Goal: Task Accomplishment & Management: Use online tool/utility

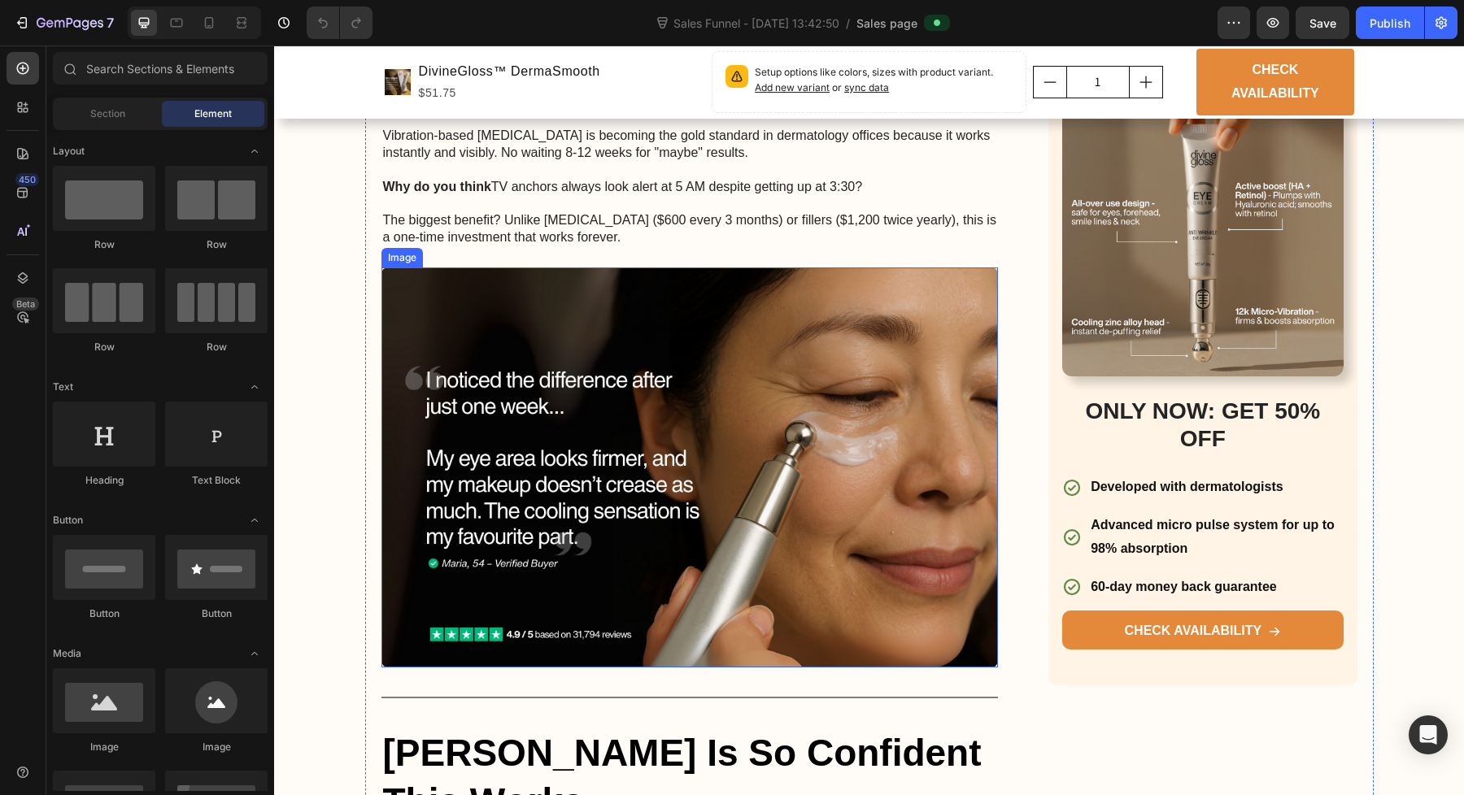
click at [637, 475] on img at bounding box center [689, 468] width 617 height 400
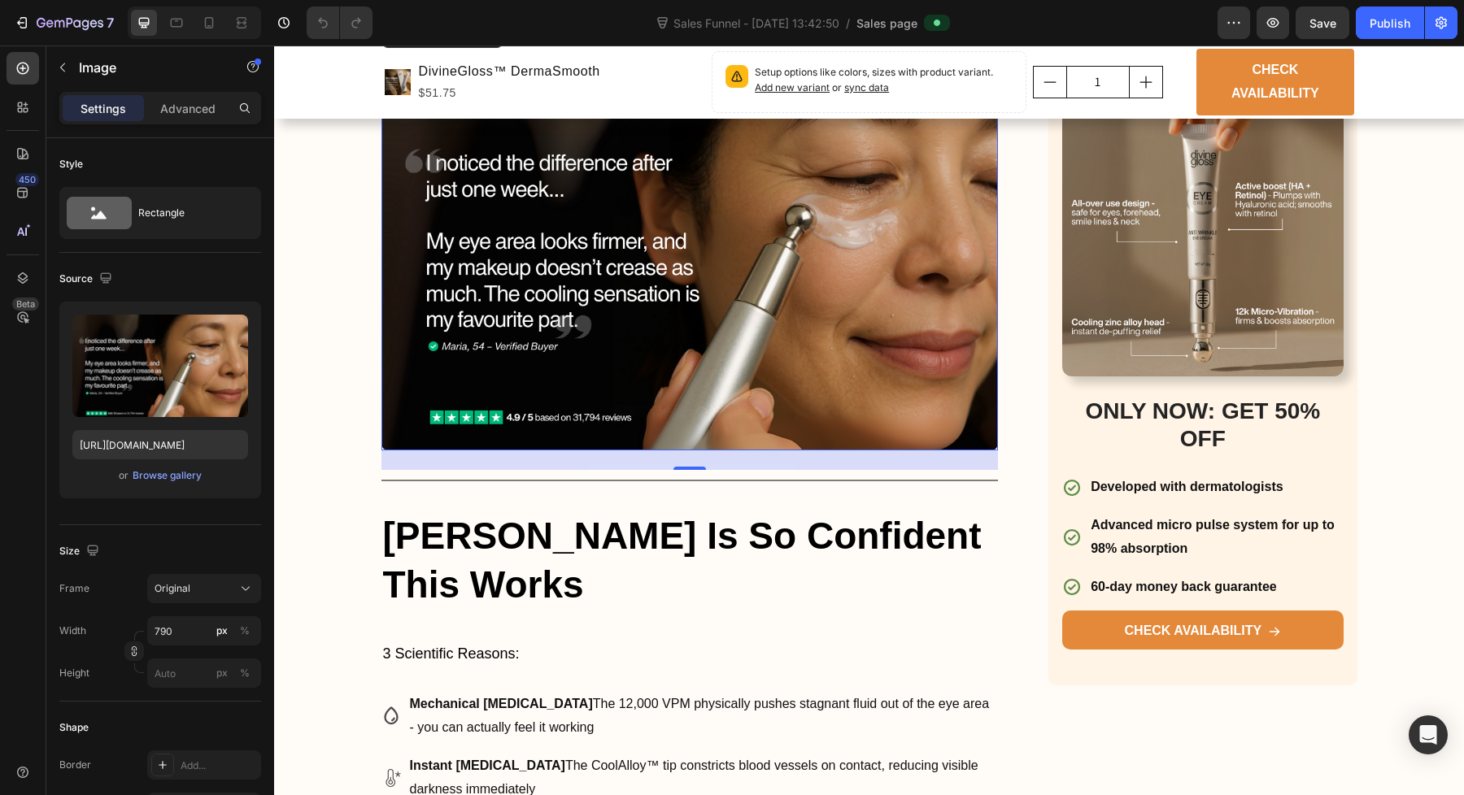
scroll to position [2638, 0]
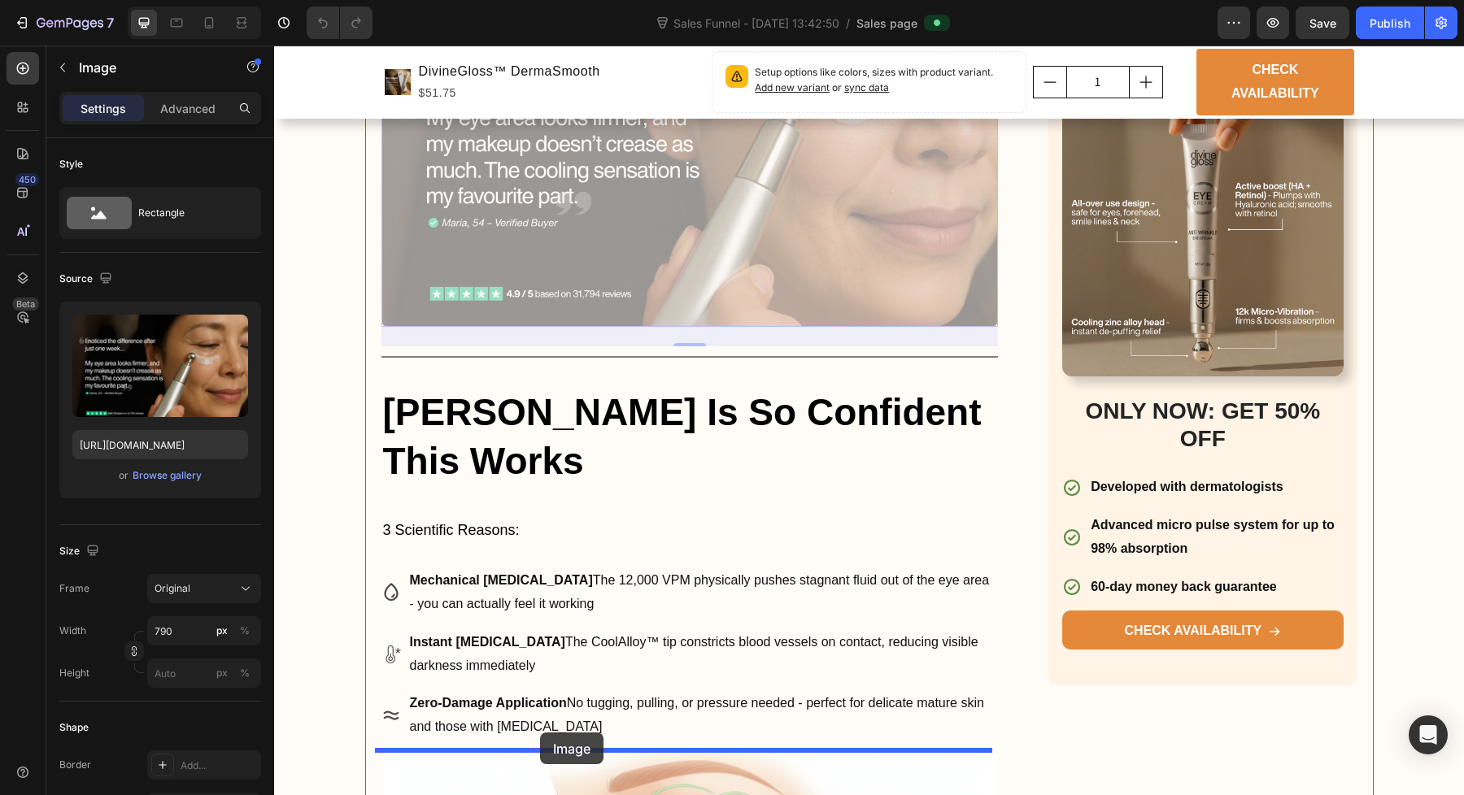
drag, startPoint x: 598, startPoint y: 270, endPoint x: 540, endPoint y: 733, distance: 466.2
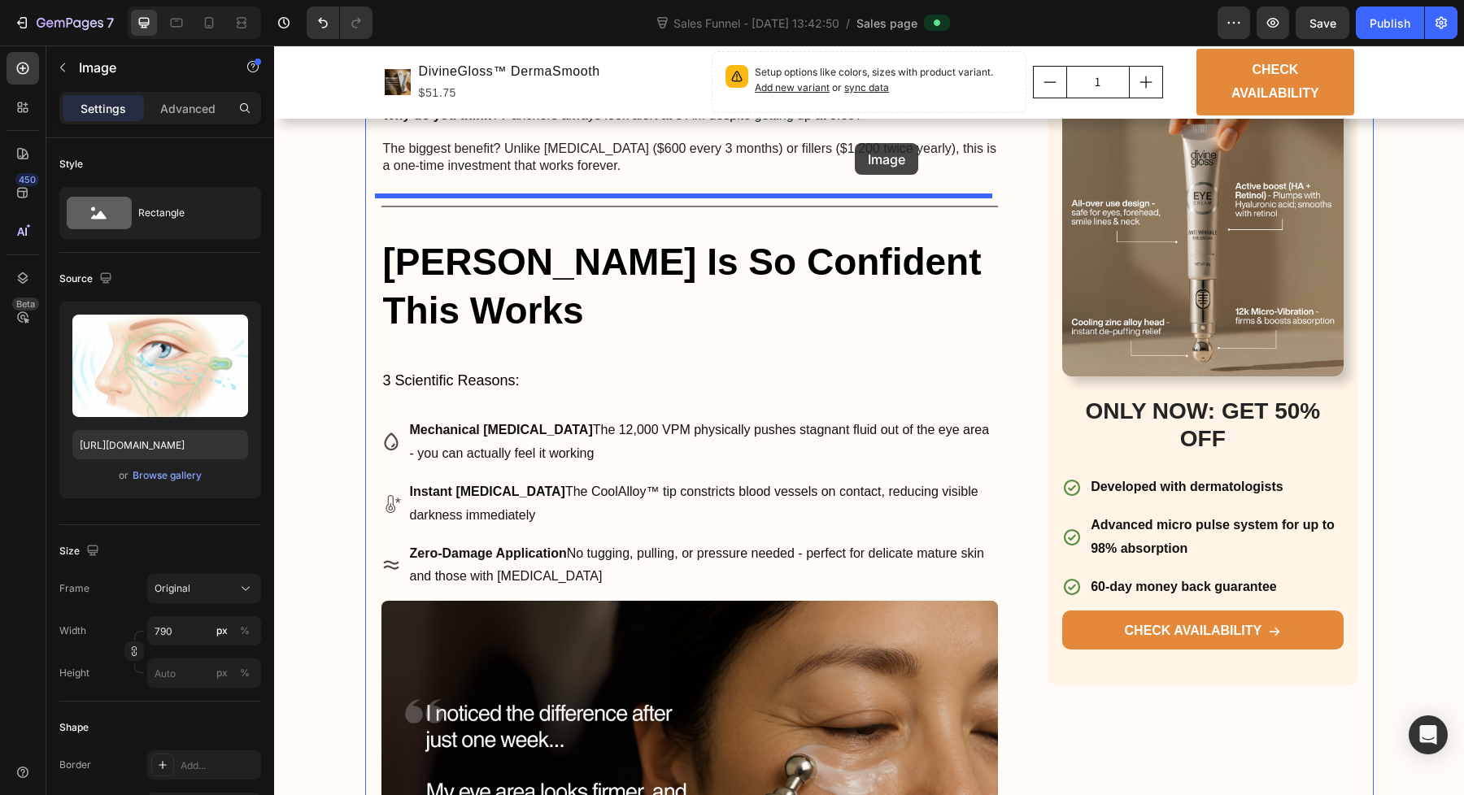
scroll to position [2337, 0]
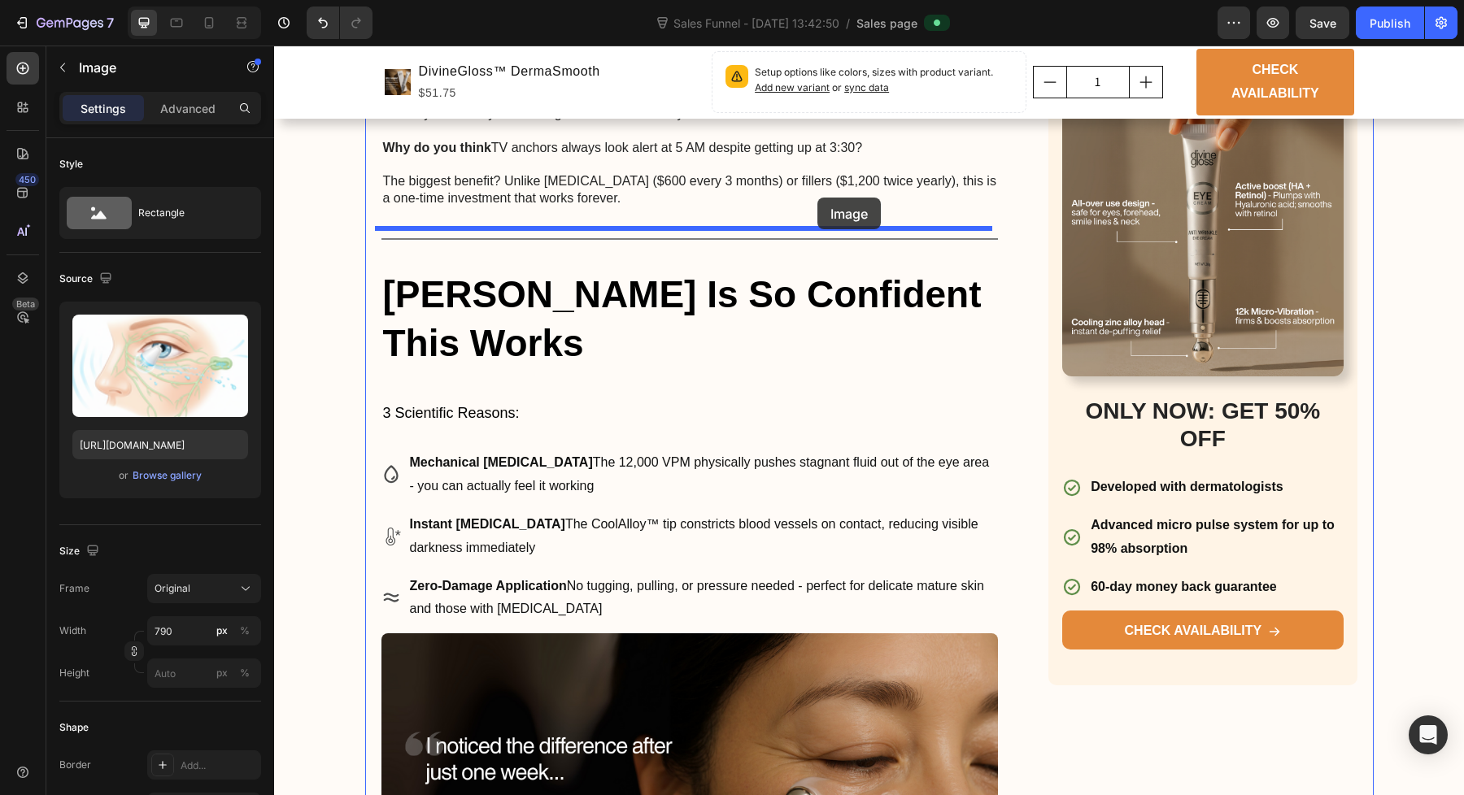
drag, startPoint x: 555, startPoint y: 708, endPoint x: 817, endPoint y: 198, distance: 574.2
click at [817, 198] on div "Header Product Images DivineGloss™ DermaSmooth Product Title $51.75 Product Pri…" at bounding box center [869, 150] width 1190 height 4882
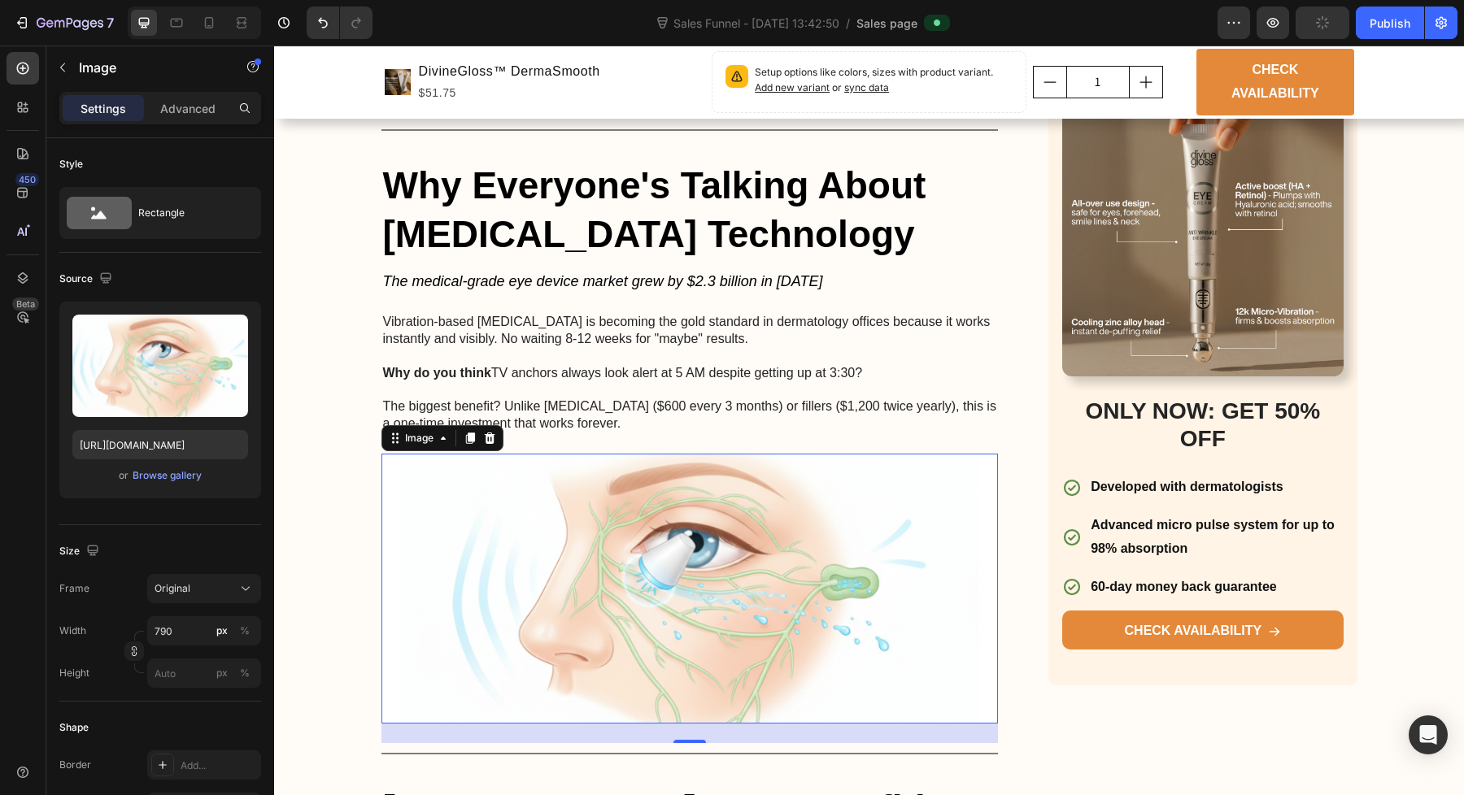
scroll to position [2141, 0]
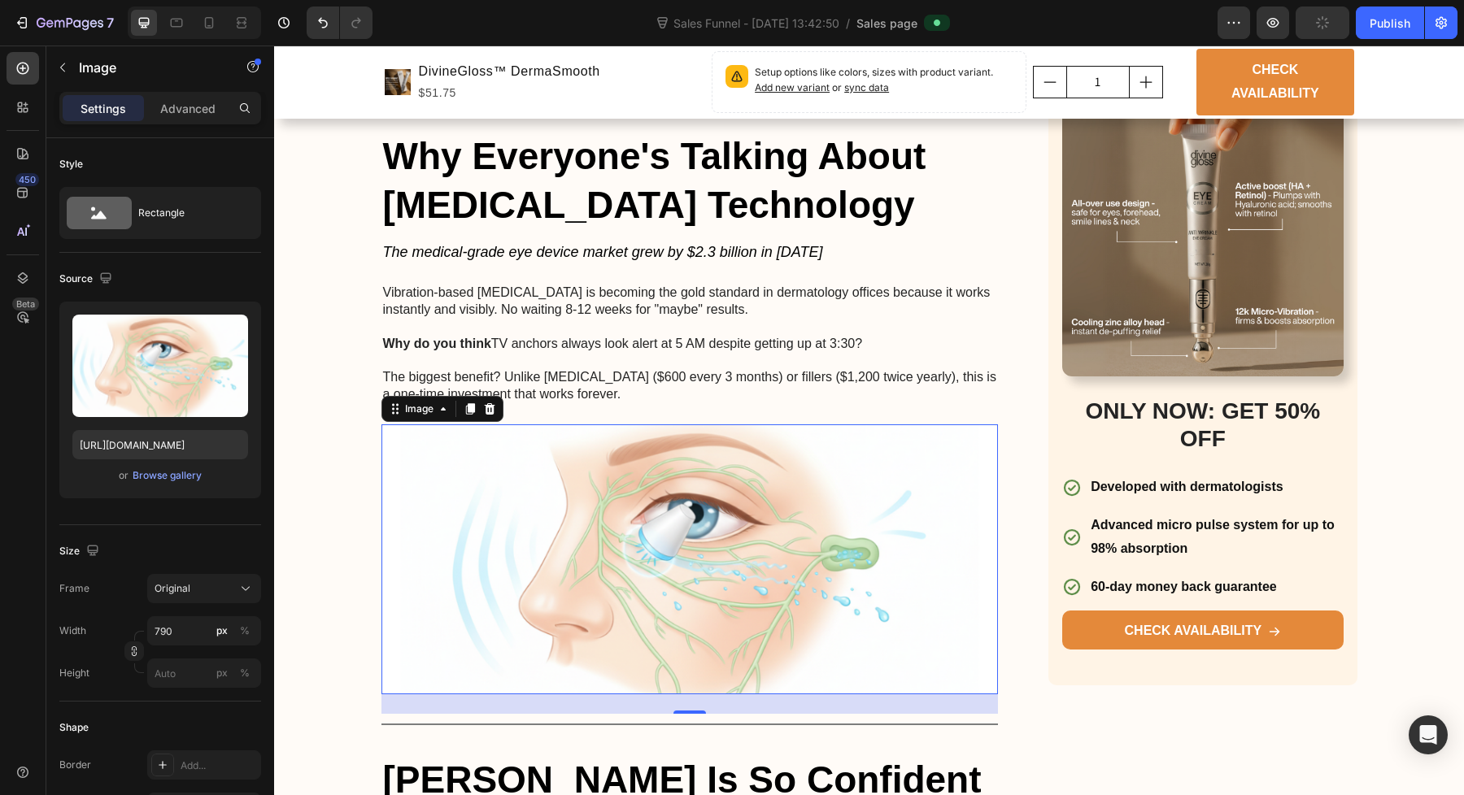
click at [667, 511] on img at bounding box center [689, 559] width 617 height 270
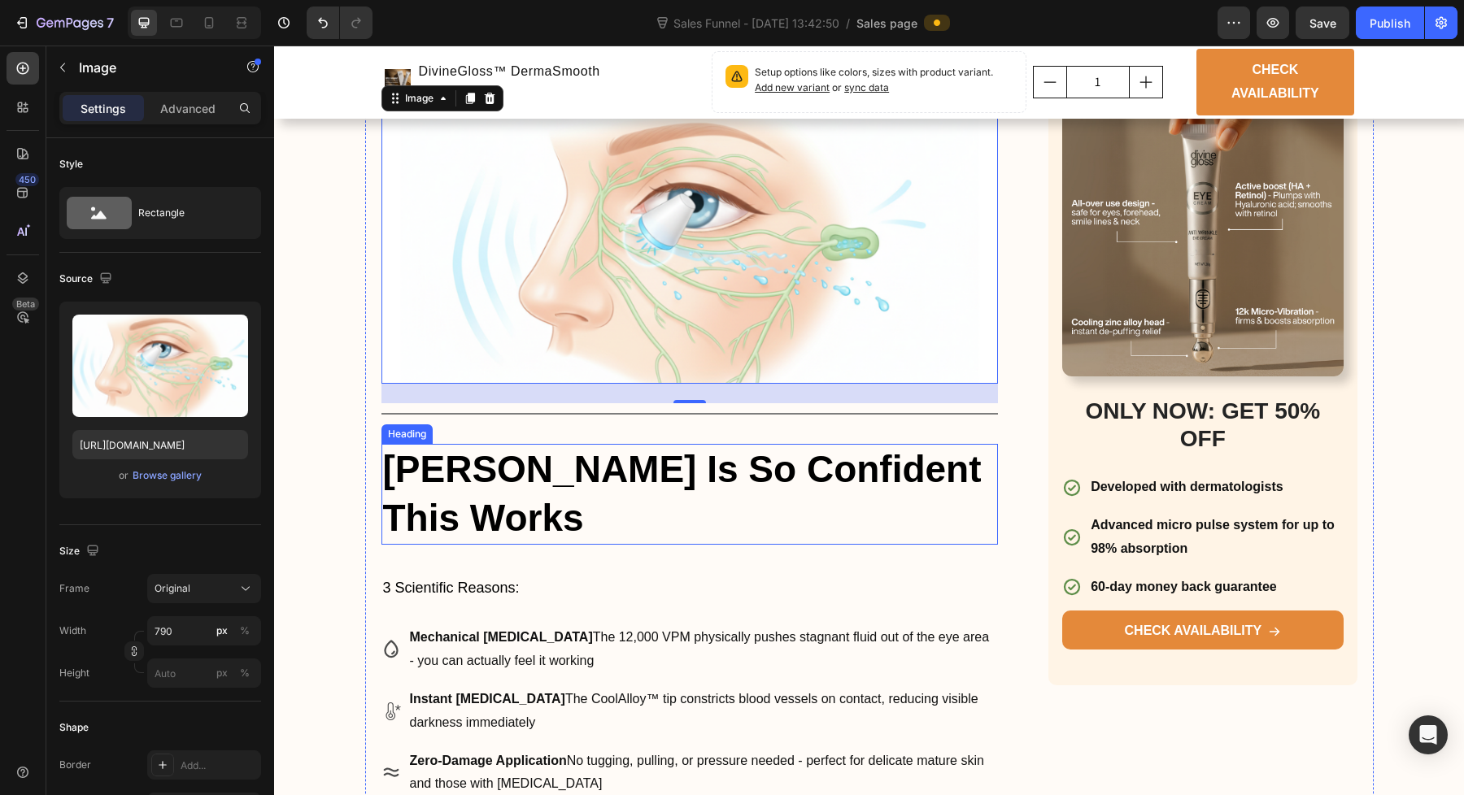
scroll to position [2432, 0]
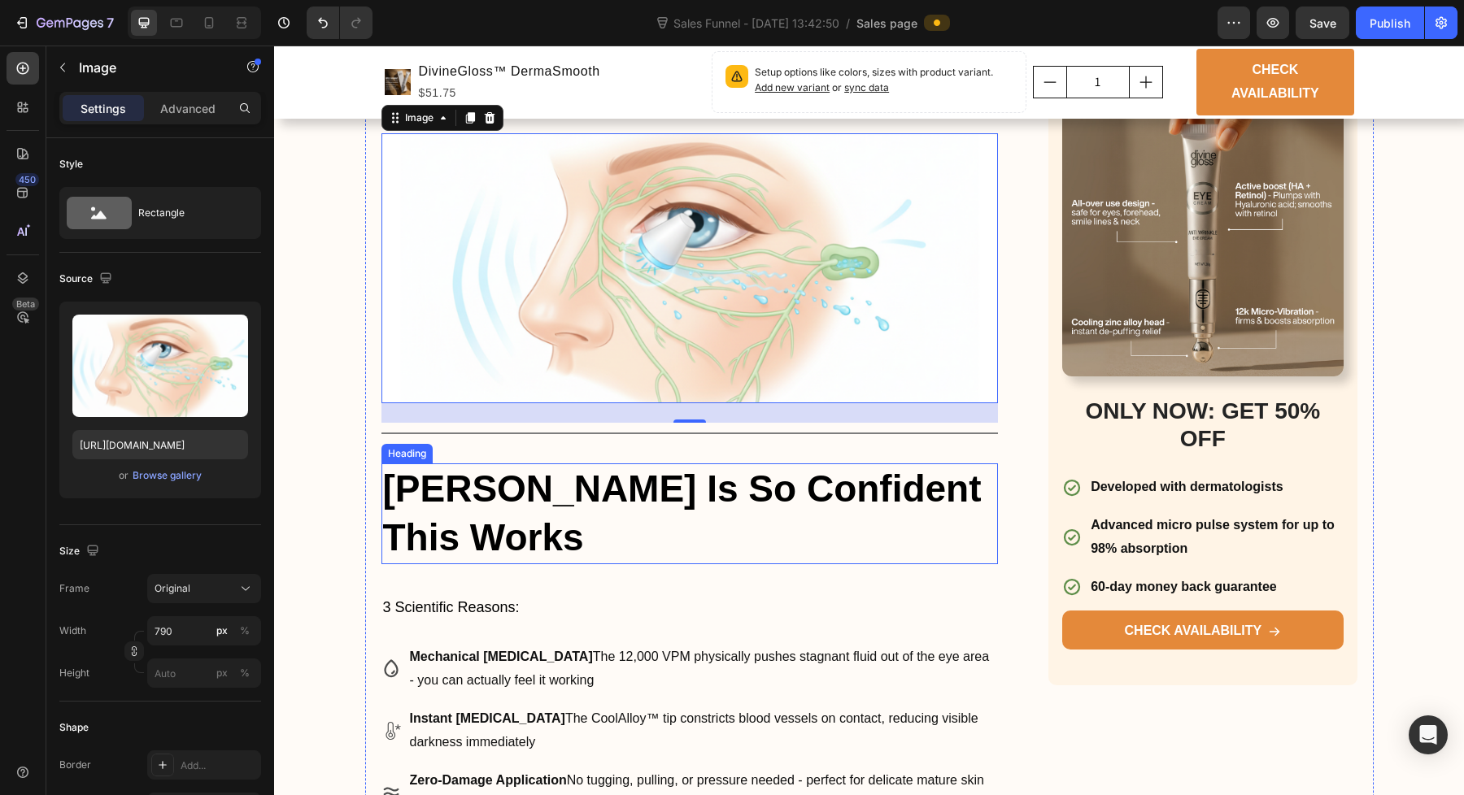
click at [469, 515] on h3 "[PERSON_NAME] Is So Confident This Works" at bounding box center [689, 513] width 617 height 101
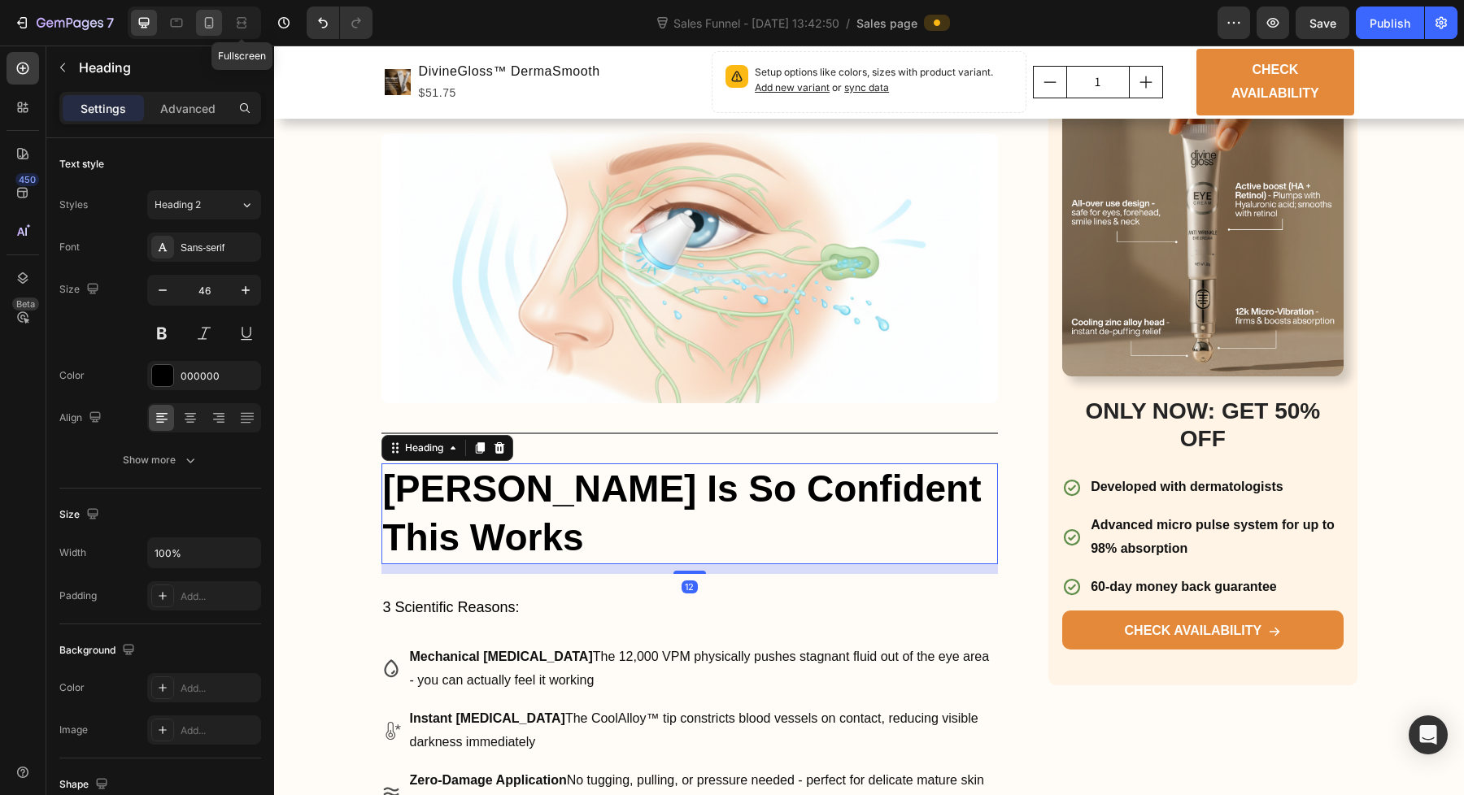
click at [218, 21] on div at bounding box center [209, 23] width 26 height 26
type input "26"
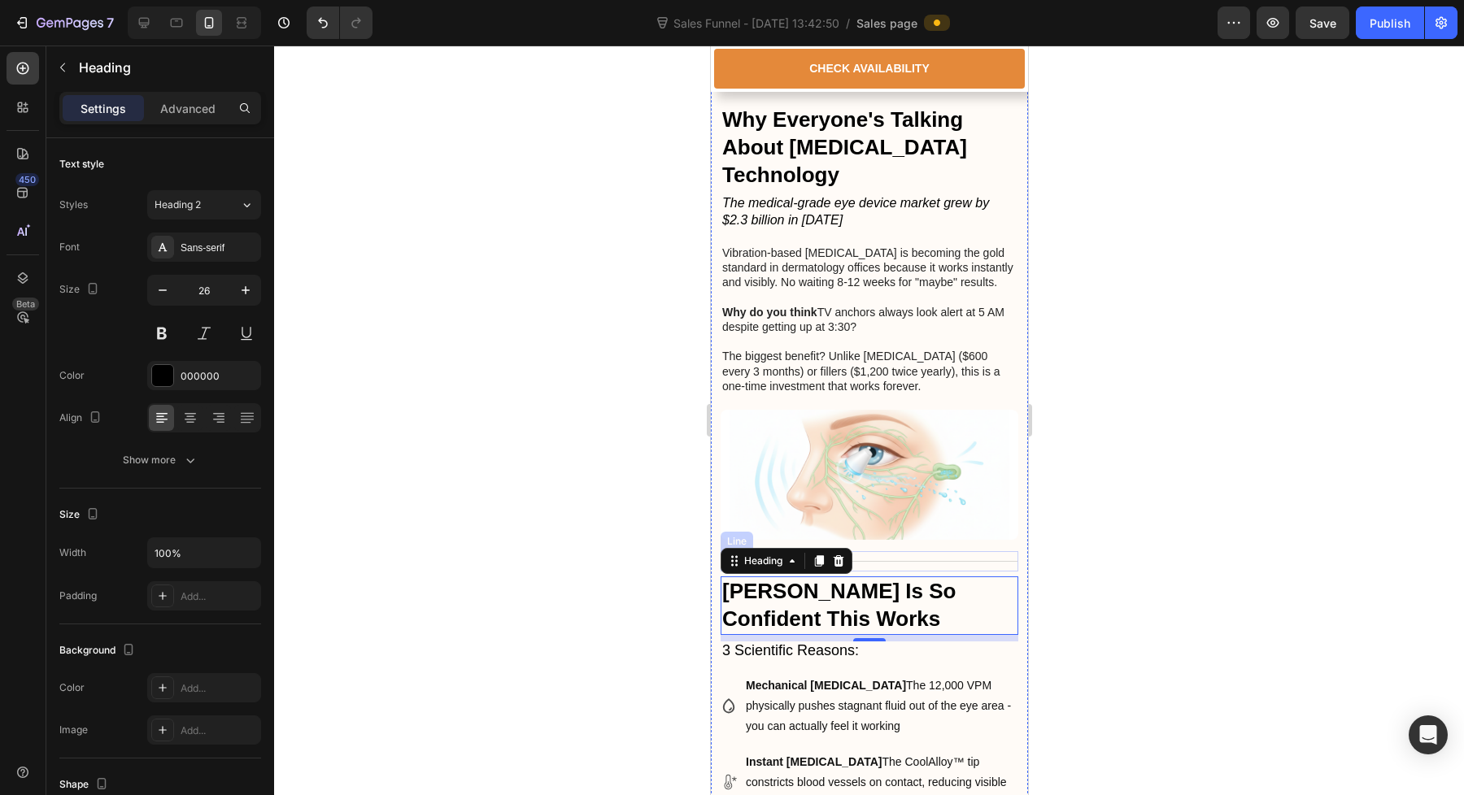
scroll to position [1689, 0]
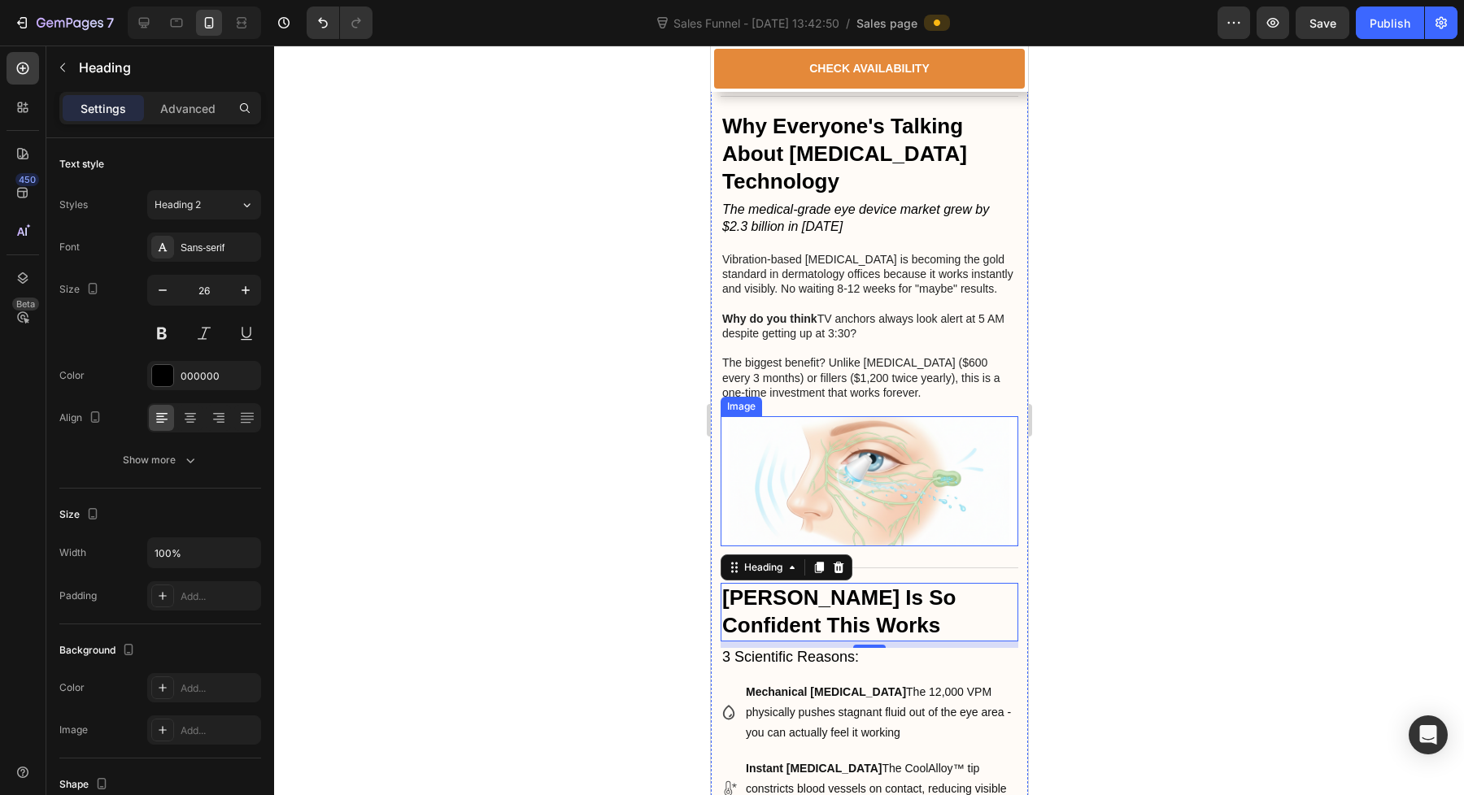
click at [960, 467] on img at bounding box center [869, 481] width 298 height 130
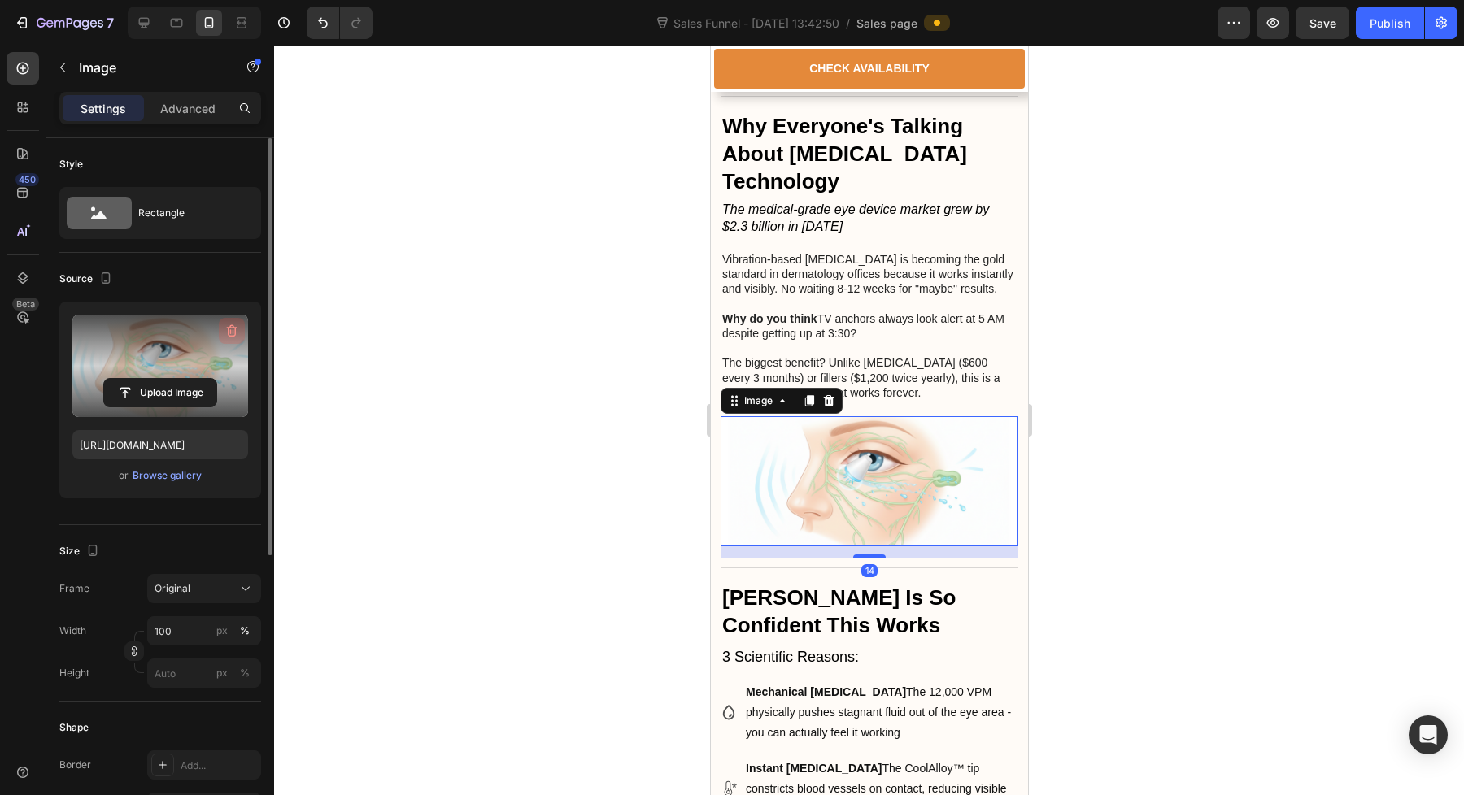
click at [230, 328] on icon "button" at bounding box center [232, 331] width 16 height 16
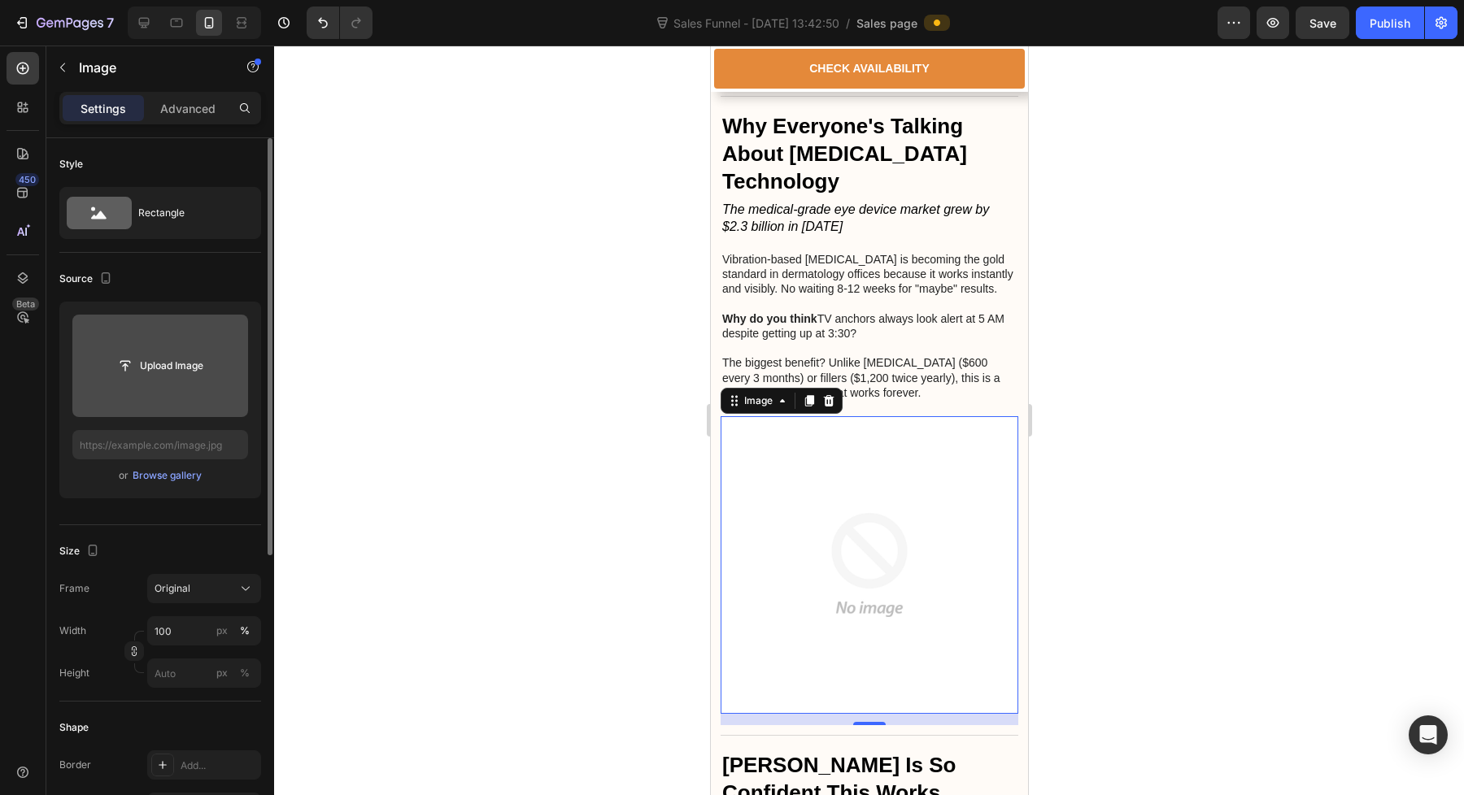
click at [171, 384] on input "file" at bounding box center [160, 366] width 176 height 102
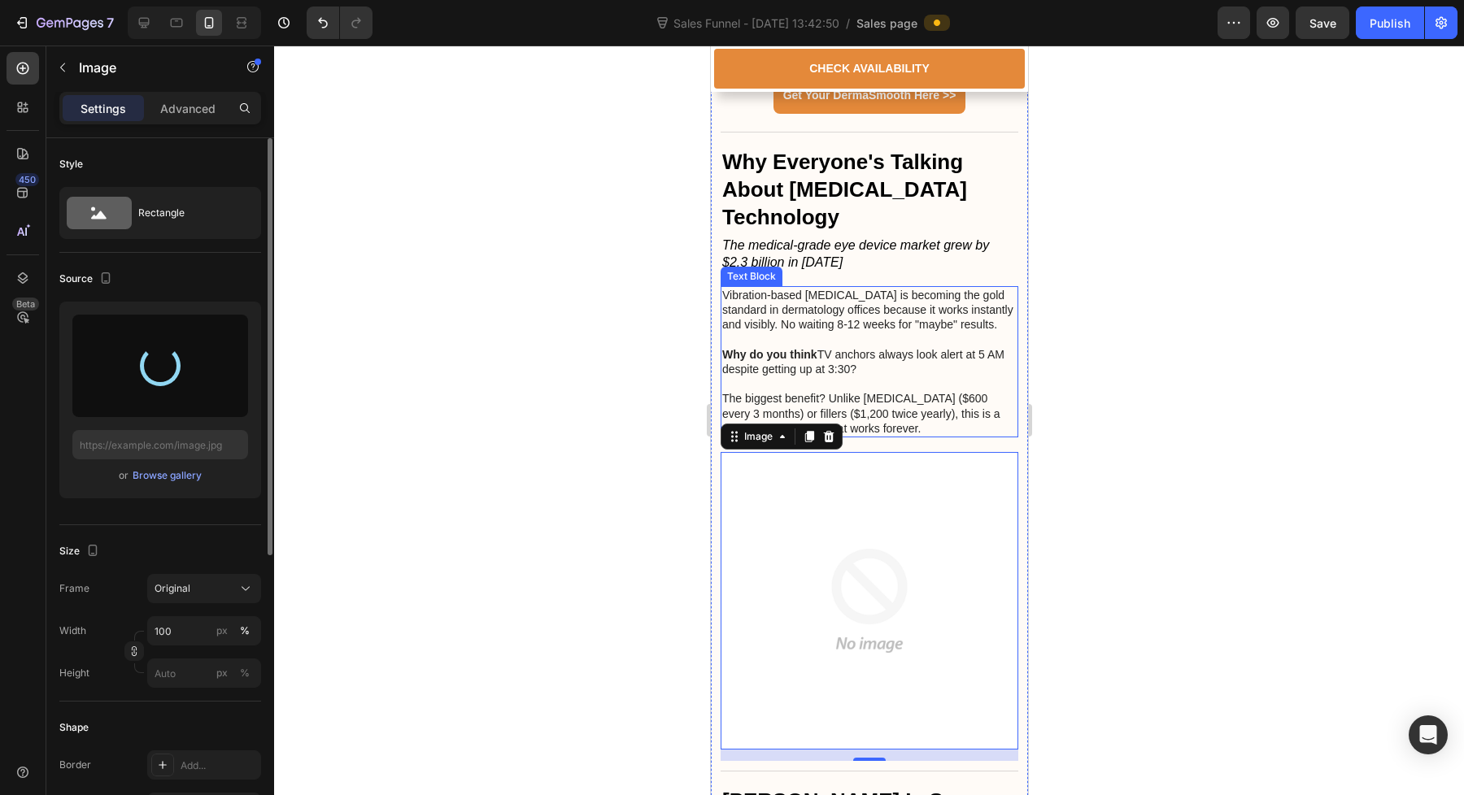
scroll to position [1638, 0]
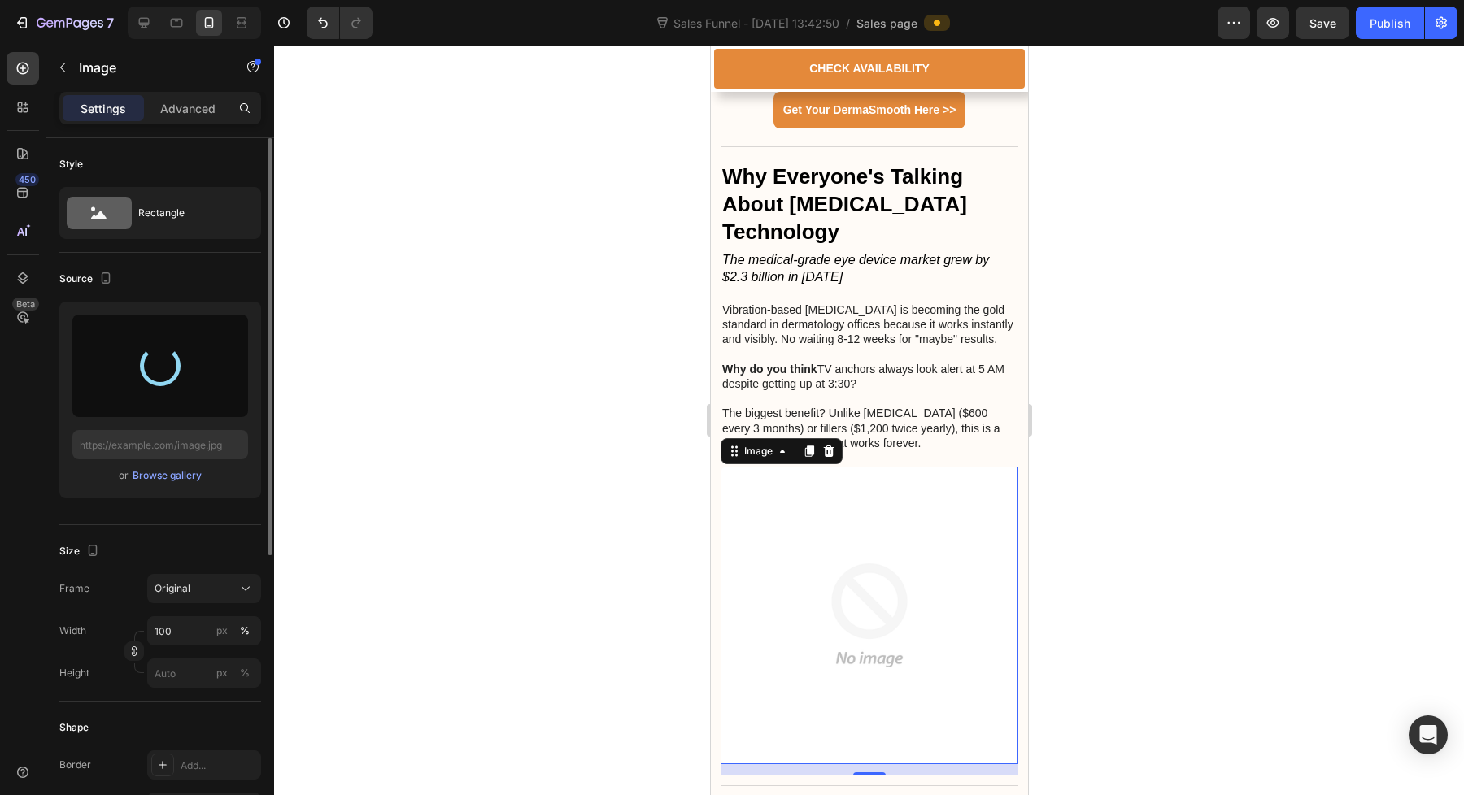
click at [1047, 313] on div at bounding box center [869, 421] width 1190 height 750
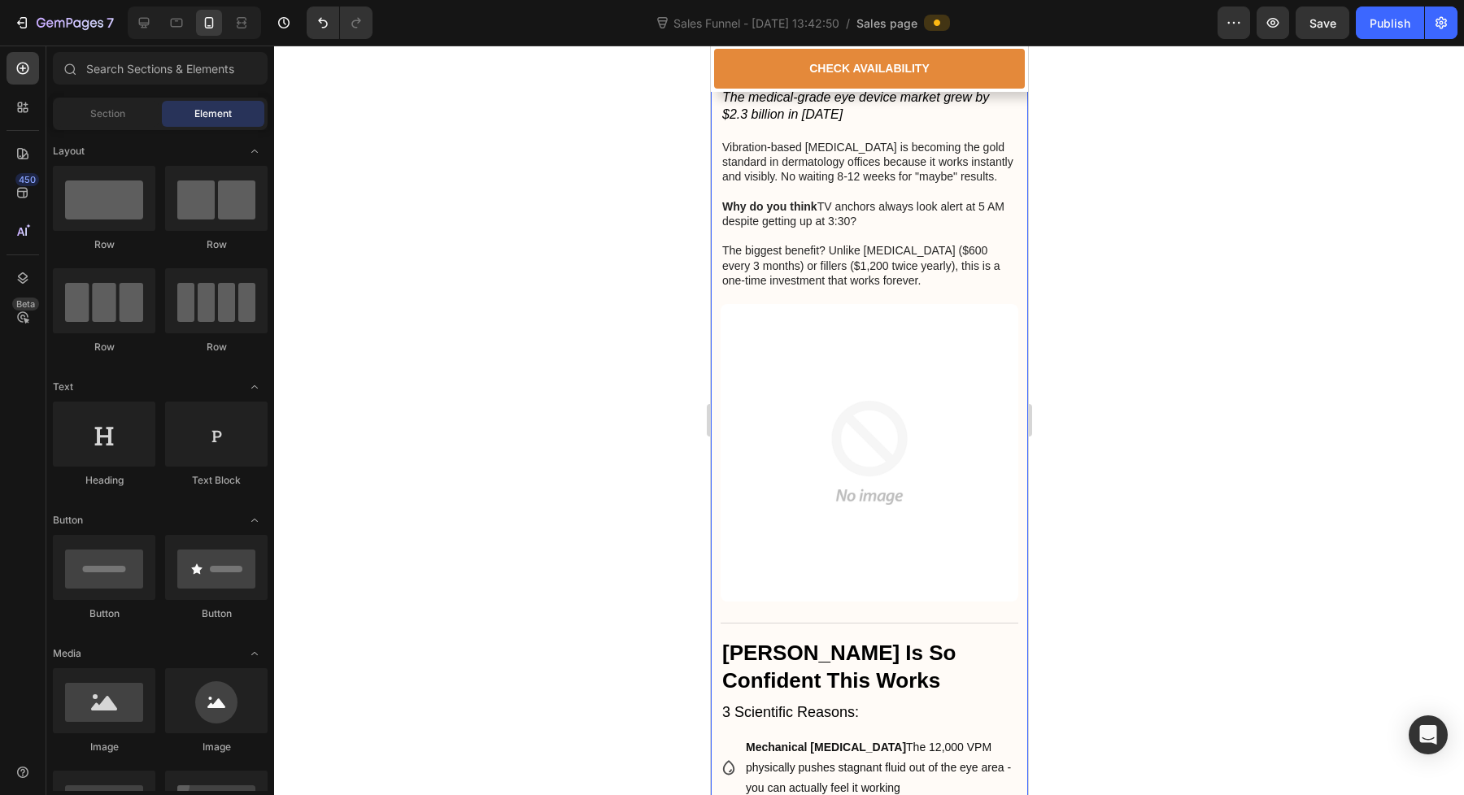
scroll to position [1833, 0]
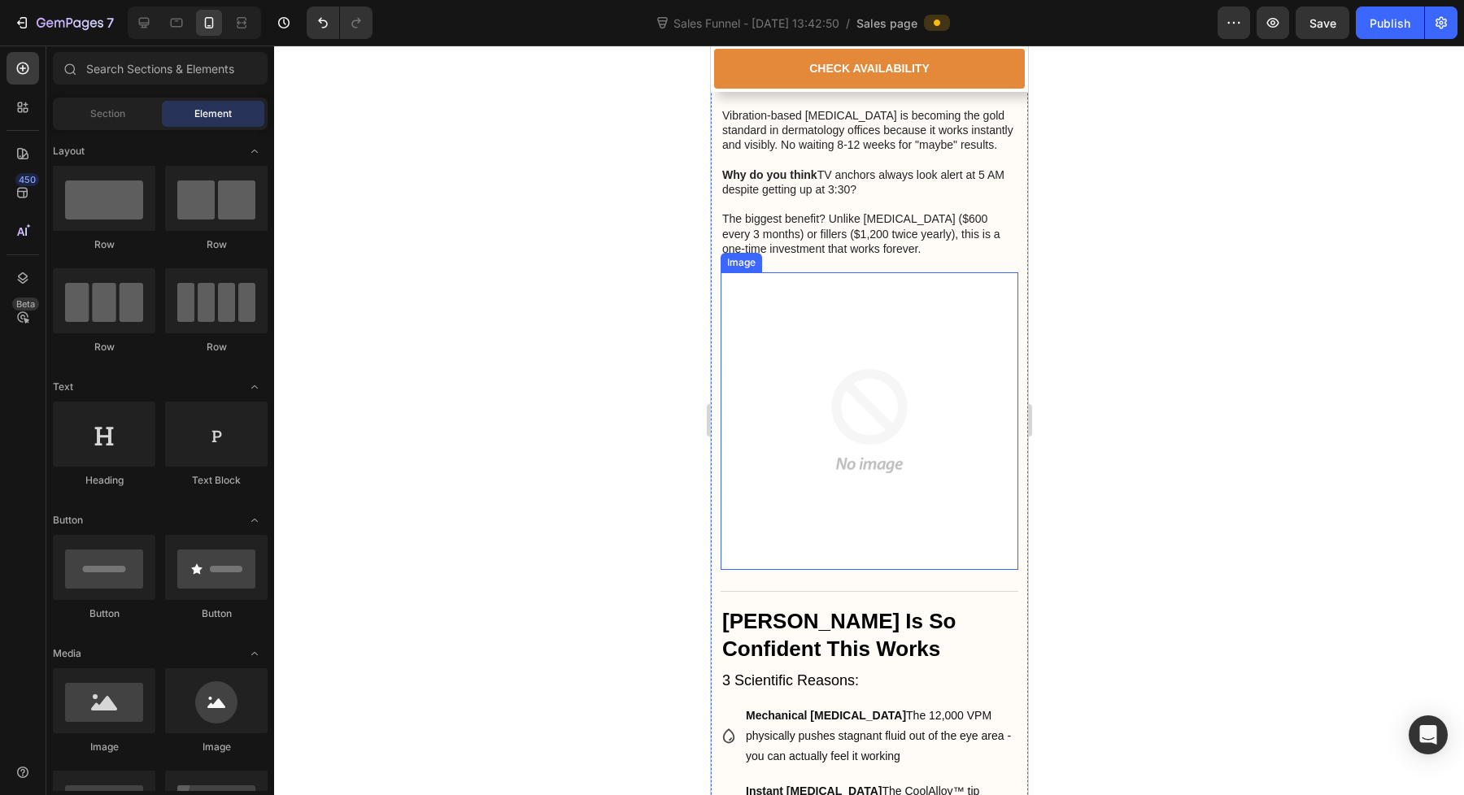
click at [912, 380] on img at bounding box center [869, 421] width 298 height 298
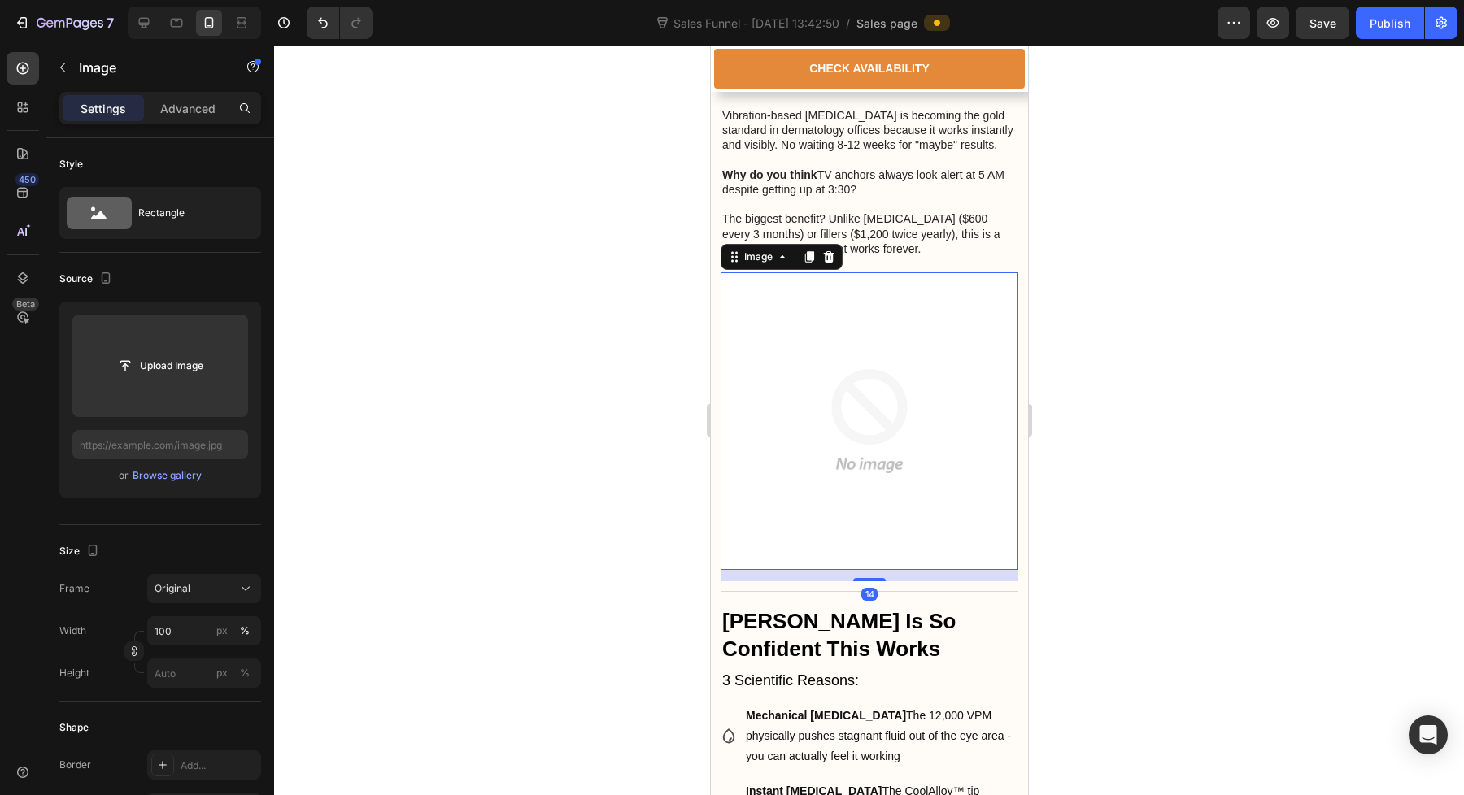
click at [912, 380] on img at bounding box center [869, 421] width 298 height 298
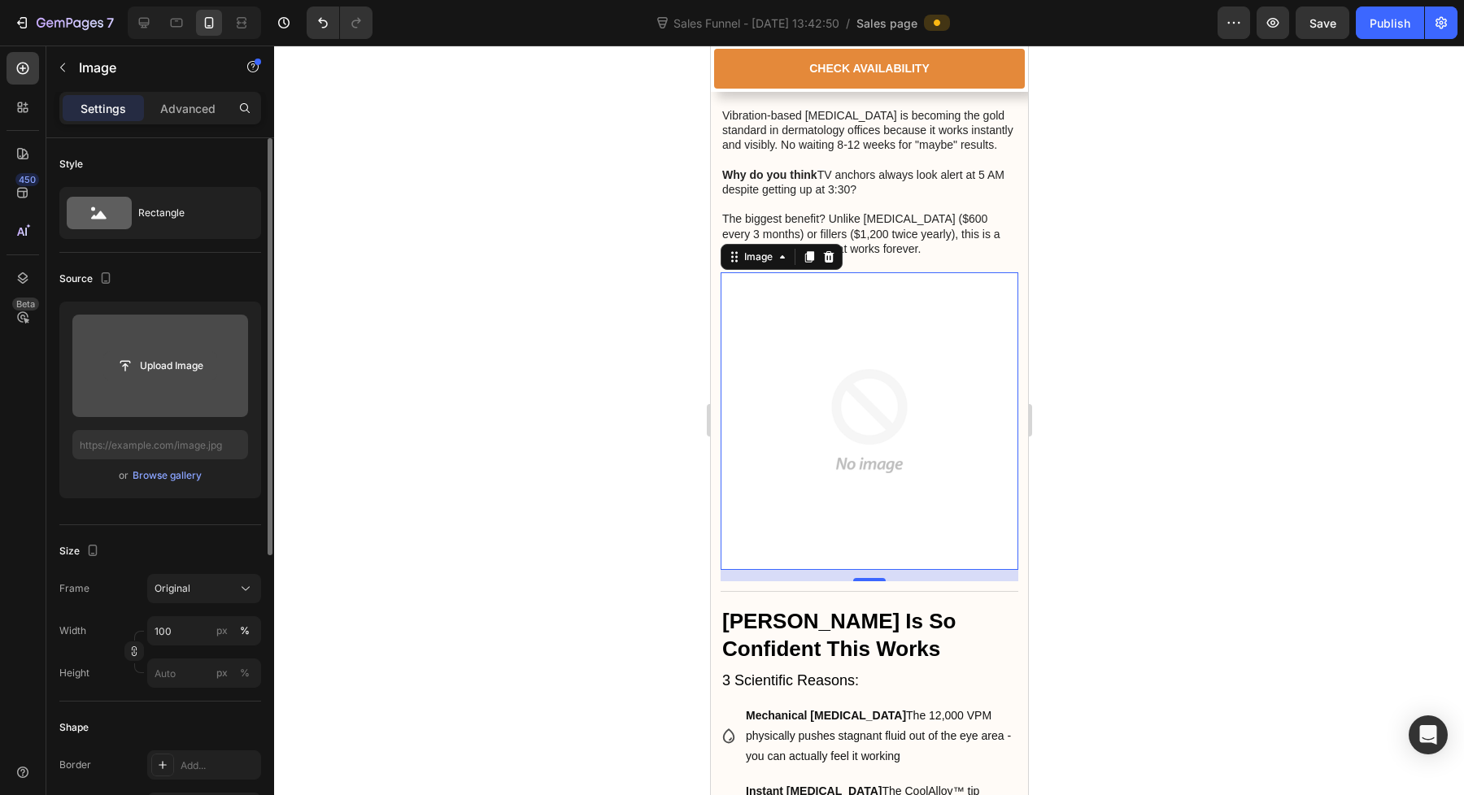
click at [187, 370] on input "file" at bounding box center [160, 366] width 112 height 28
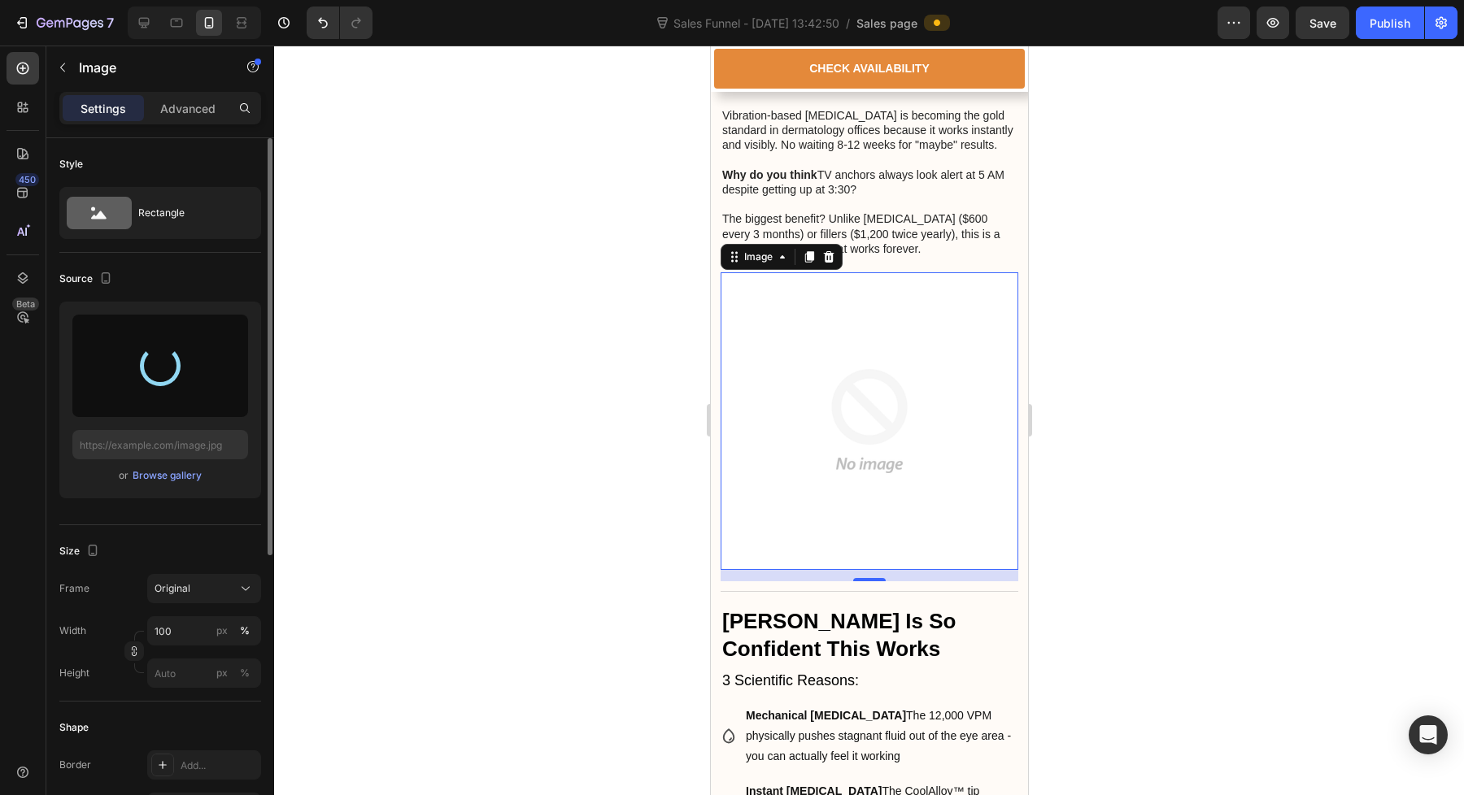
type input "https://cdn.shopify.com/s/files/1/0986/2158/7805/files/gempages_585982801031988…"
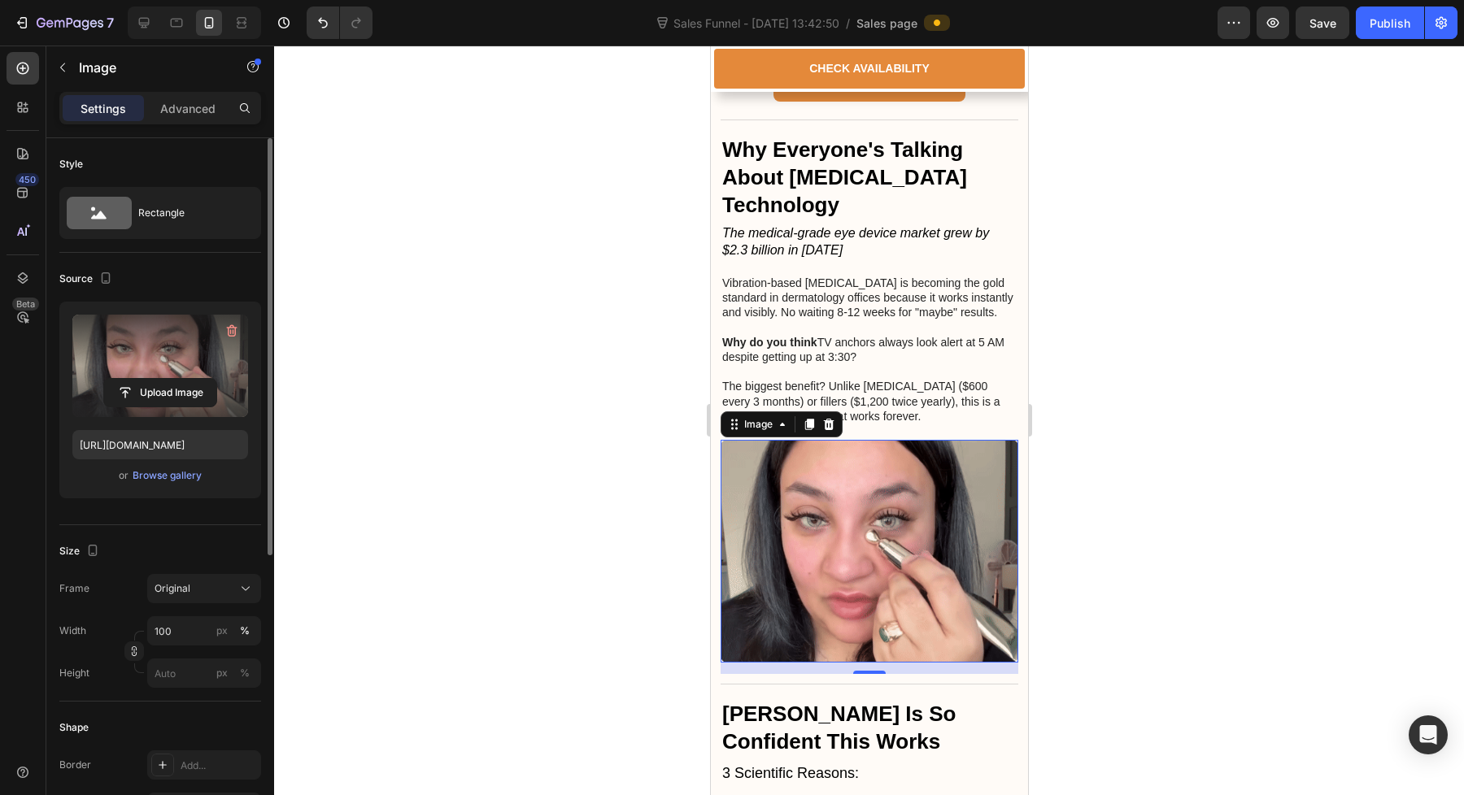
scroll to position [1405, 0]
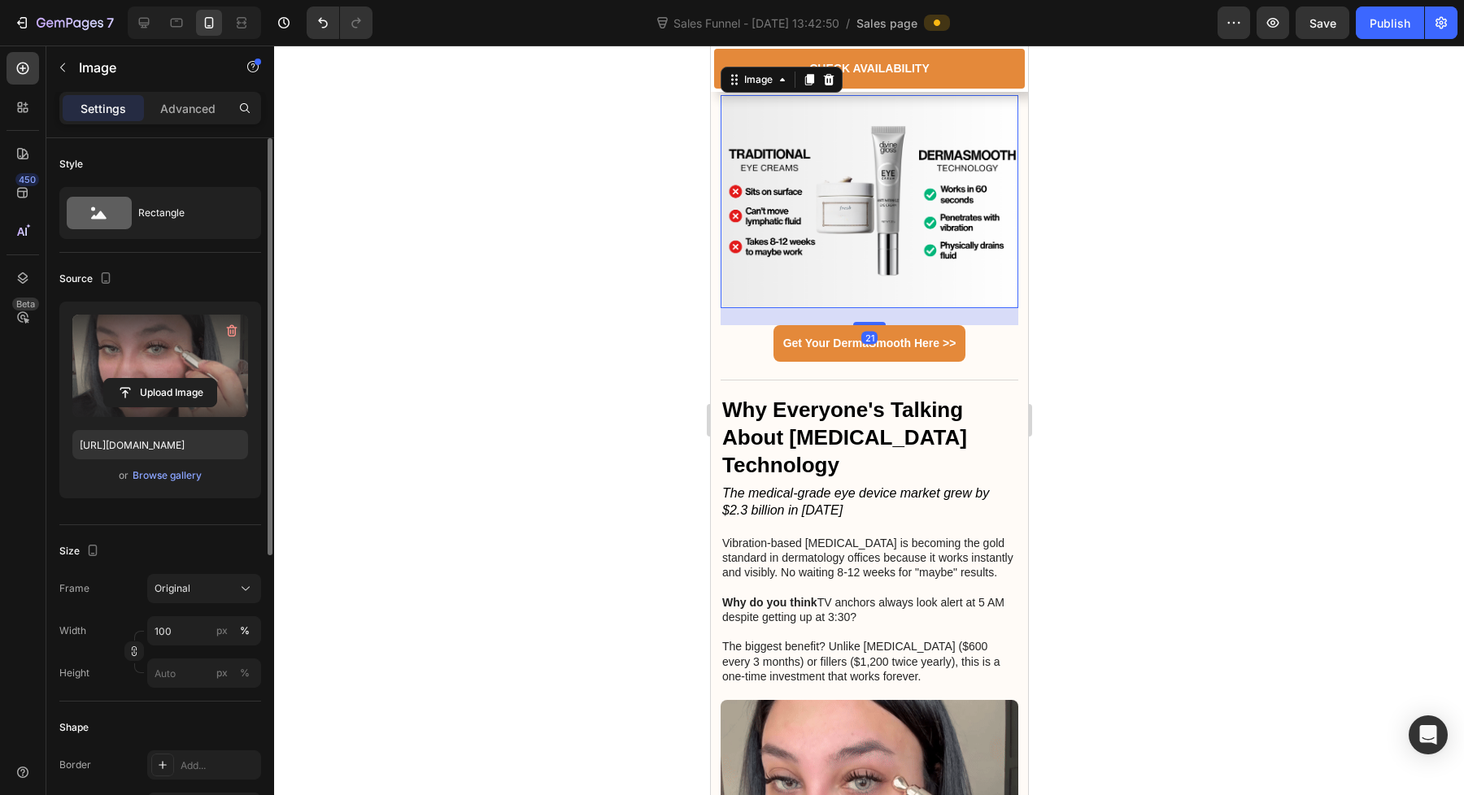
click at [953, 308] on img at bounding box center [869, 201] width 298 height 213
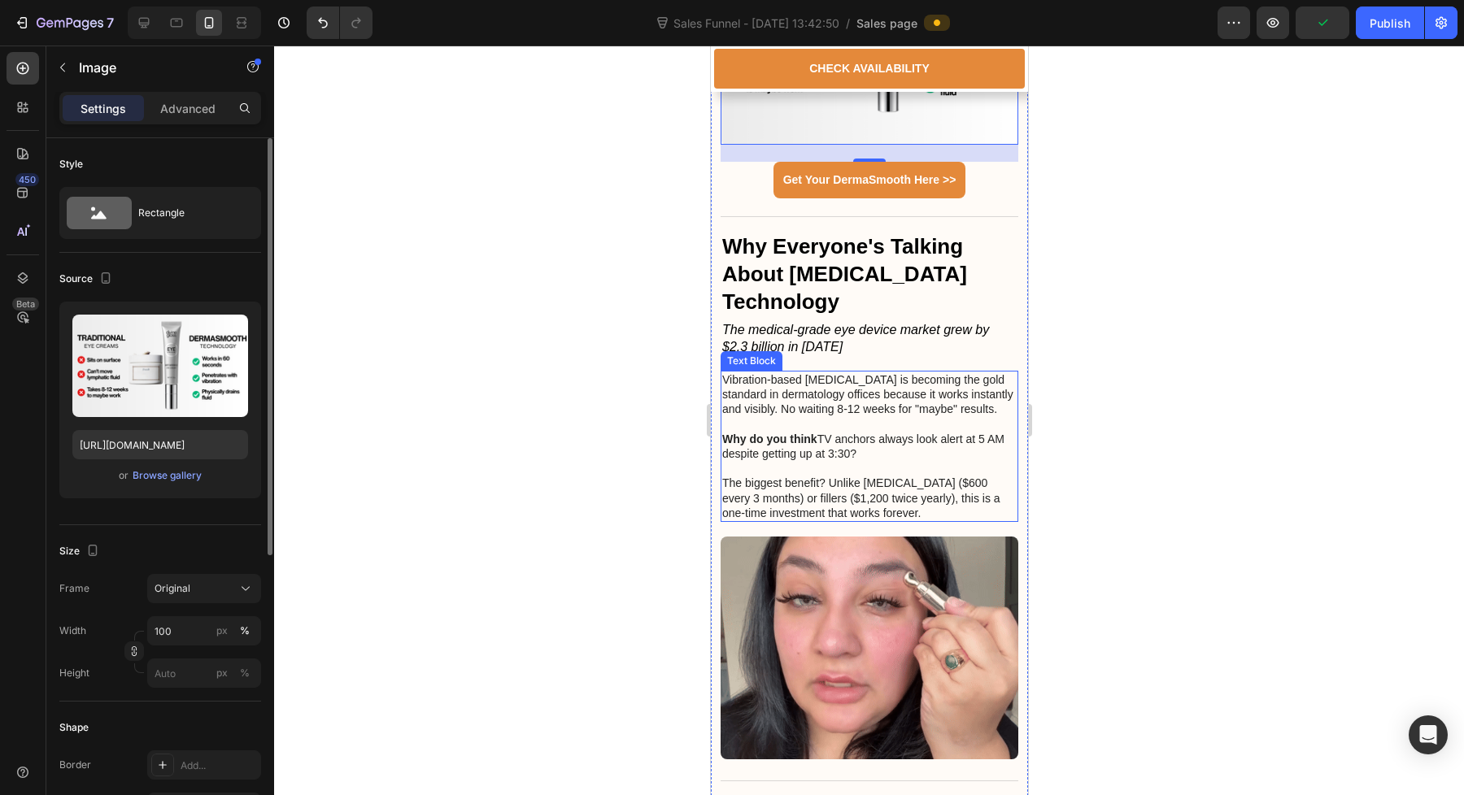
scroll to position [1575, 0]
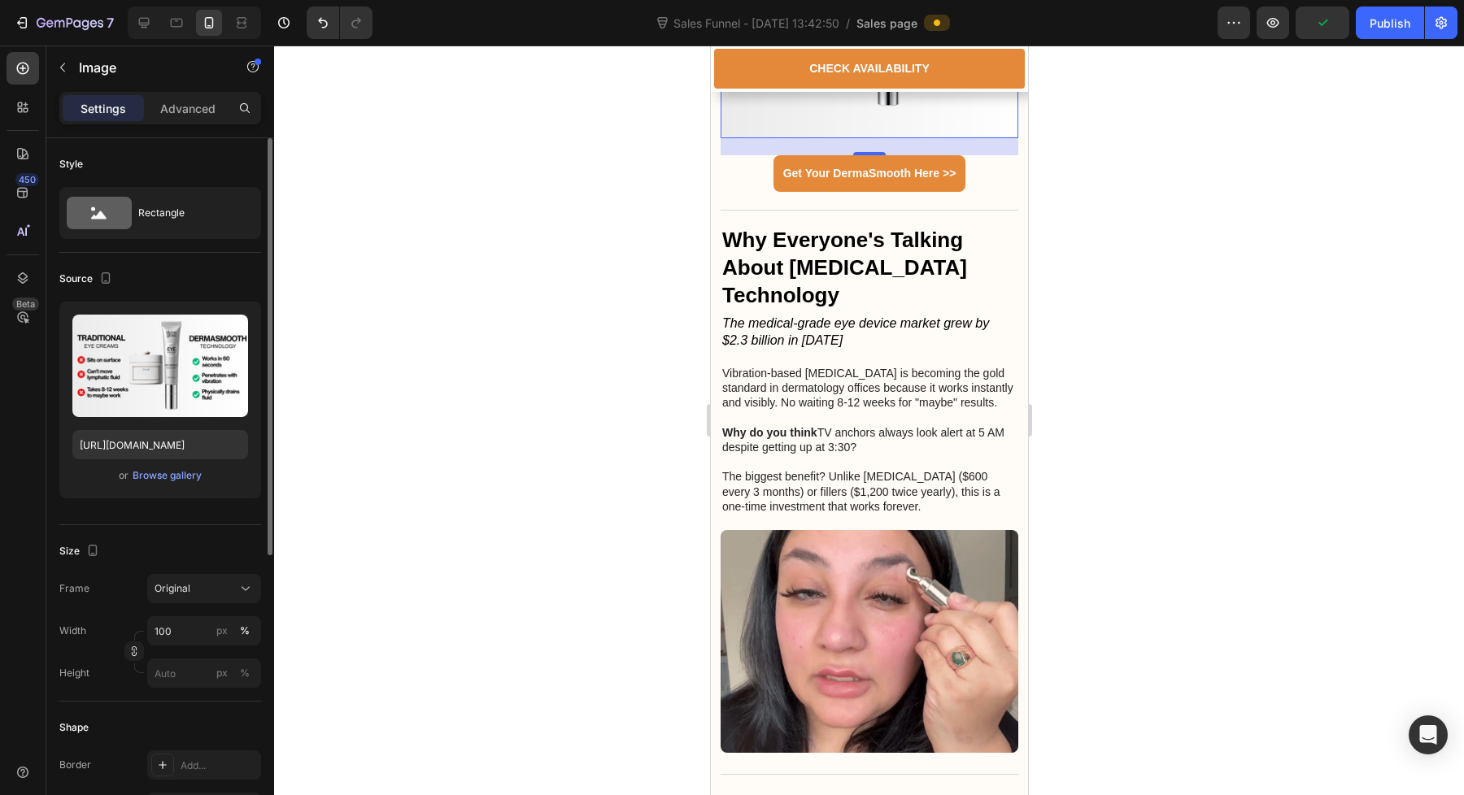
click at [1154, 305] on div at bounding box center [869, 421] width 1190 height 750
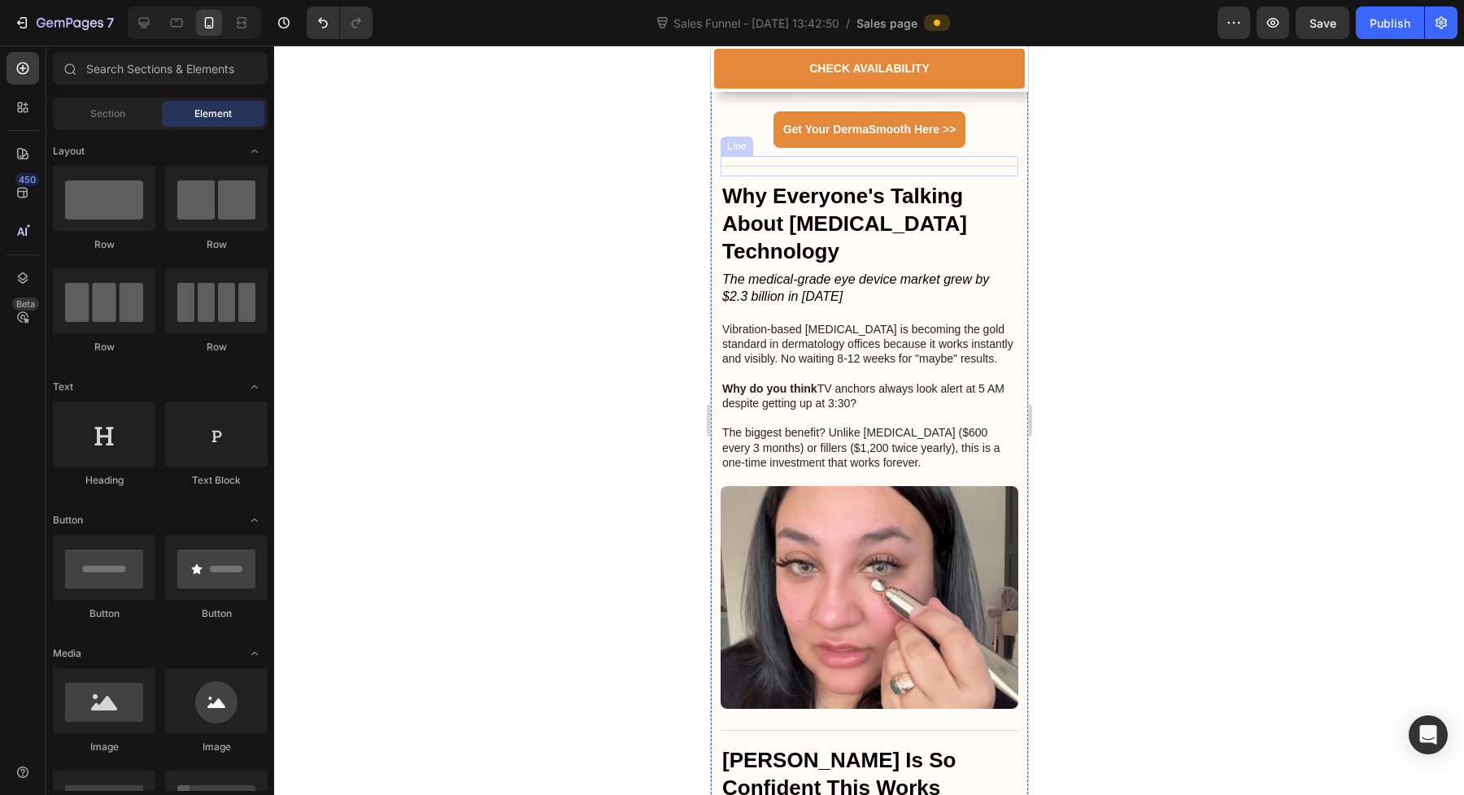
scroll to position [1620, 0]
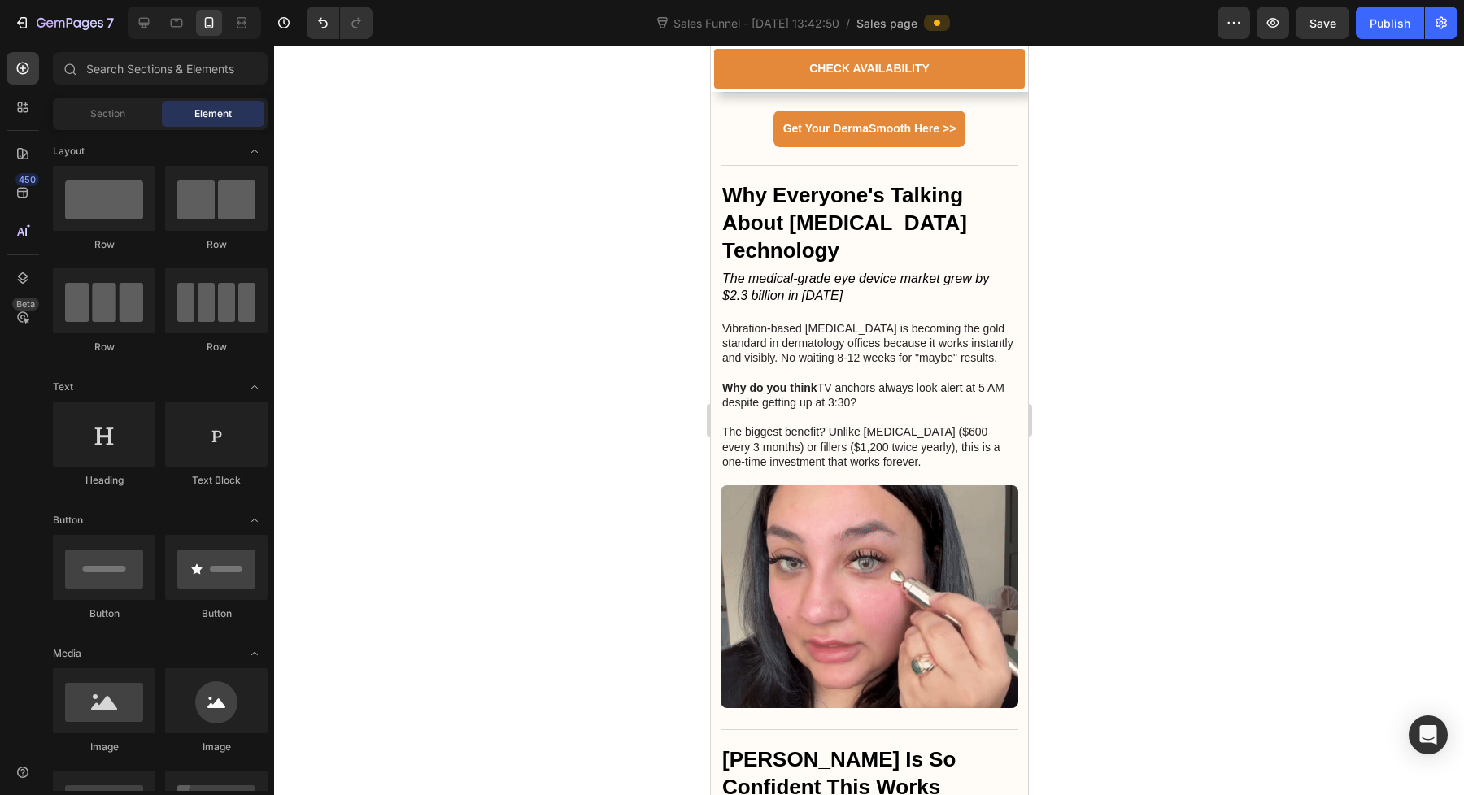
click at [1073, 241] on div at bounding box center [869, 421] width 1190 height 750
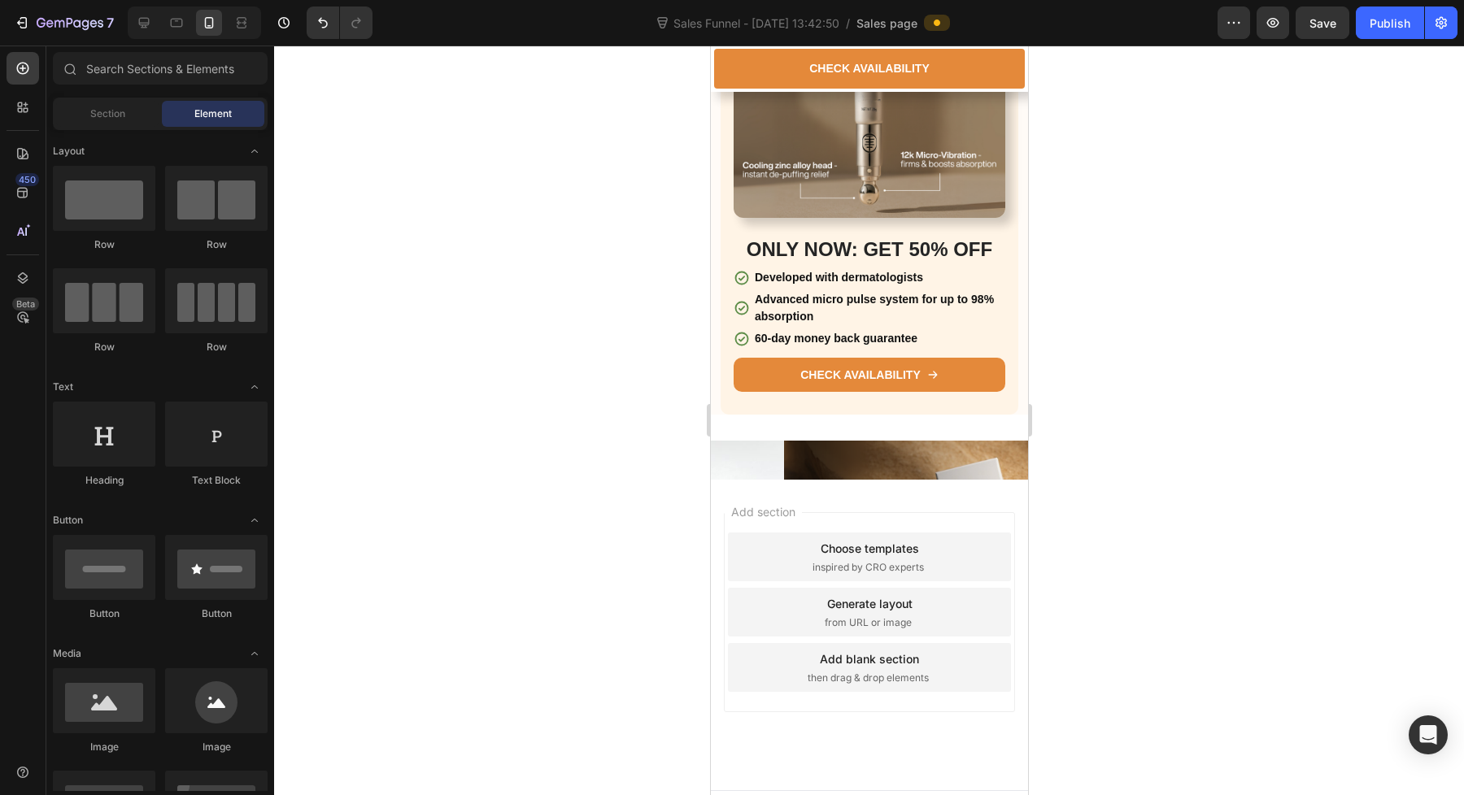
scroll to position [4478, 0]
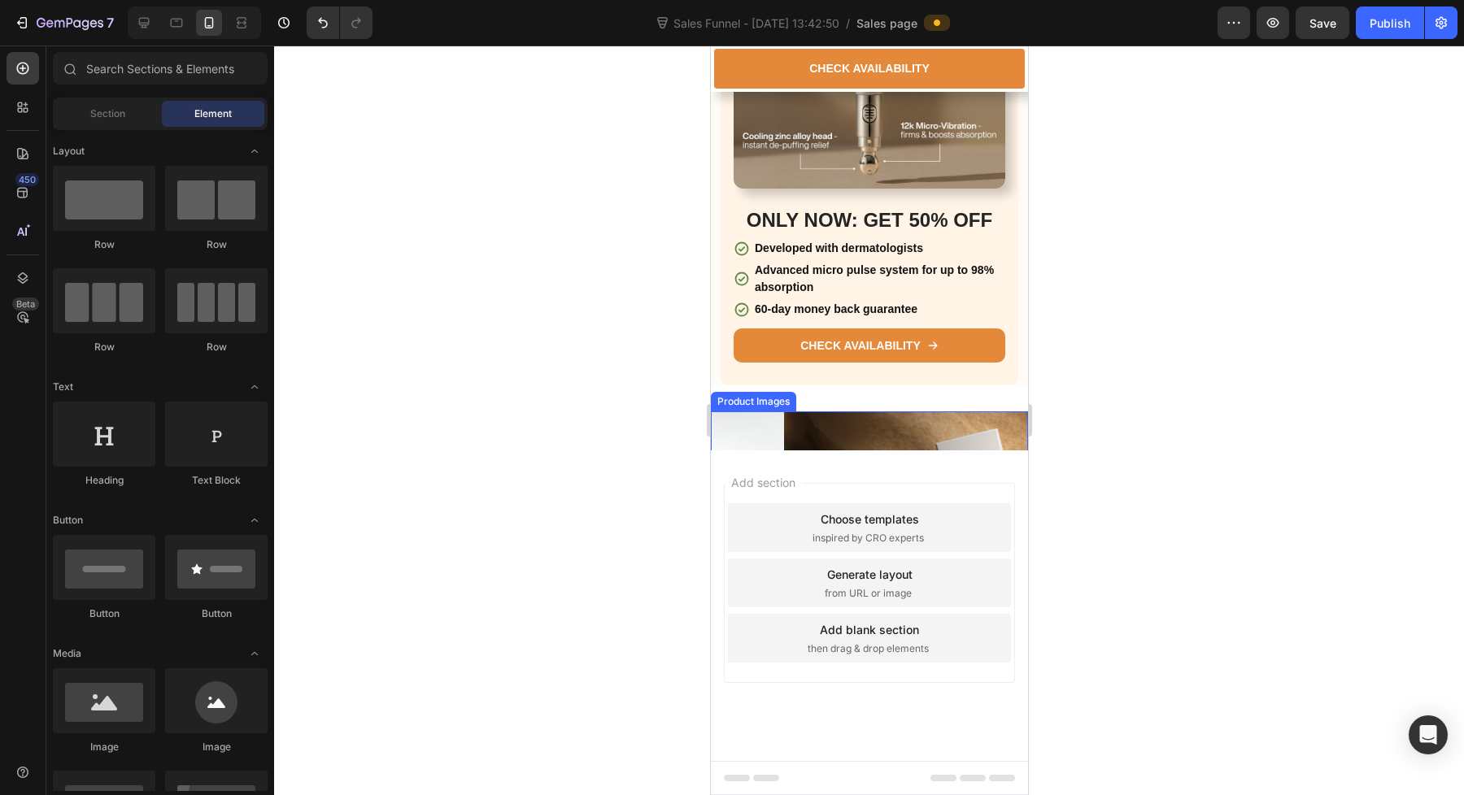
click at [936, 439] on img at bounding box center [941, 569] width 317 height 317
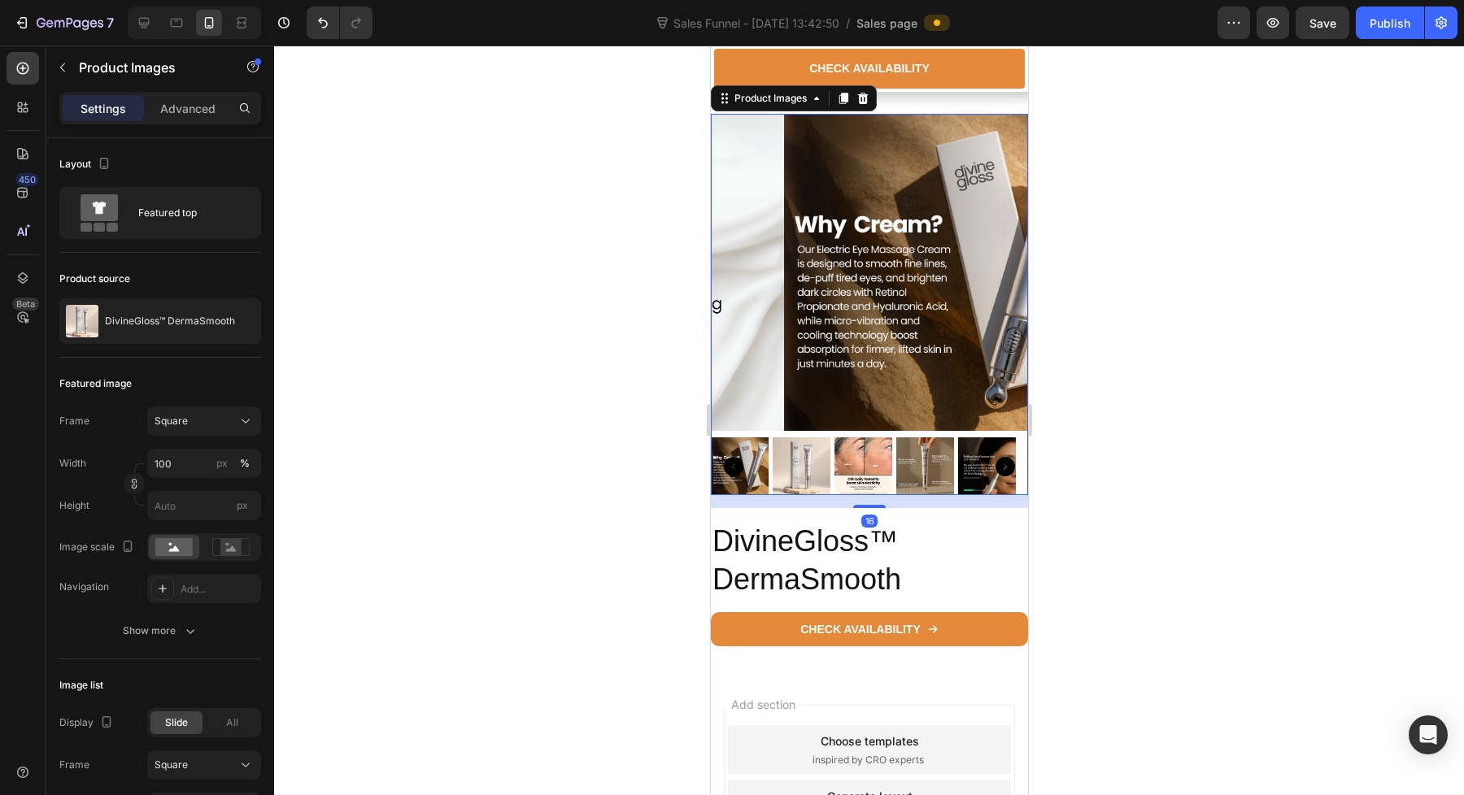
scroll to position [4743, 0]
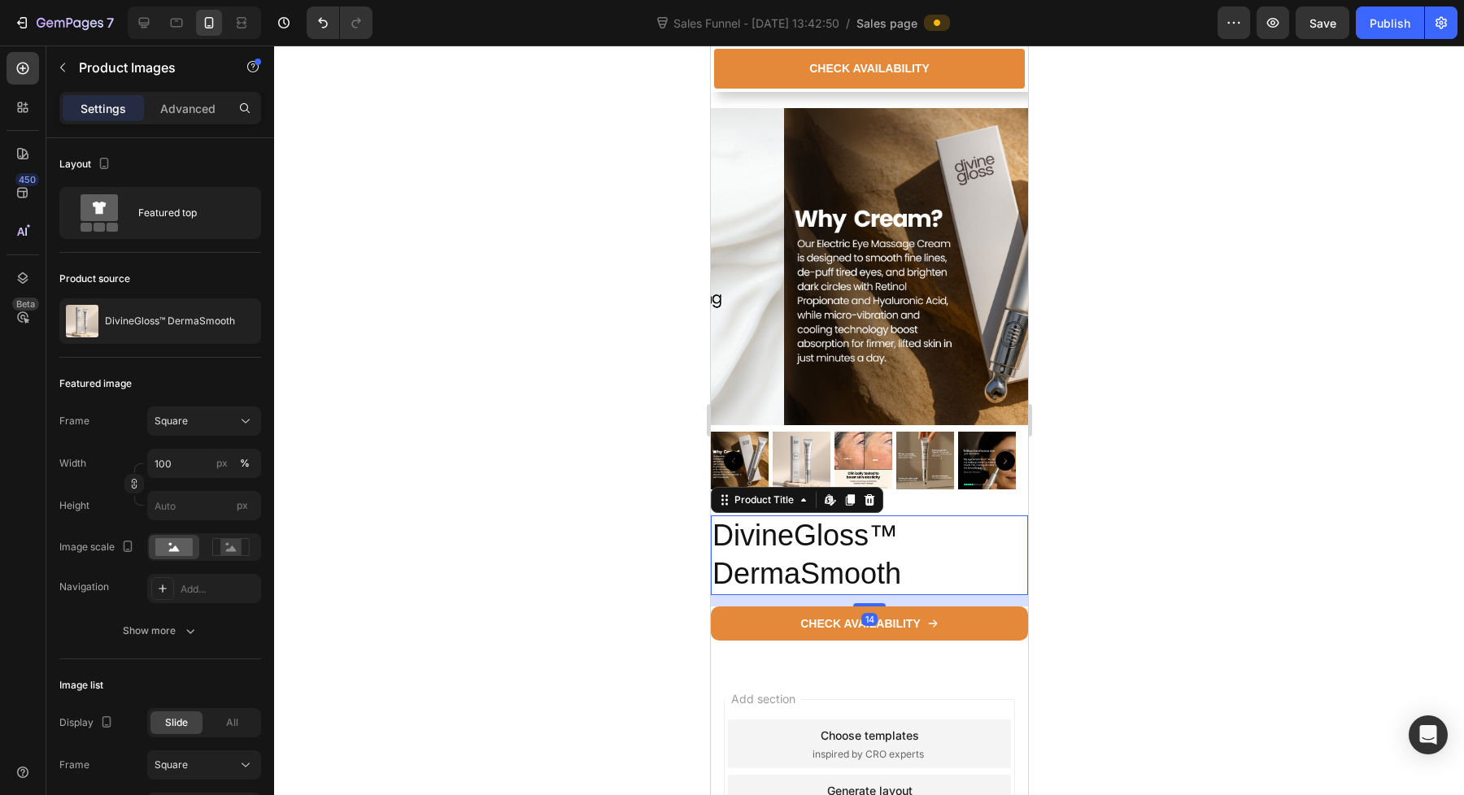
click at [931, 566] on h2 "DivineGloss™ DermaSmooth" at bounding box center [868, 555] width 317 height 80
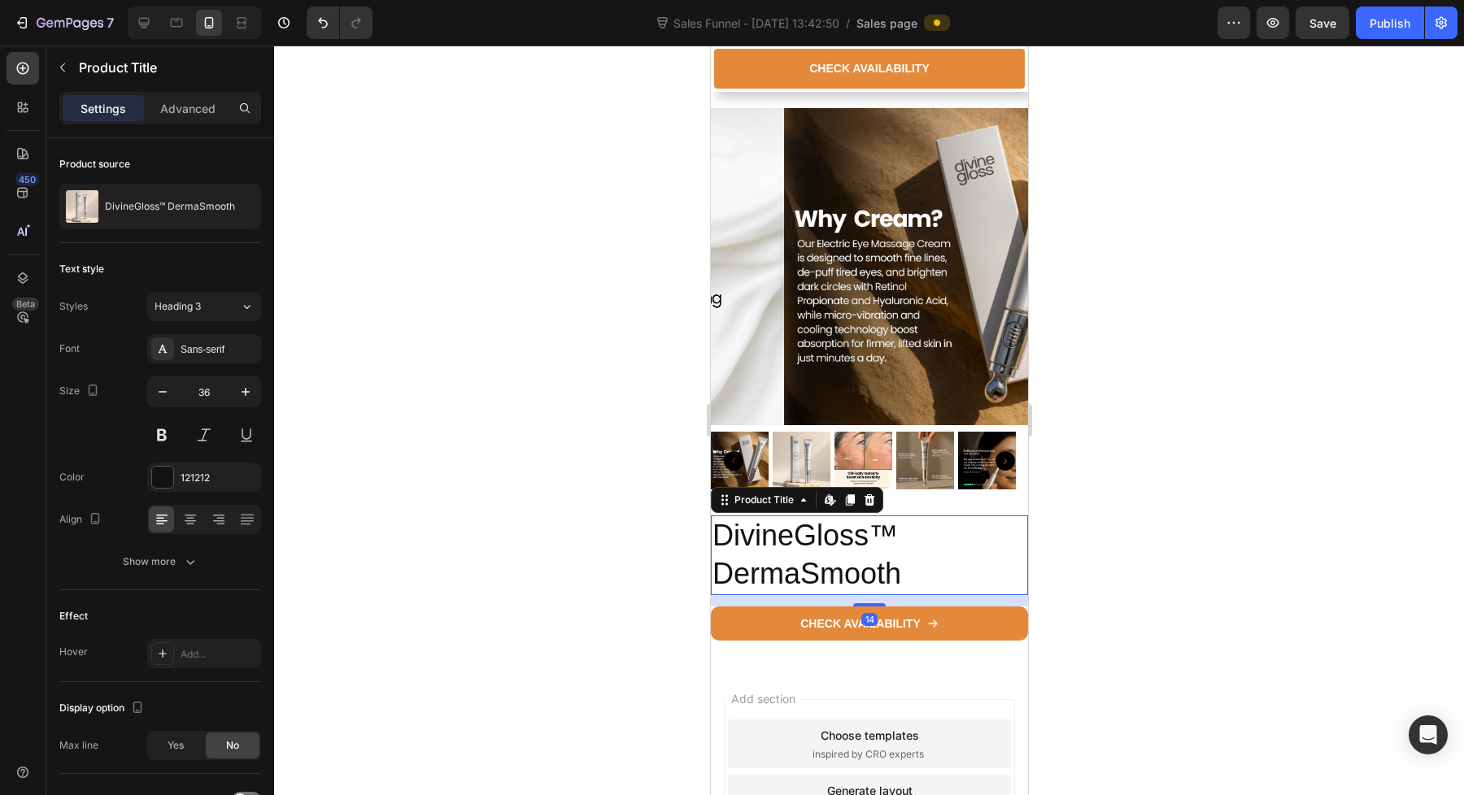
click at [978, 607] on div "14" at bounding box center [868, 600] width 317 height 11
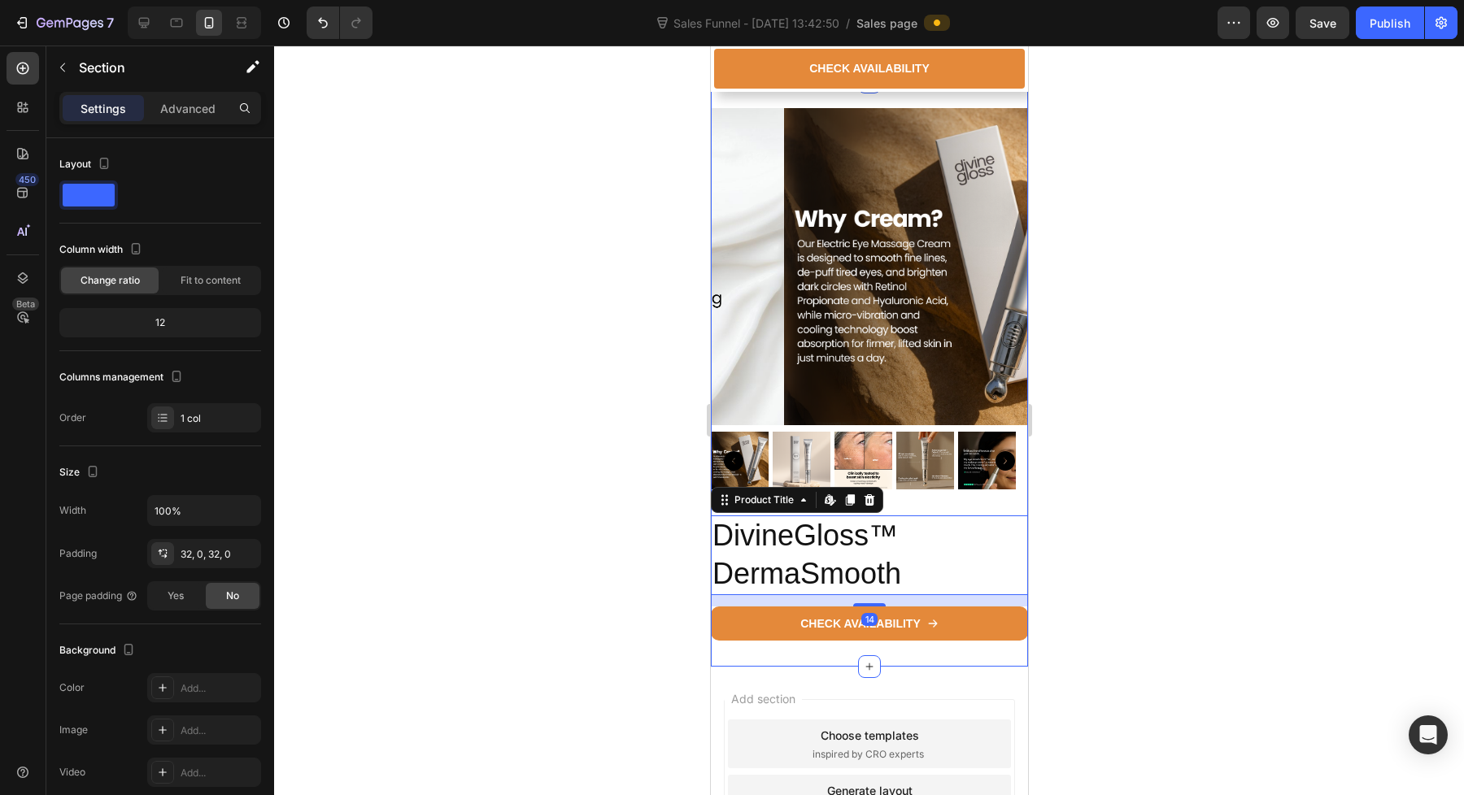
click at [976, 667] on div "Product Images DivineGloss™ DermaSmooth Product Title Edit content in Shopify 1…" at bounding box center [868, 374] width 317 height 585
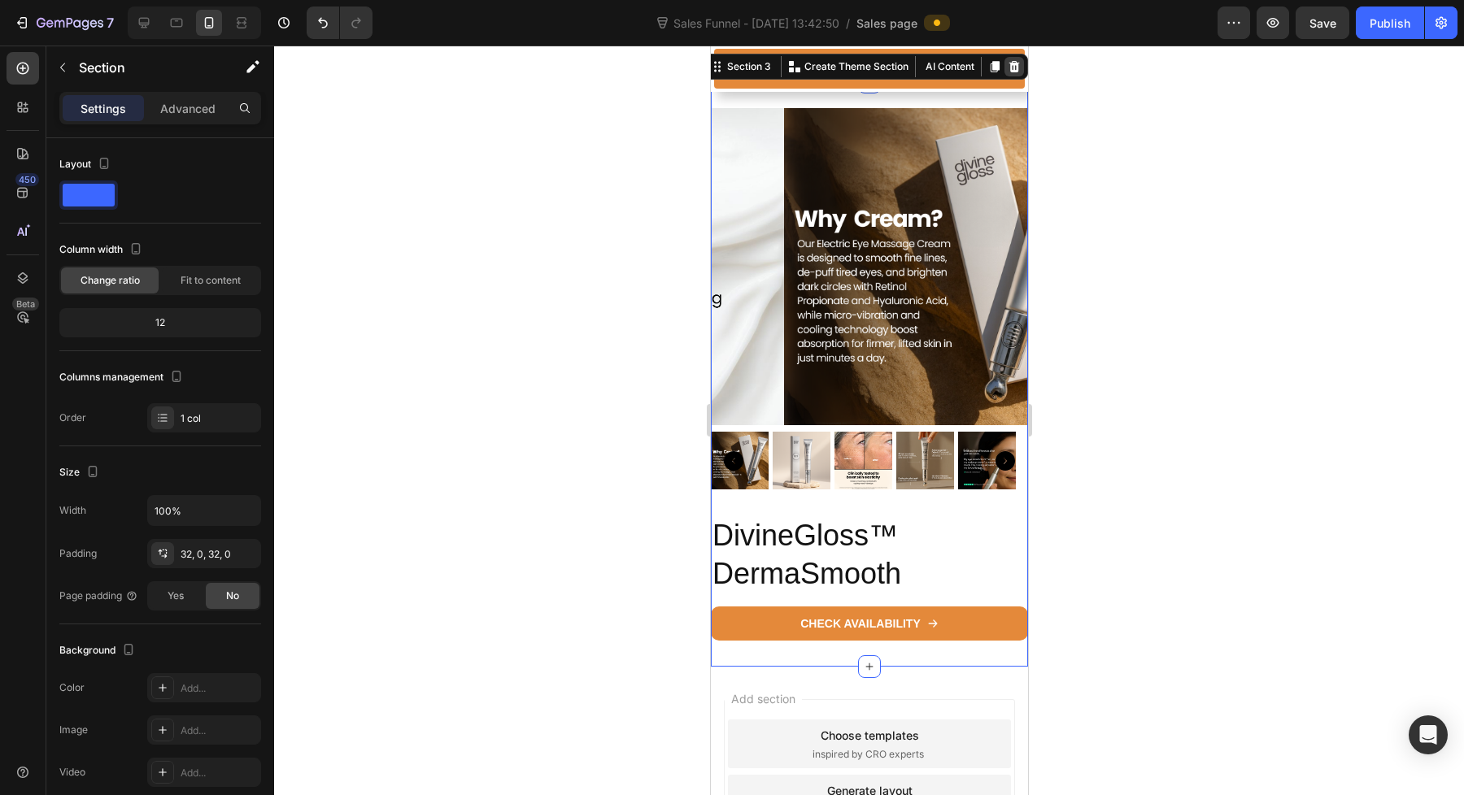
click at [1007, 73] on icon at bounding box center [1013, 66] width 13 height 13
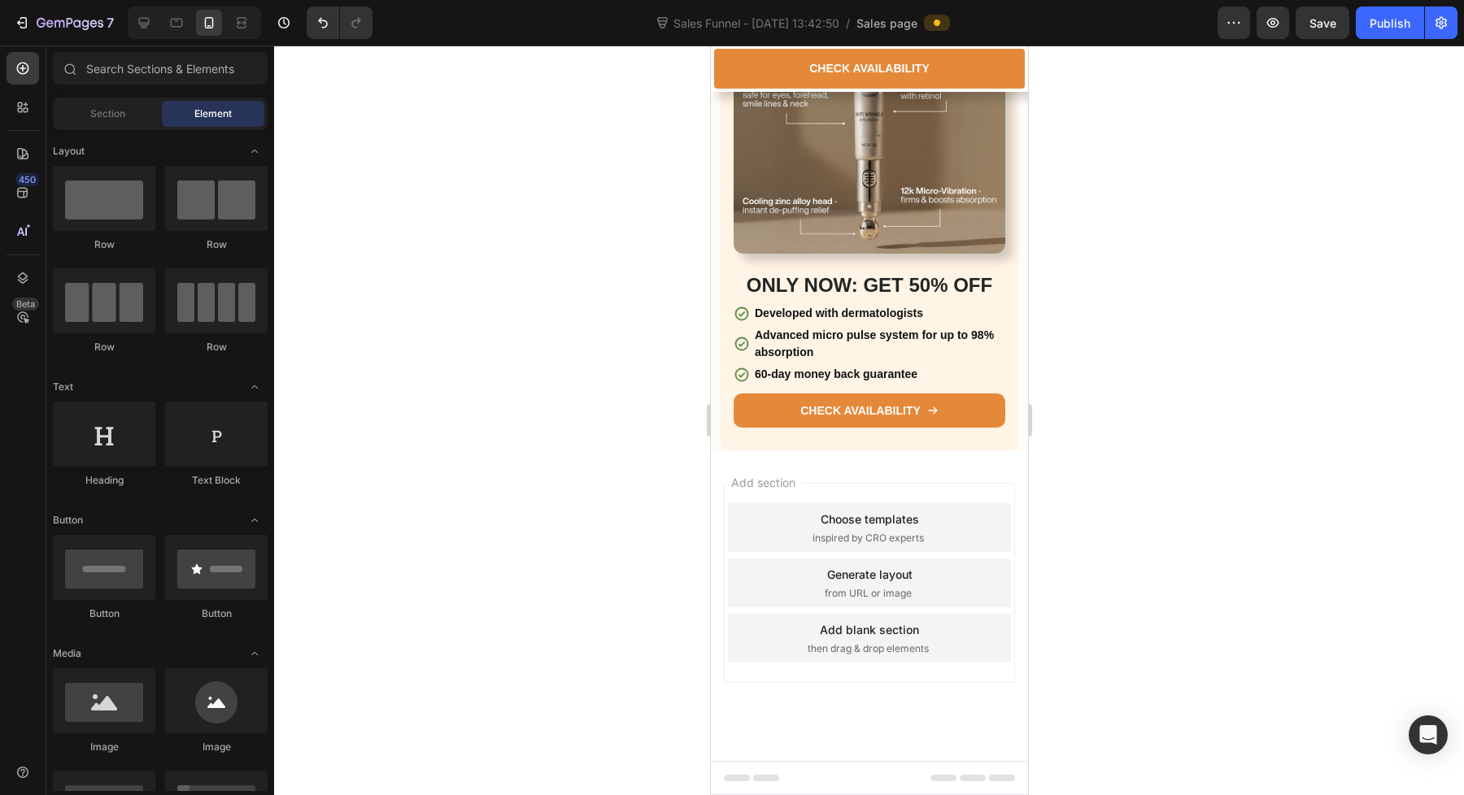
scroll to position [4398, 0]
click at [900, 506] on div "Add section Choose templates inspired by CRO experts Generate layout from URL o…" at bounding box center [868, 583] width 291 height 200
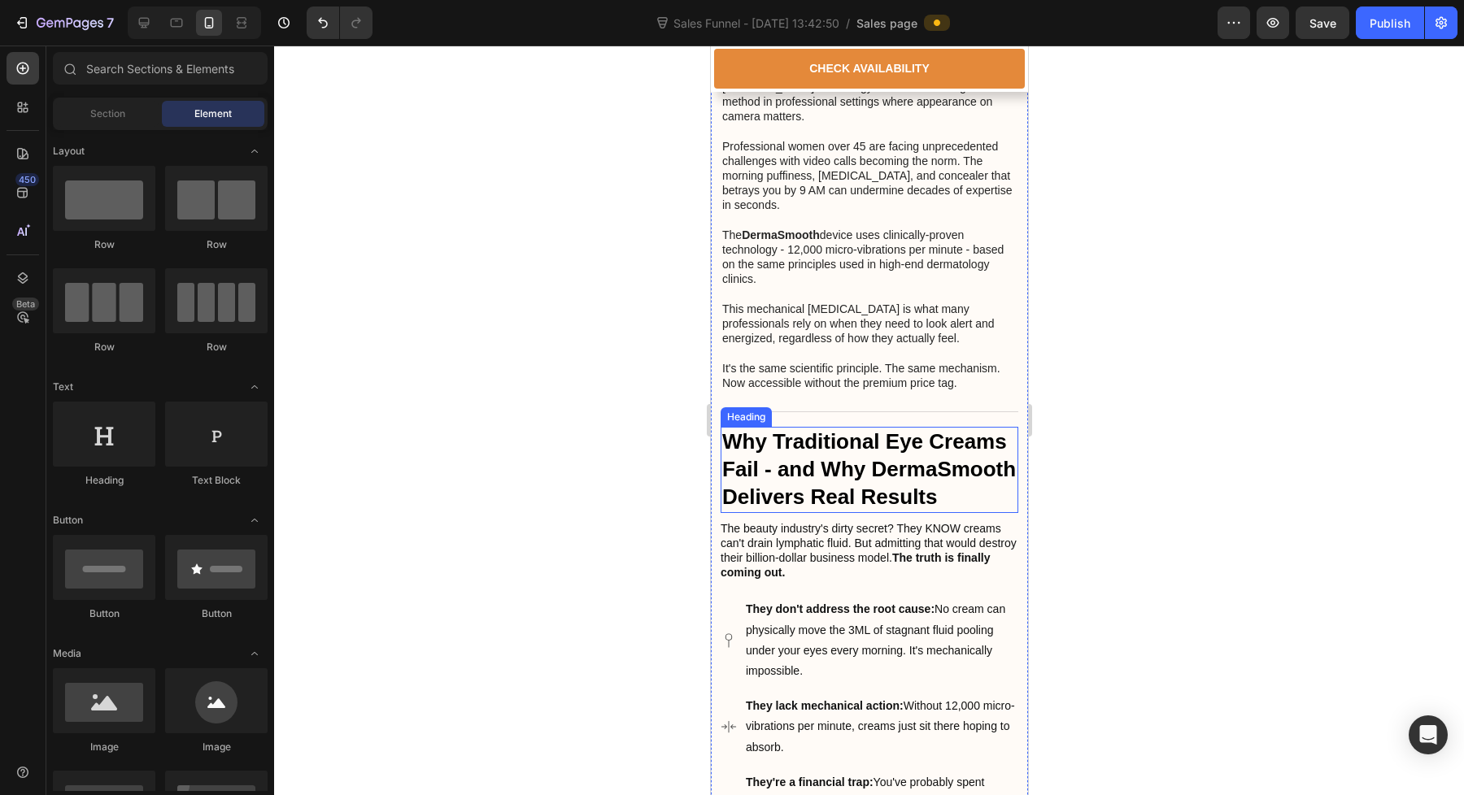
scroll to position [0, 0]
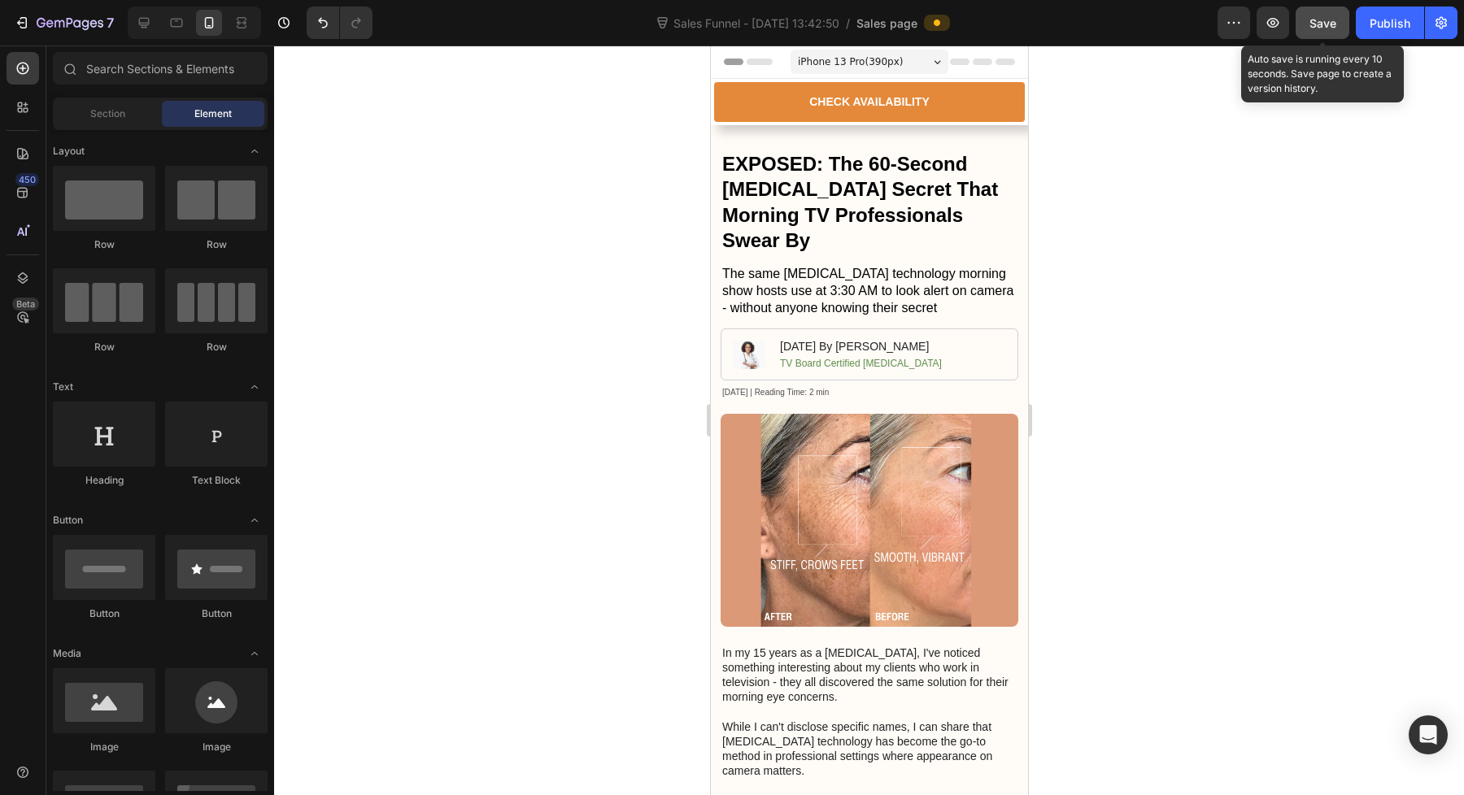
click at [1342, 24] on button "Save" at bounding box center [1322, 23] width 54 height 33
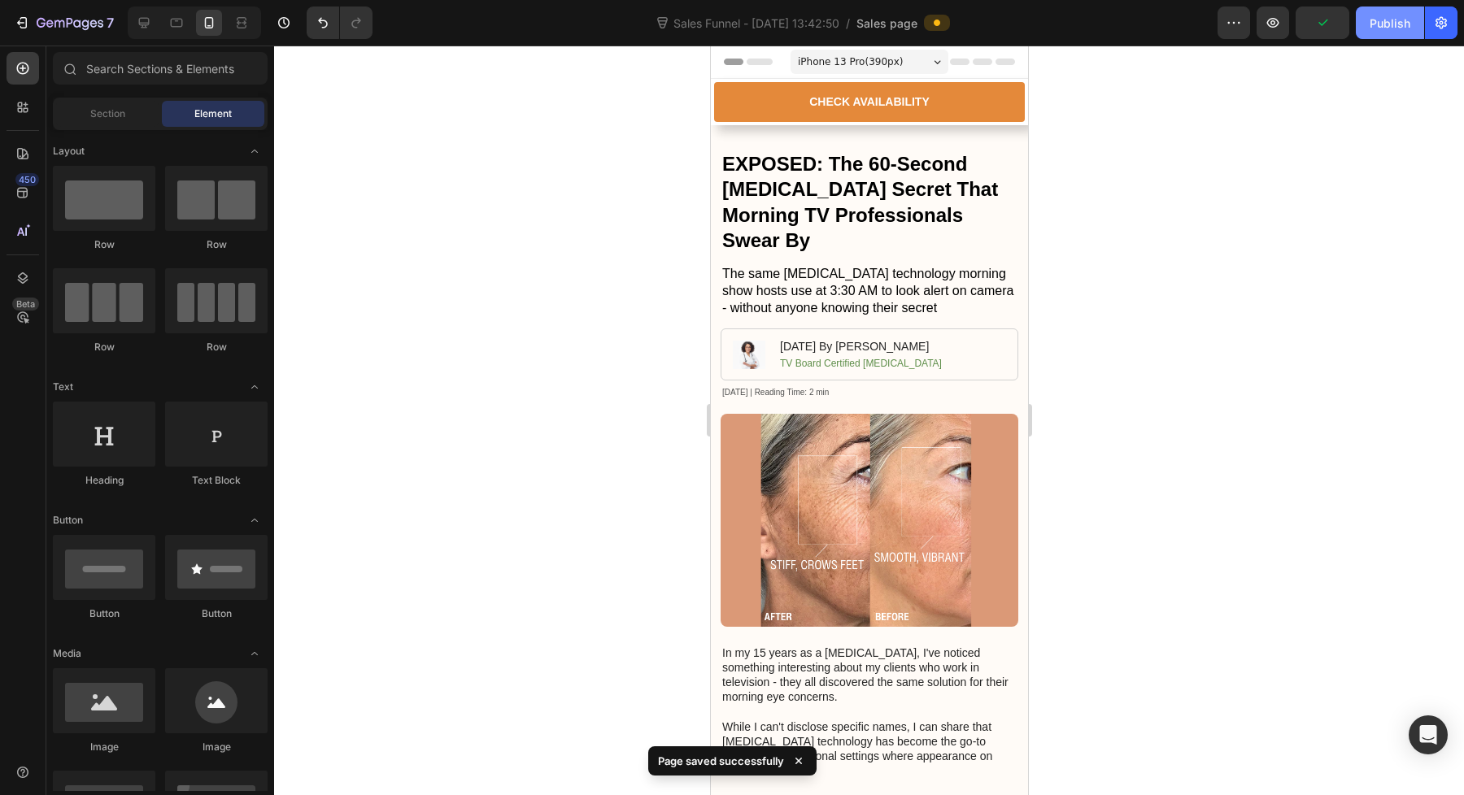
click at [1394, 30] on div "Publish" at bounding box center [1389, 23] width 41 height 17
click at [181, 27] on icon at bounding box center [176, 23] width 16 height 16
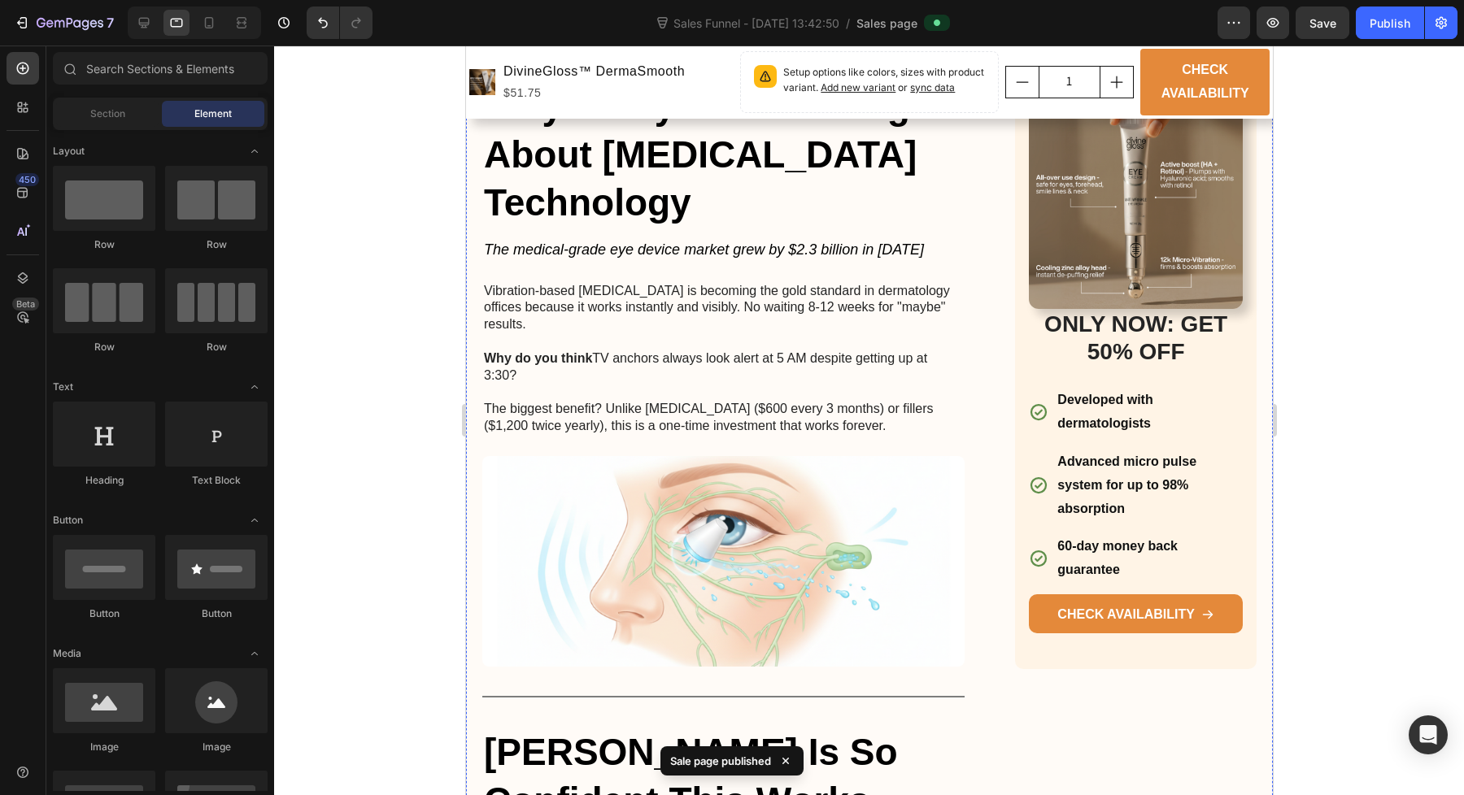
scroll to position [2112, 0]
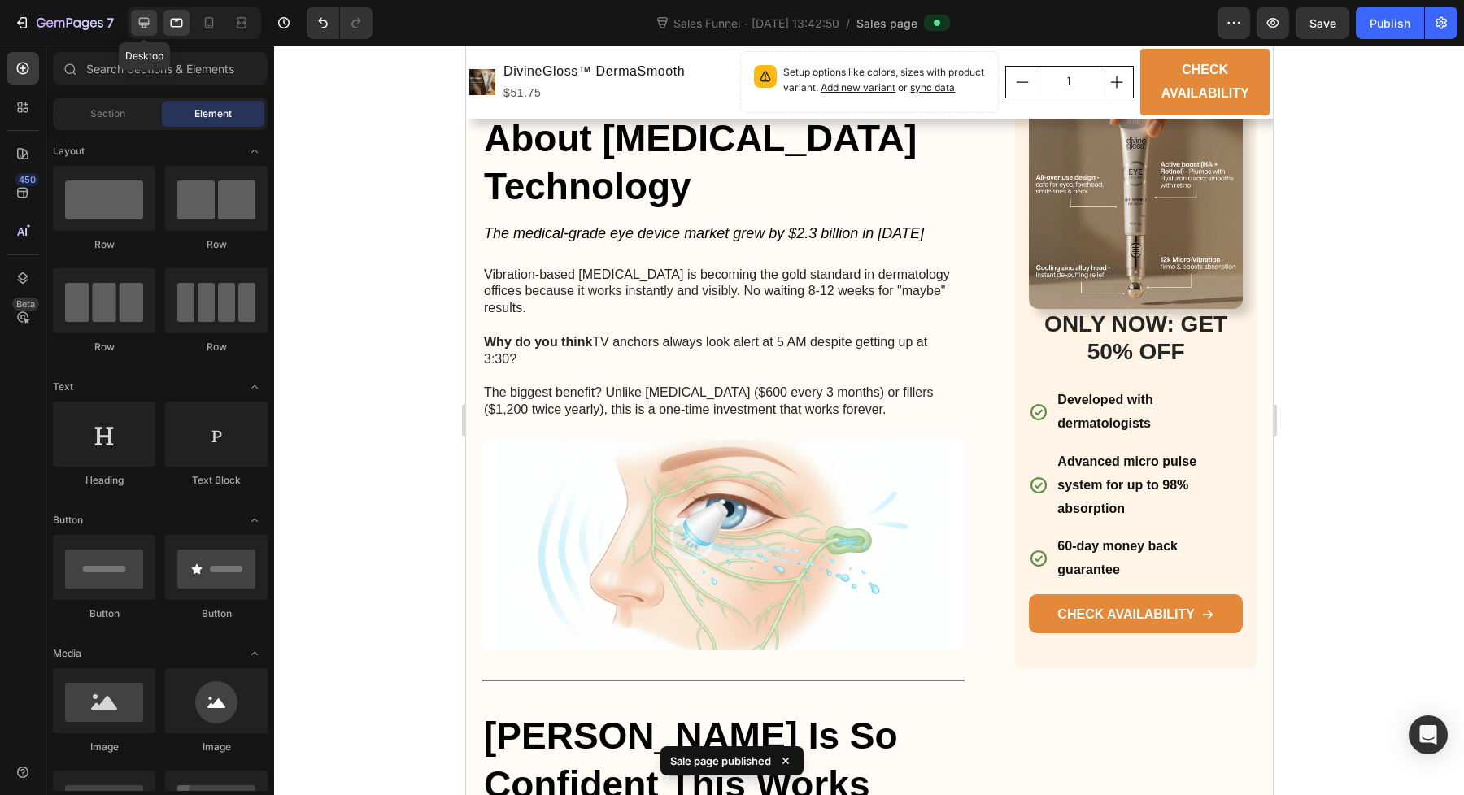
click at [142, 24] on icon at bounding box center [144, 23] width 11 height 11
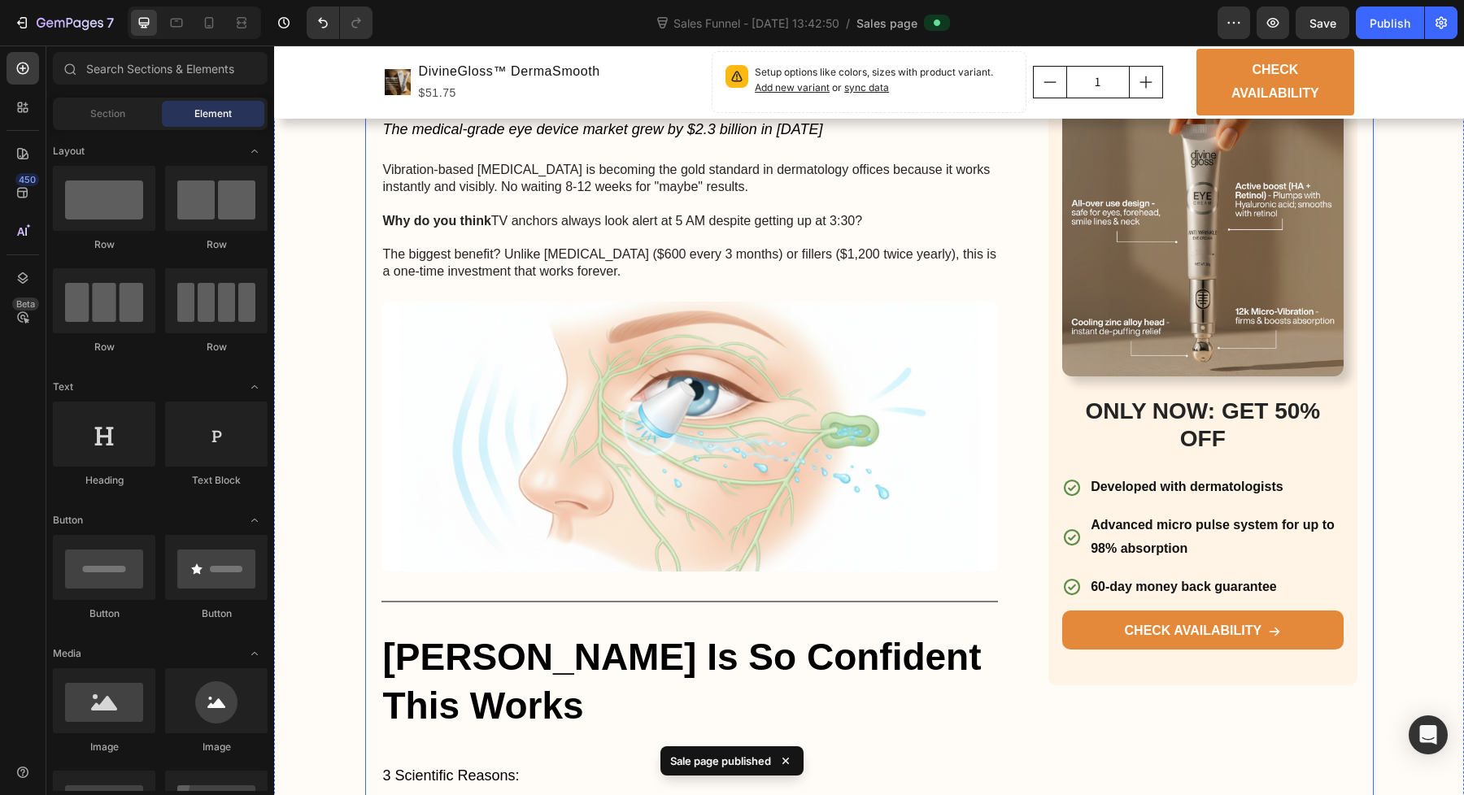
scroll to position [2352, 0]
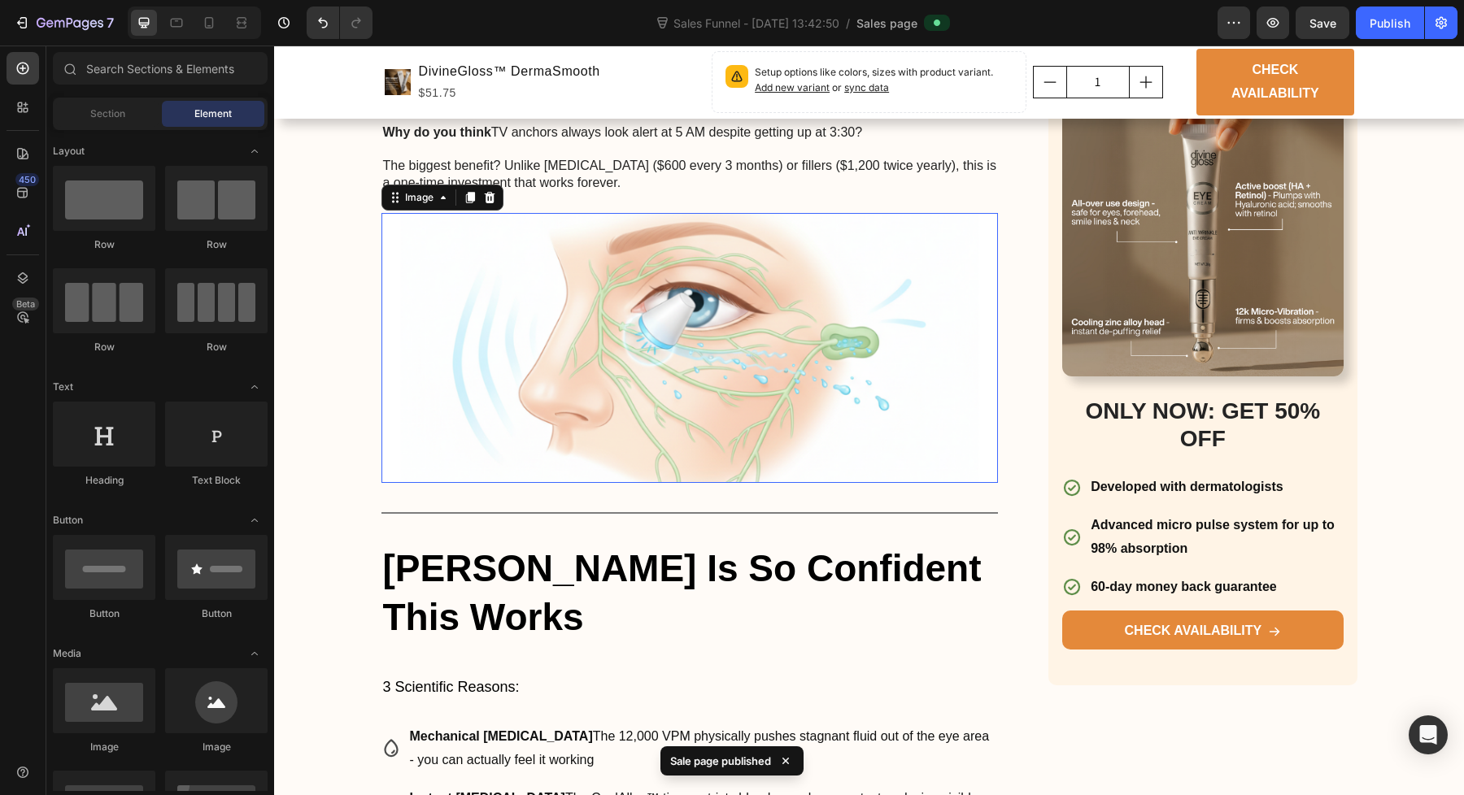
click at [642, 263] on img at bounding box center [689, 348] width 617 height 270
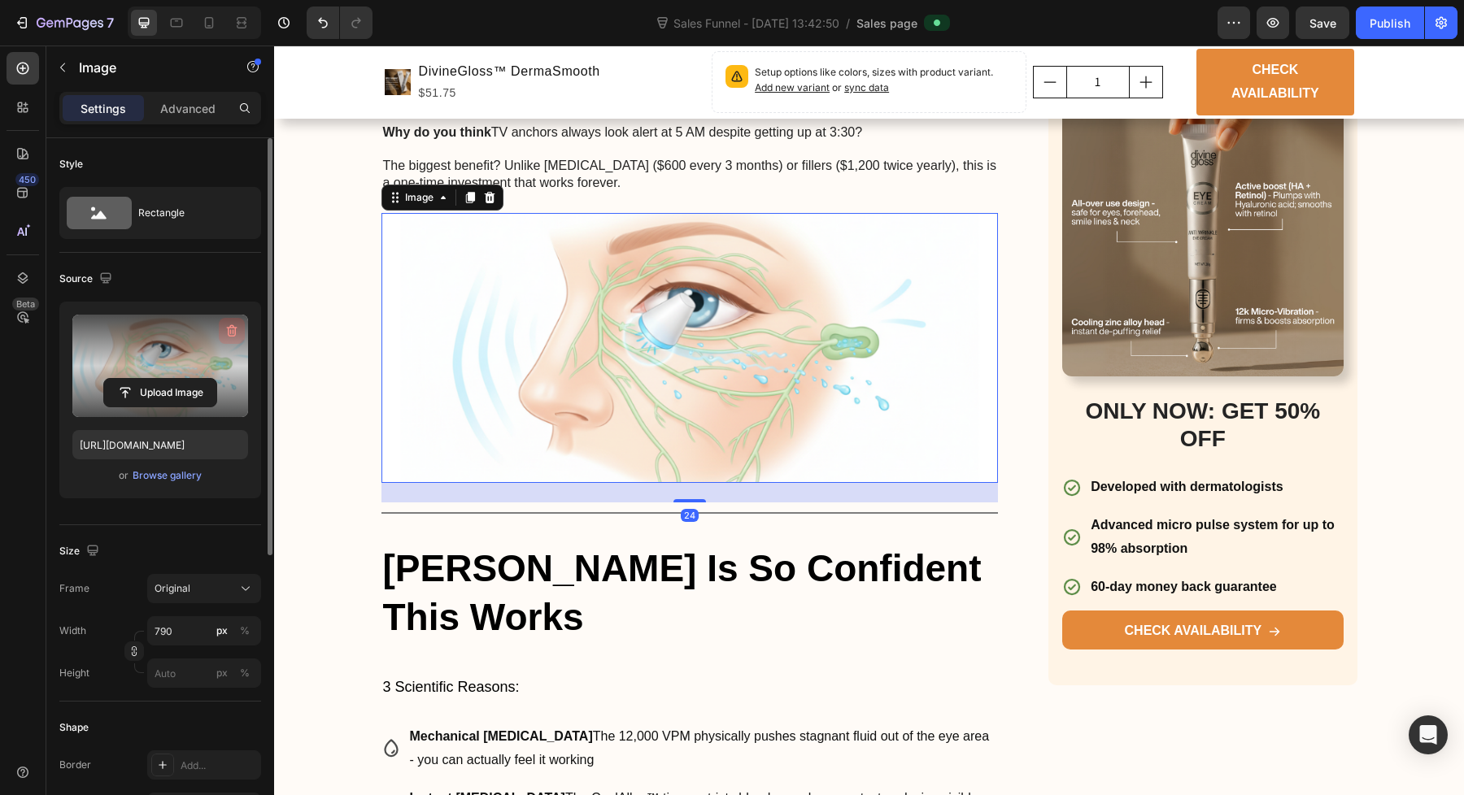
click at [228, 332] on icon "button" at bounding box center [232, 331] width 16 height 16
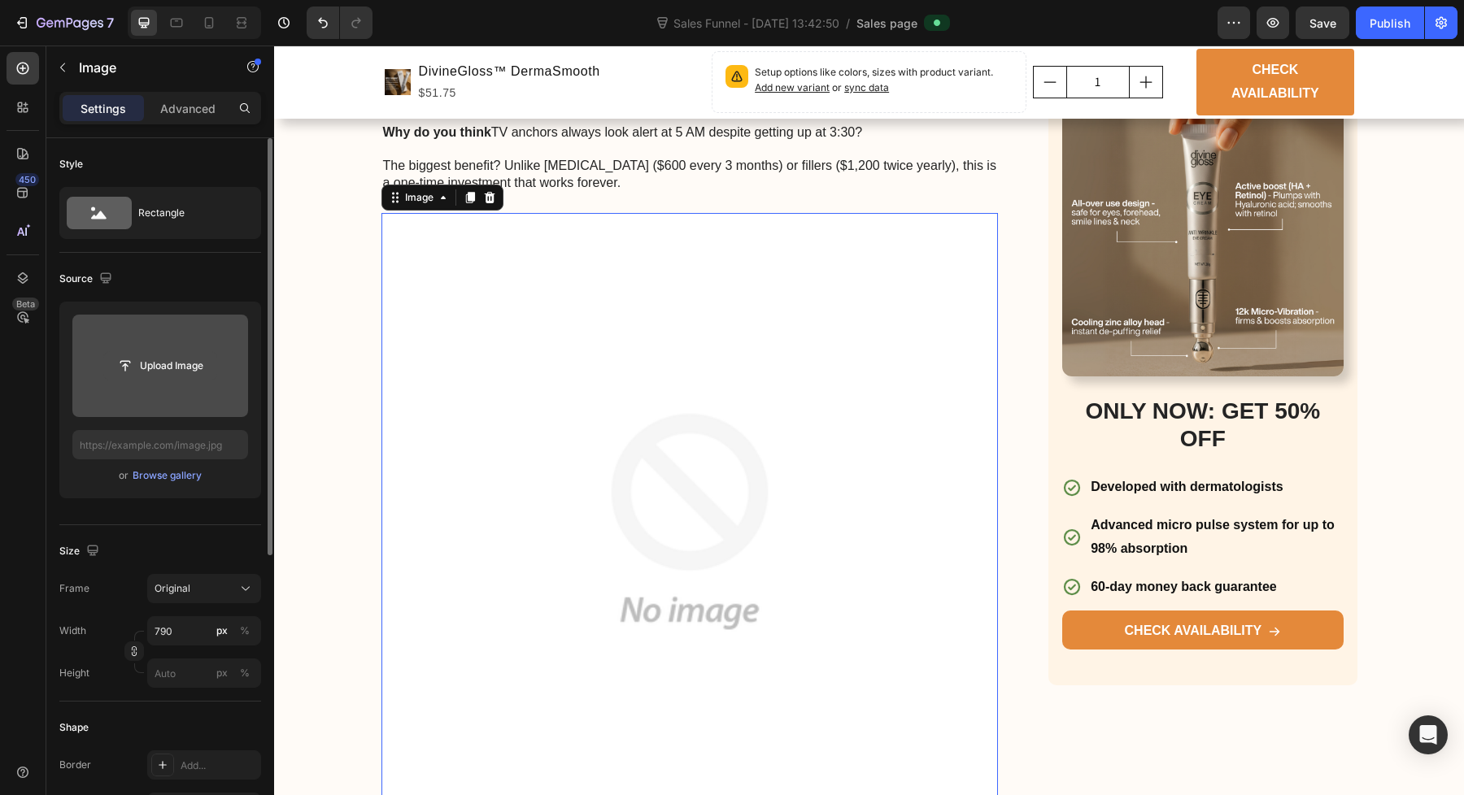
click at [168, 366] on input "file" at bounding box center [160, 366] width 112 height 28
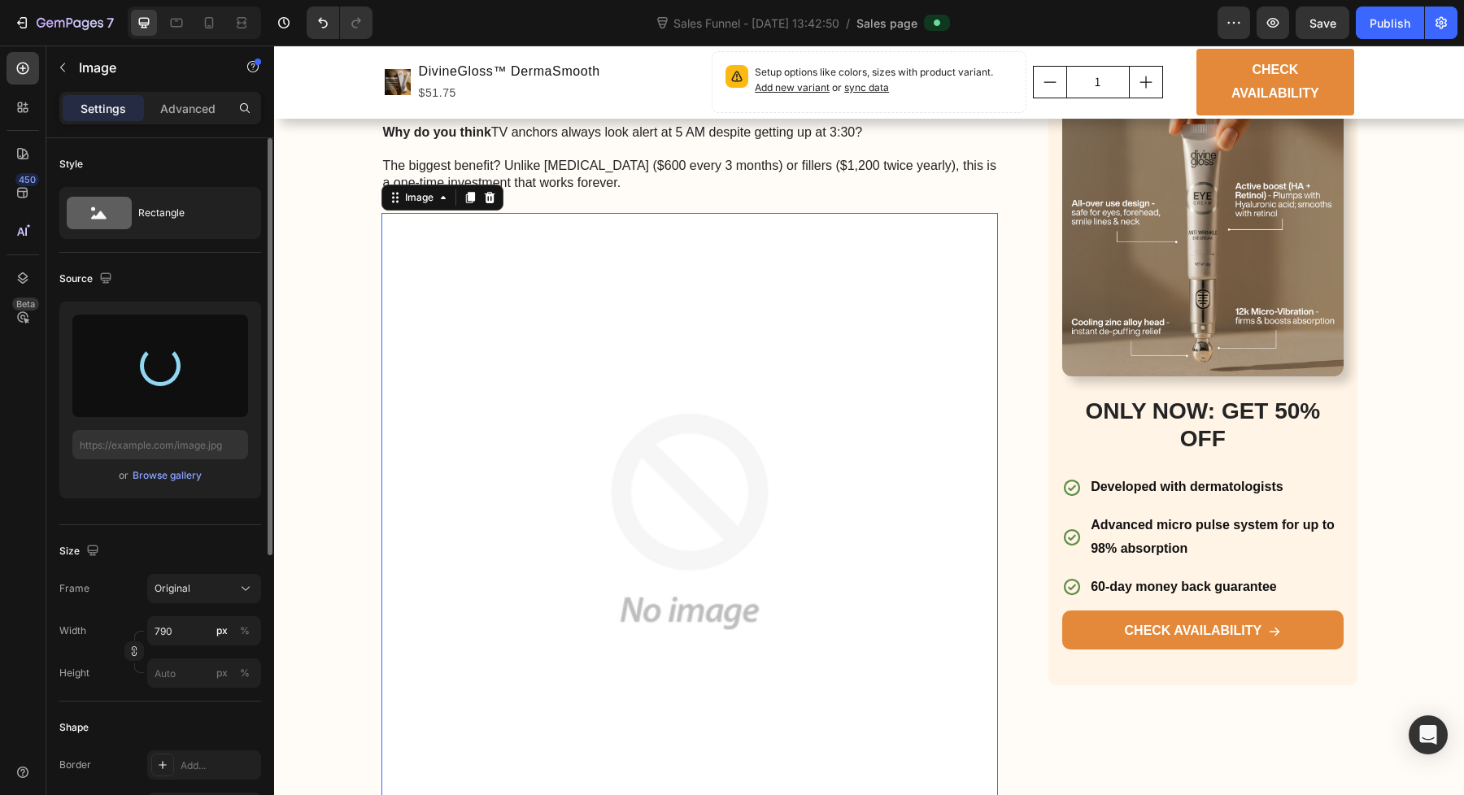
type input "https://cdn.shopify.com/s/files/1/0986/2158/7805/files/gempages_585982801031988…"
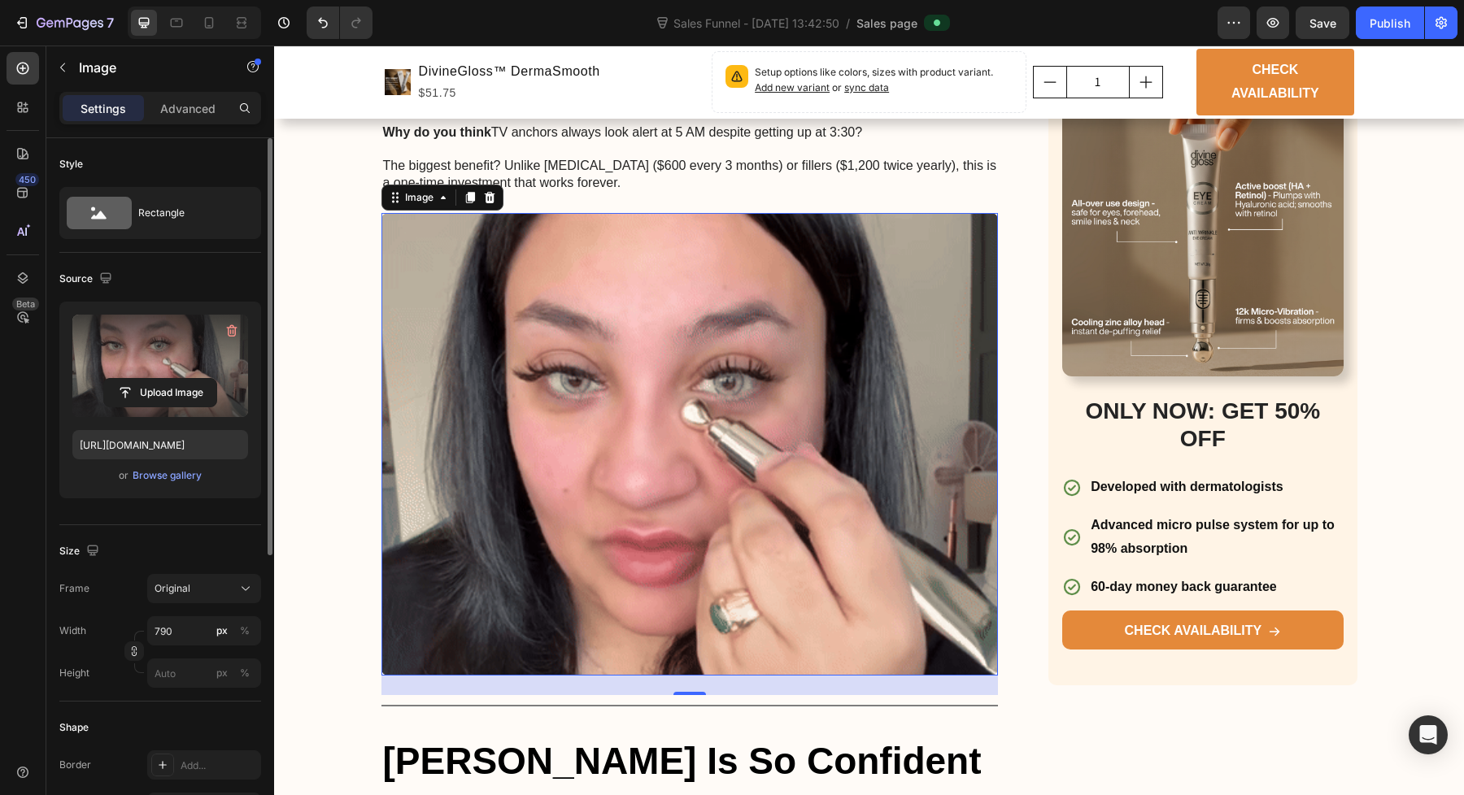
scroll to position [2351, 0]
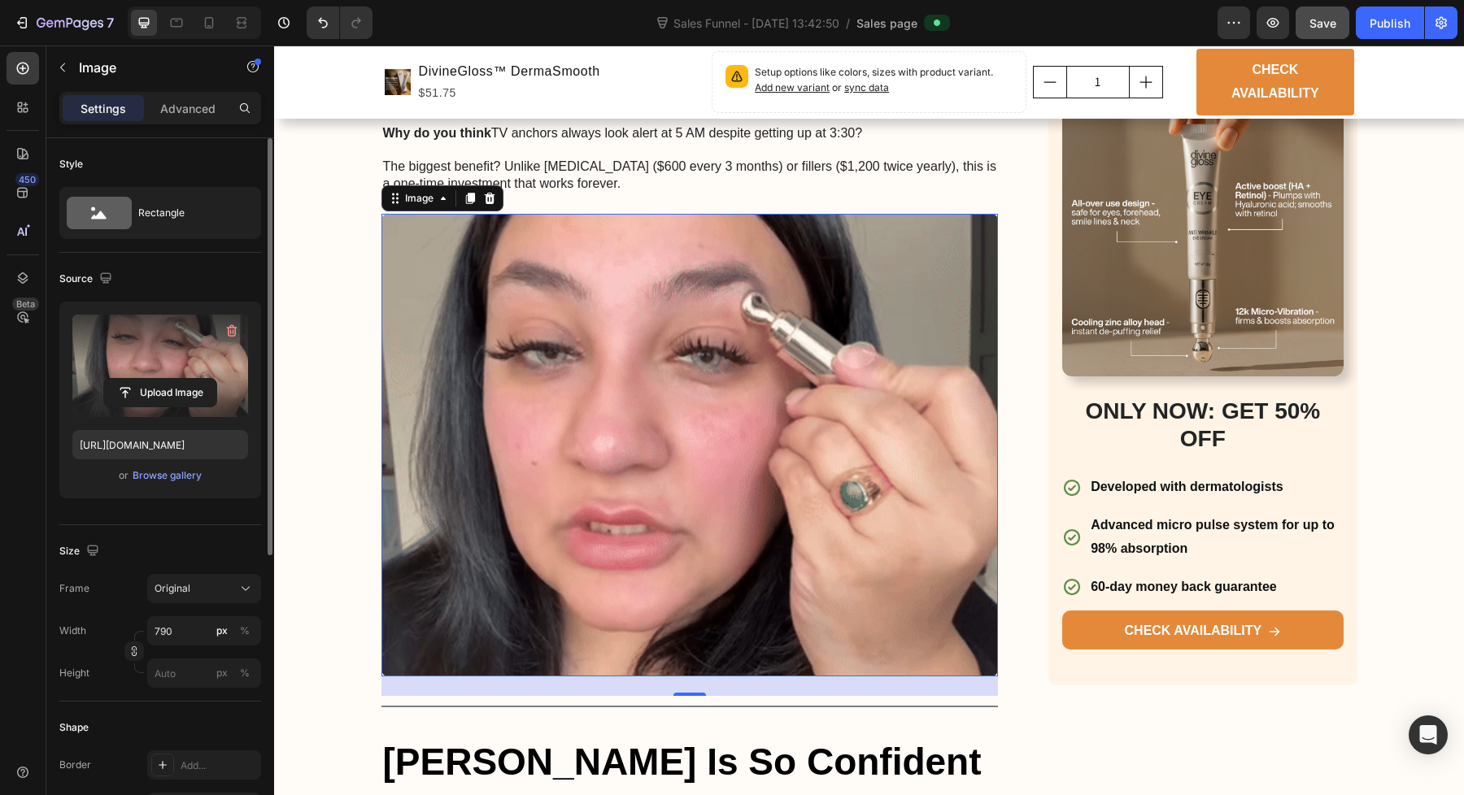
click at [1339, 23] on button "Save" at bounding box center [1322, 23] width 54 height 33
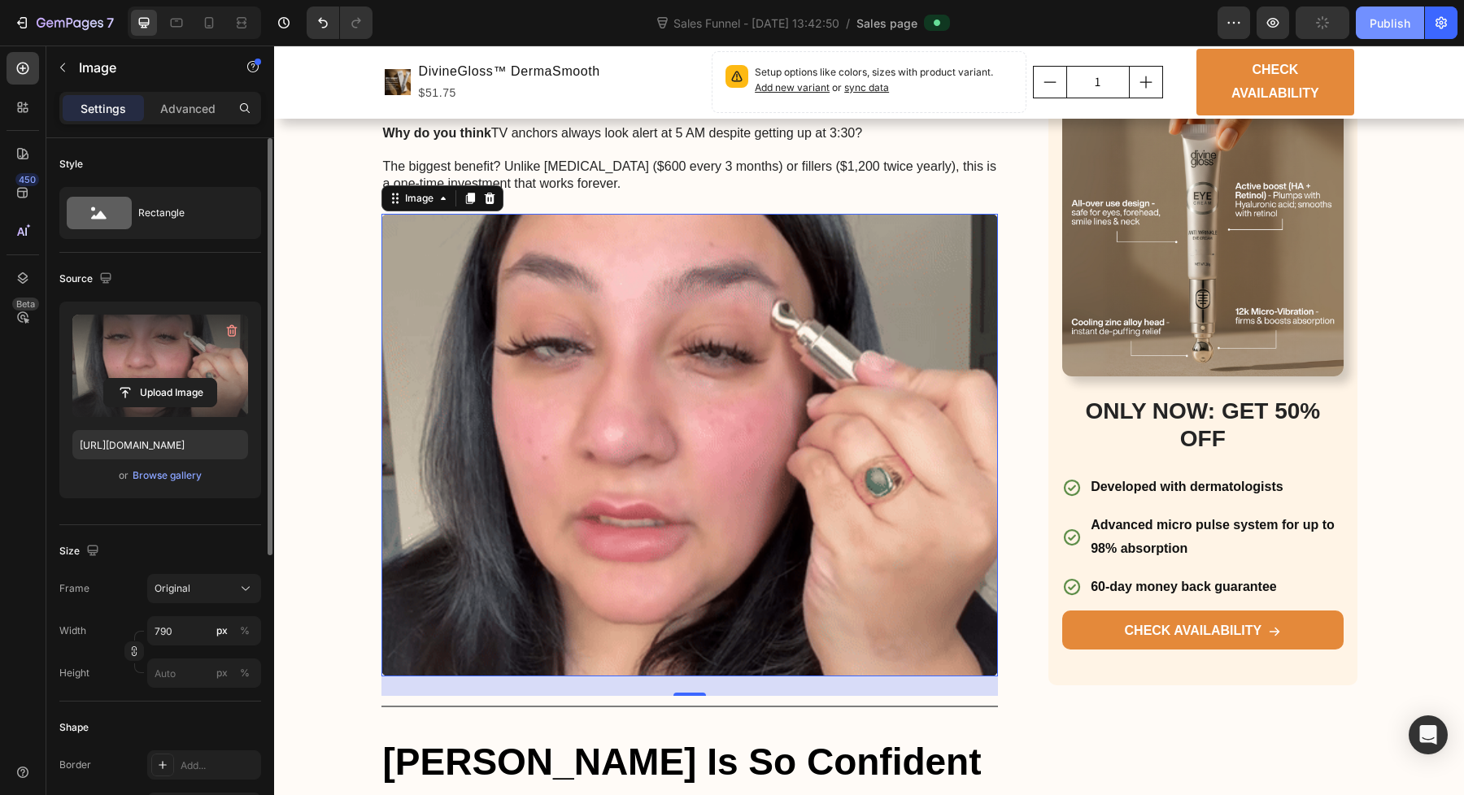
click at [1384, 25] on div "Publish" at bounding box center [1389, 23] width 41 height 17
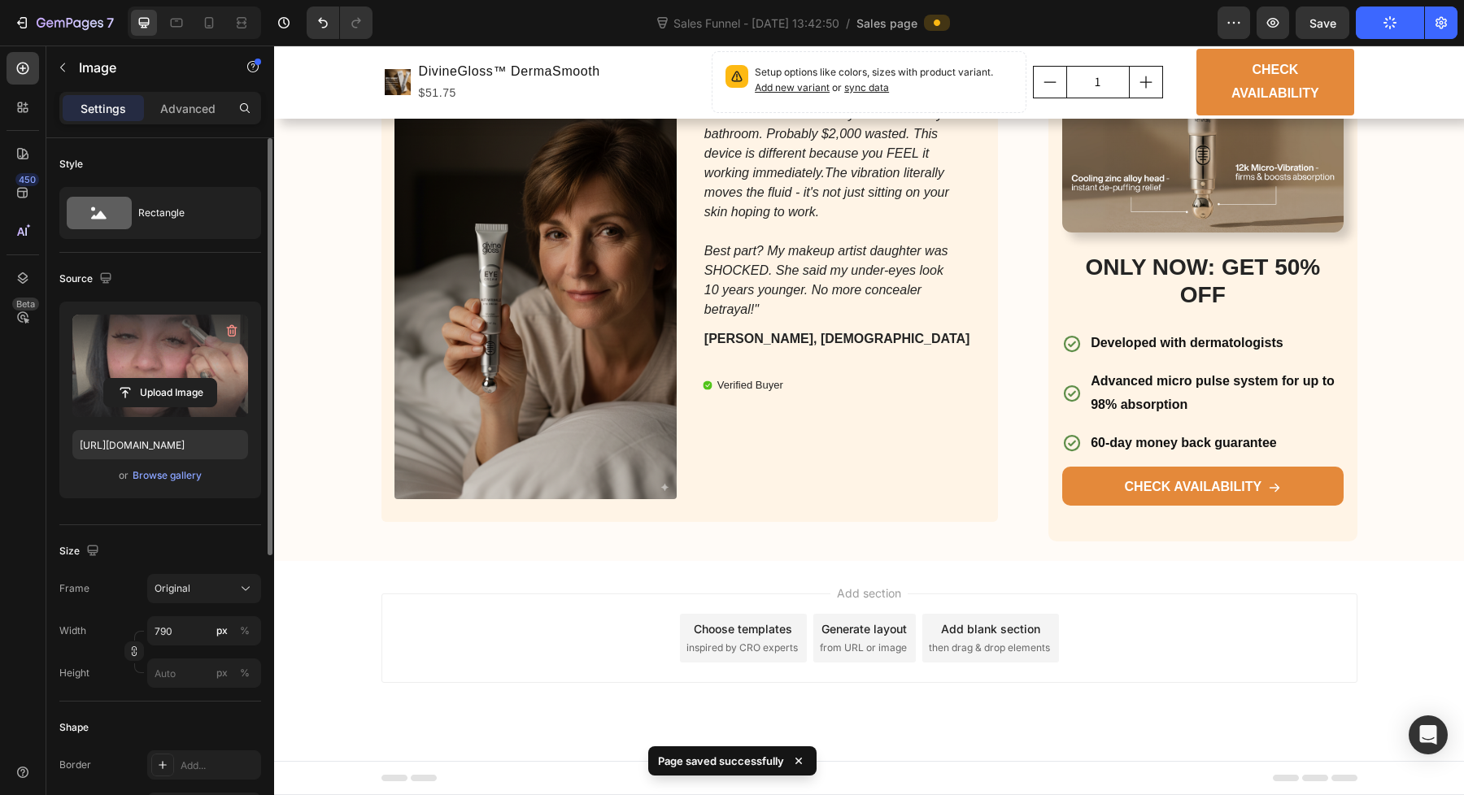
scroll to position [4439, 0]
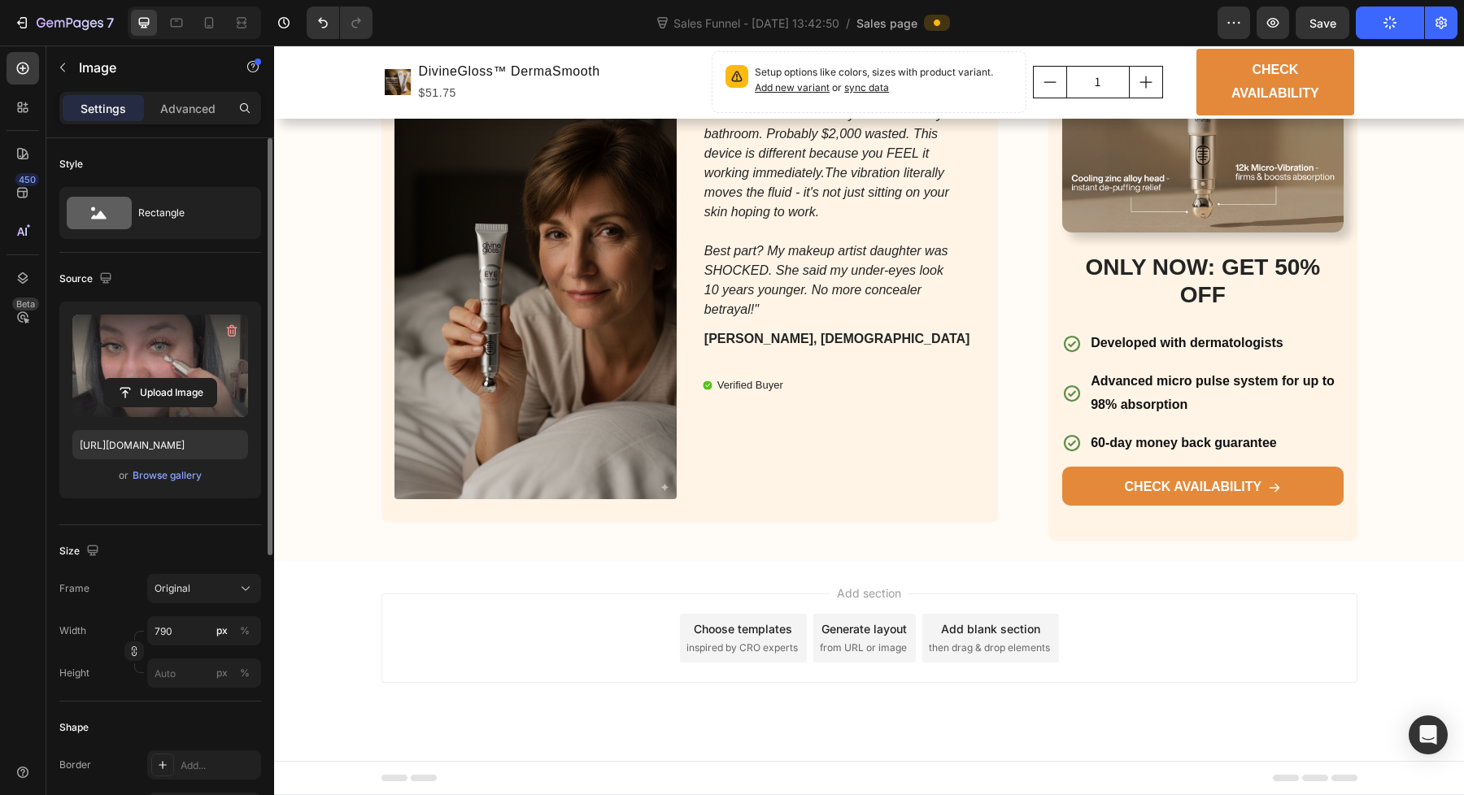
click at [1155, 731] on div "Add section Choose templates inspired by CRO experts Generate layout from URL o…" at bounding box center [869, 661] width 1190 height 200
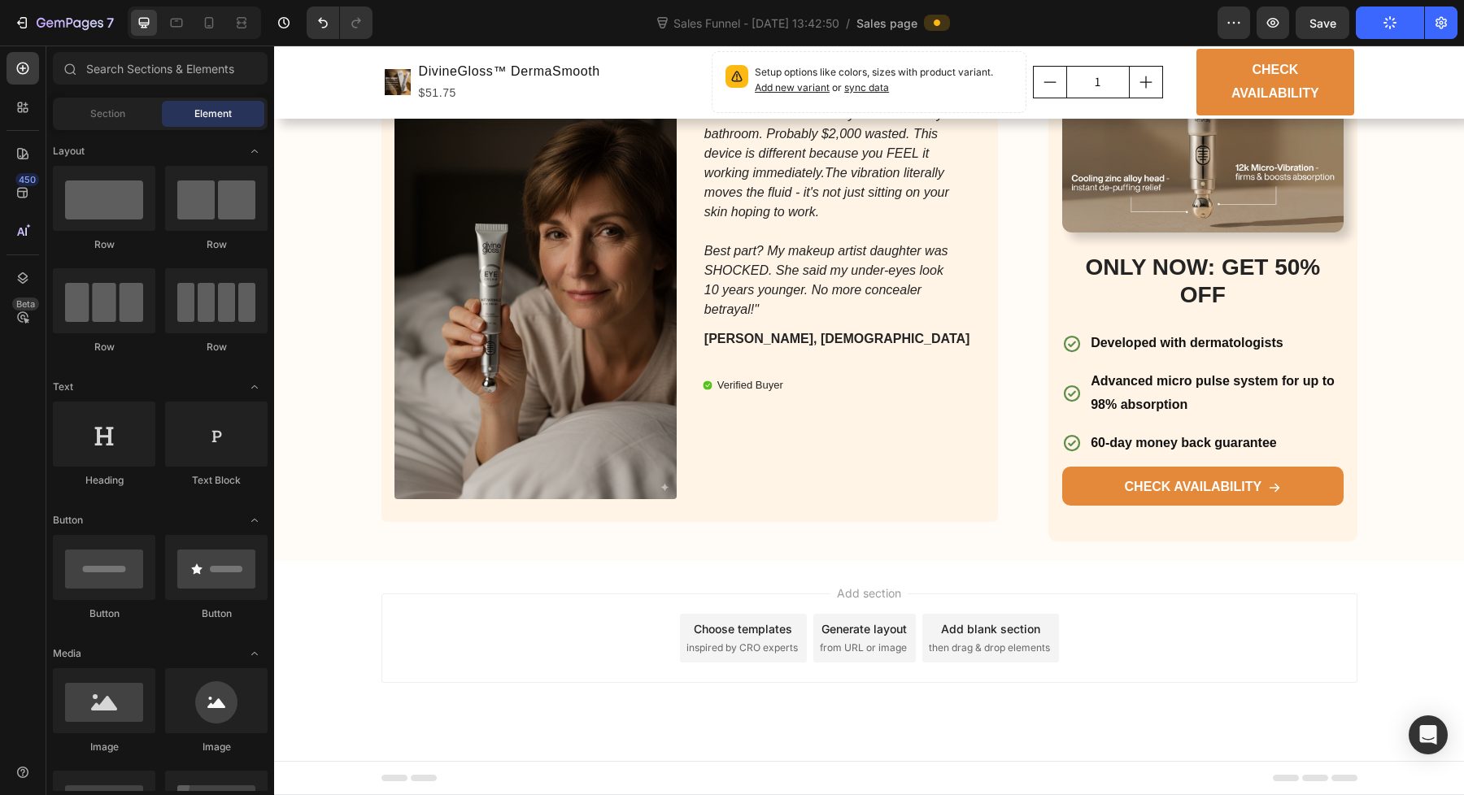
click at [1123, 724] on div "Add section Choose templates inspired by CRO experts Generate layout from URL o…" at bounding box center [869, 661] width 1190 height 200
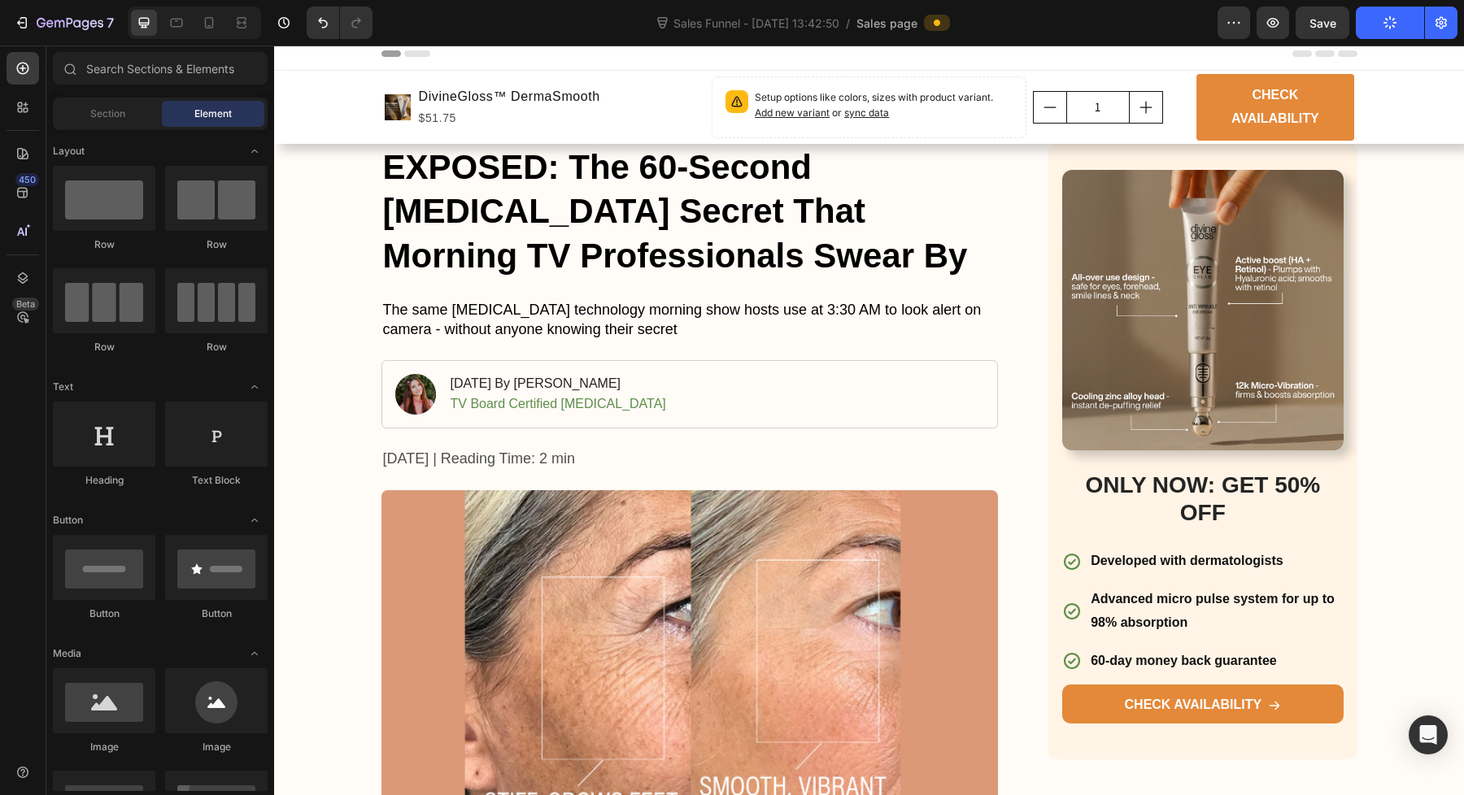
scroll to position [0, 0]
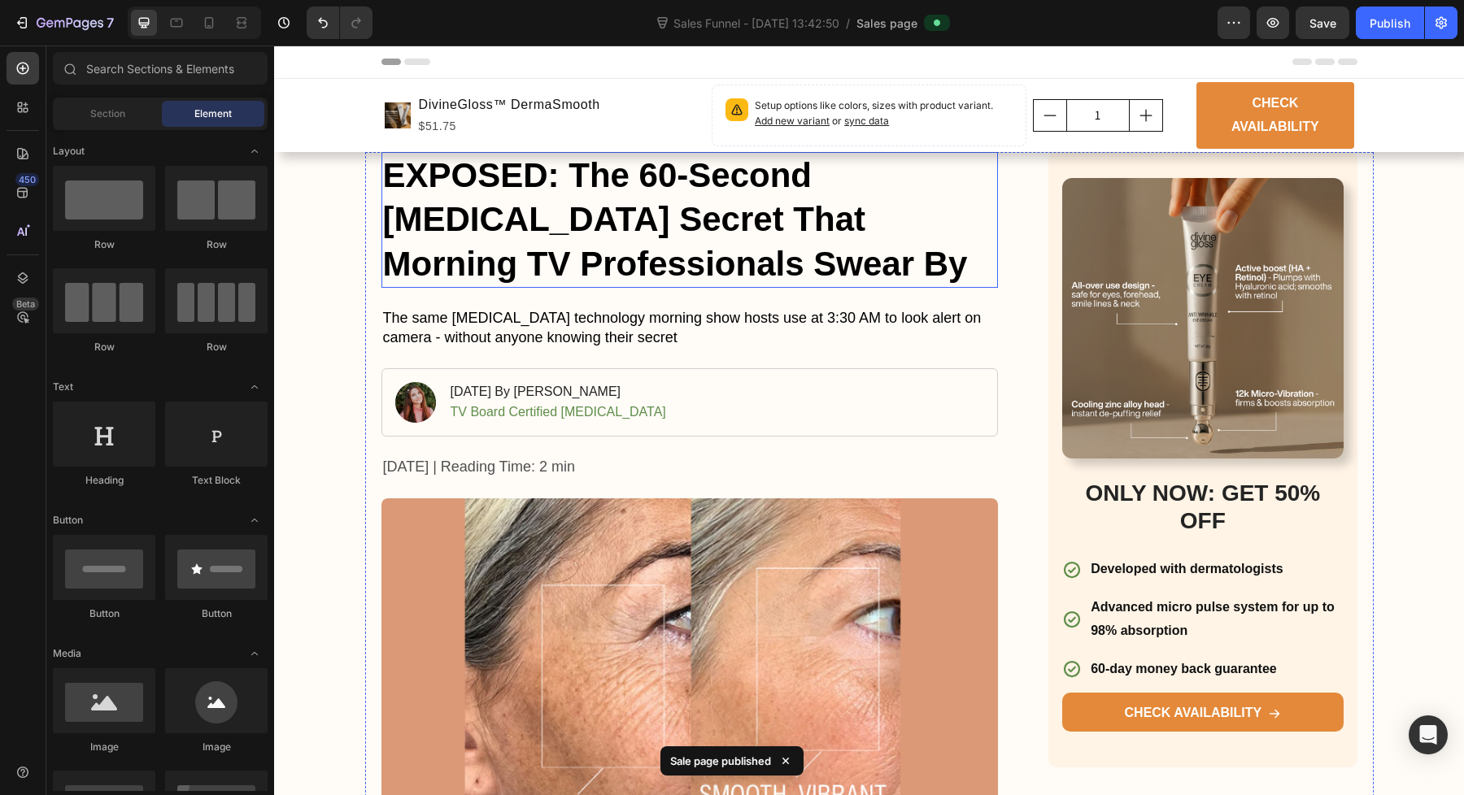
click at [381, 182] on h1 "EXPOSED: The 60-Second [MEDICAL_DATA] Secret That Morning TV Professionals Swea…" at bounding box center [689, 220] width 617 height 137
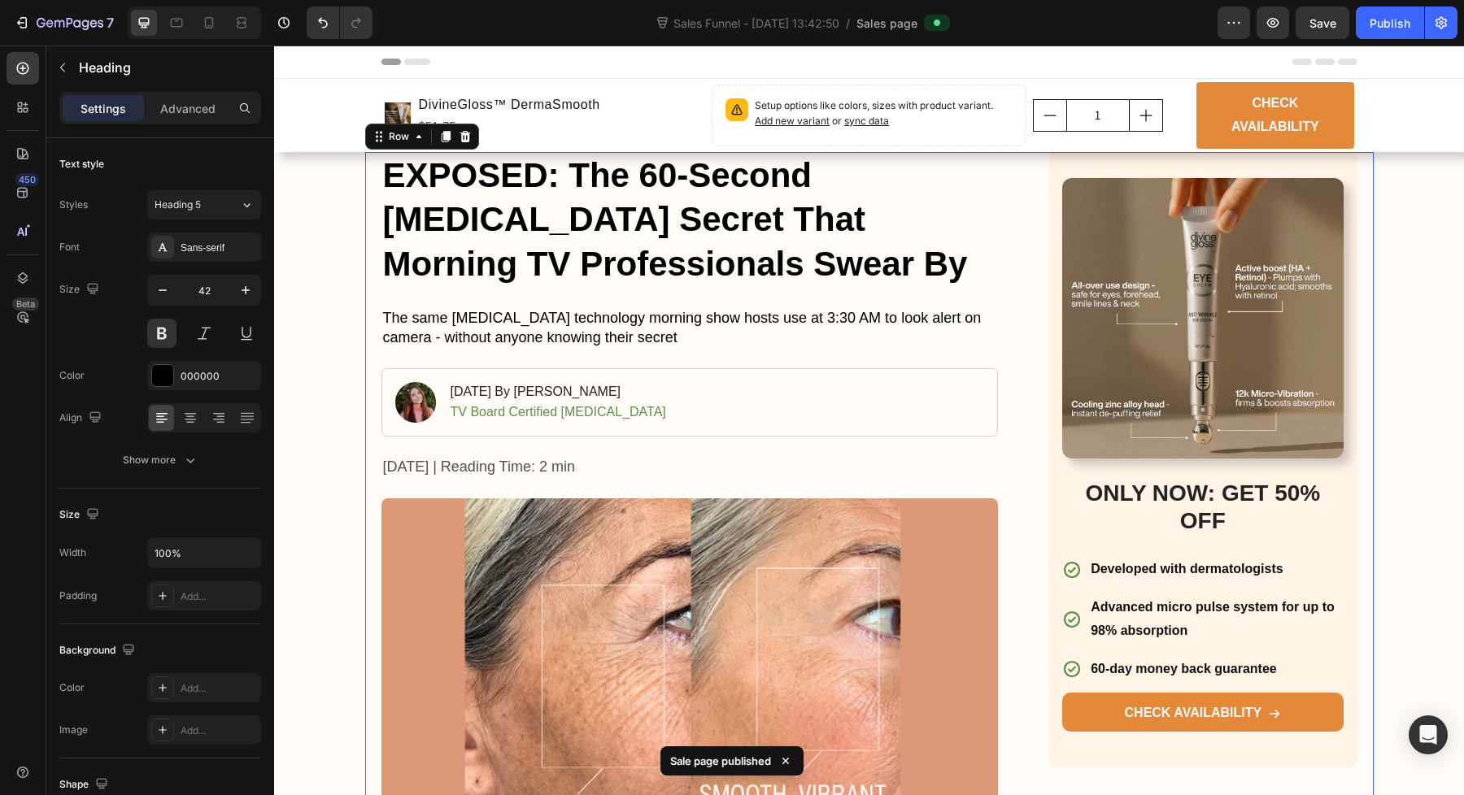
click at [713, 153] on h1 "EXPOSED: The 60-Second [MEDICAL_DATA] Secret That Morning TV Professionals Swea…" at bounding box center [689, 220] width 617 height 137
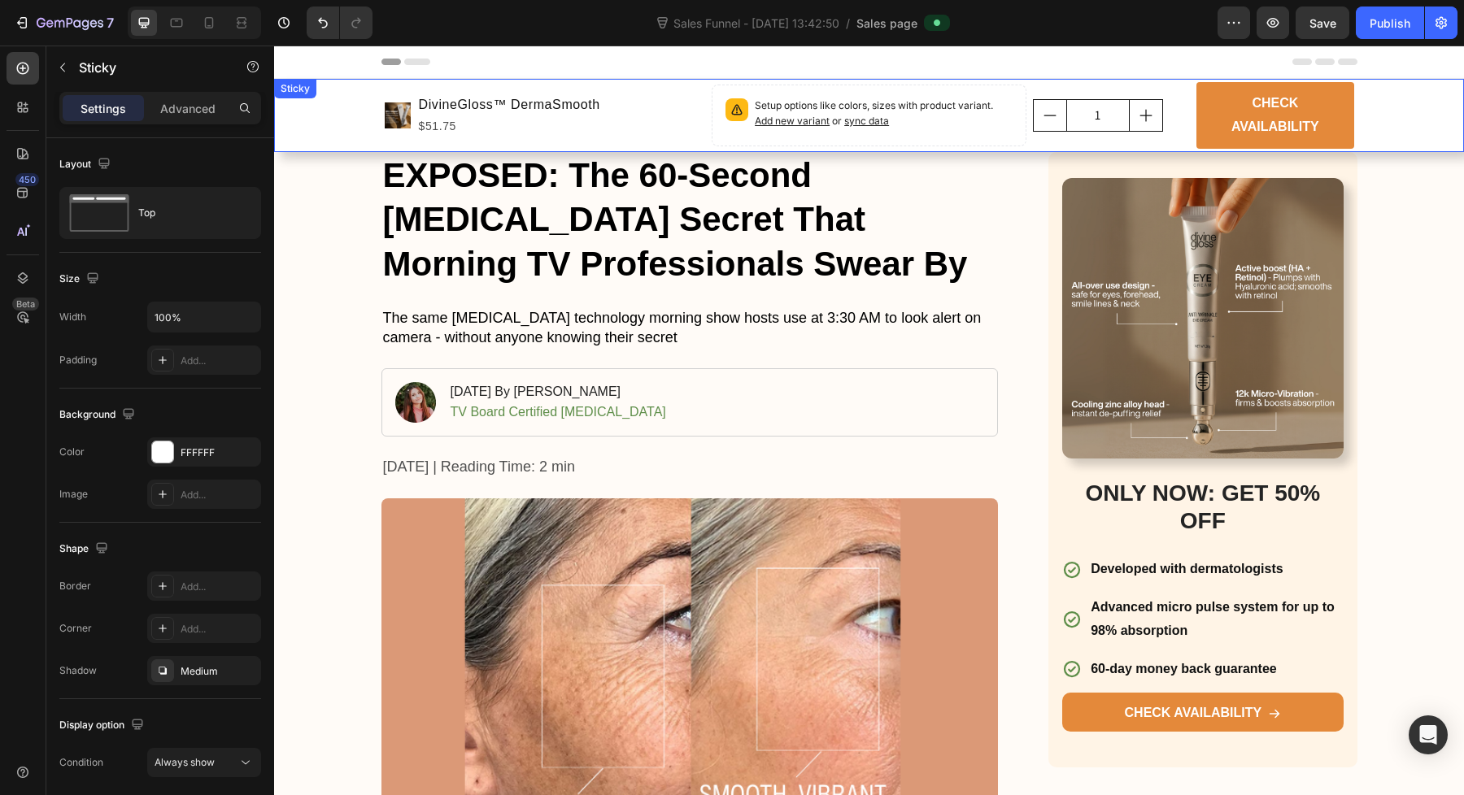
click at [1449, 151] on div "Product Images DivineGloss™ DermaSmooth Product Title $51.75 Product Price Prod…" at bounding box center [869, 115] width 1190 height 73
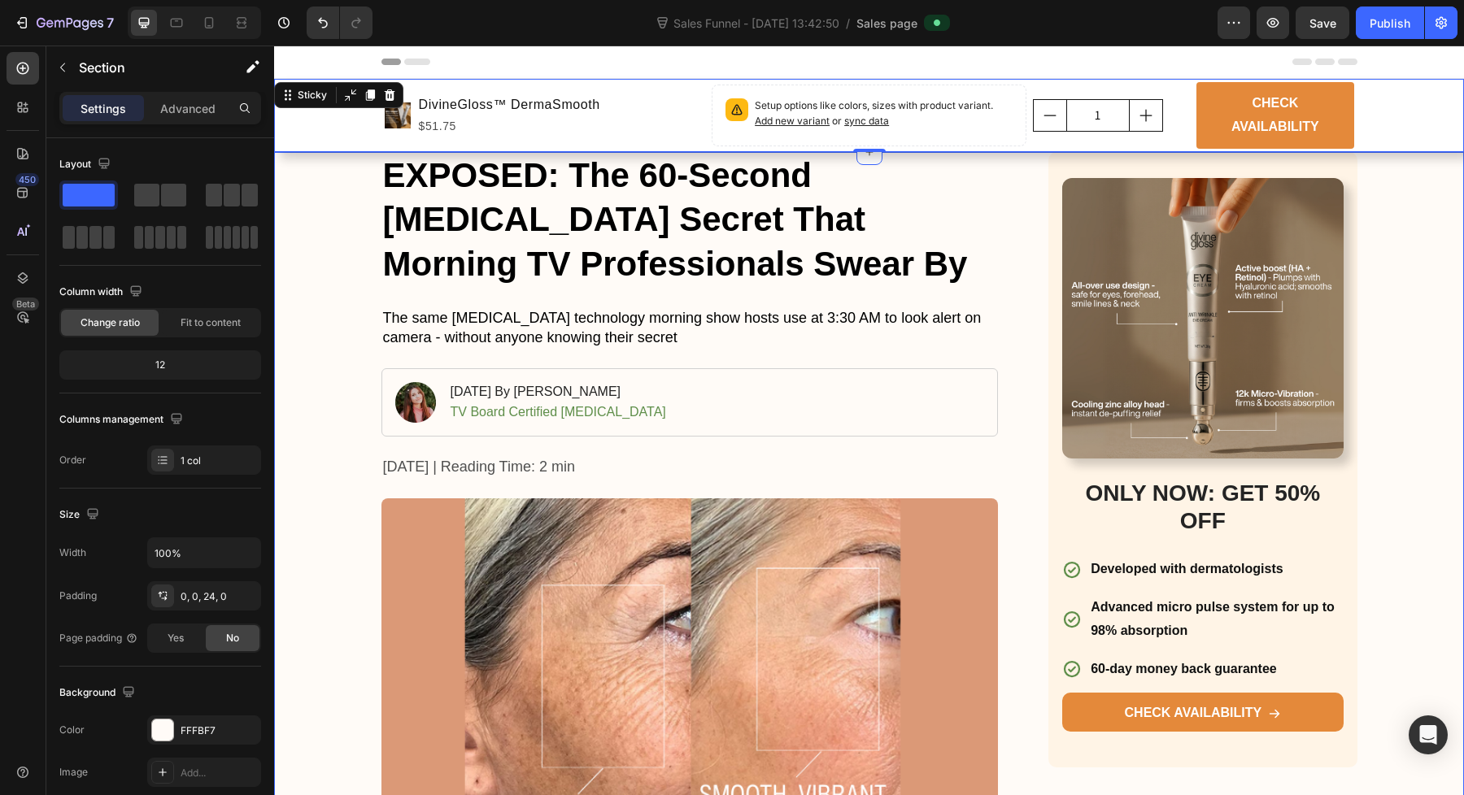
click at [299, 141] on div "Product Images DivineGloss™ DermaSmooth Product Title $51.75 Product Price Prod…" at bounding box center [869, 115] width 1190 height 73
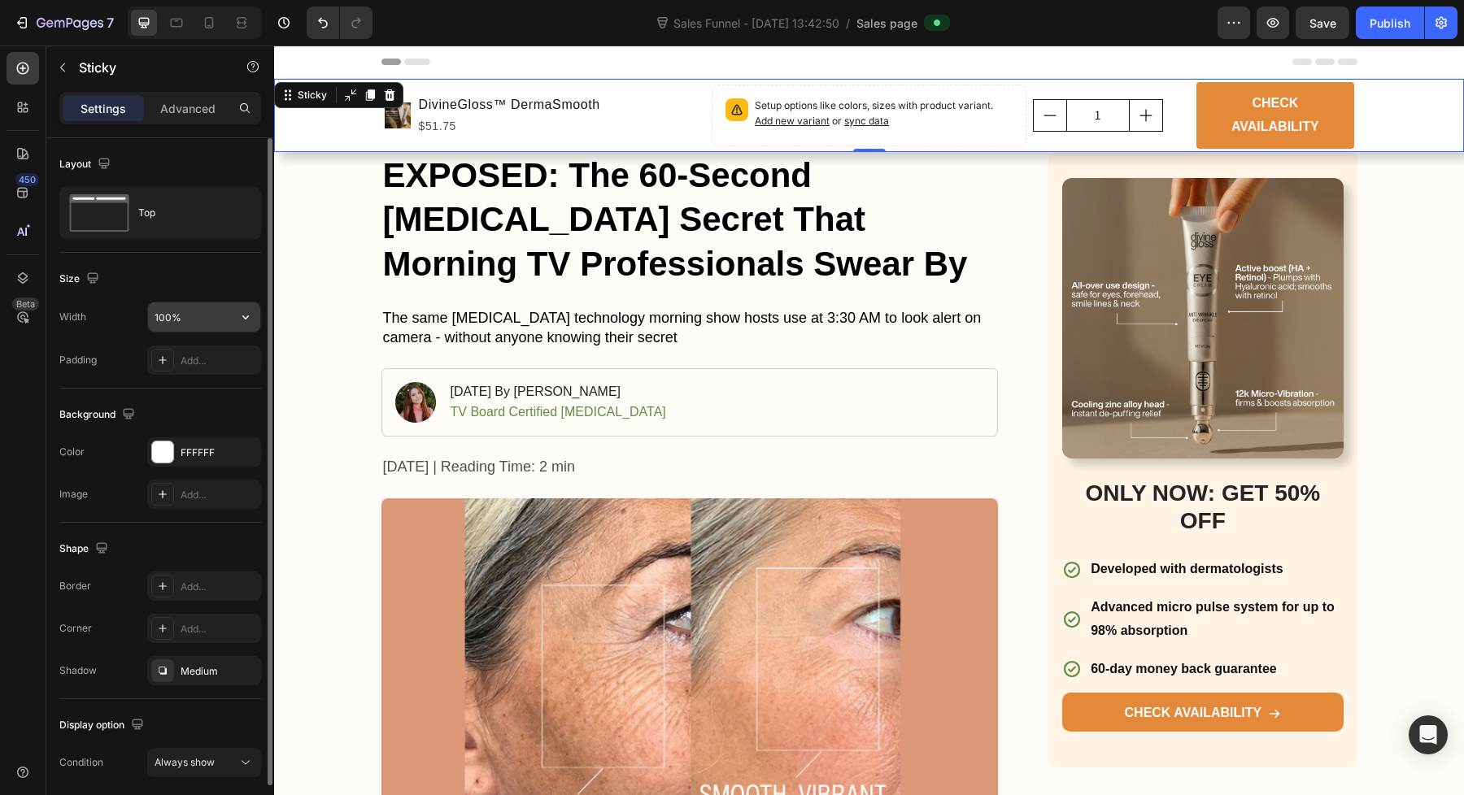
scroll to position [60, 0]
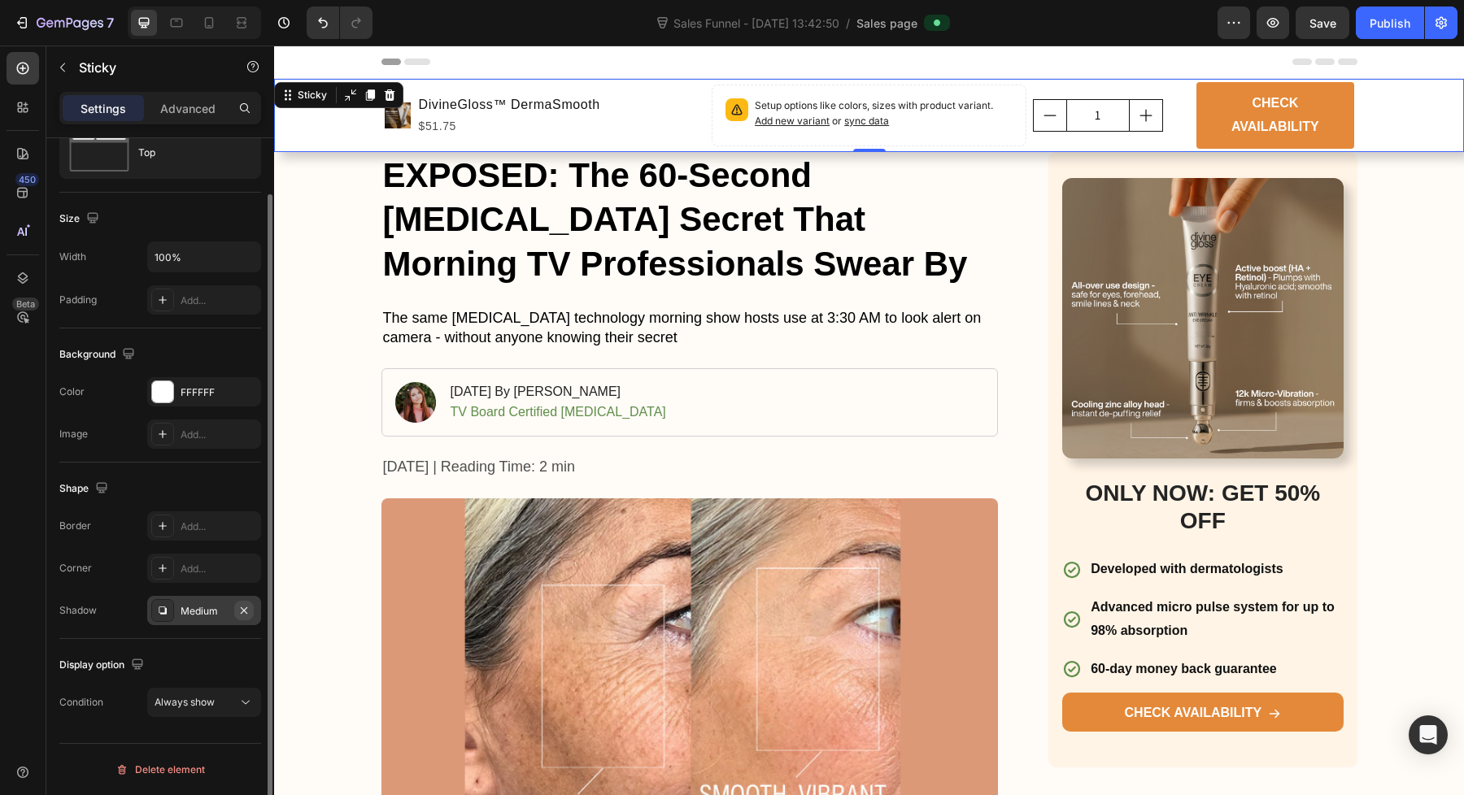
click at [241, 606] on icon "button" at bounding box center [243, 610] width 13 height 13
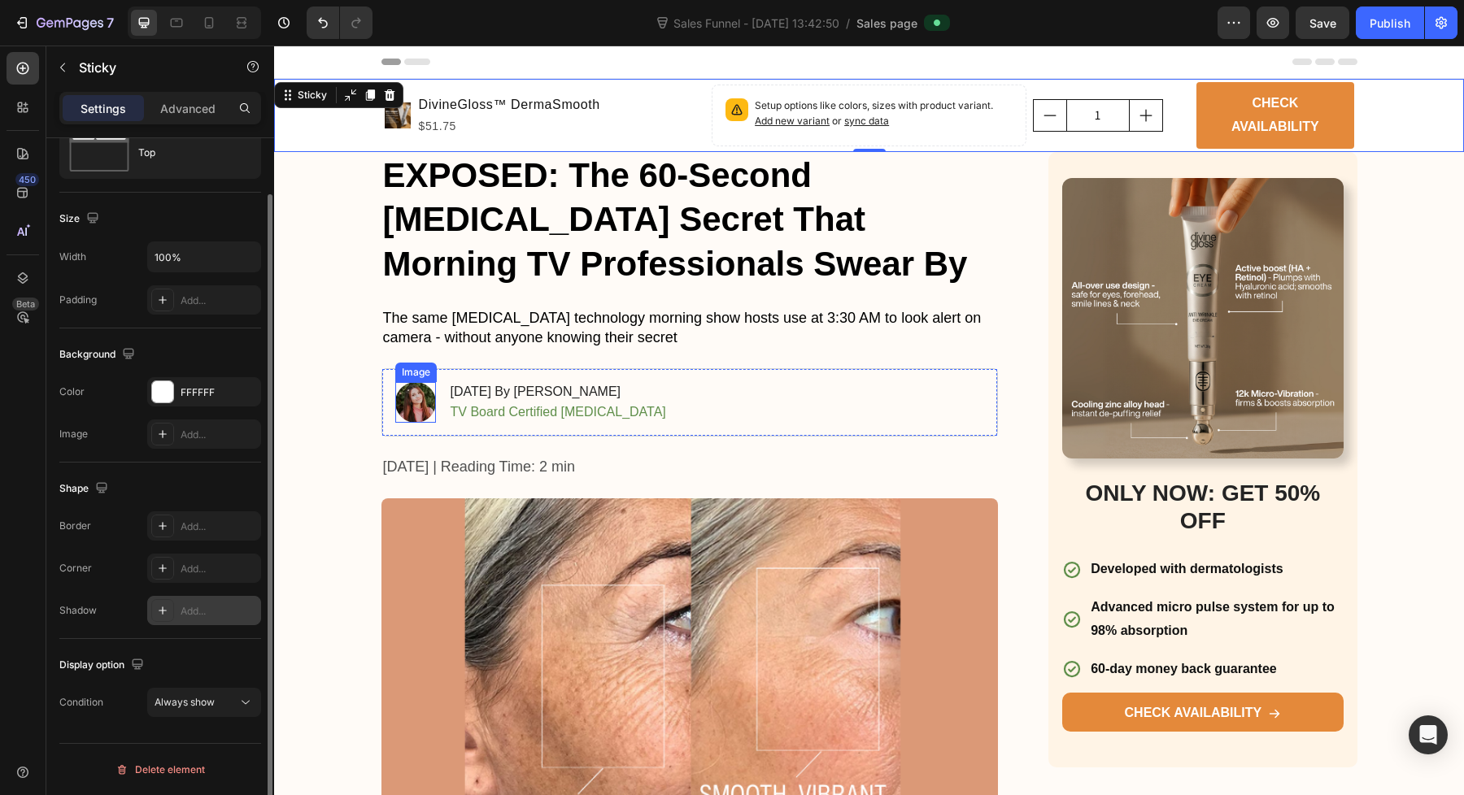
click at [403, 398] on img at bounding box center [415, 402] width 41 height 41
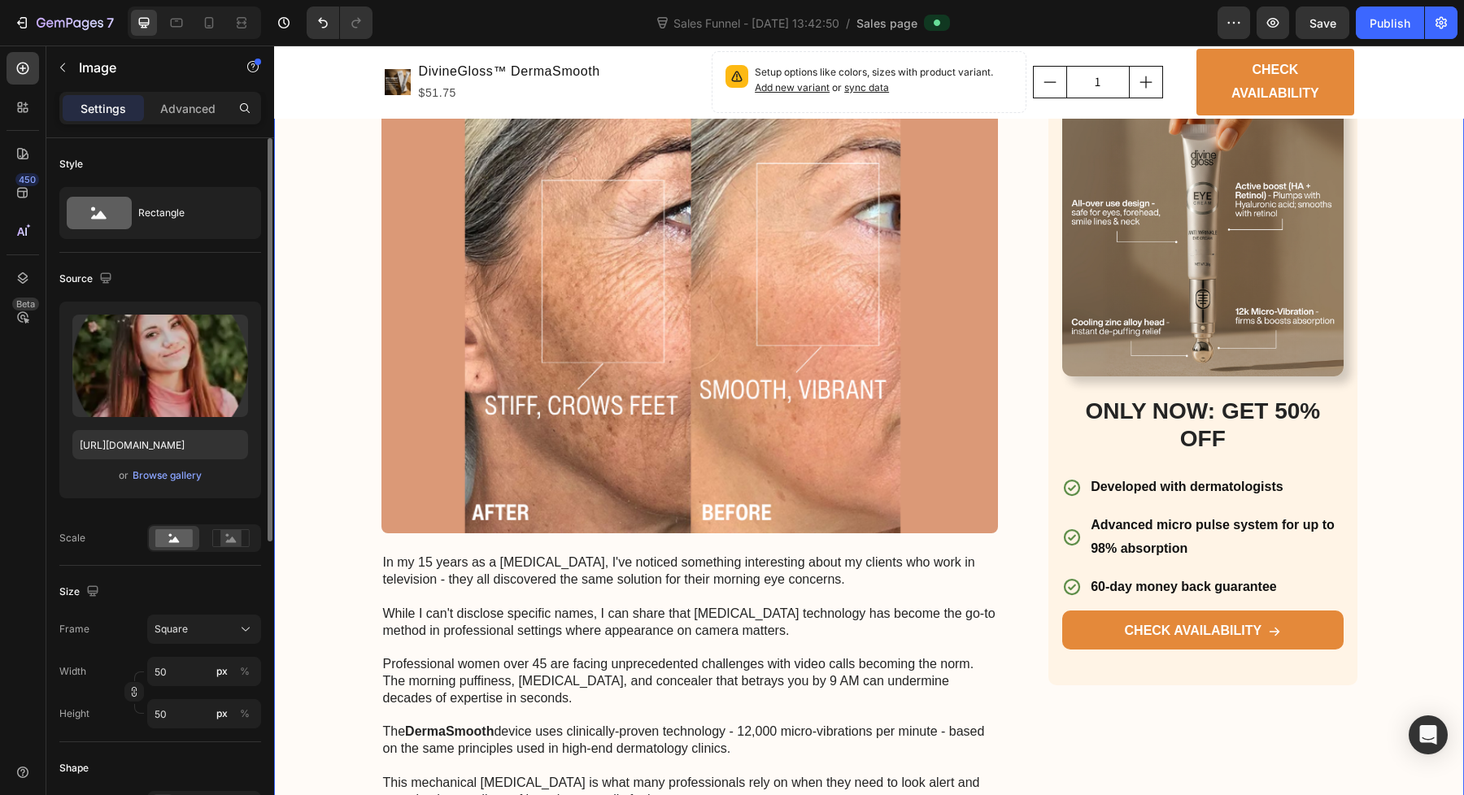
scroll to position [0, 0]
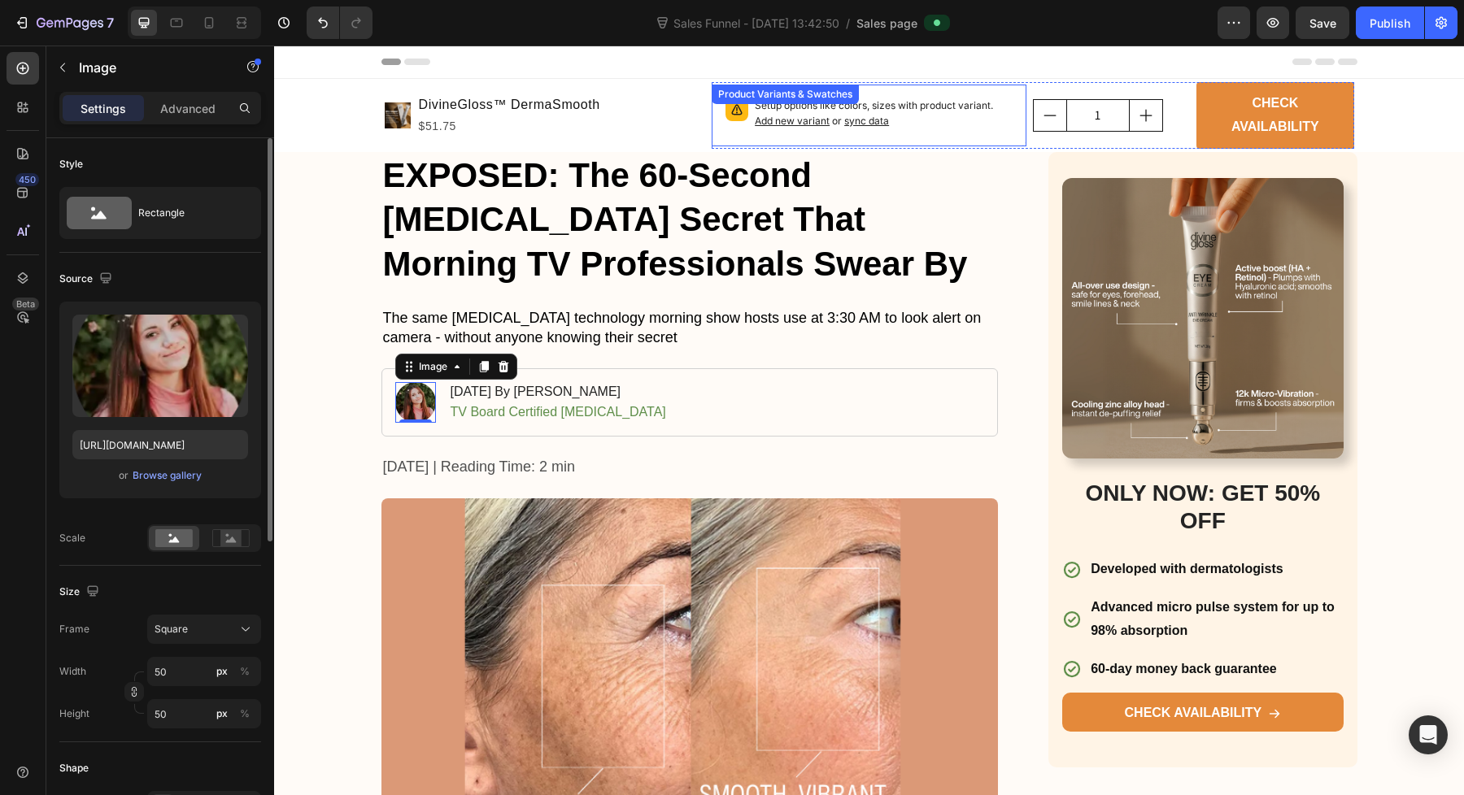
click at [903, 124] on p "Setup options like colors, sizes with product variant. Add new variant or sync …" at bounding box center [884, 113] width 258 height 31
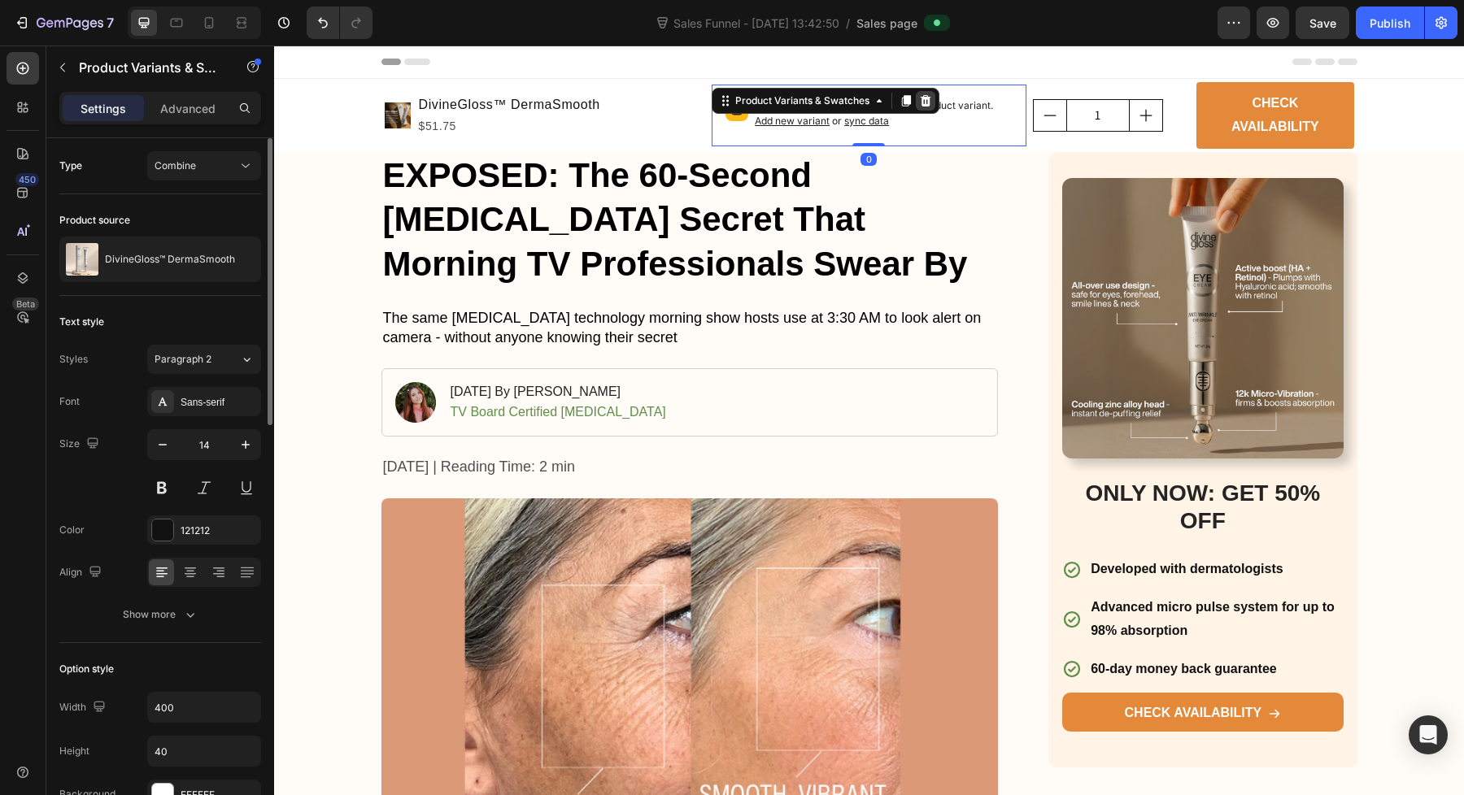
click at [920, 99] on icon at bounding box center [925, 100] width 11 height 11
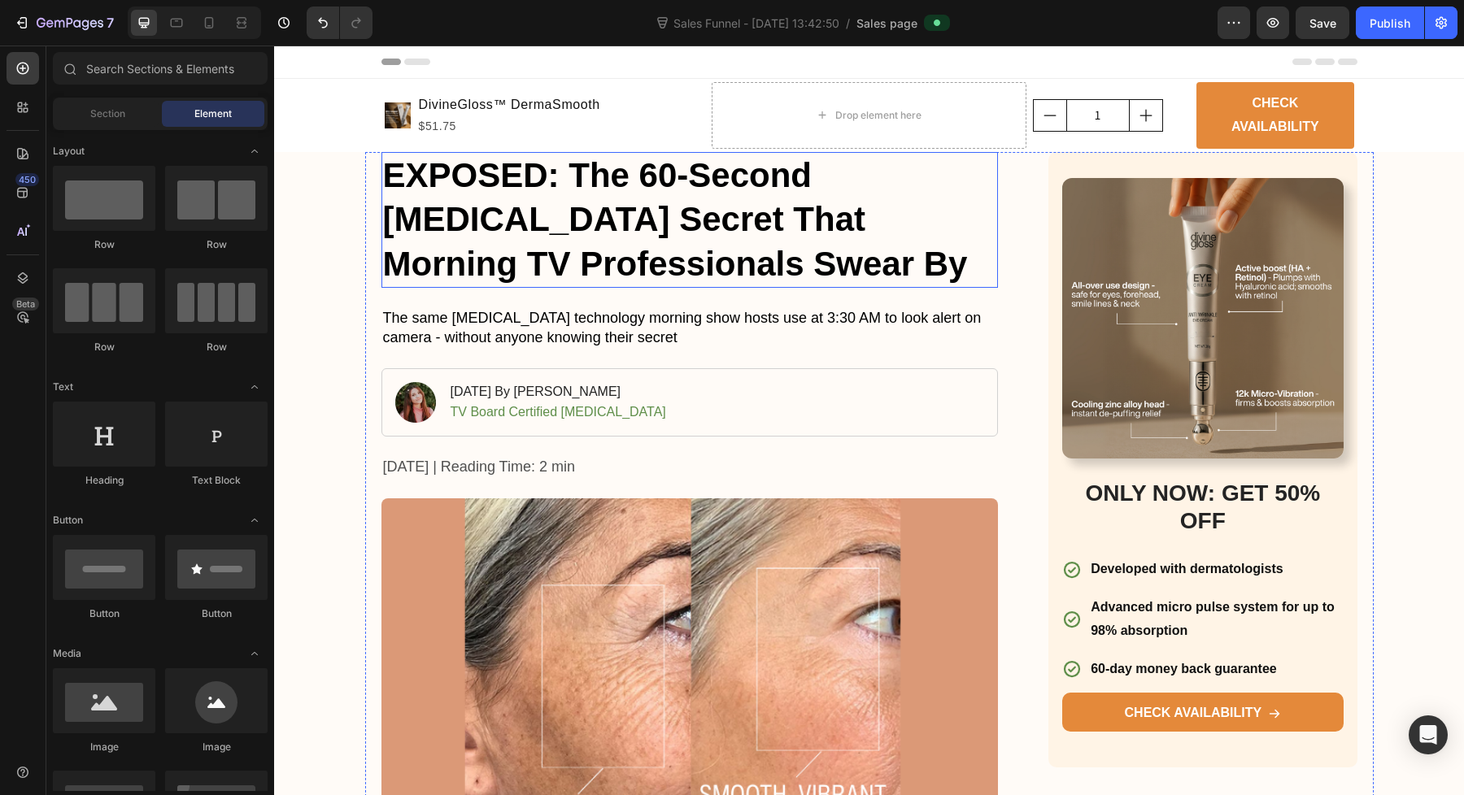
click at [924, 285] on h1 "EXPOSED: The 60-Second [MEDICAL_DATA] Secret That Morning TV Professionals Swea…" at bounding box center [689, 220] width 617 height 137
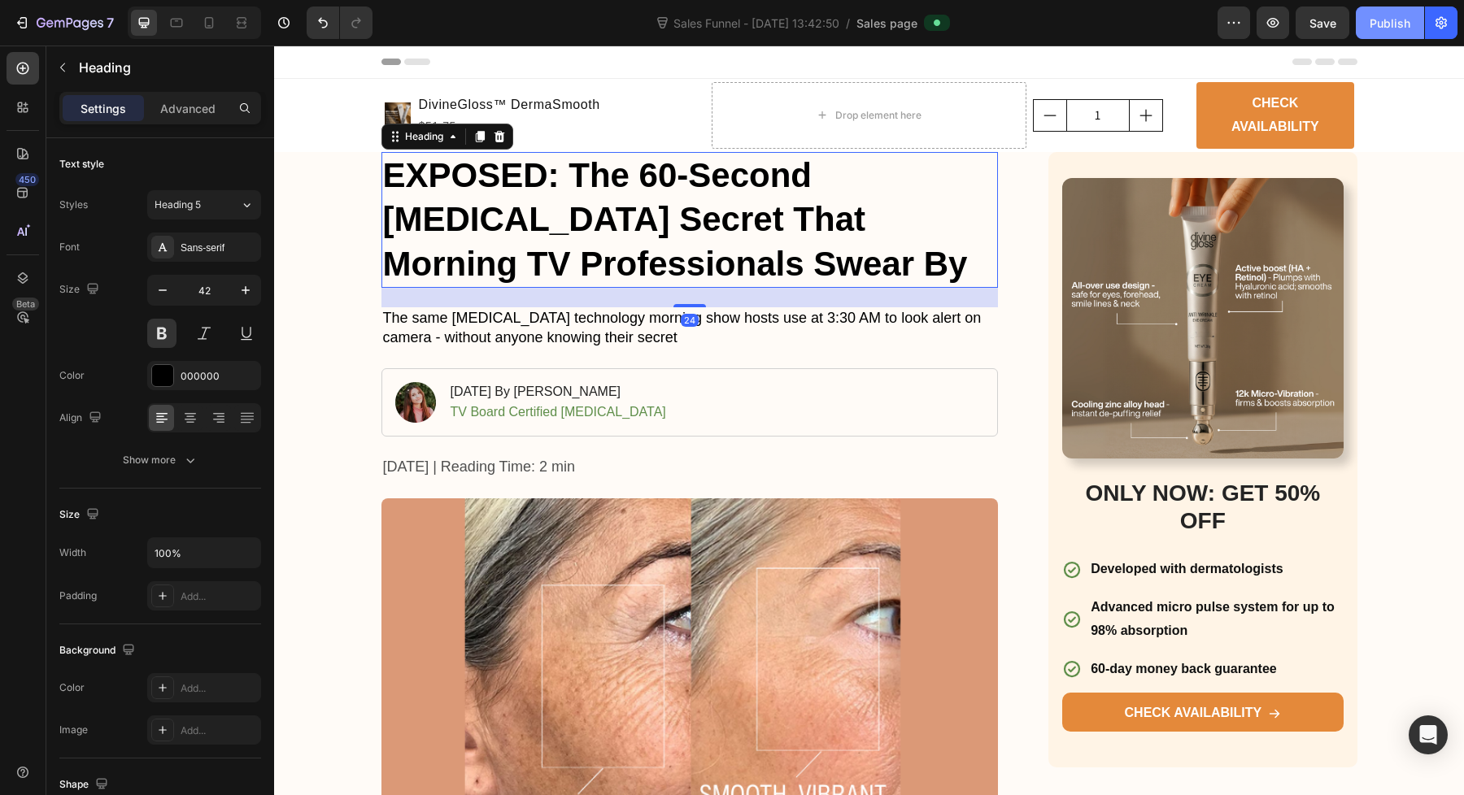
click at [1399, 27] on div "Publish" at bounding box center [1389, 23] width 41 height 17
click at [205, 23] on icon at bounding box center [209, 22] width 9 height 11
type input "24"
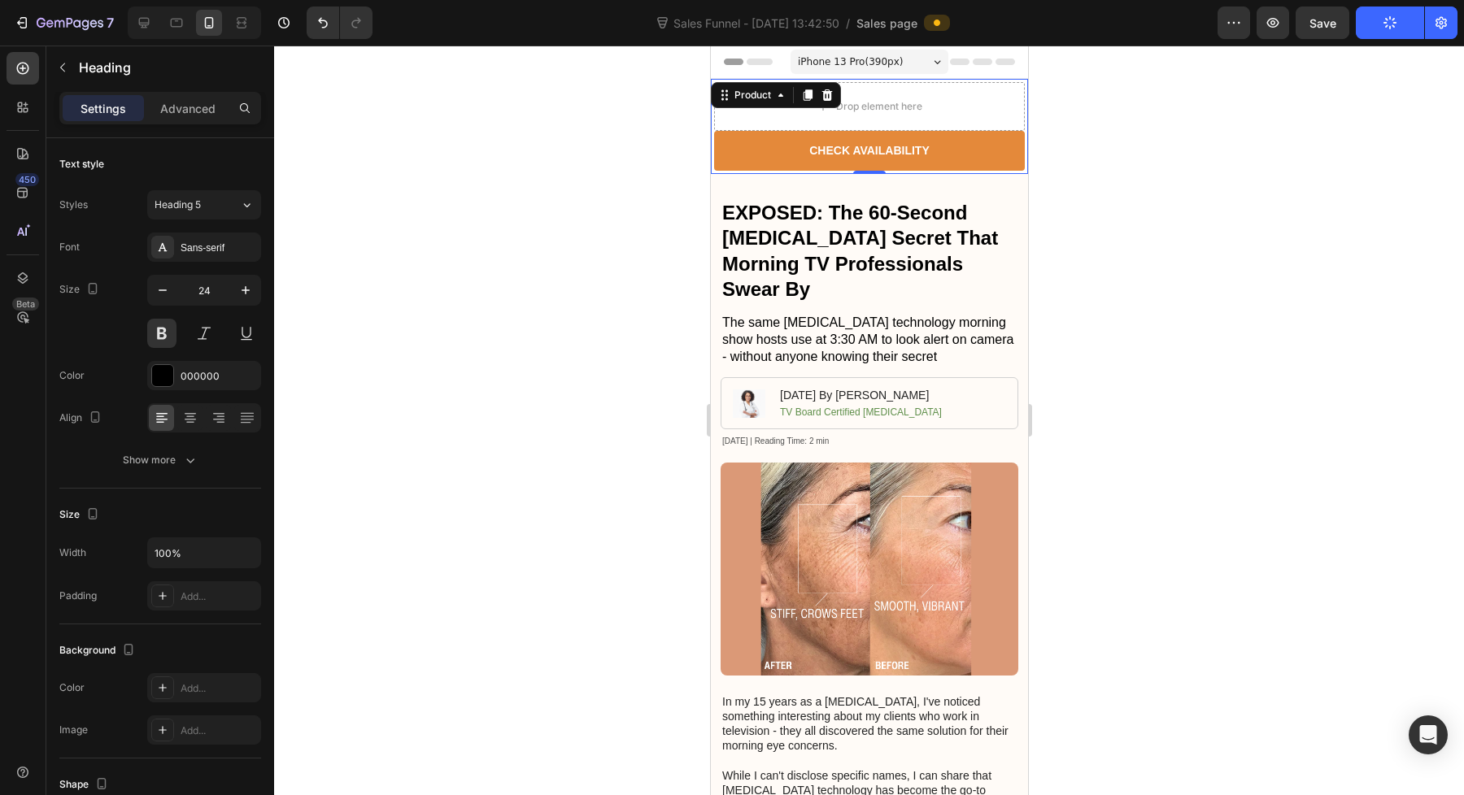
click at [1012, 98] on div "Product Images DivineGloss™ DermaSmooth Product Title $51.75 Product Price Prod…" at bounding box center [868, 126] width 317 height 95
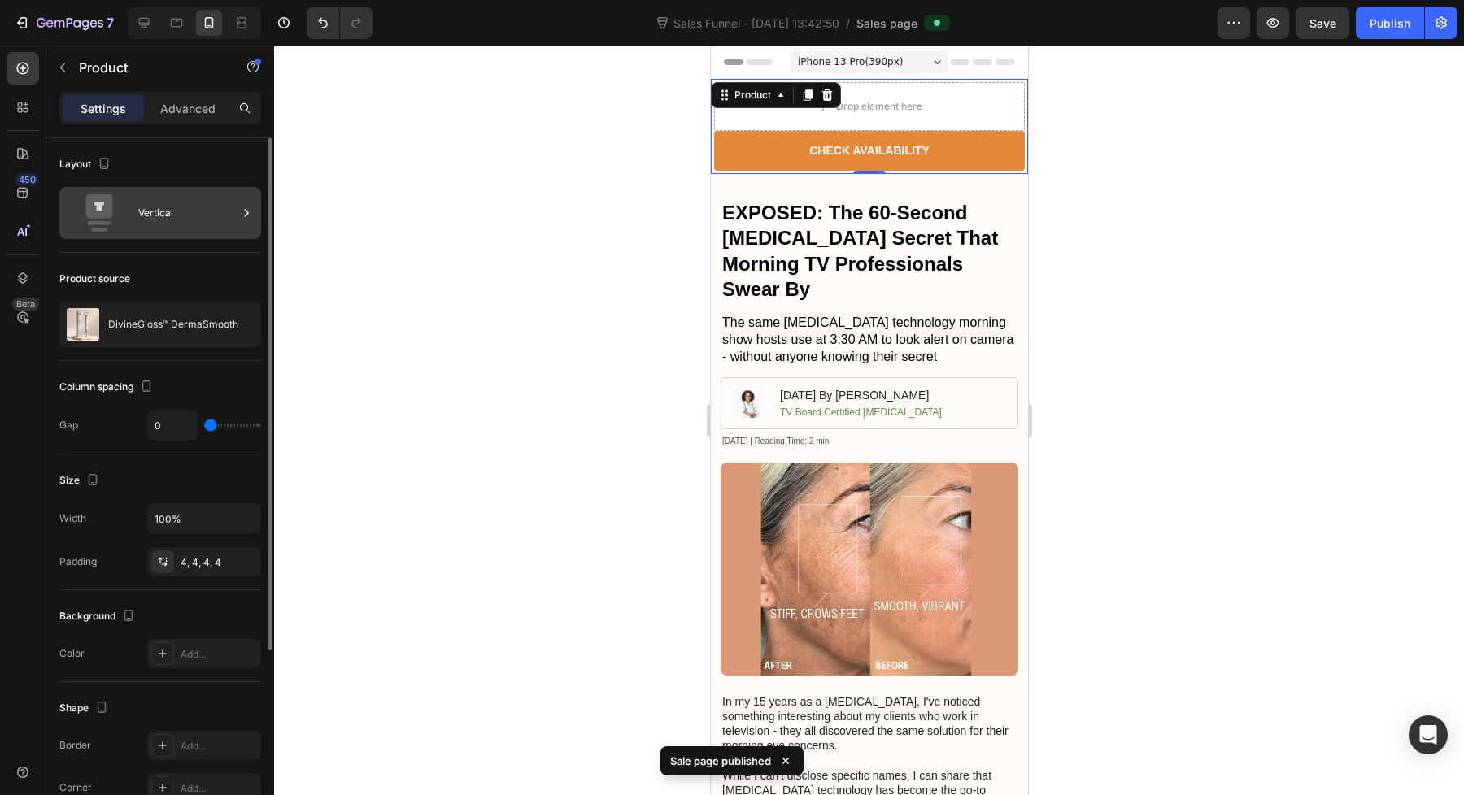
click at [138, 212] on div "Vertical" at bounding box center [187, 212] width 99 height 37
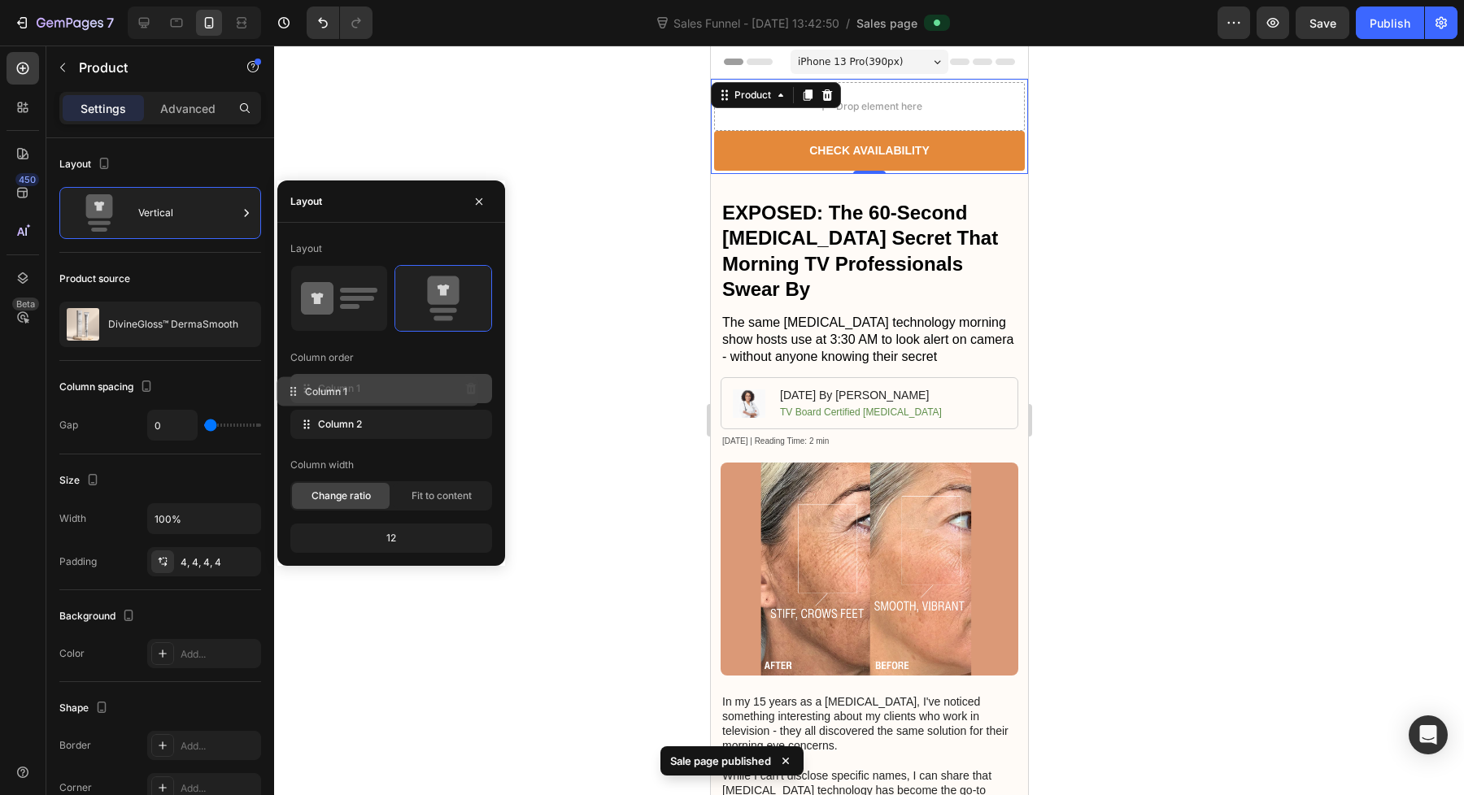
click at [453, 392] on div "Column 1" at bounding box center [391, 388] width 202 height 29
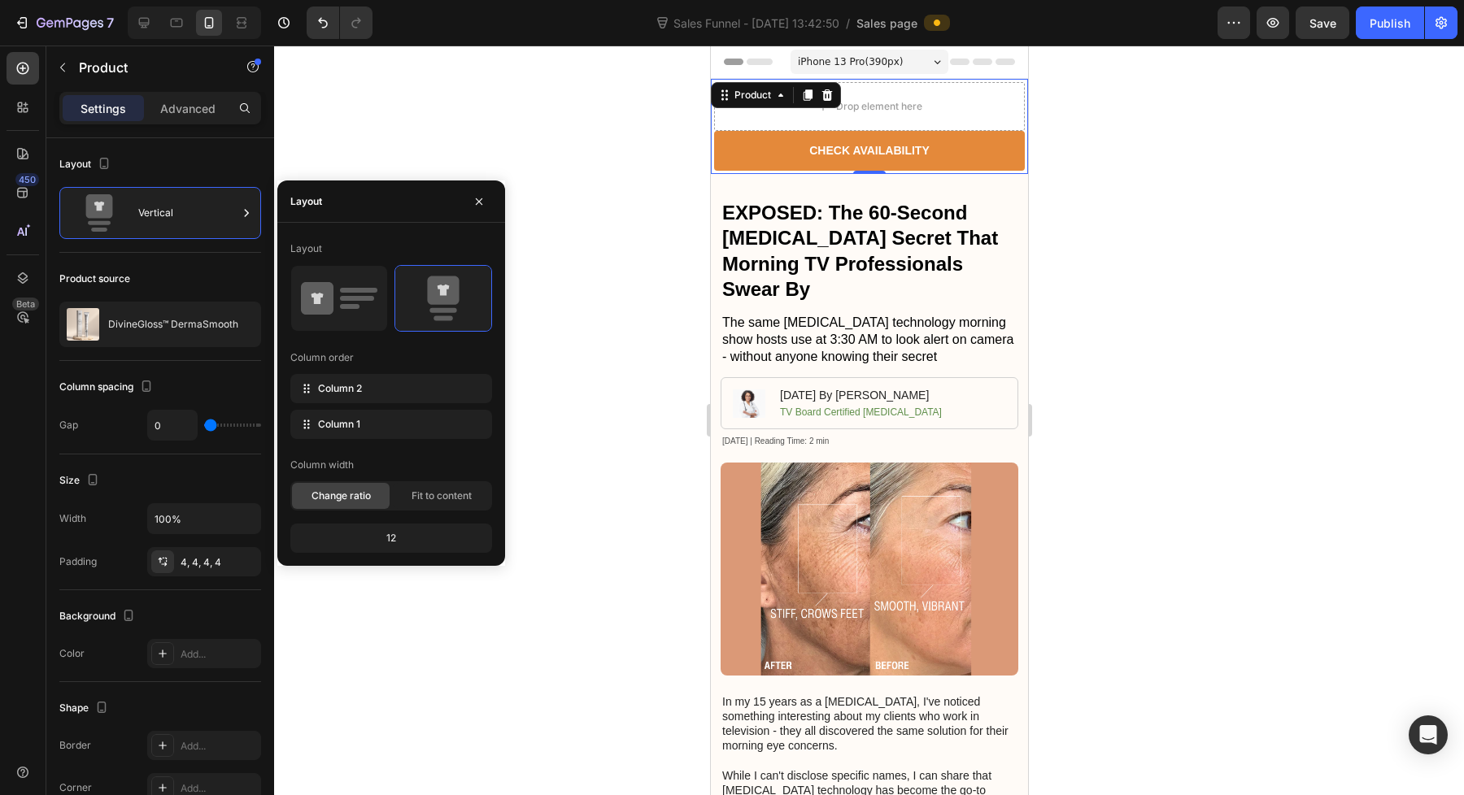
click at [341, 95] on div at bounding box center [869, 421] width 1190 height 750
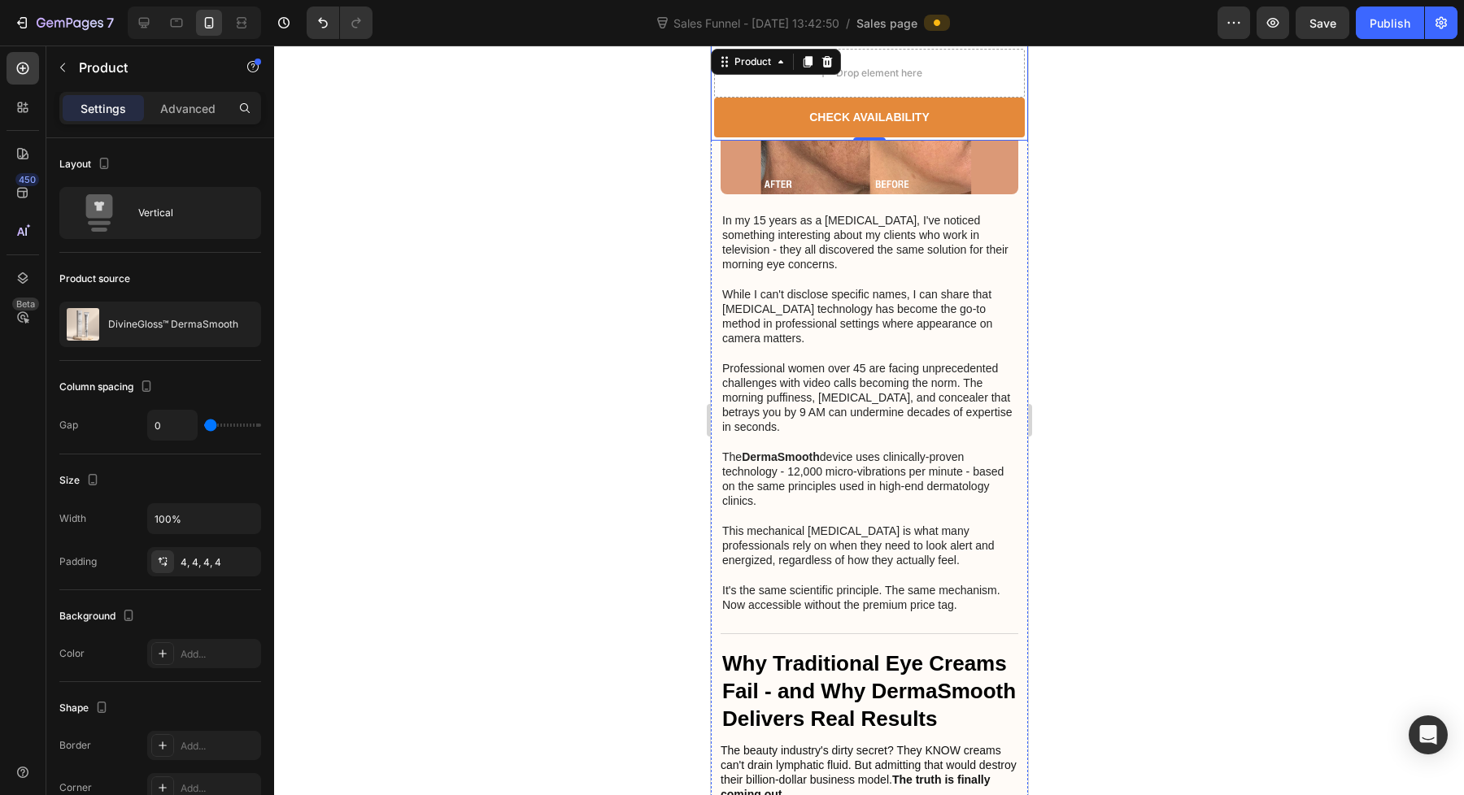
scroll to position [461, 0]
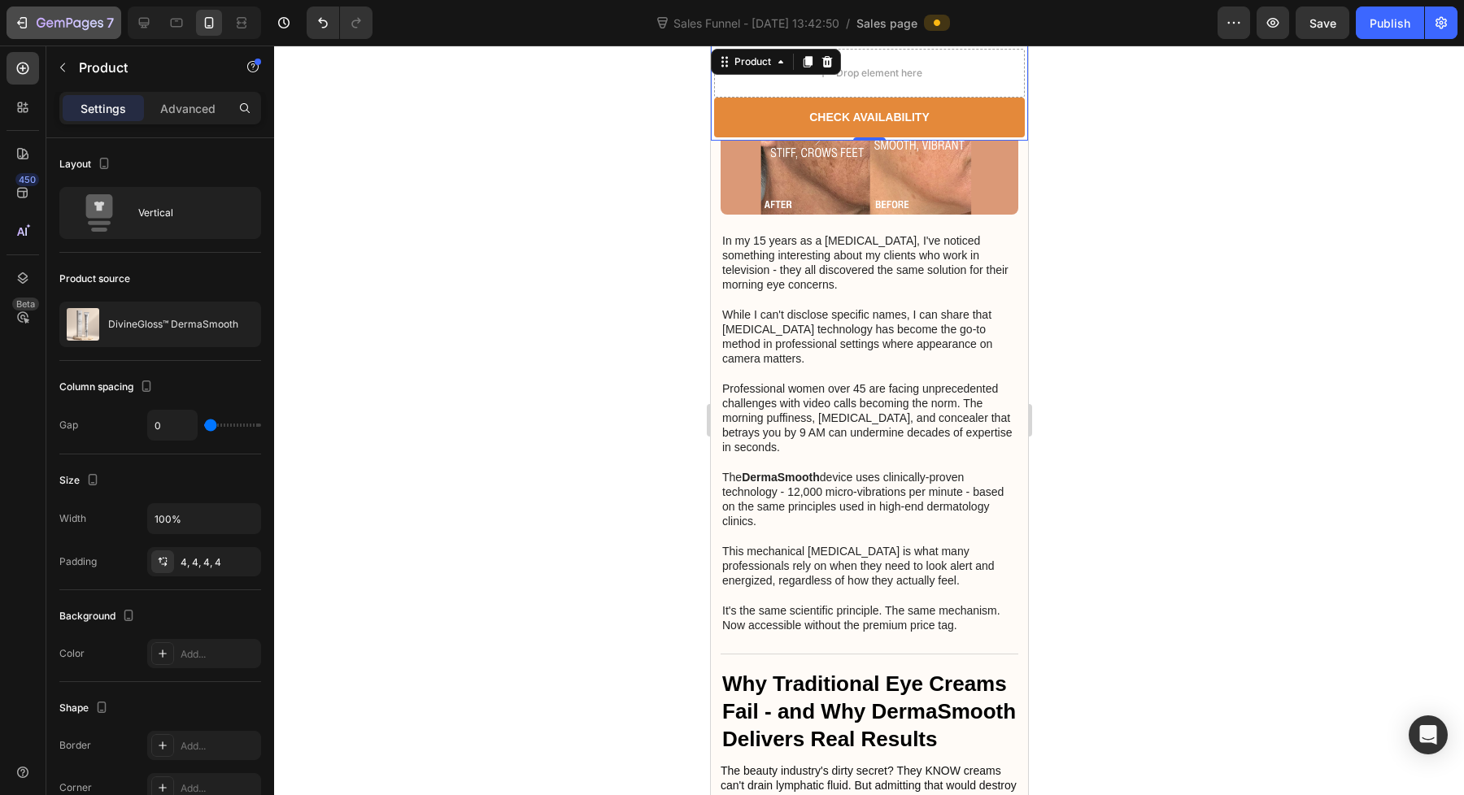
click at [20, 27] on icon "button" at bounding box center [22, 23] width 16 height 16
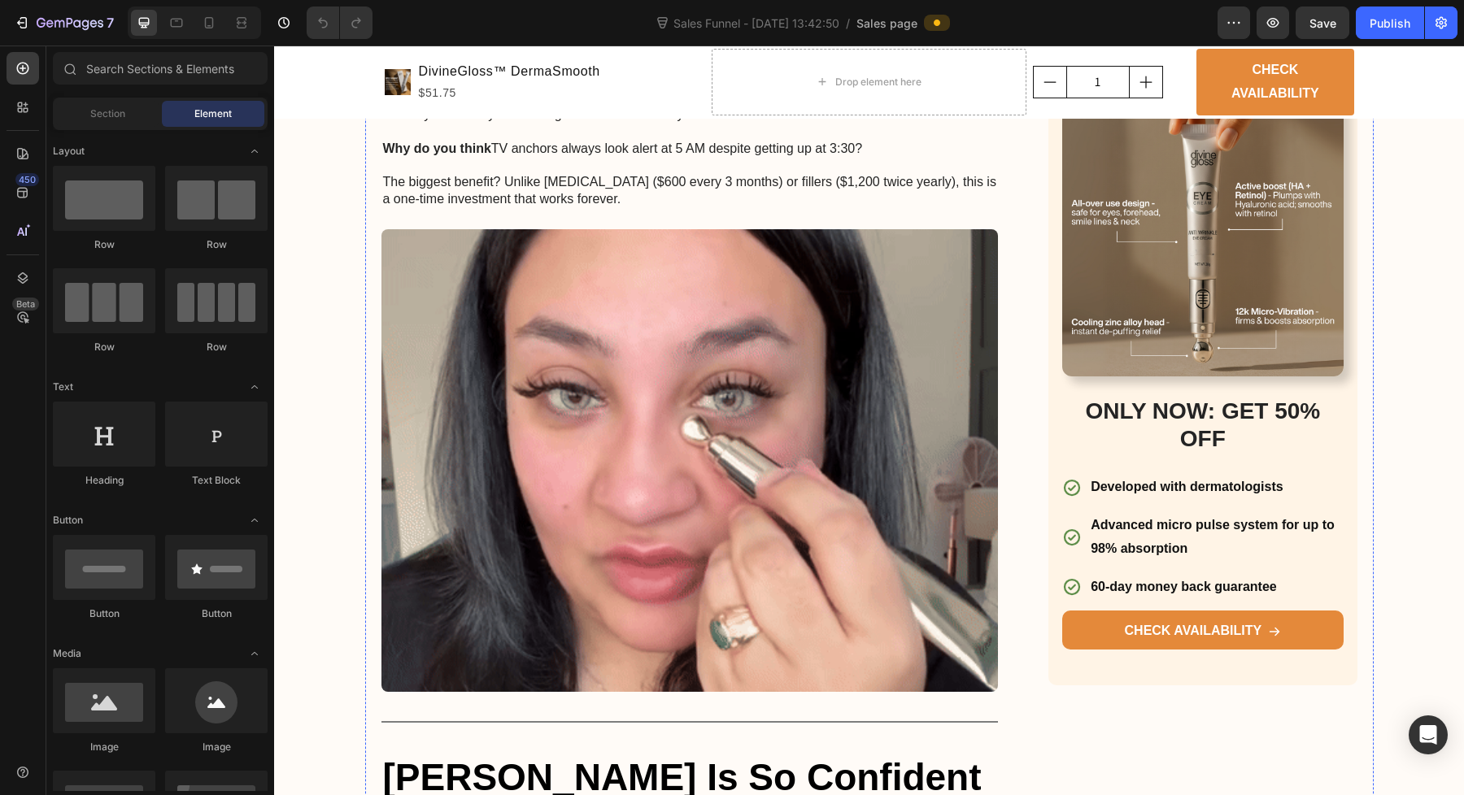
scroll to position [2774, 0]
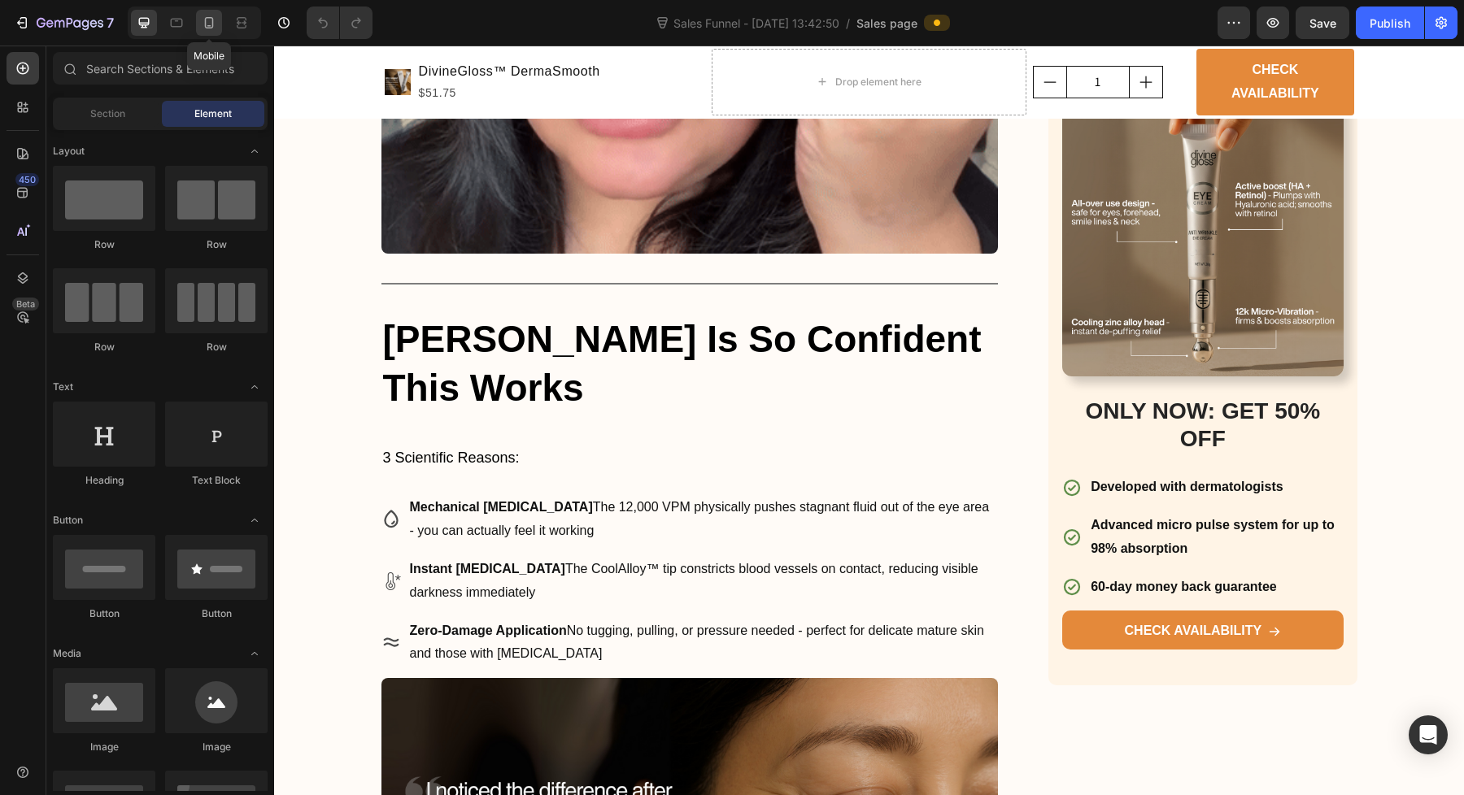
click at [219, 20] on div at bounding box center [209, 23] width 26 height 26
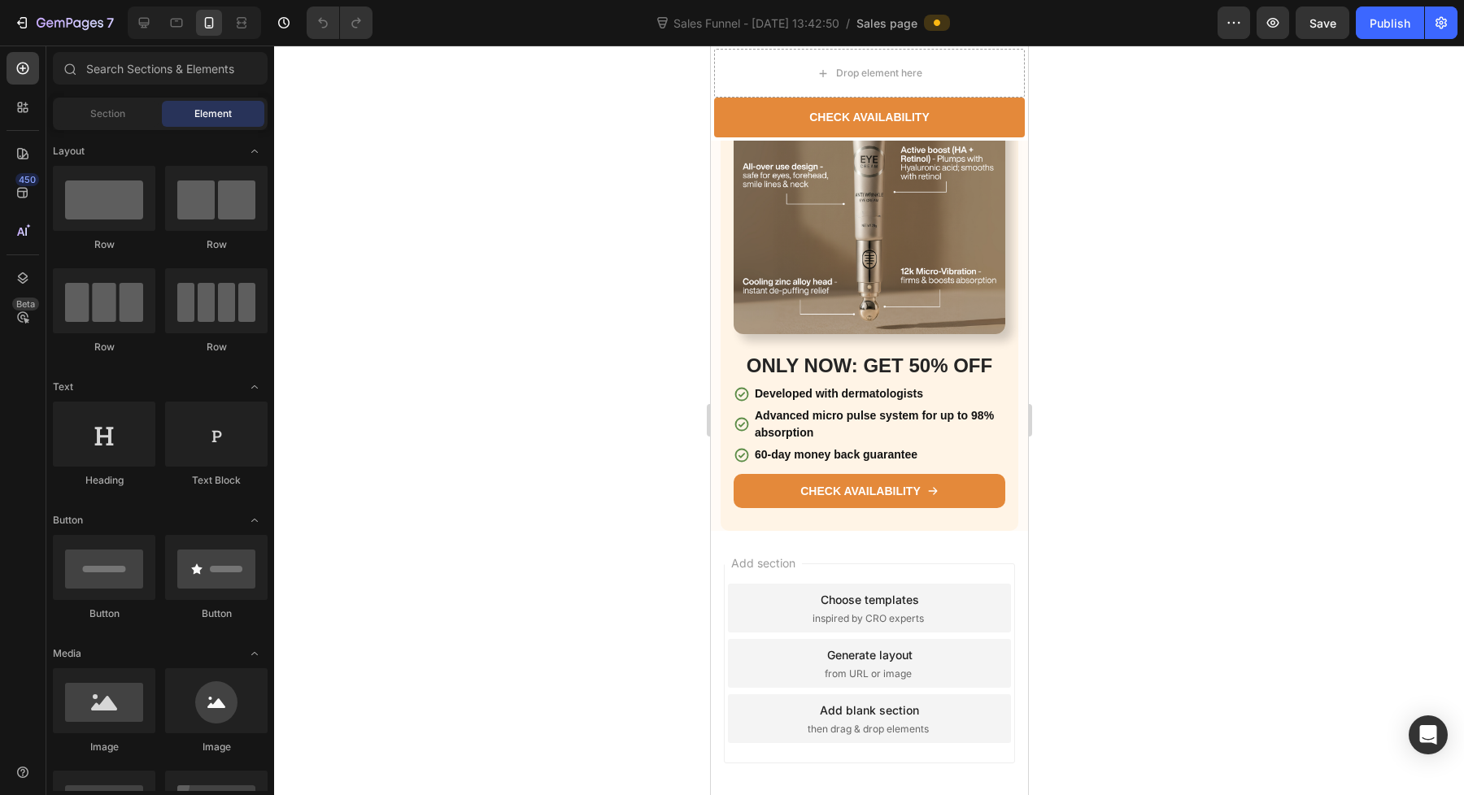
scroll to position [4344, 0]
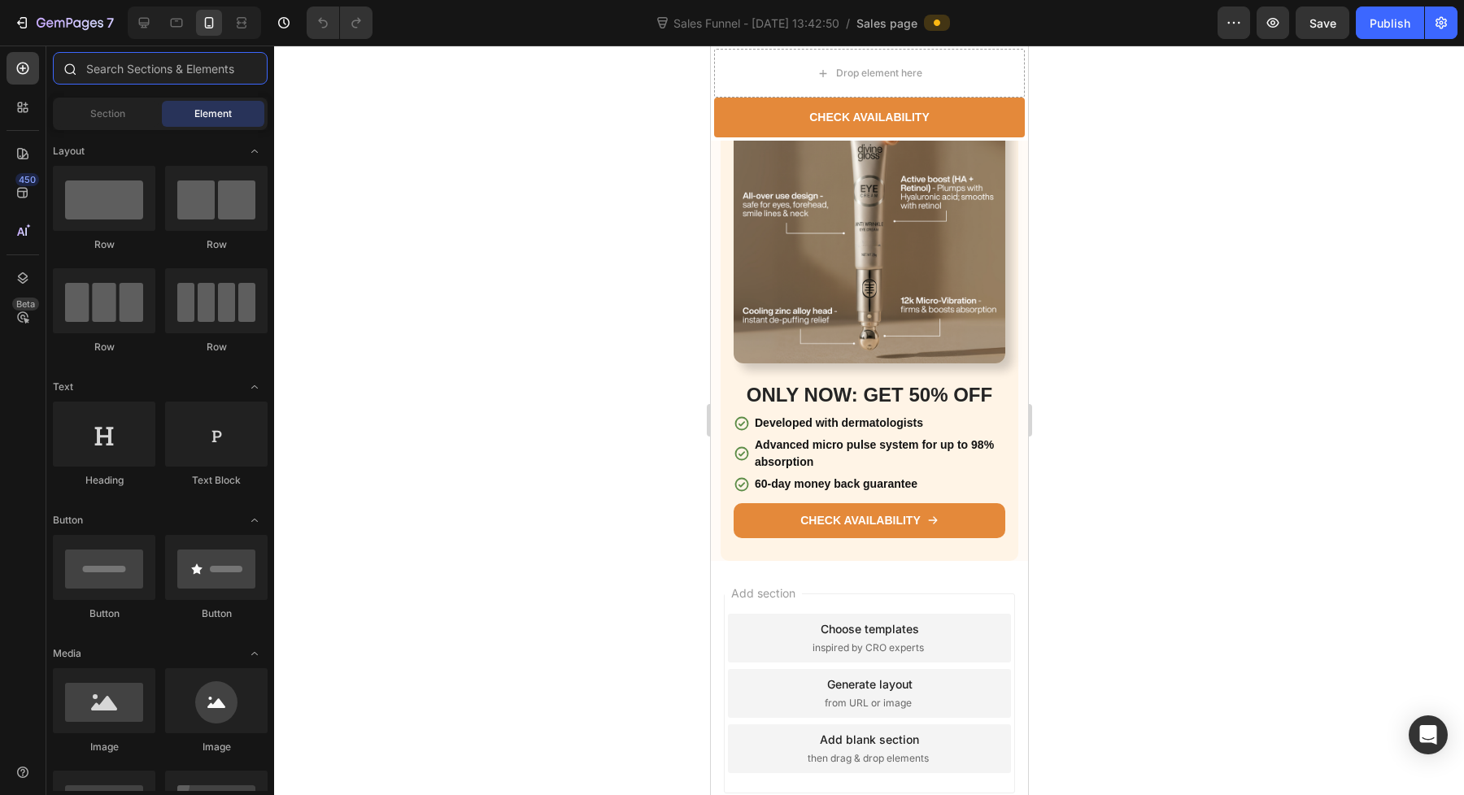
click at [103, 67] on input "text" at bounding box center [160, 68] width 215 height 33
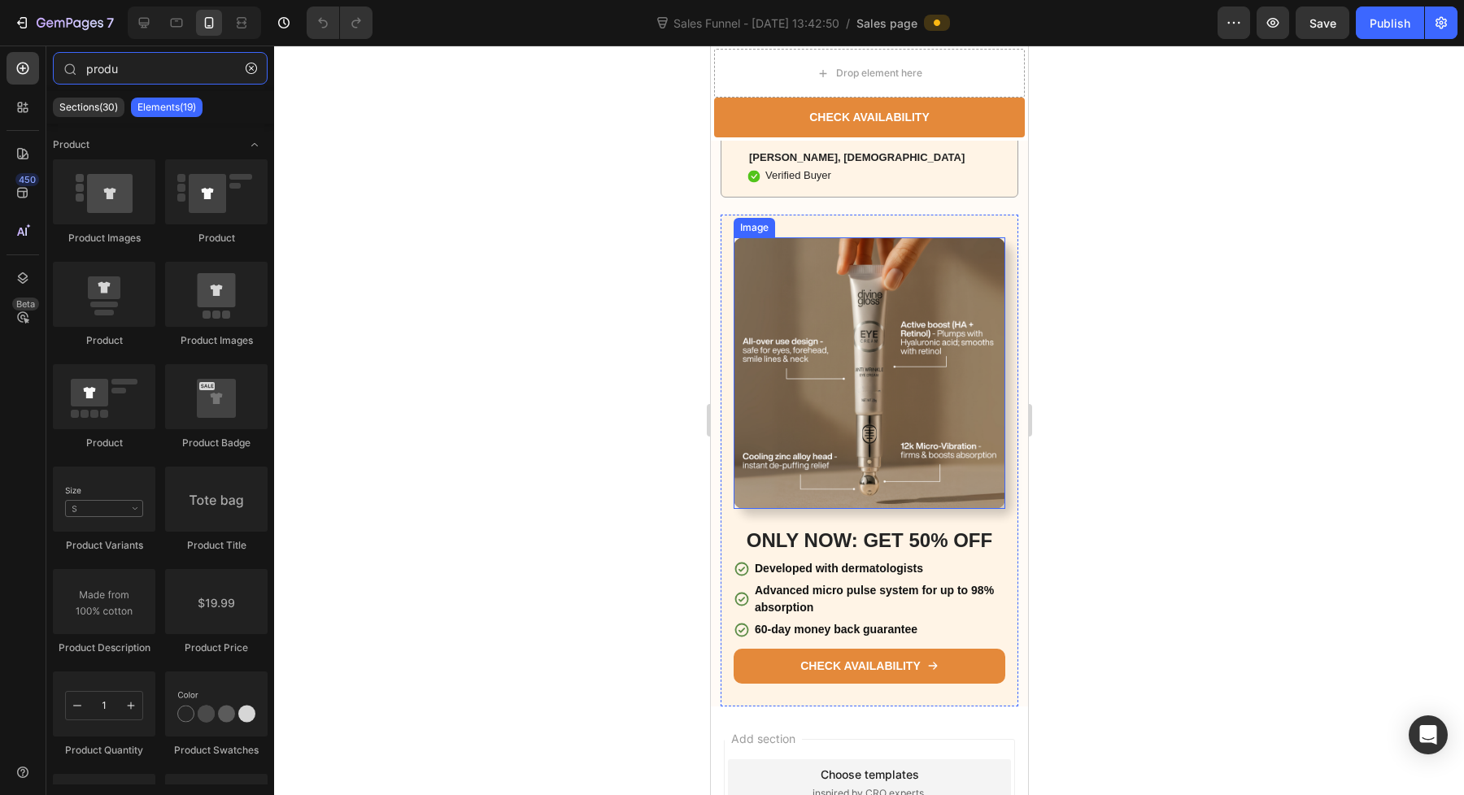
scroll to position [4192, 0]
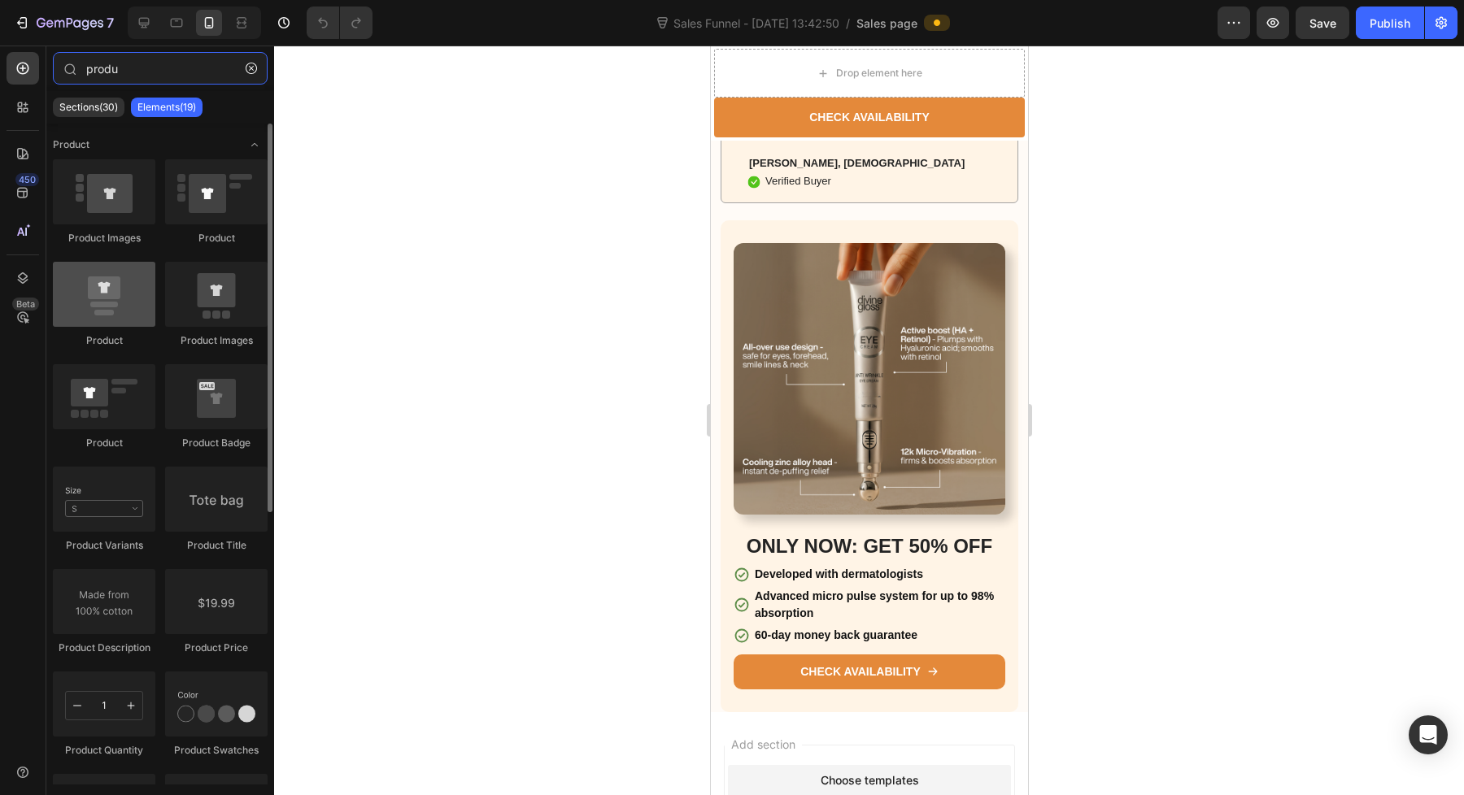
type input "produ"
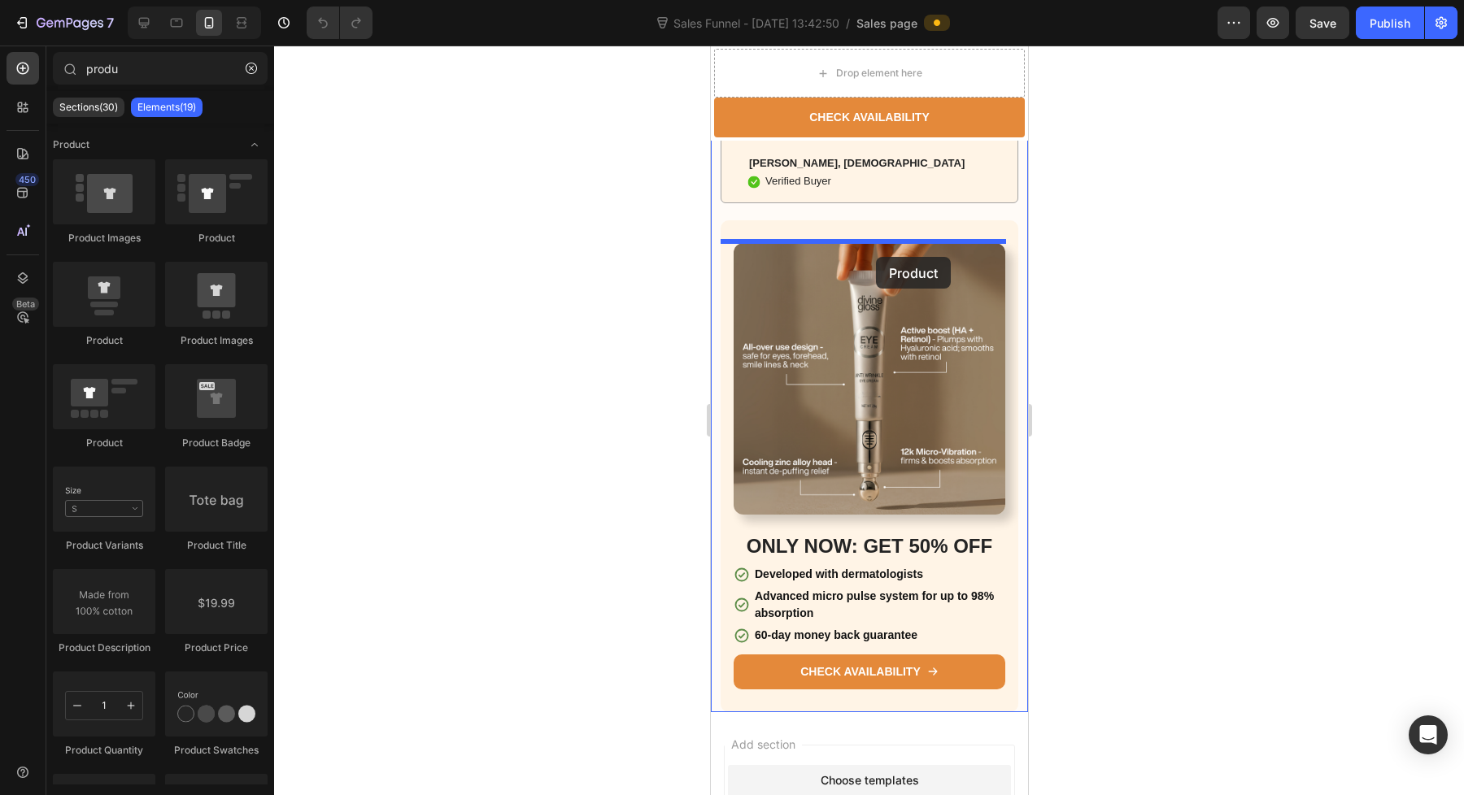
drag, startPoint x: 819, startPoint y: 342, endPoint x: 875, endPoint y: 258, distance: 101.5
click at [875, 258] on div "Image ONLY NOW: GET 50% OFF Heading Developed with dermatologists Advanced micr…" at bounding box center [869, 465] width 298 height 491
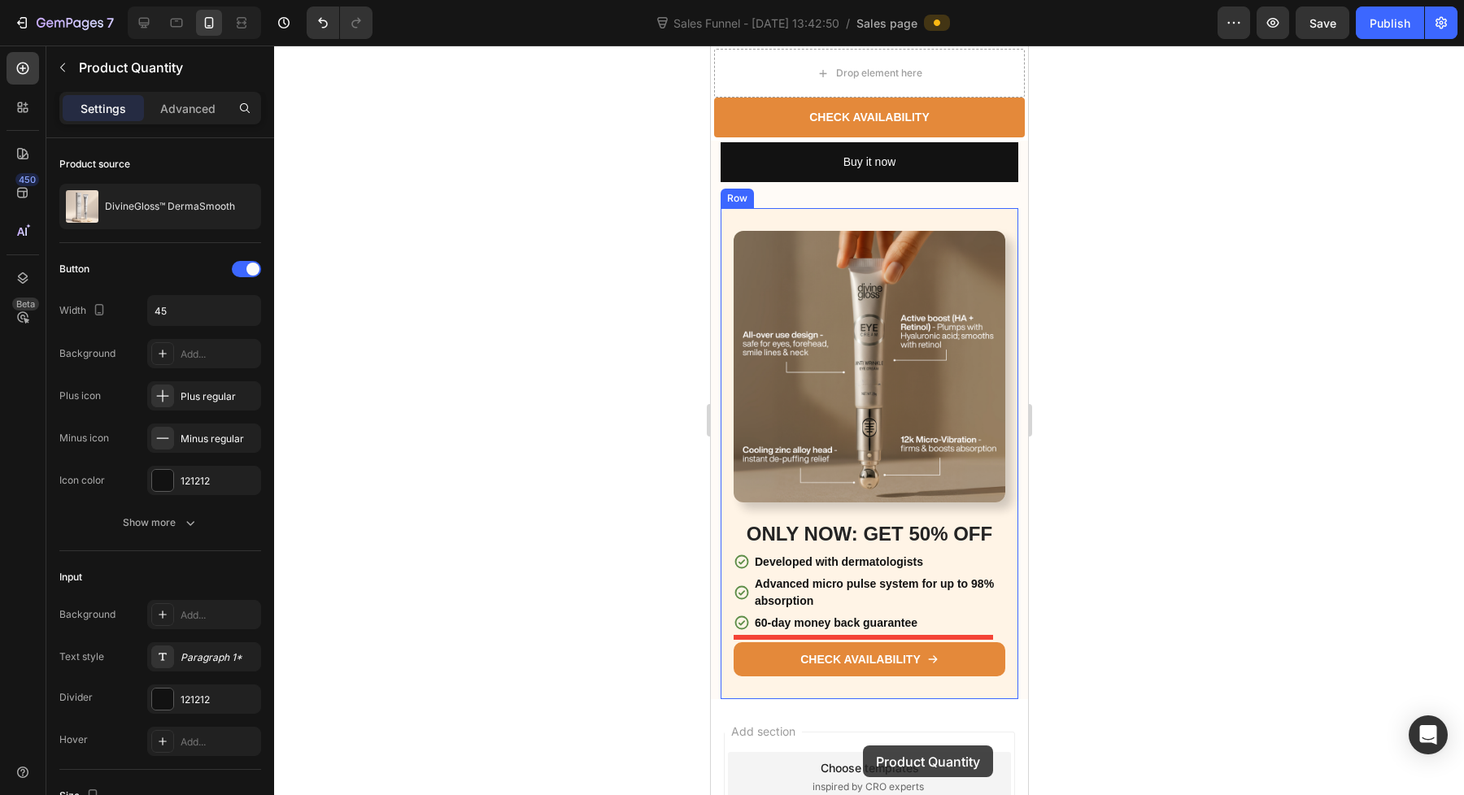
scroll to position [5097, 0]
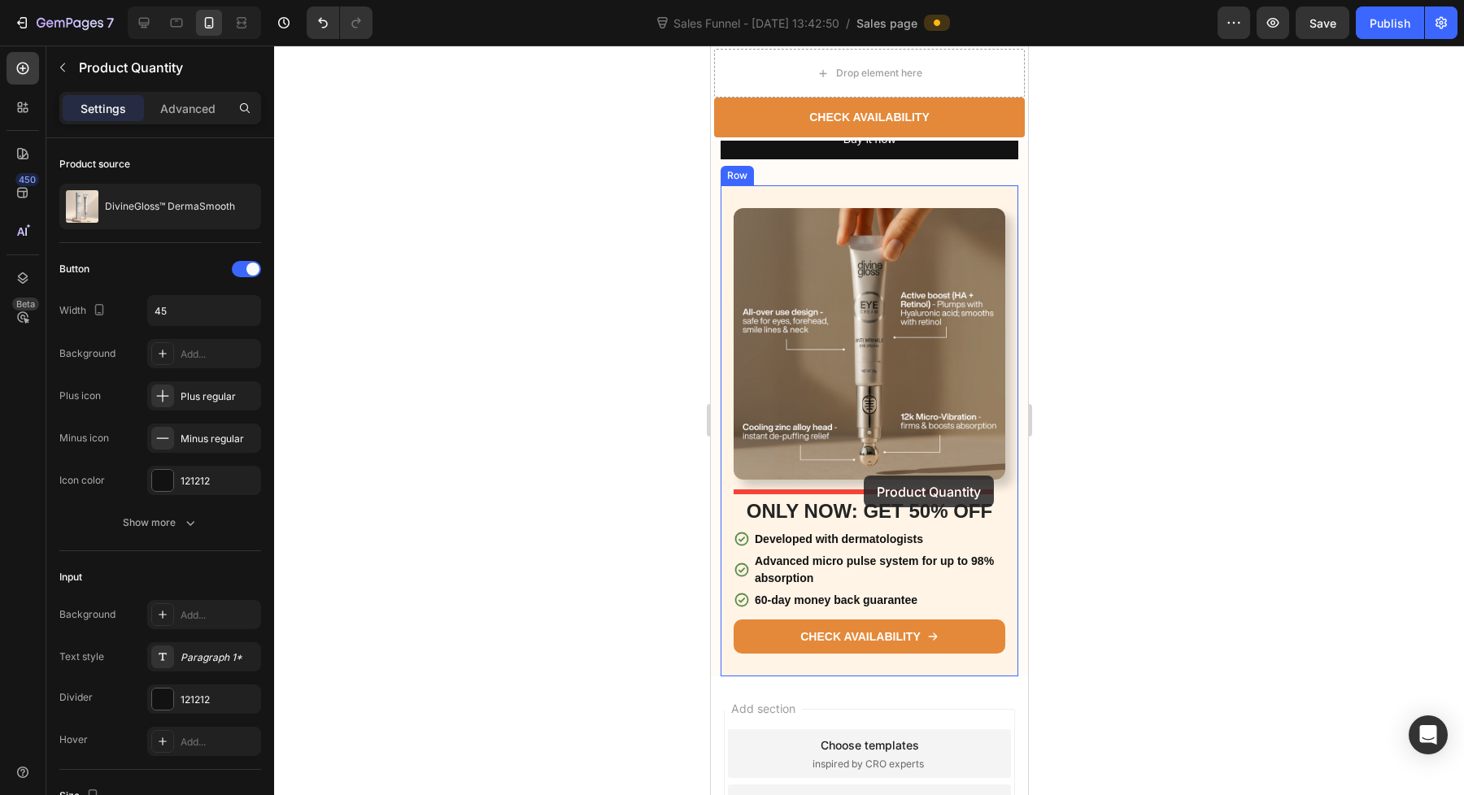
drag, startPoint x: 918, startPoint y: 302, endPoint x: 863, endPoint y: 476, distance: 181.8
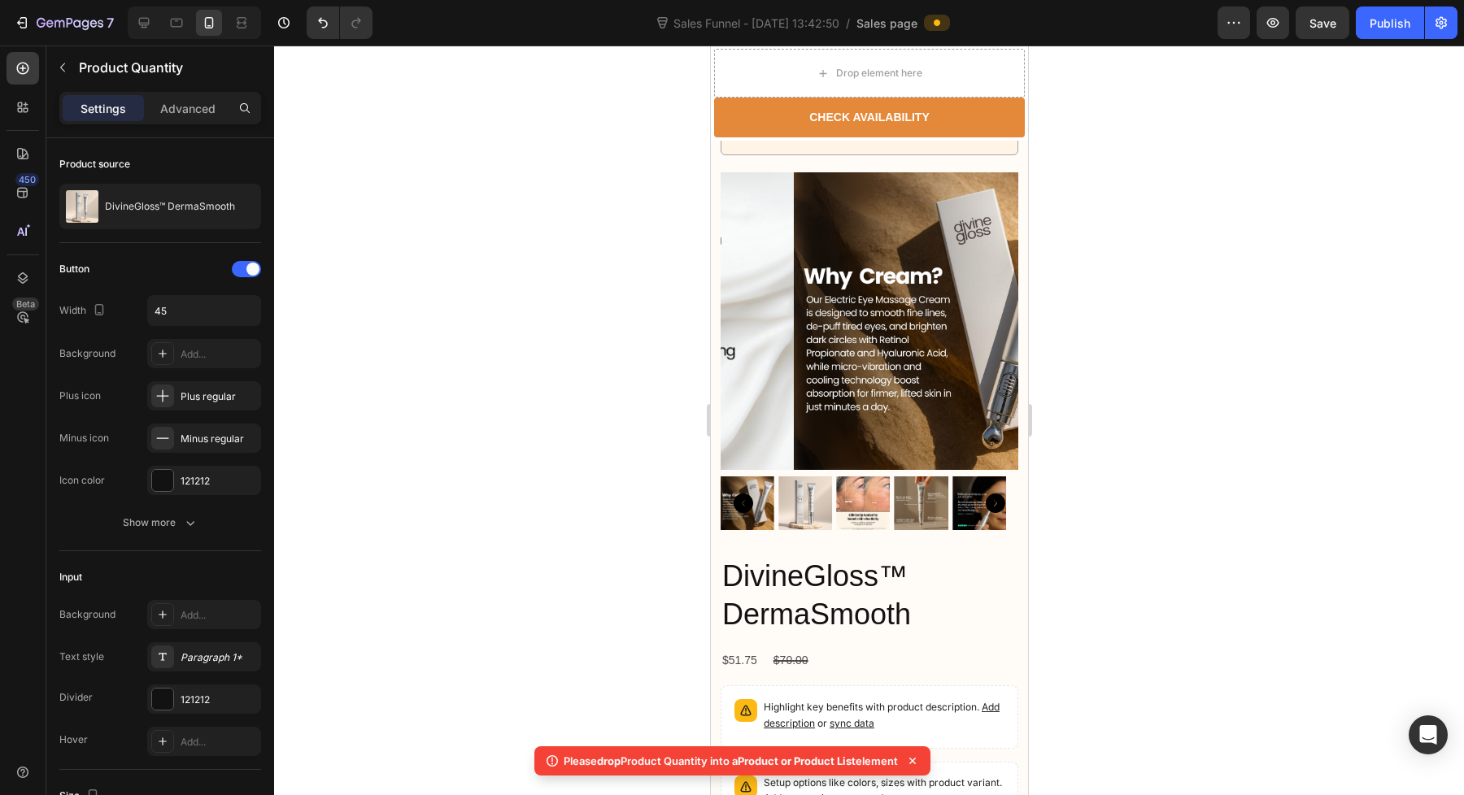
scroll to position [4239, 0]
click at [857, 414] on img at bounding box center [942, 322] width 298 height 298
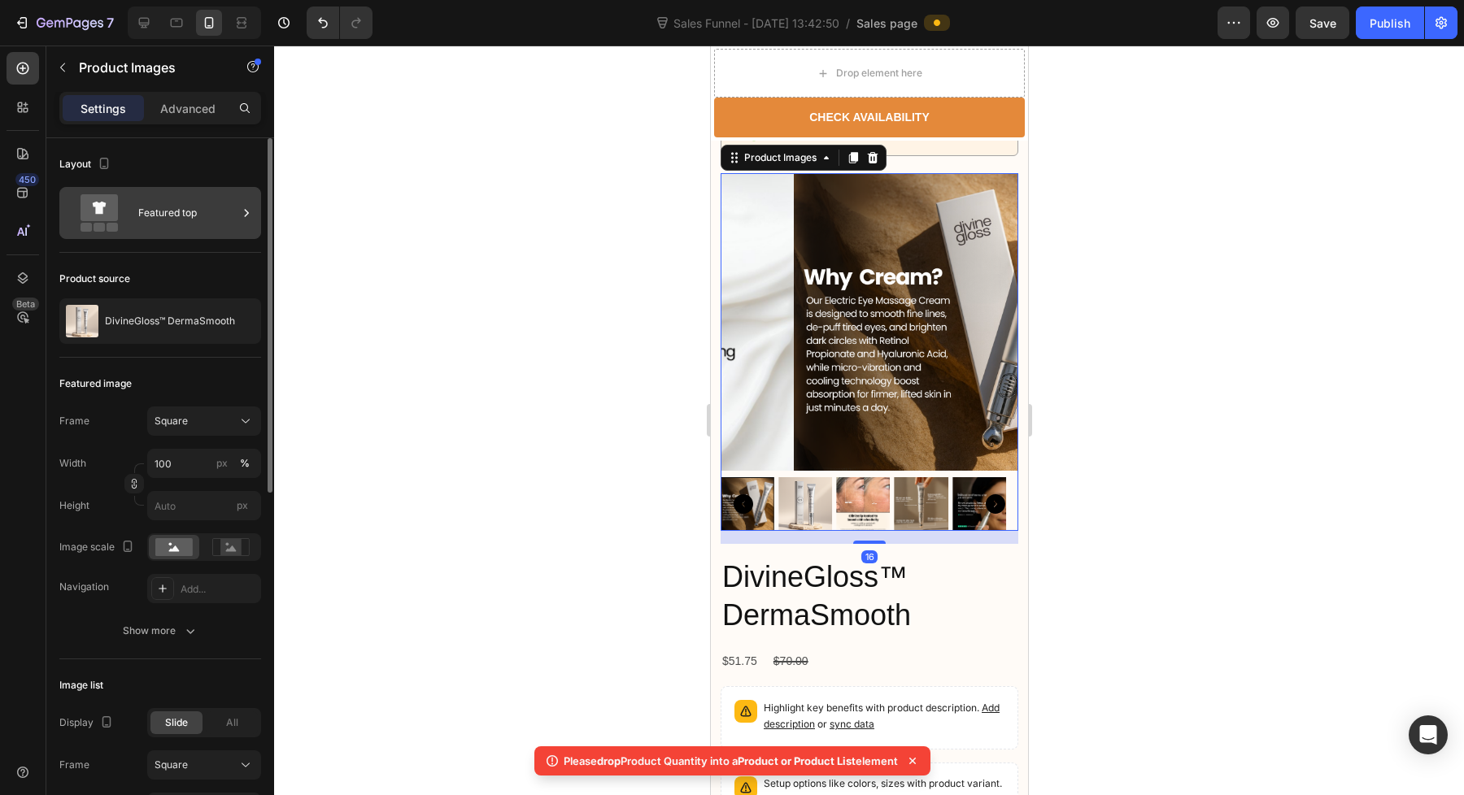
click at [211, 215] on div "Featured top" at bounding box center [187, 212] width 99 height 37
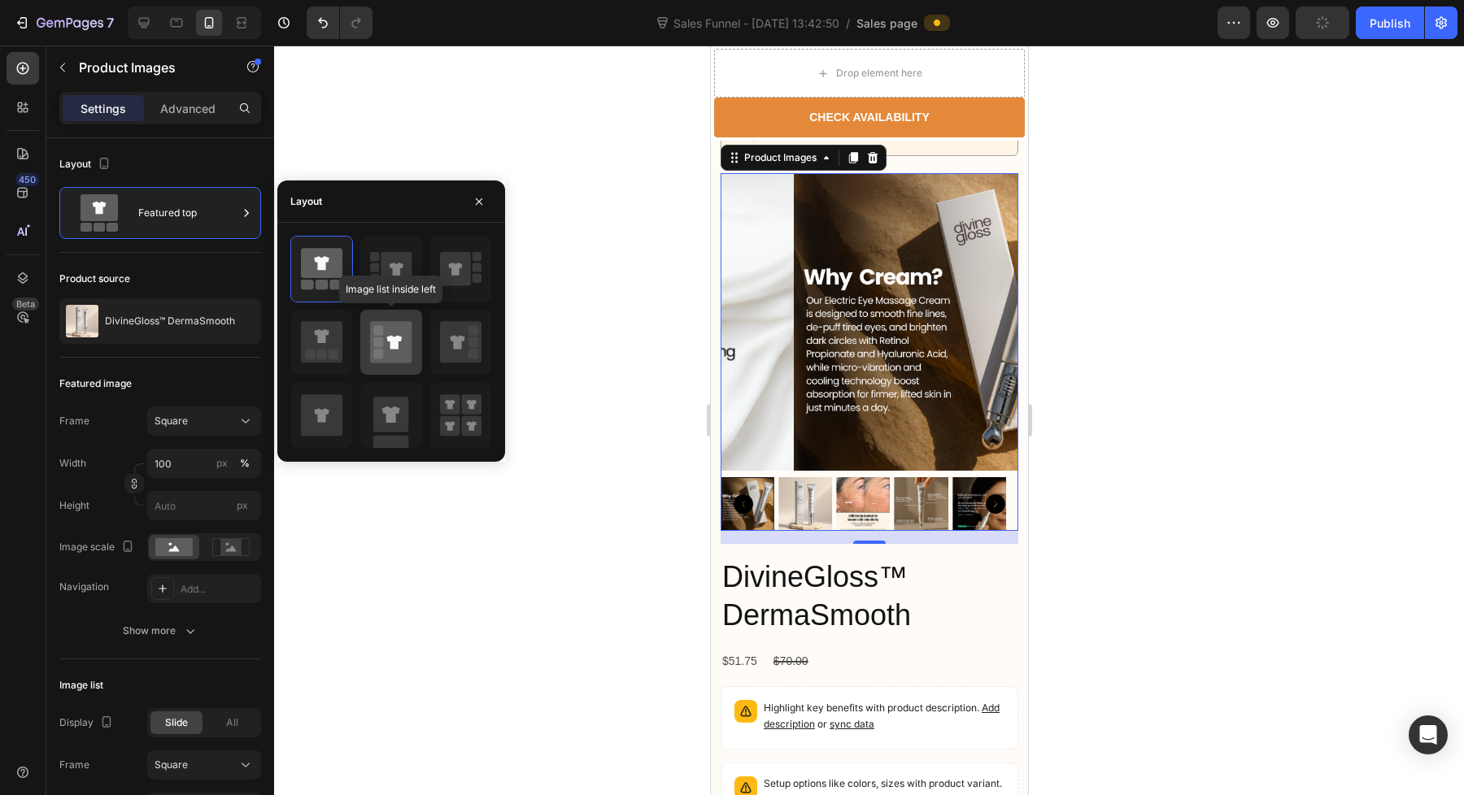
click at [394, 351] on icon at bounding box center [390, 341] width 41 height 41
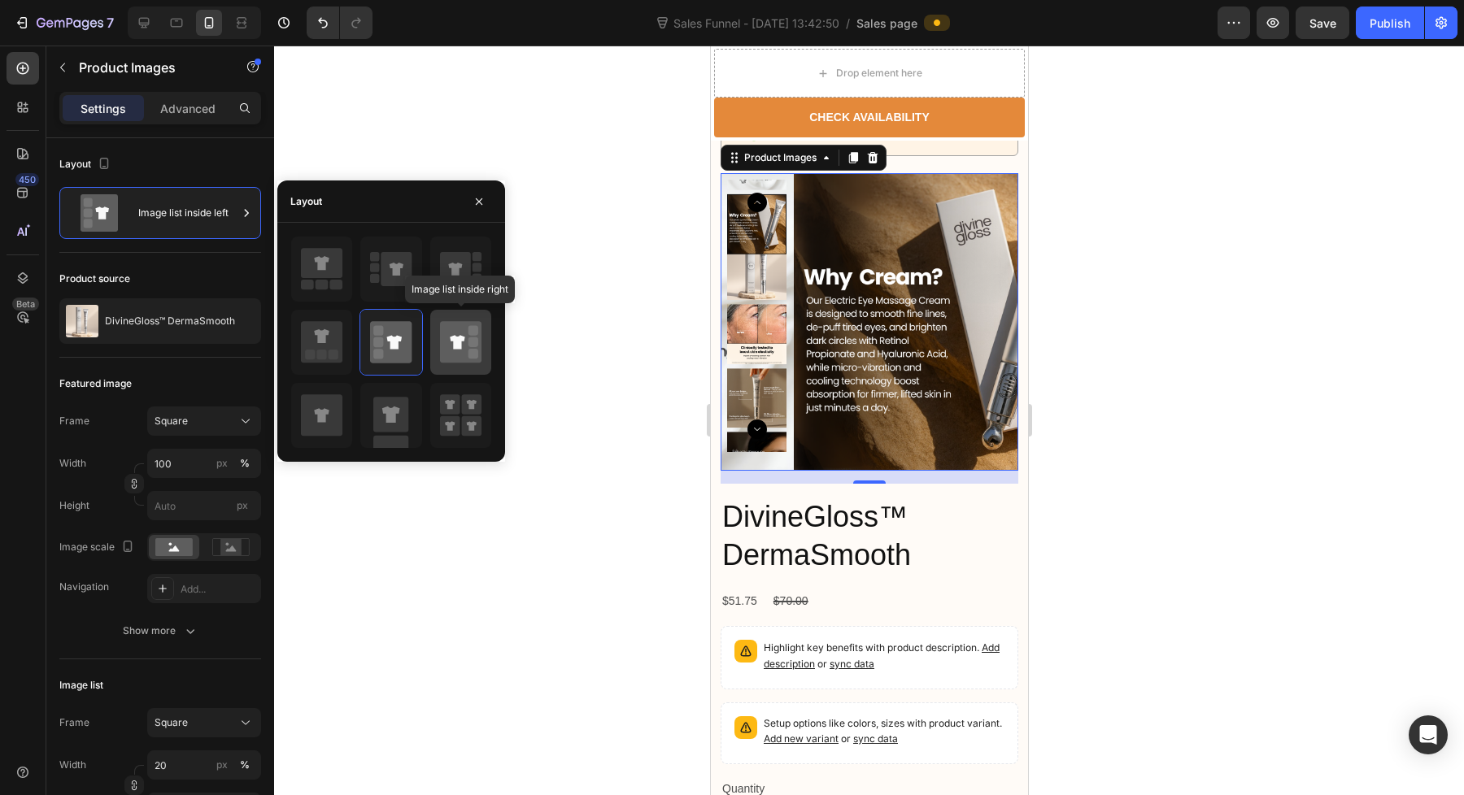
click at [466, 322] on icon at bounding box center [460, 341] width 41 height 41
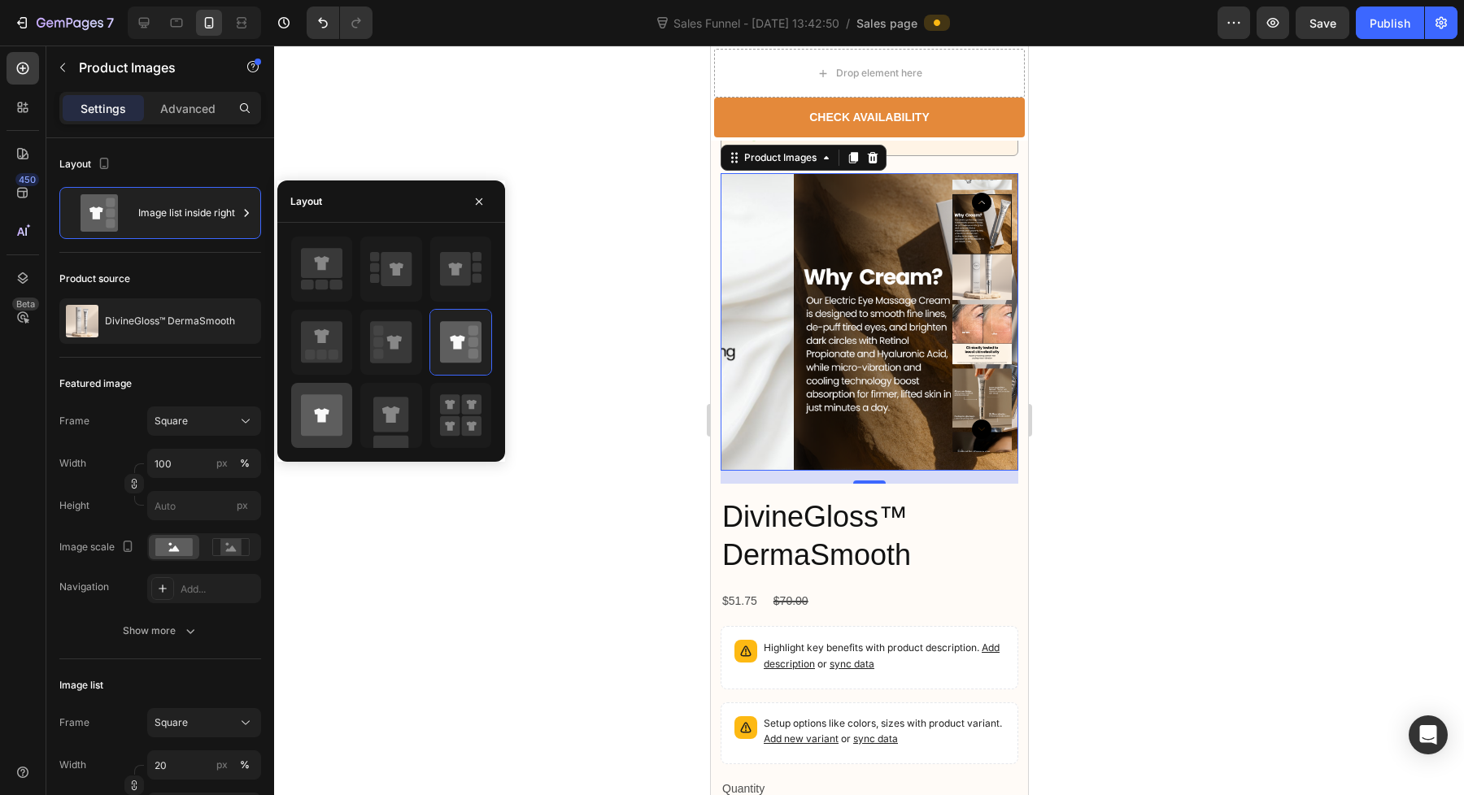
click at [335, 404] on icon at bounding box center [321, 414] width 41 height 41
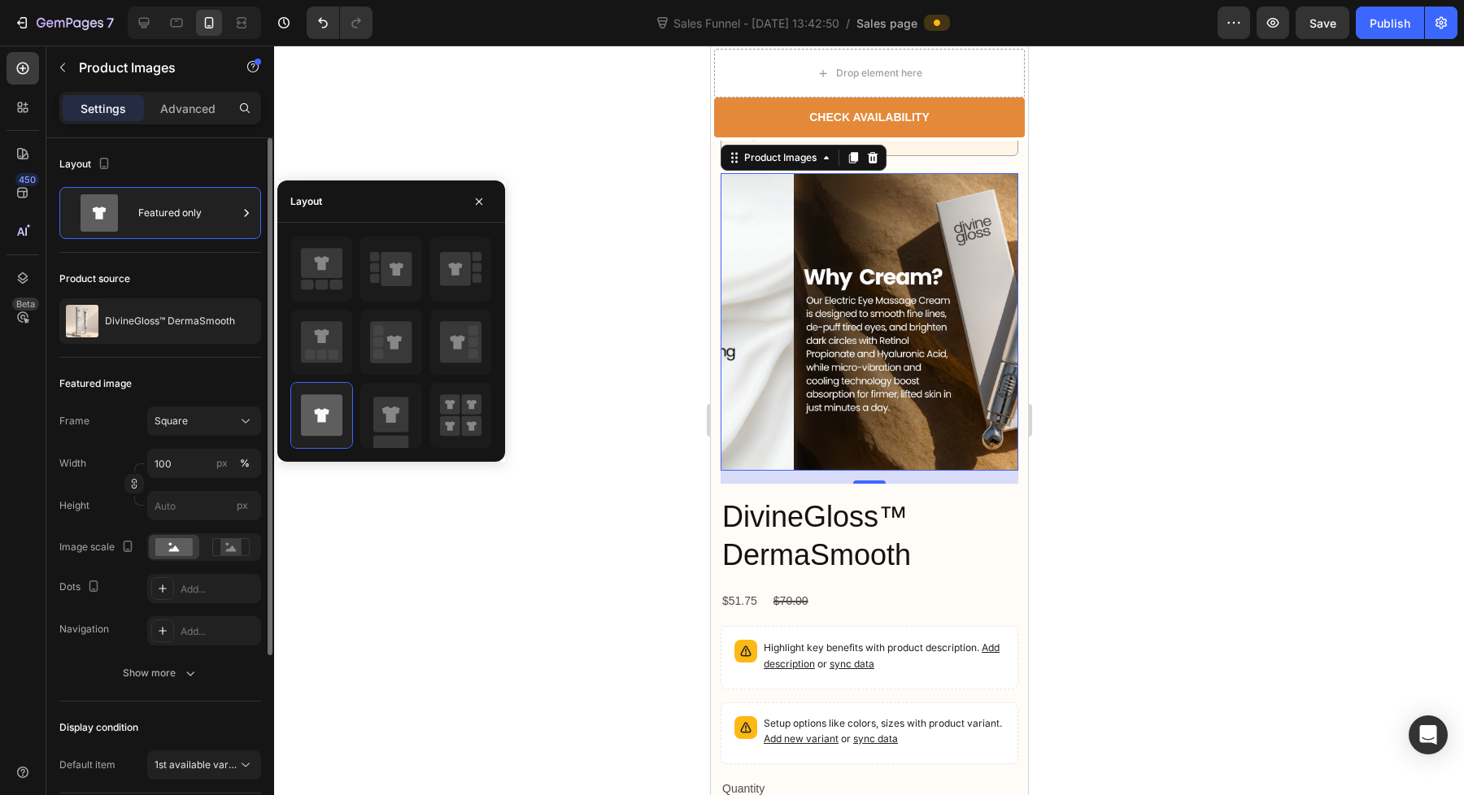
click at [173, 275] on div "Product source" at bounding box center [160, 279] width 202 height 26
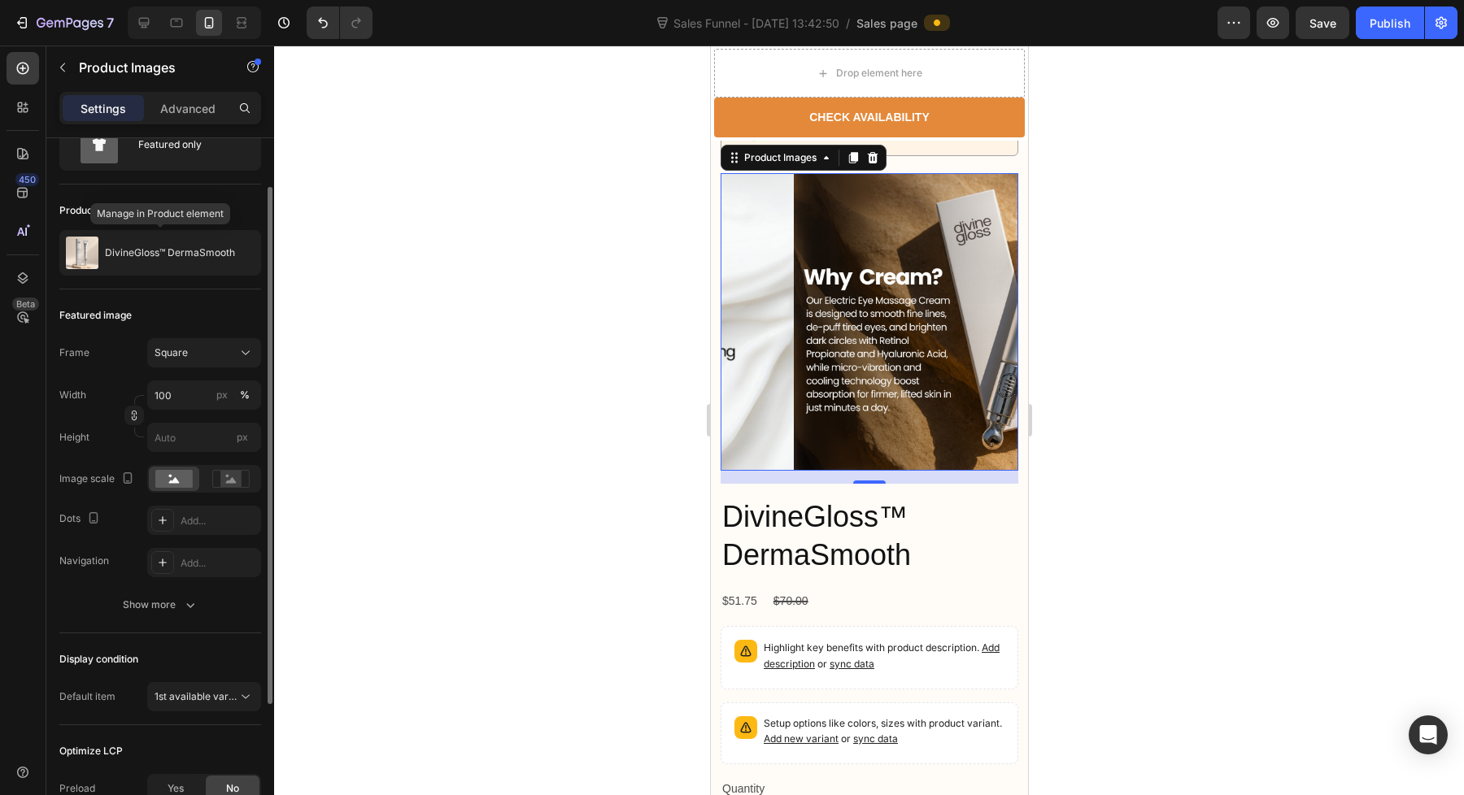
scroll to position [0, 0]
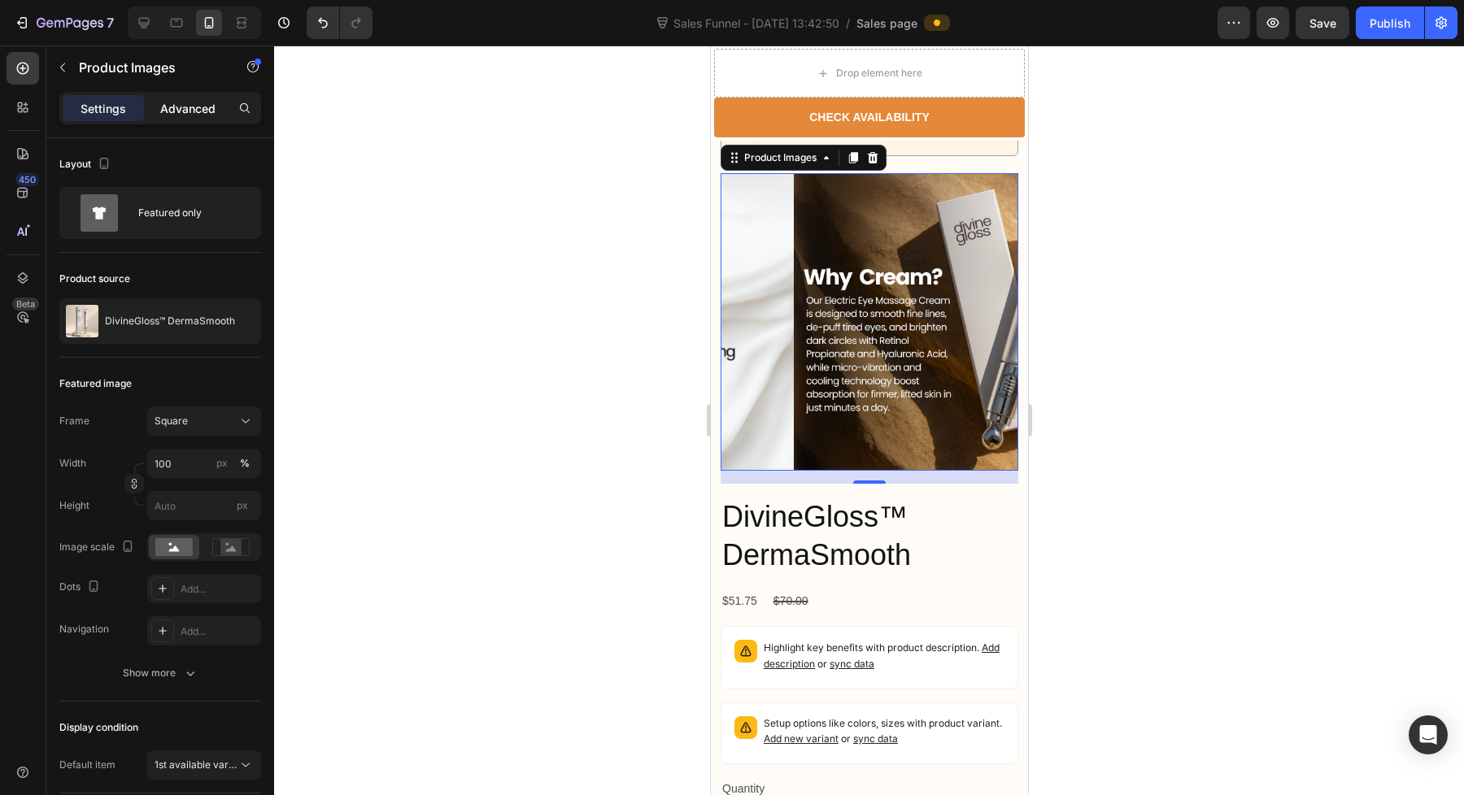
click at [176, 113] on p "Advanced" at bounding box center [187, 108] width 55 height 17
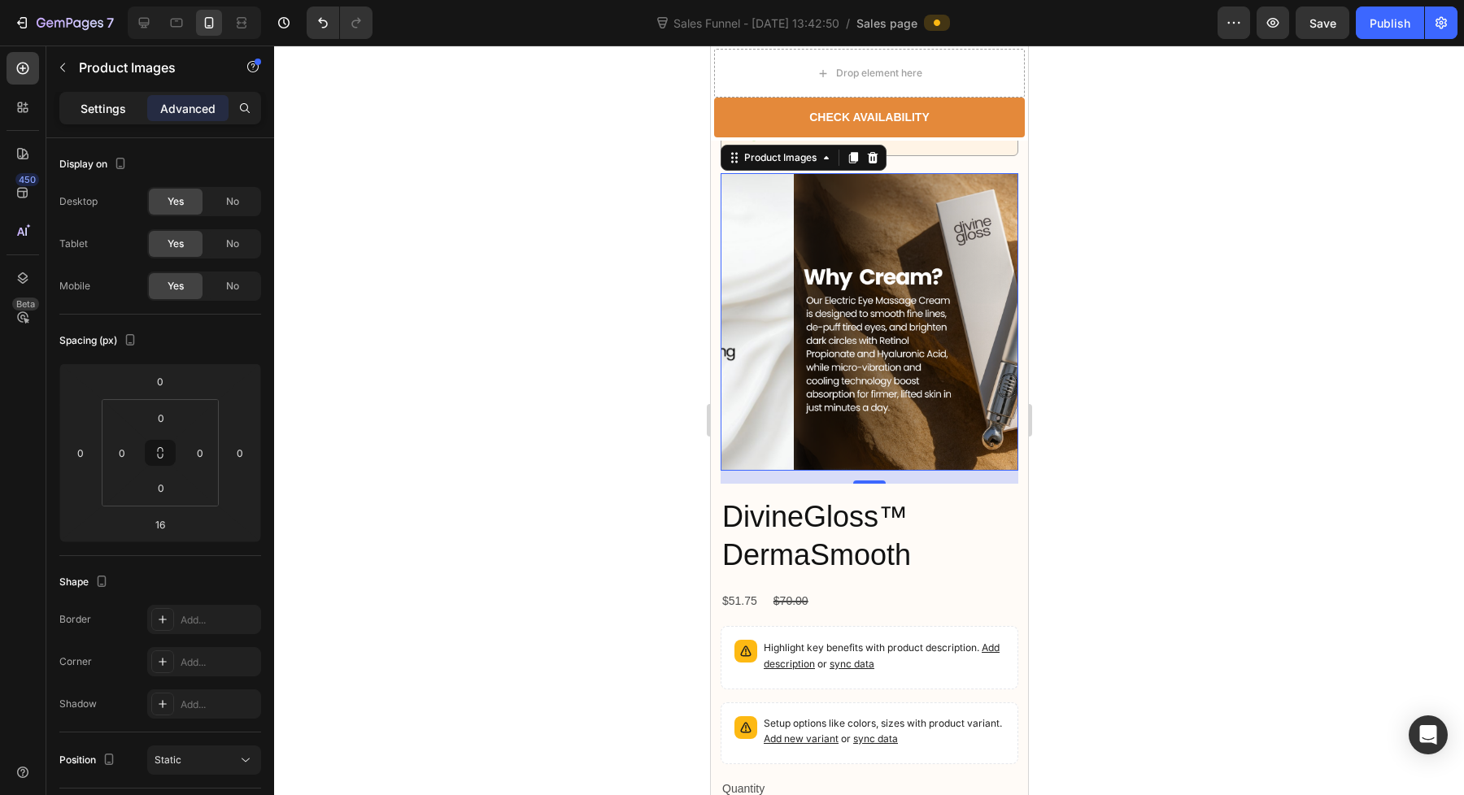
click at [114, 115] on p "Settings" at bounding box center [103, 108] width 46 height 17
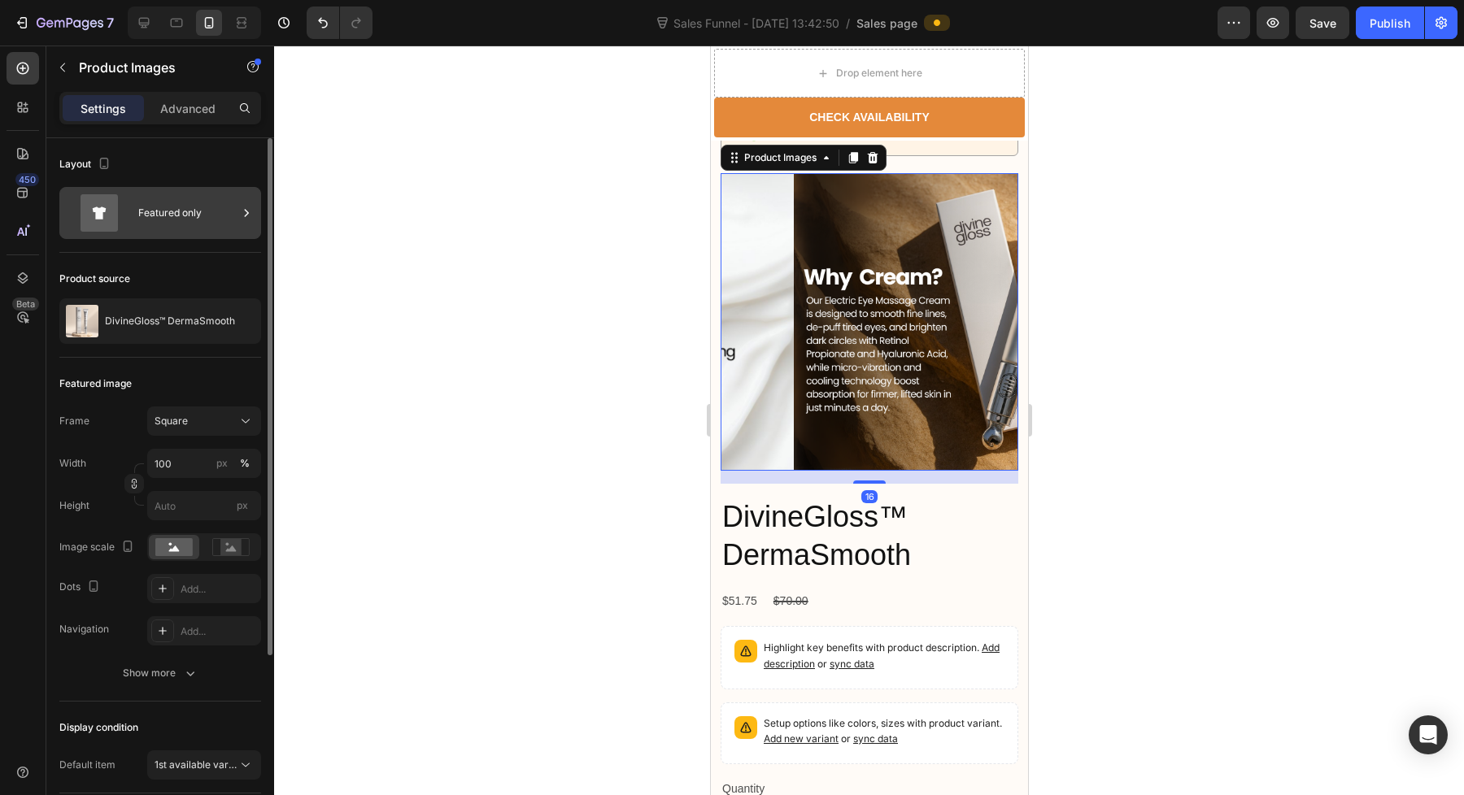
click at [144, 214] on div "Featured only" at bounding box center [187, 212] width 99 height 37
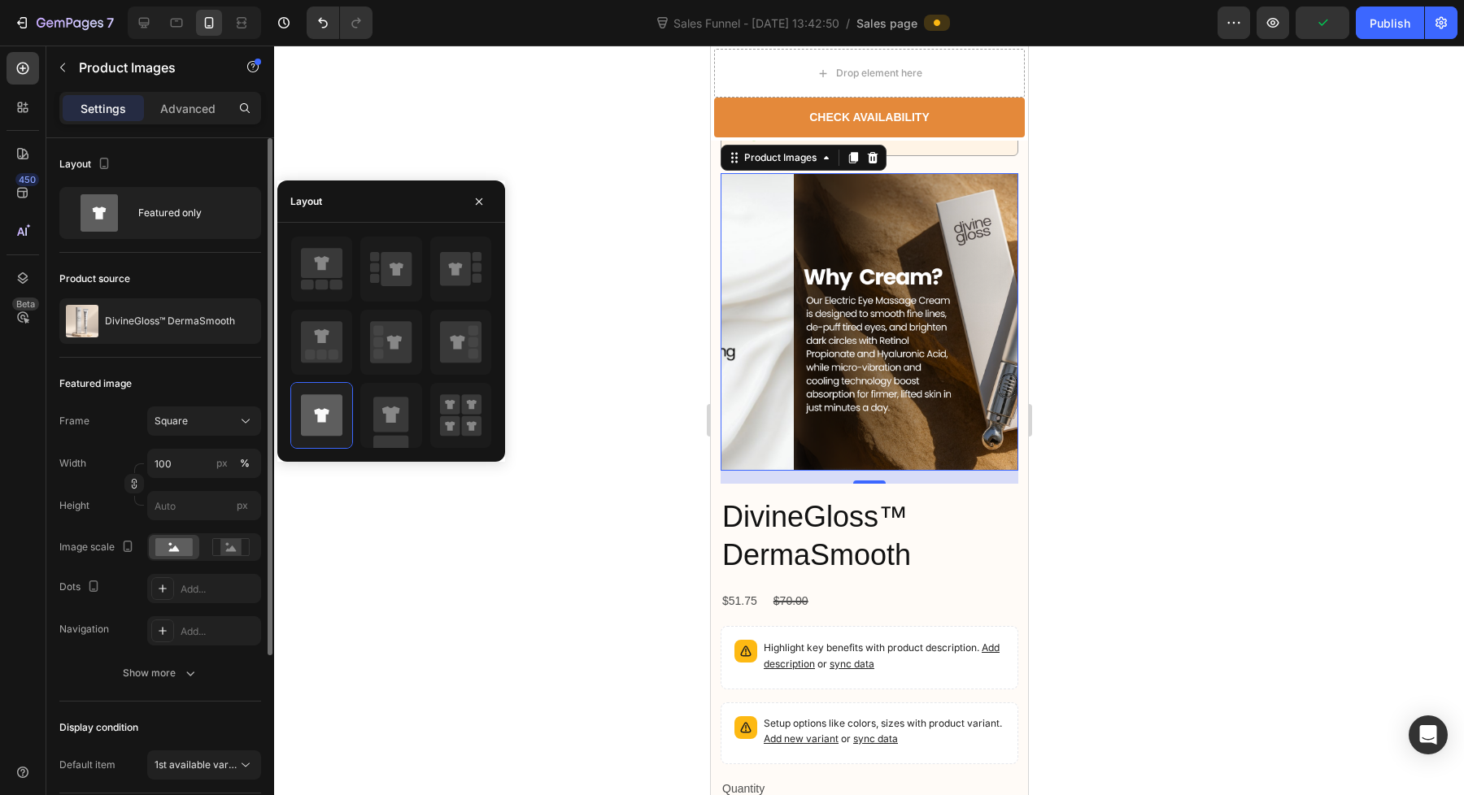
click at [198, 374] on div "Featured image" at bounding box center [160, 384] width 202 height 26
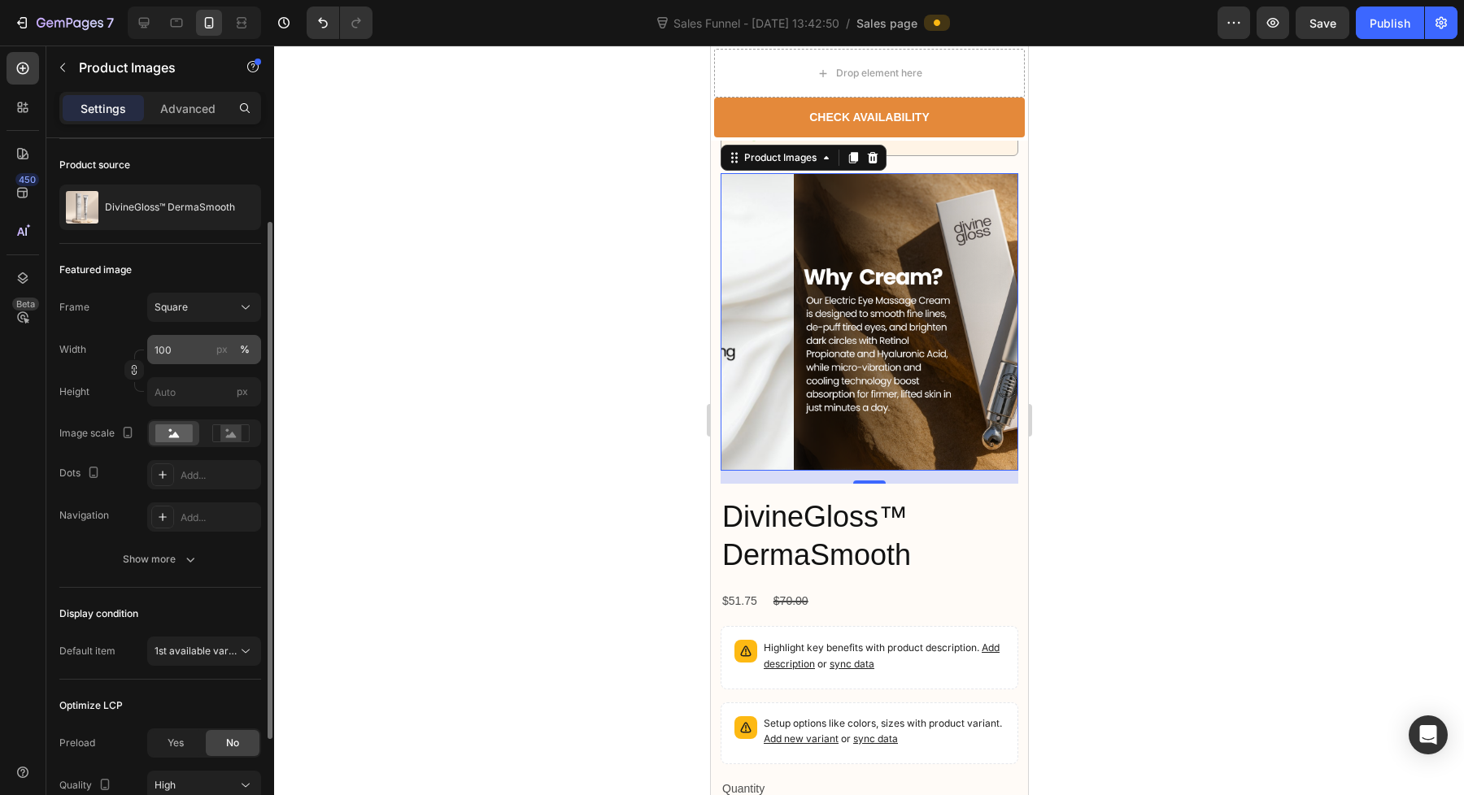
scroll to position [146, 0]
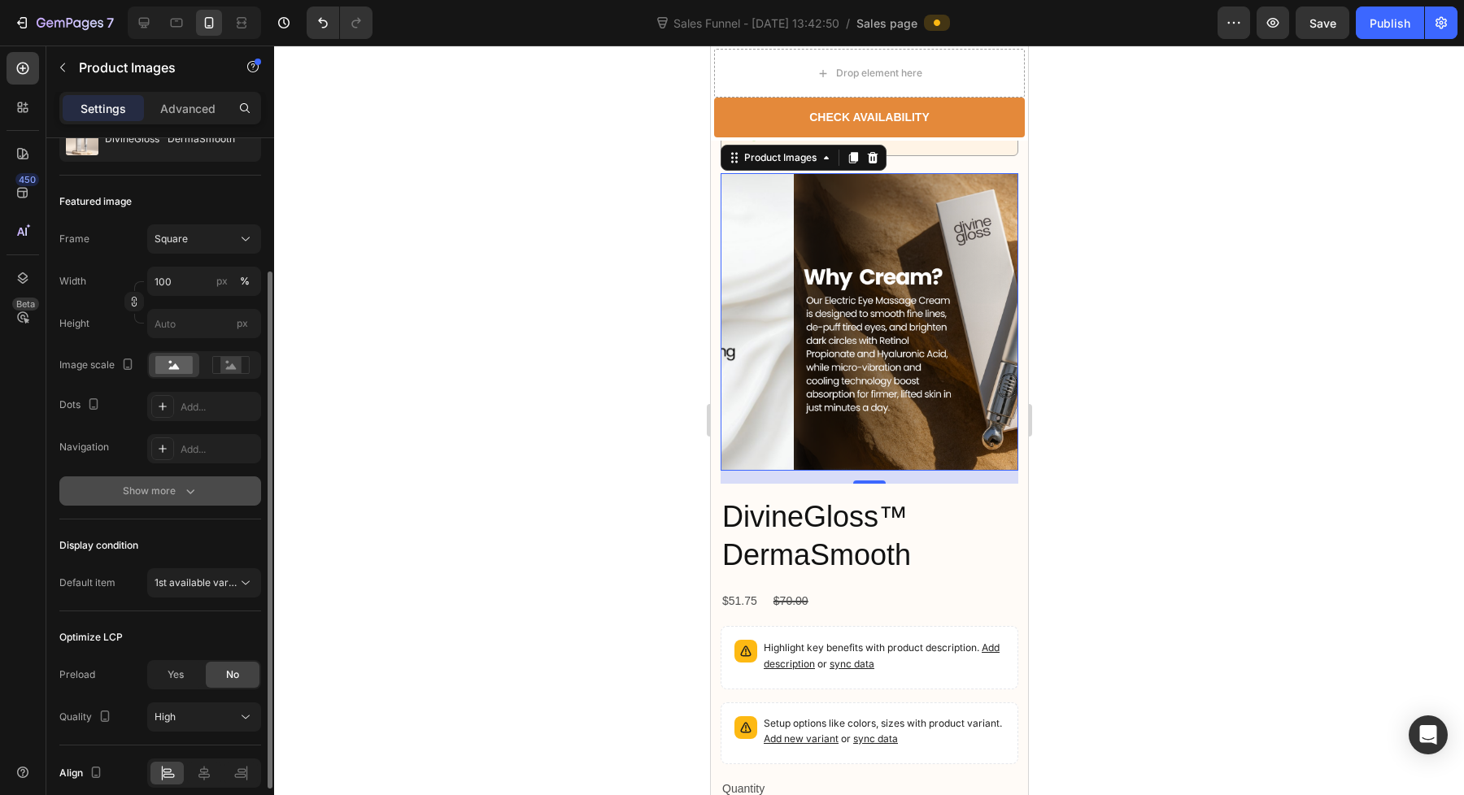
click at [187, 486] on icon "button" at bounding box center [190, 491] width 16 height 16
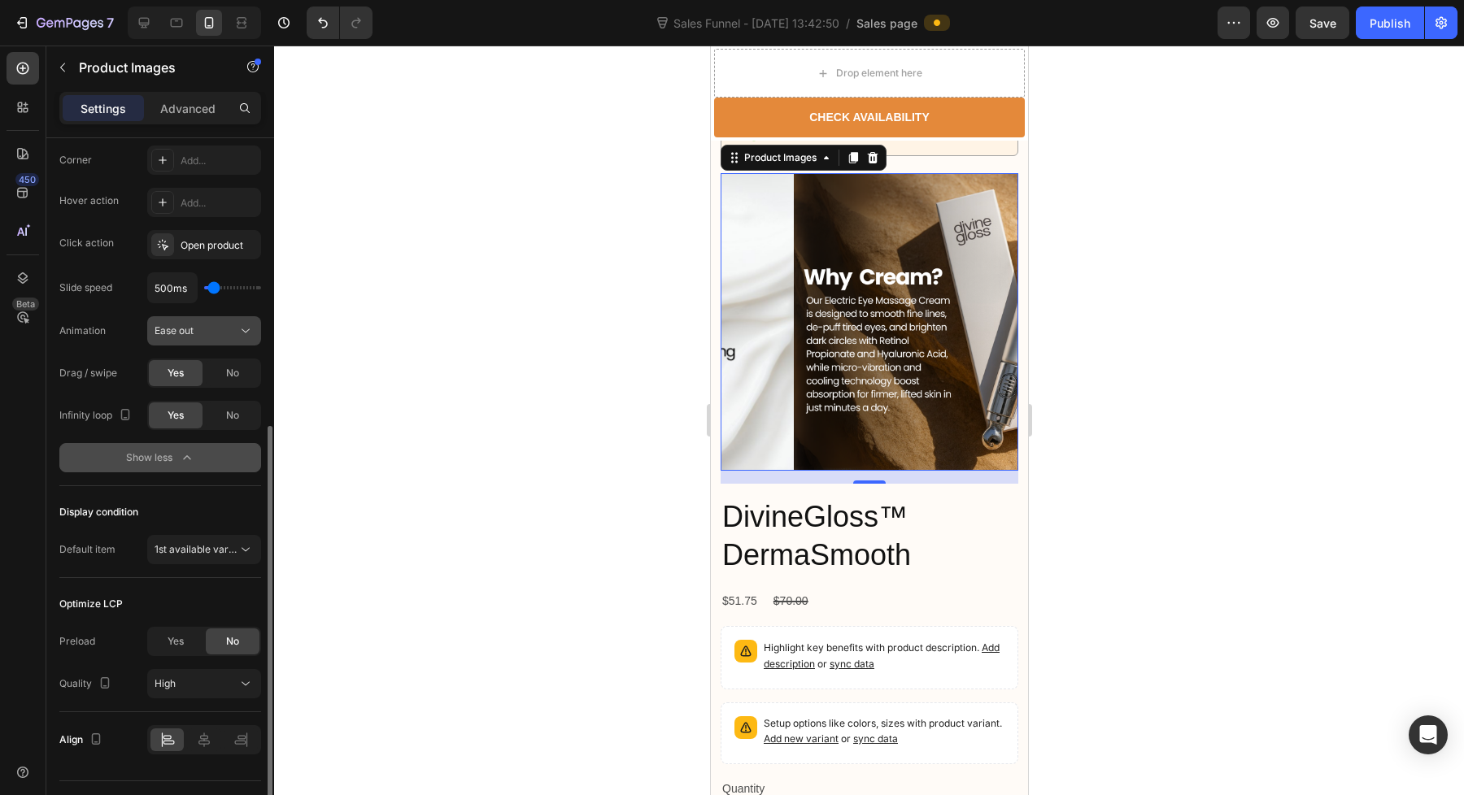
scroll to position [523, 0]
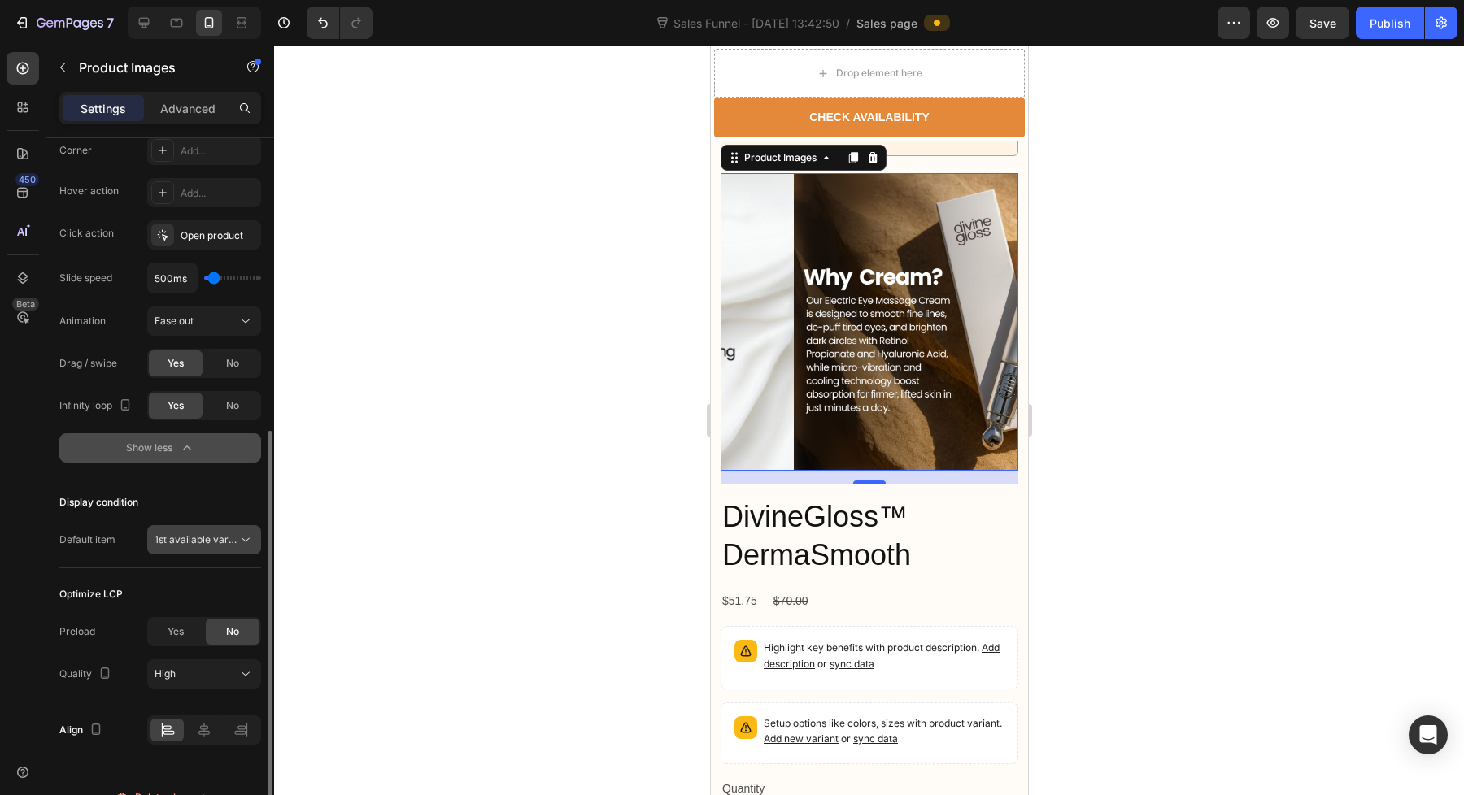
click at [191, 532] on div "1st available variant" at bounding box center [203, 540] width 99 height 16
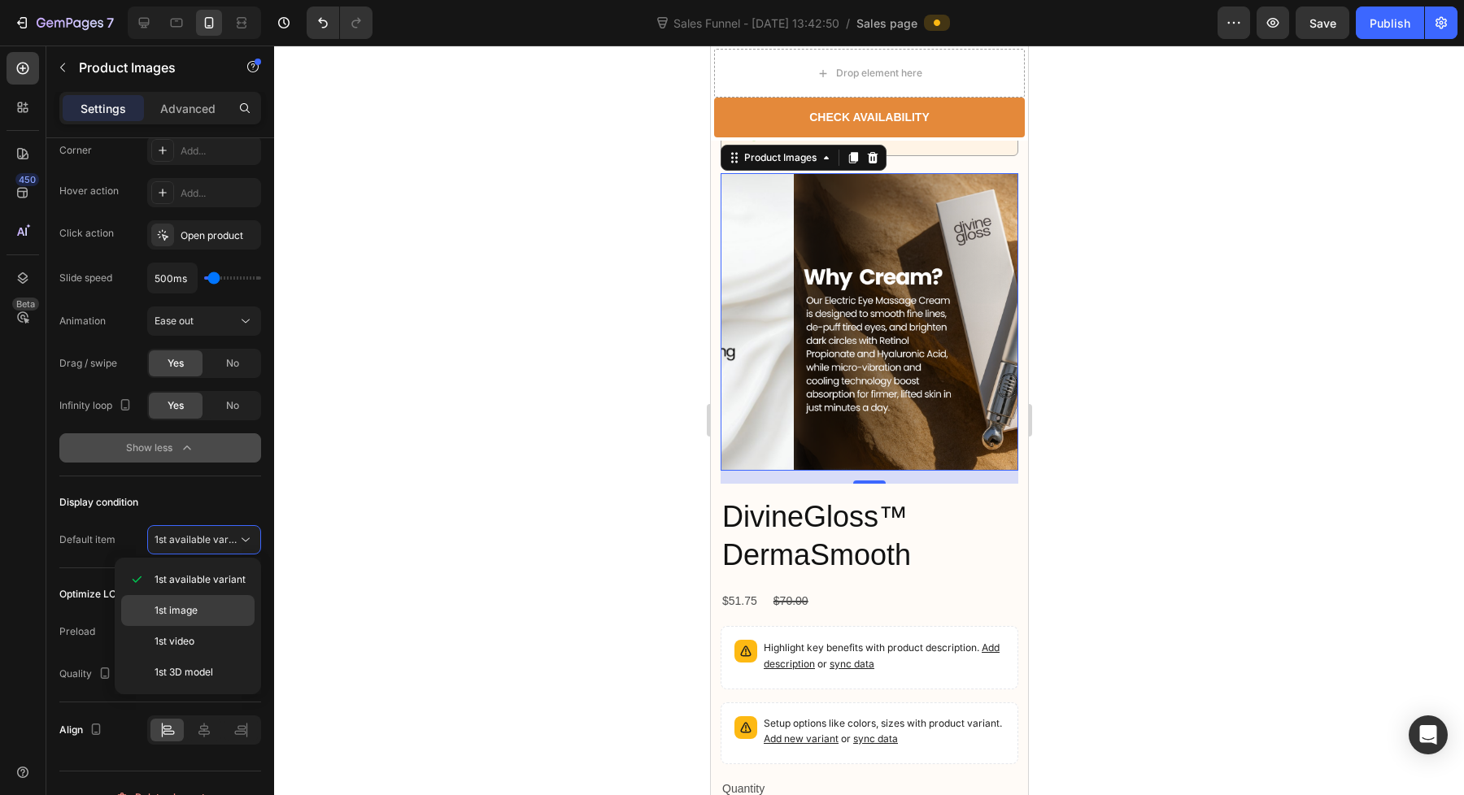
click at [190, 616] on span "1st image" at bounding box center [175, 610] width 43 height 15
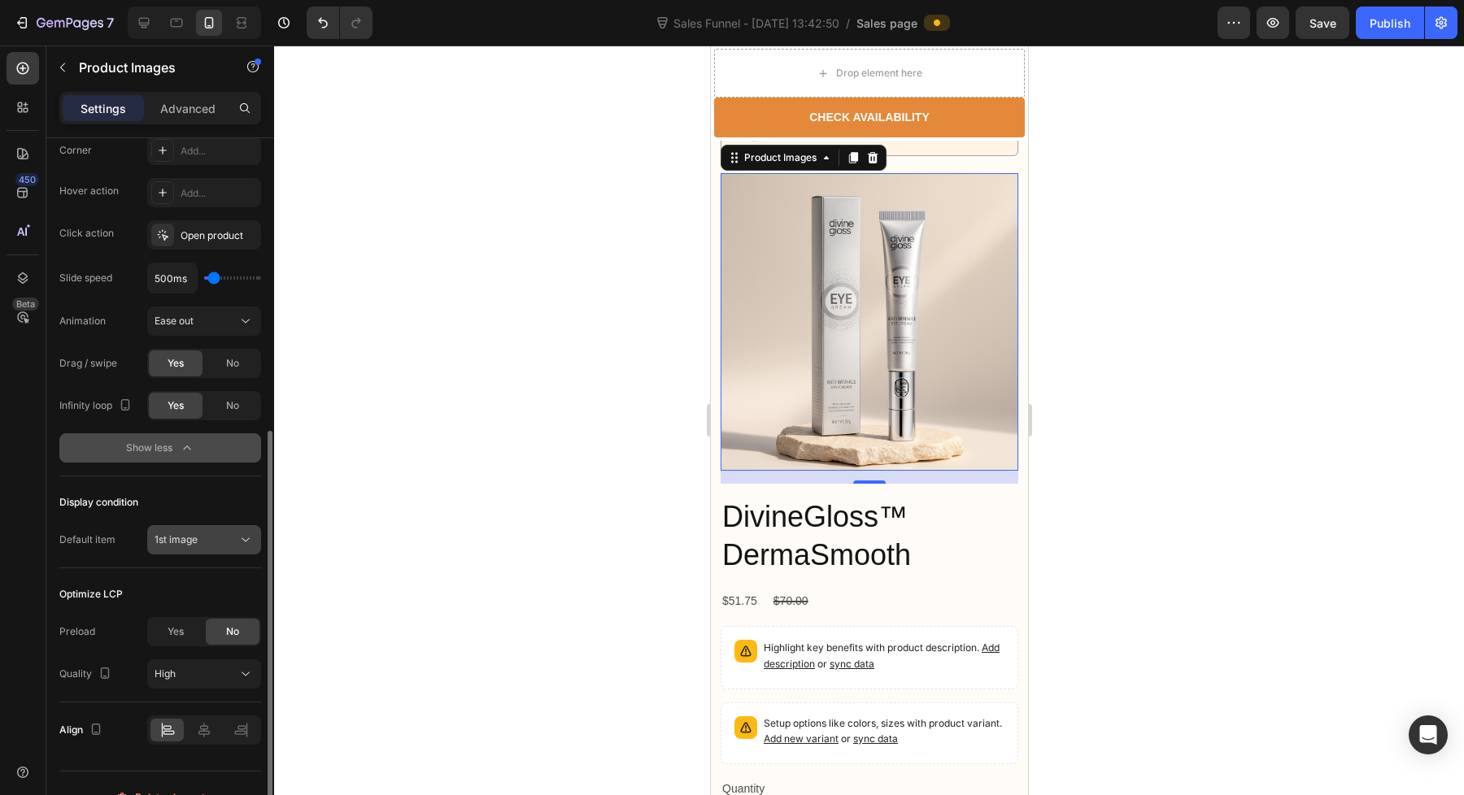
click at [190, 543] on span "1st image" at bounding box center [175, 539] width 43 height 12
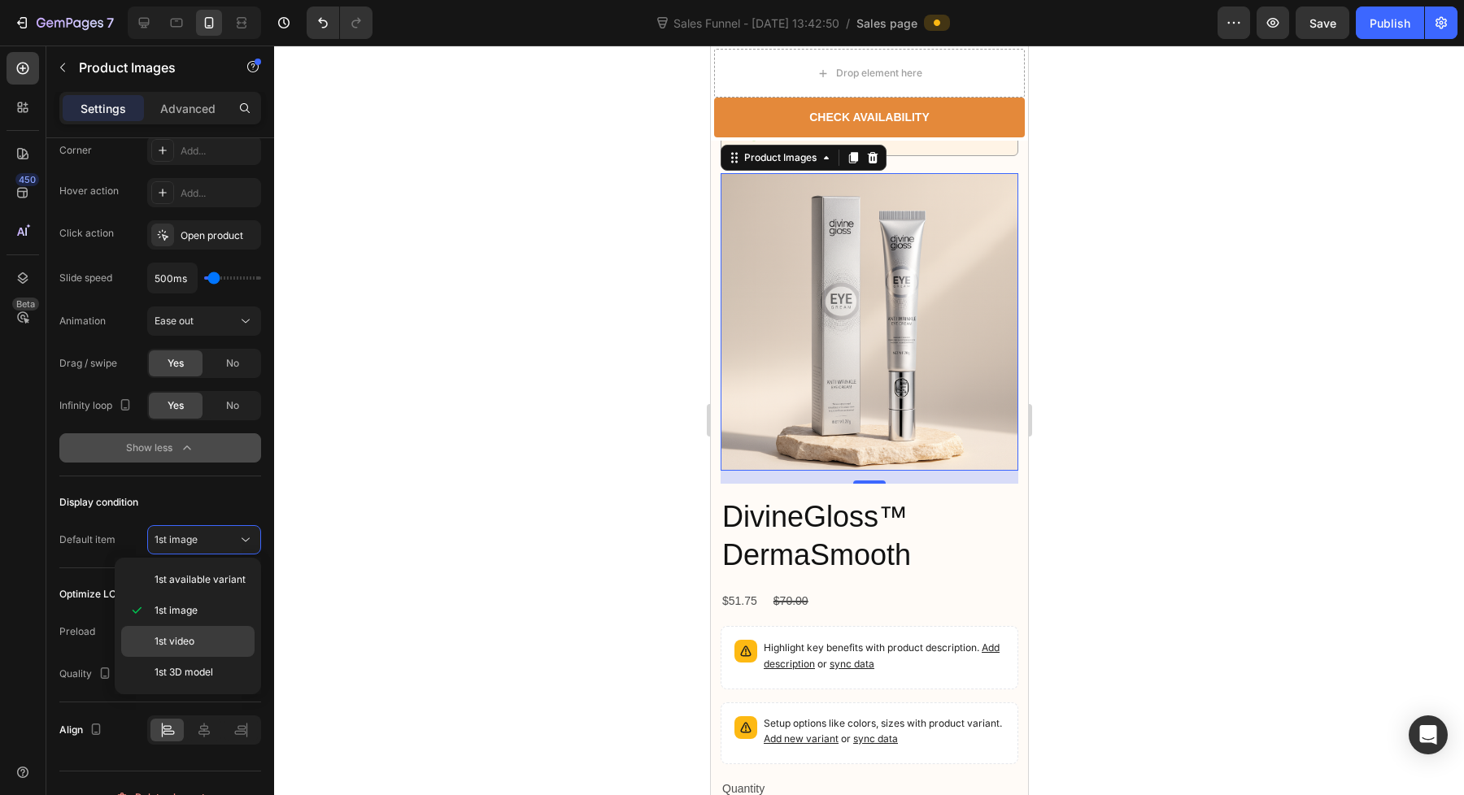
click at [188, 646] on span "1st video" at bounding box center [174, 641] width 40 height 15
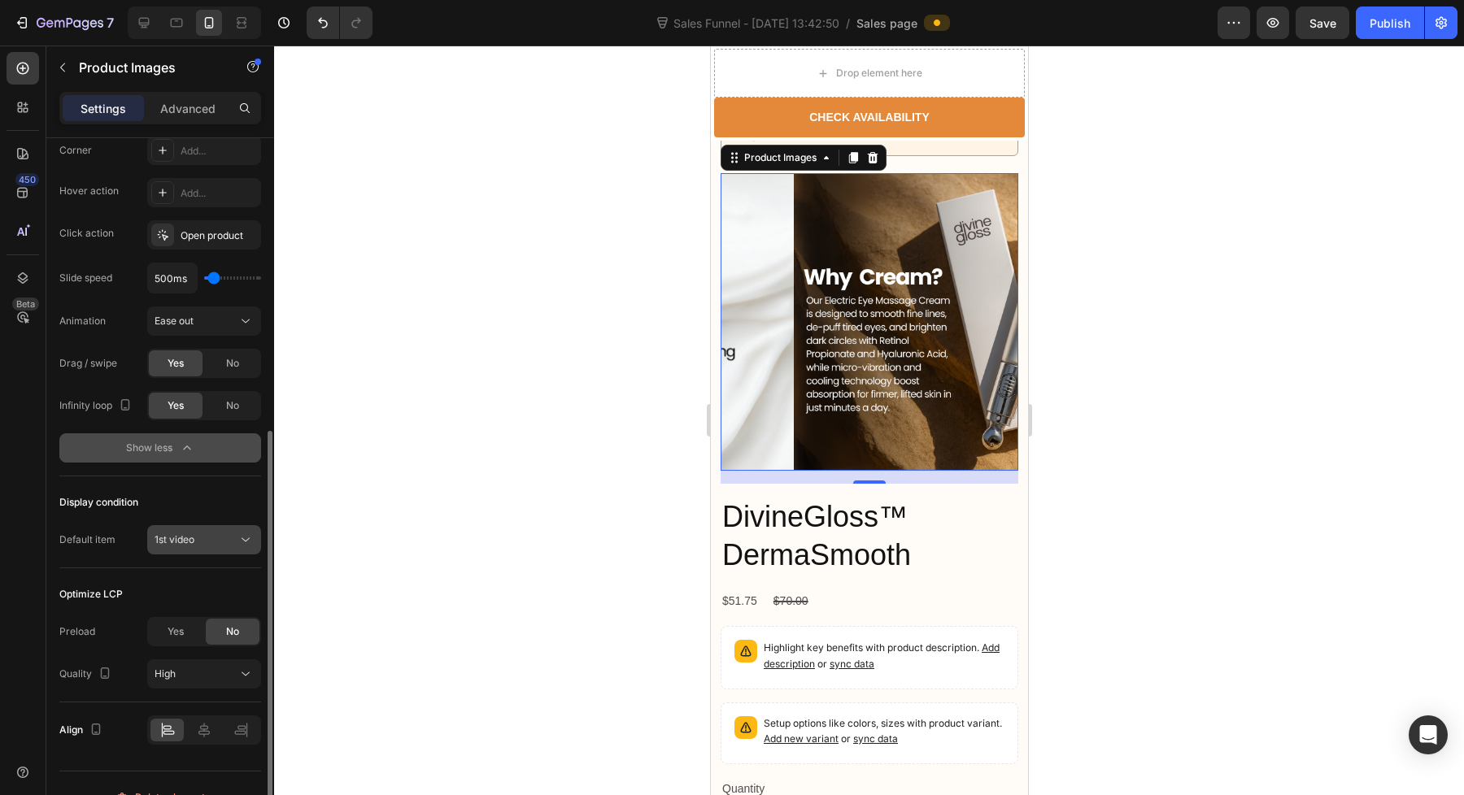
click at [198, 548] on button "1st video" at bounding box center [204, 539] width 114 height 29
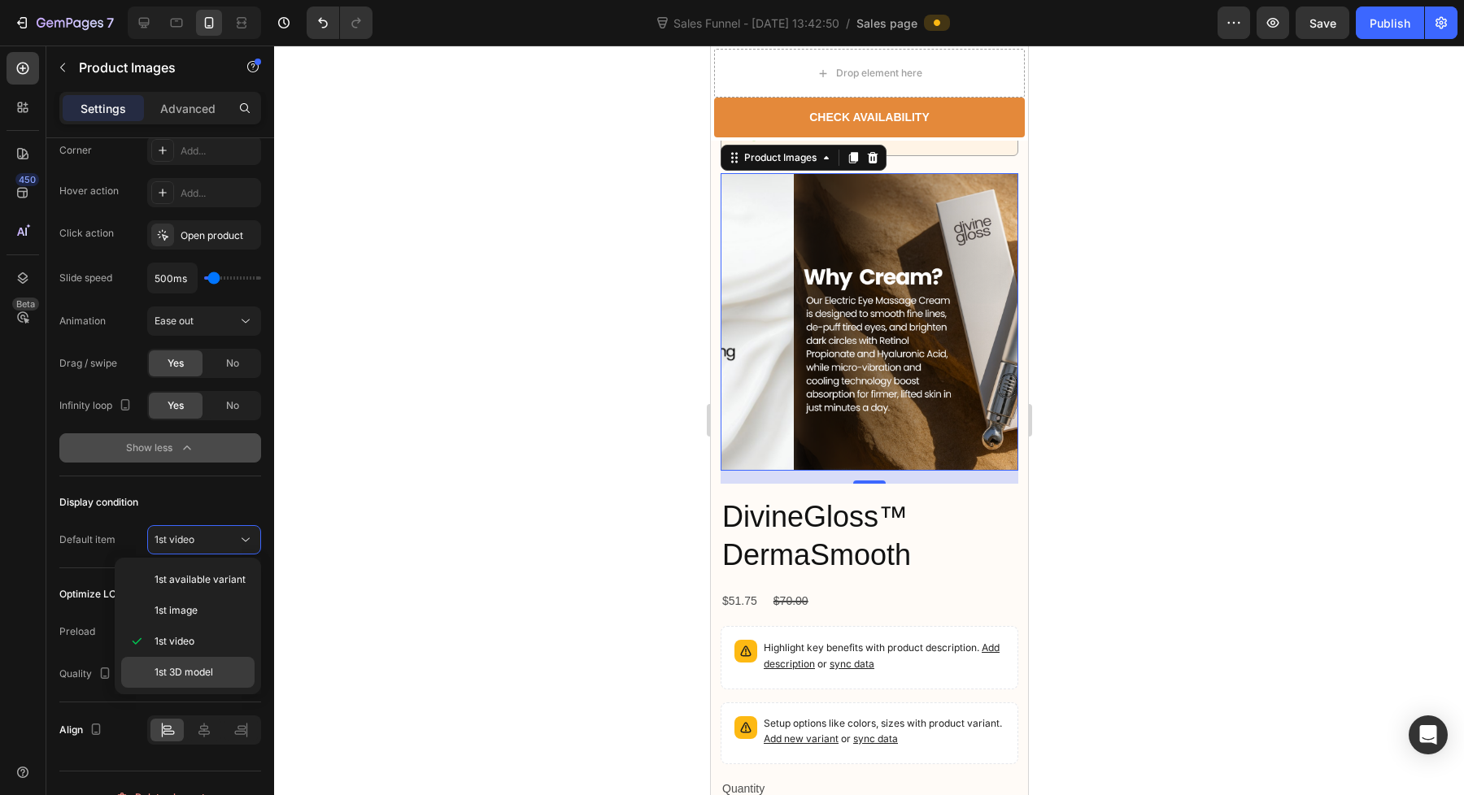
click at [191, 671] on span "1st 3D model" at bounding box center [183, 672] width 59 height 15
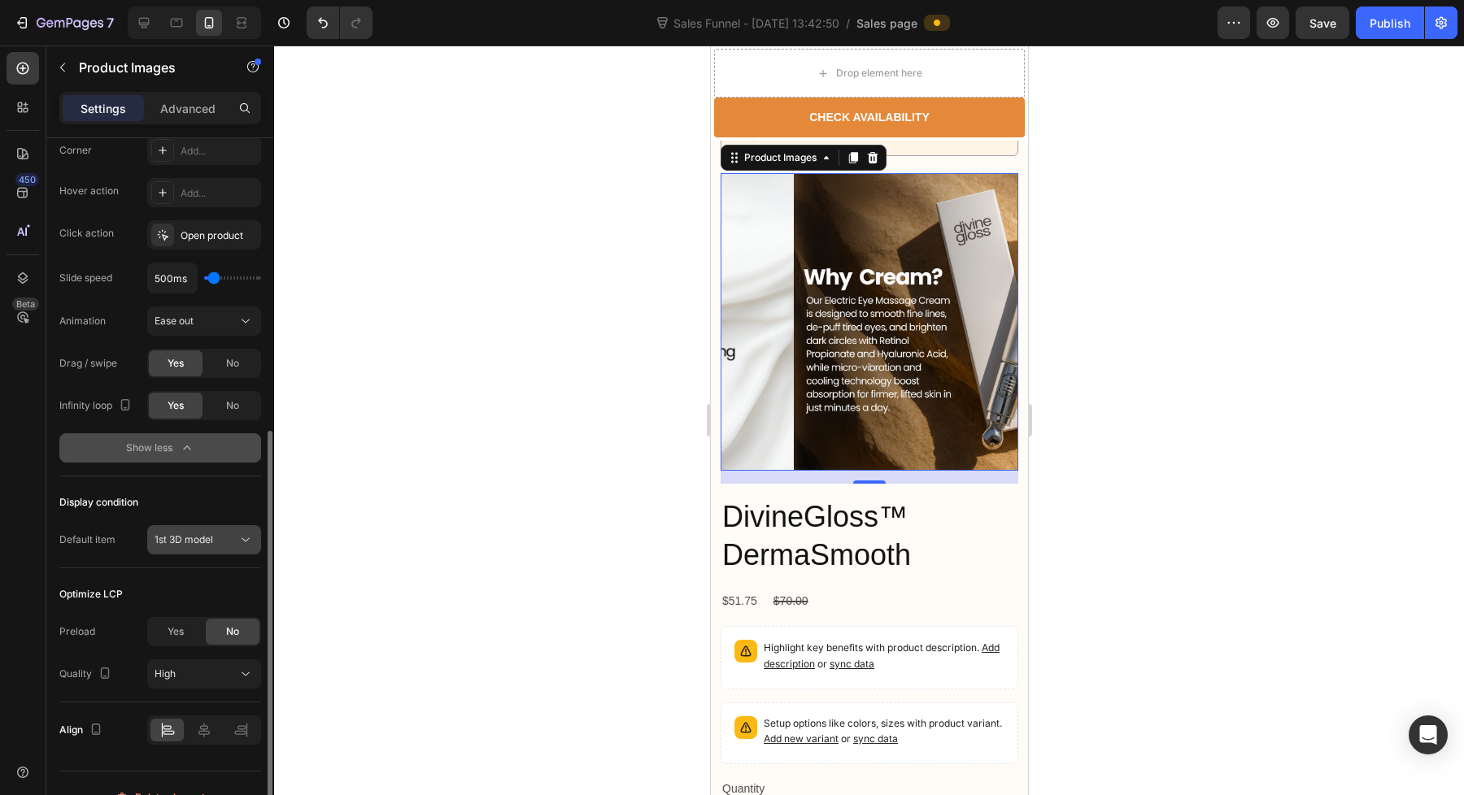
click at [189, 533] on span "1st 3D model" at bounding box center [183, 539] width 59 height 12
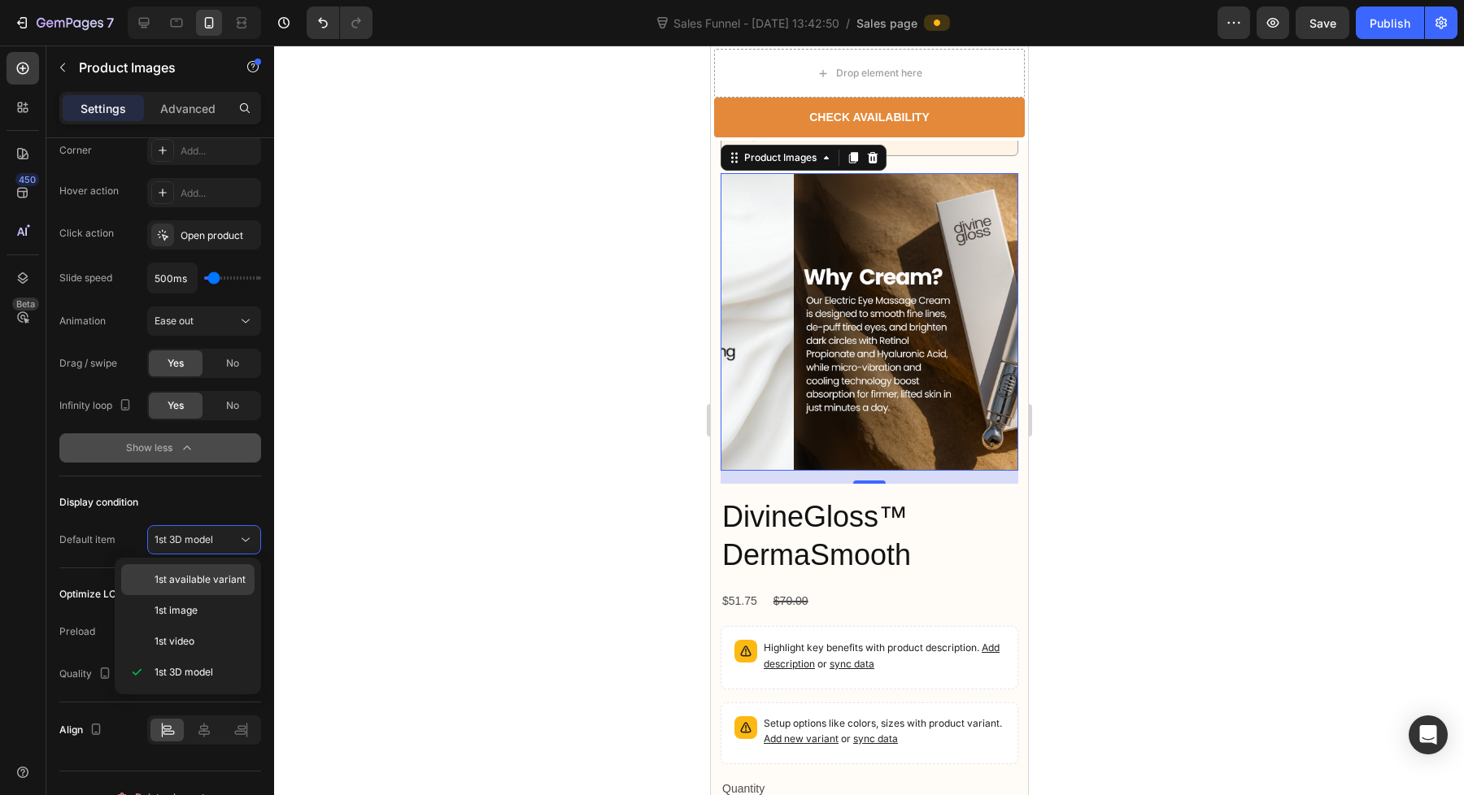
click at [194, 581] on span "1st available variant" at bounding box center [199, 579] width 91 height 15
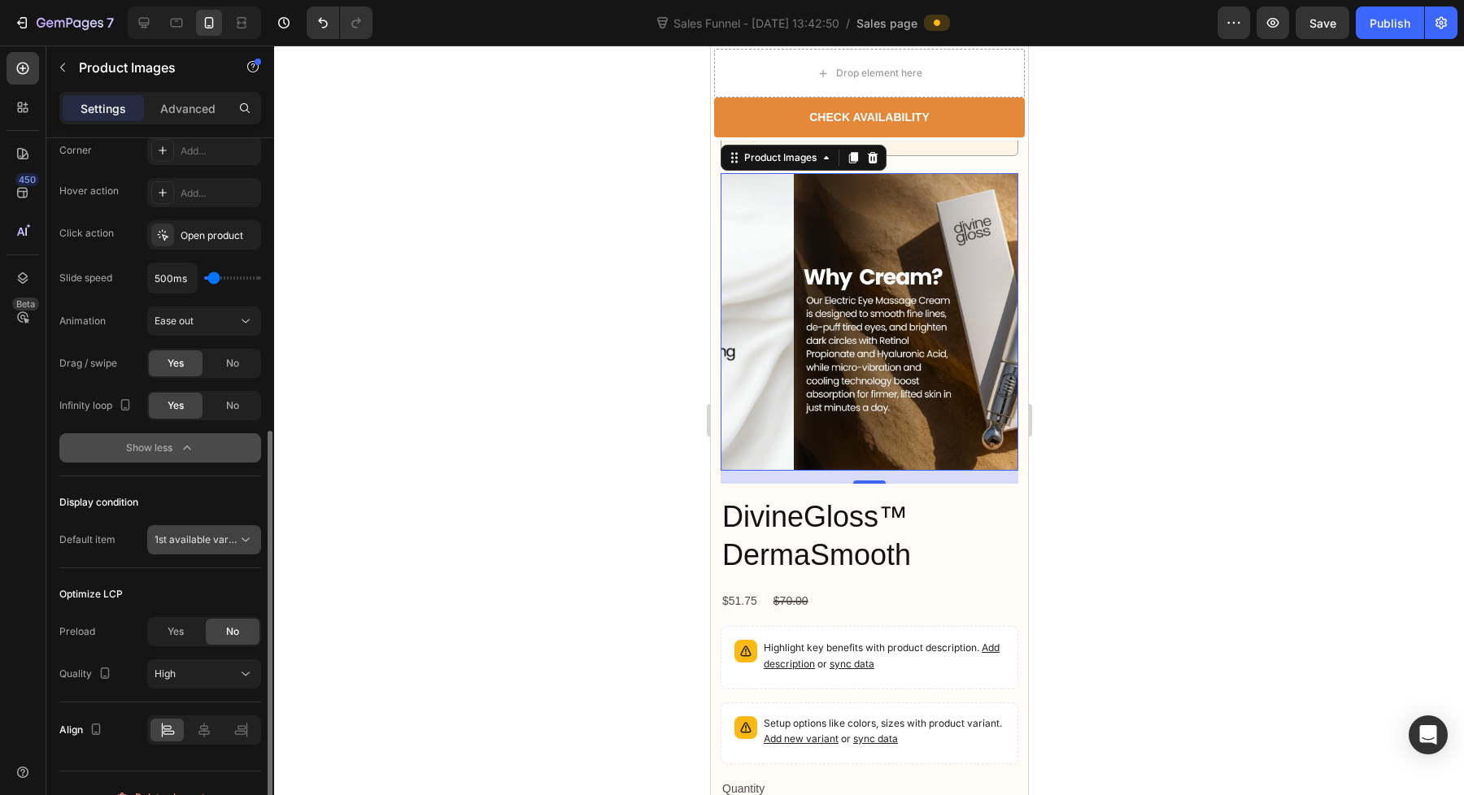
click at [196, 538] on span "1st available variant" at bounding box center [199, 539] width 91 height 12
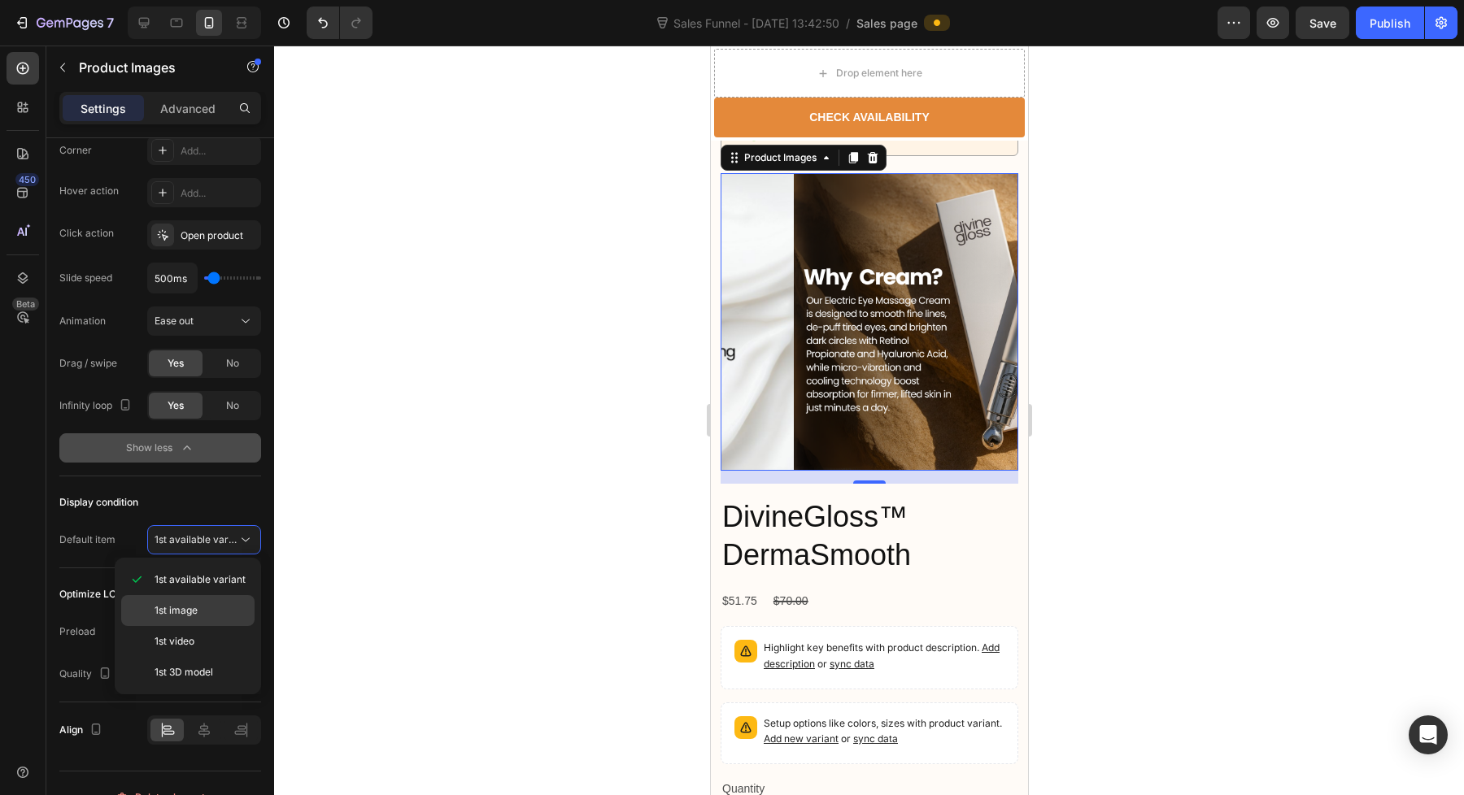
click at [194, 598] on div "1st image" at bounding box center [187, 610] width 133 height 31
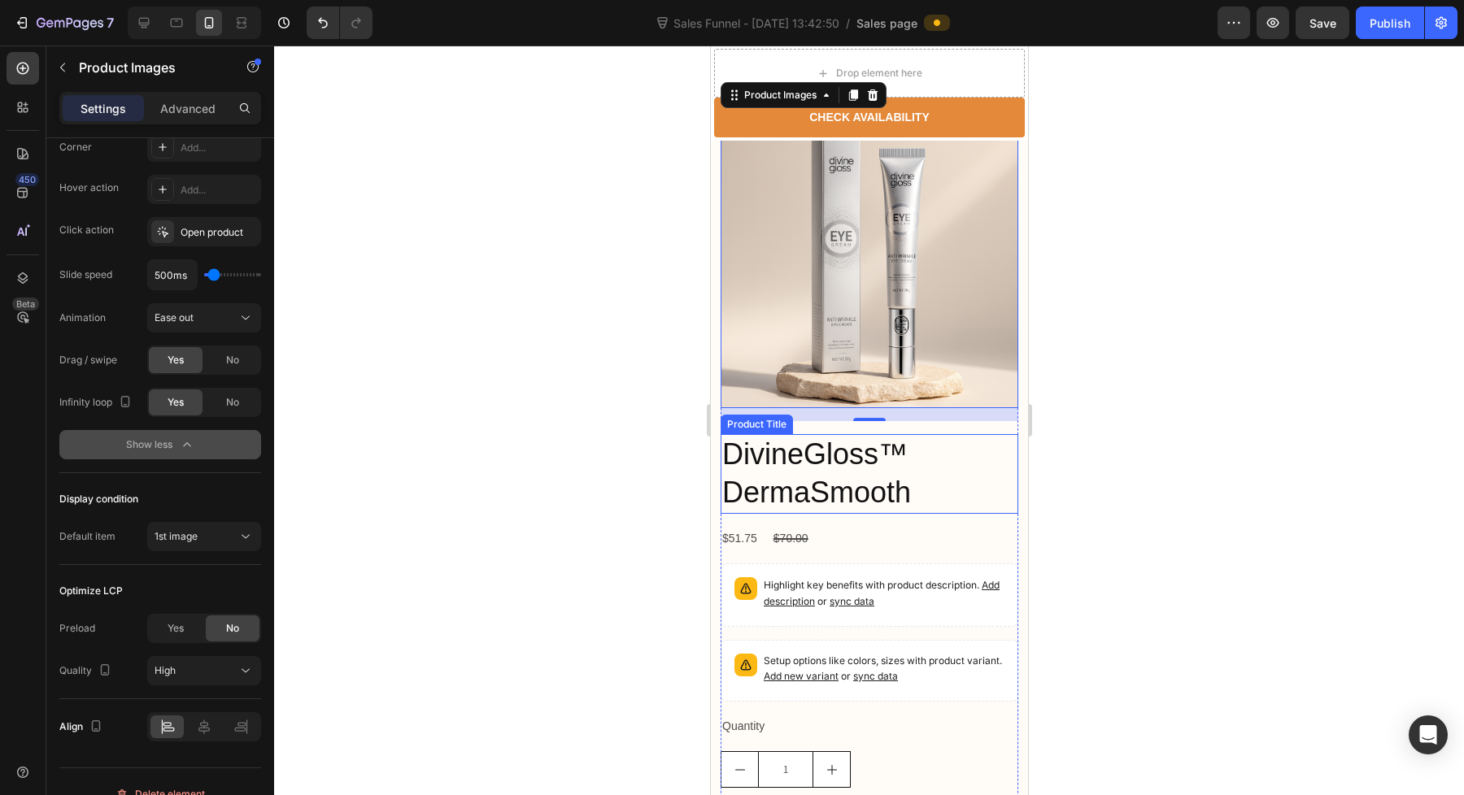
scroll to position [4308, 0]
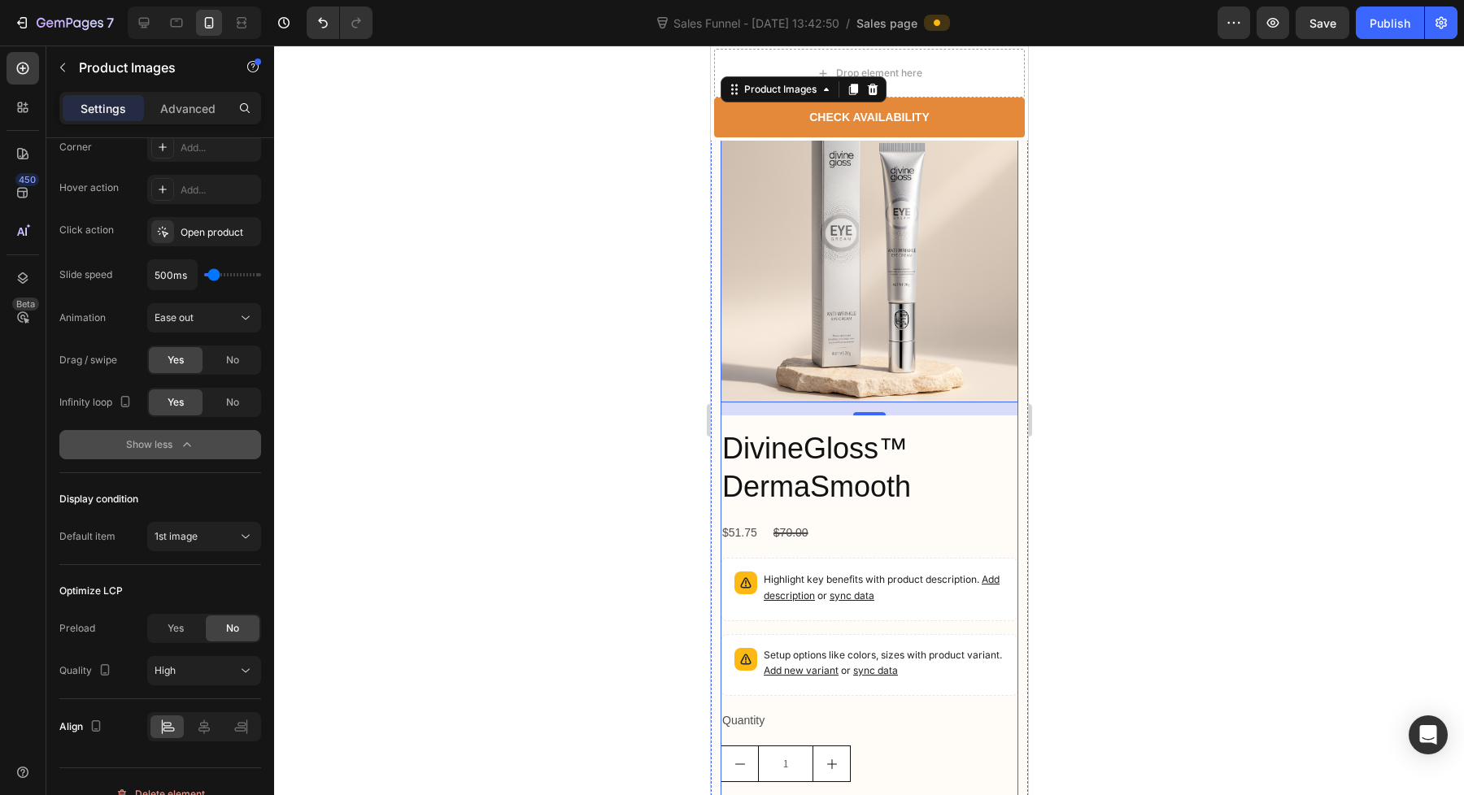
click at [850, 491] on h2 "DivineGloss™ DermaSmooth" at bounding box center [869, 468] width 298 height 80
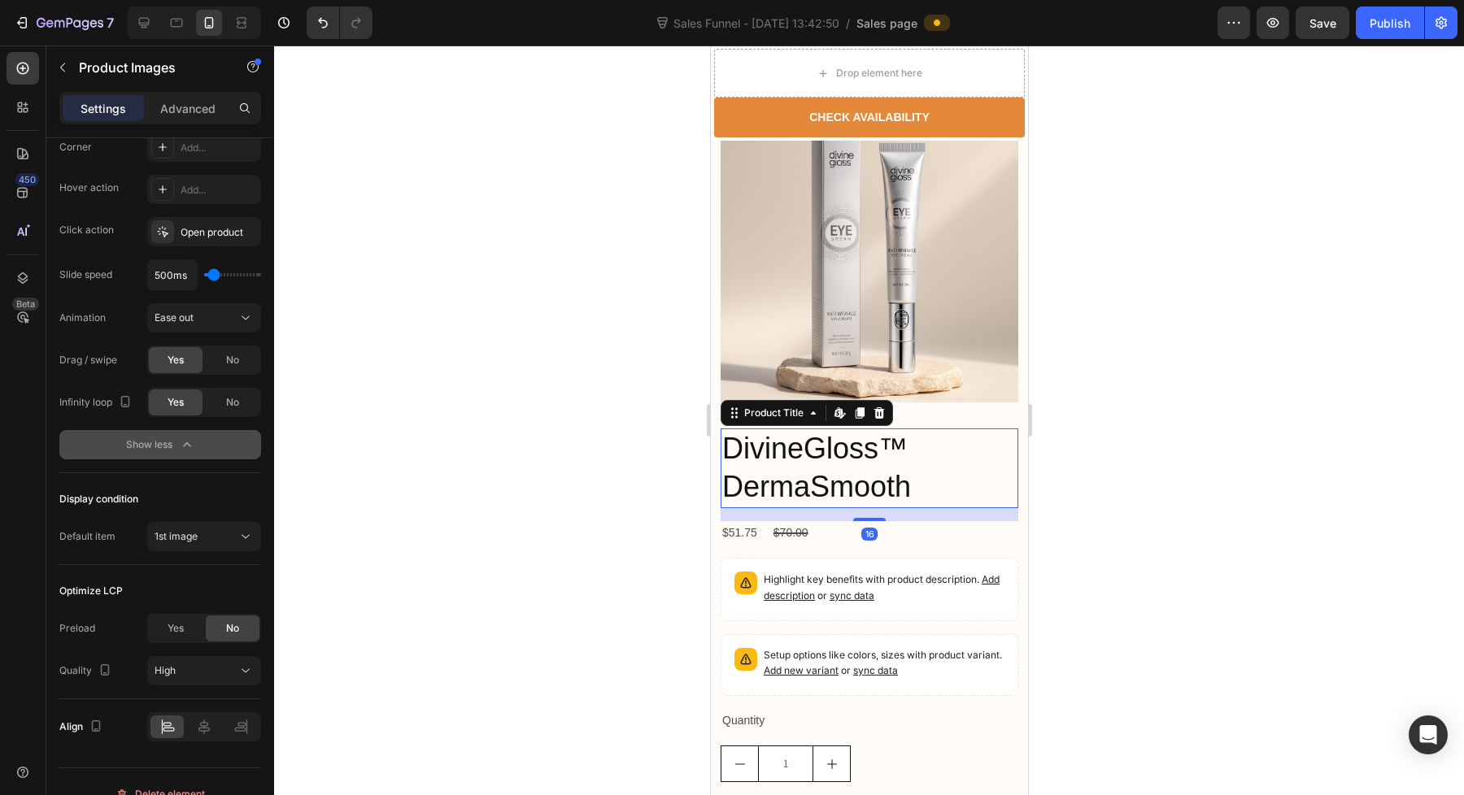
scroll to position [0, 0]
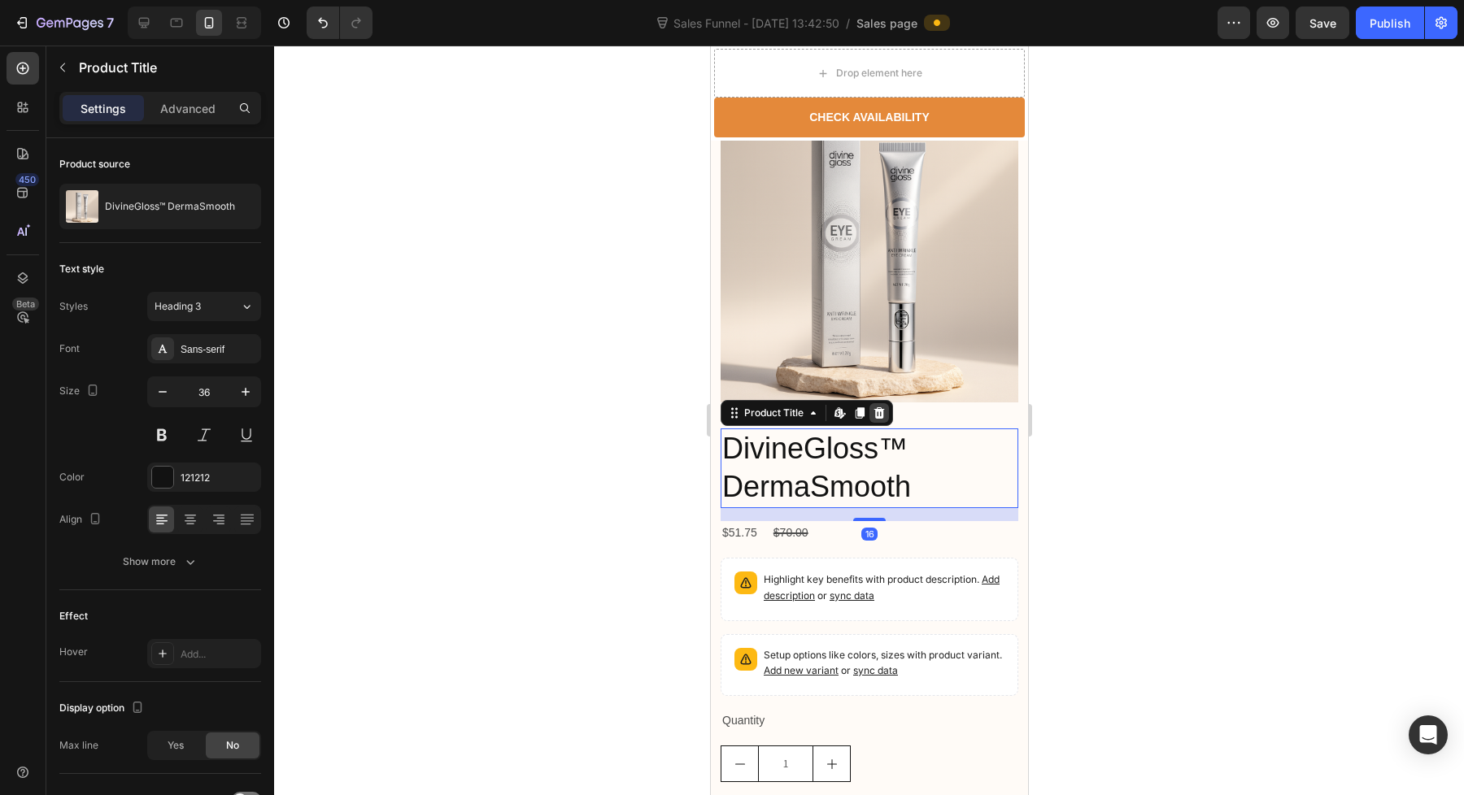
click at [879, 419] on icon at bounding box center [878, 412] width 11 height 11
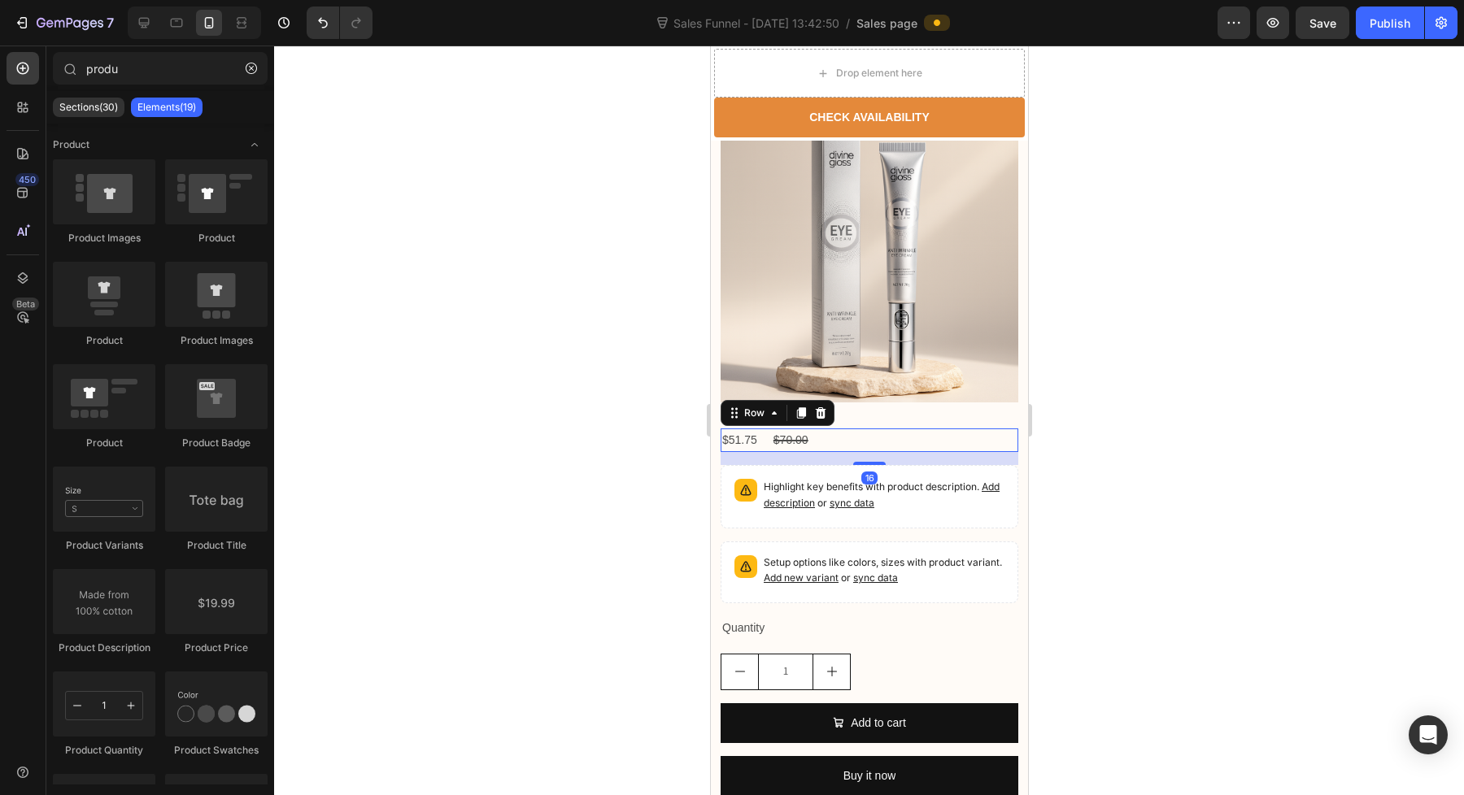
click at [816, 452] on div "$51.75 Product Price Product Price $70.00 Product Price Product Price Row 16" at bounding box center [869, 440] width 298 height 24
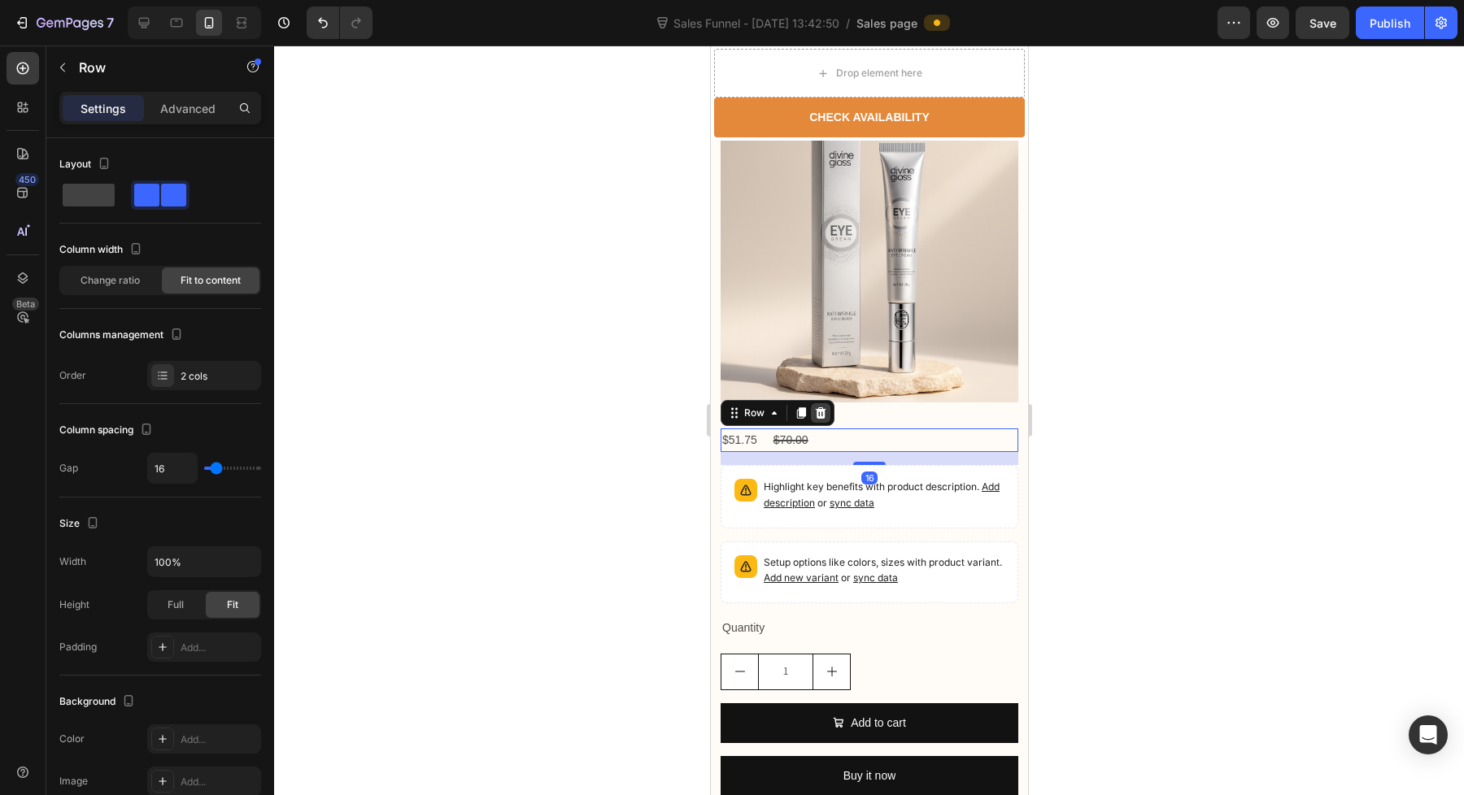
click at [822, 423] on div at bounding box center [820, 413] width 20 height 20
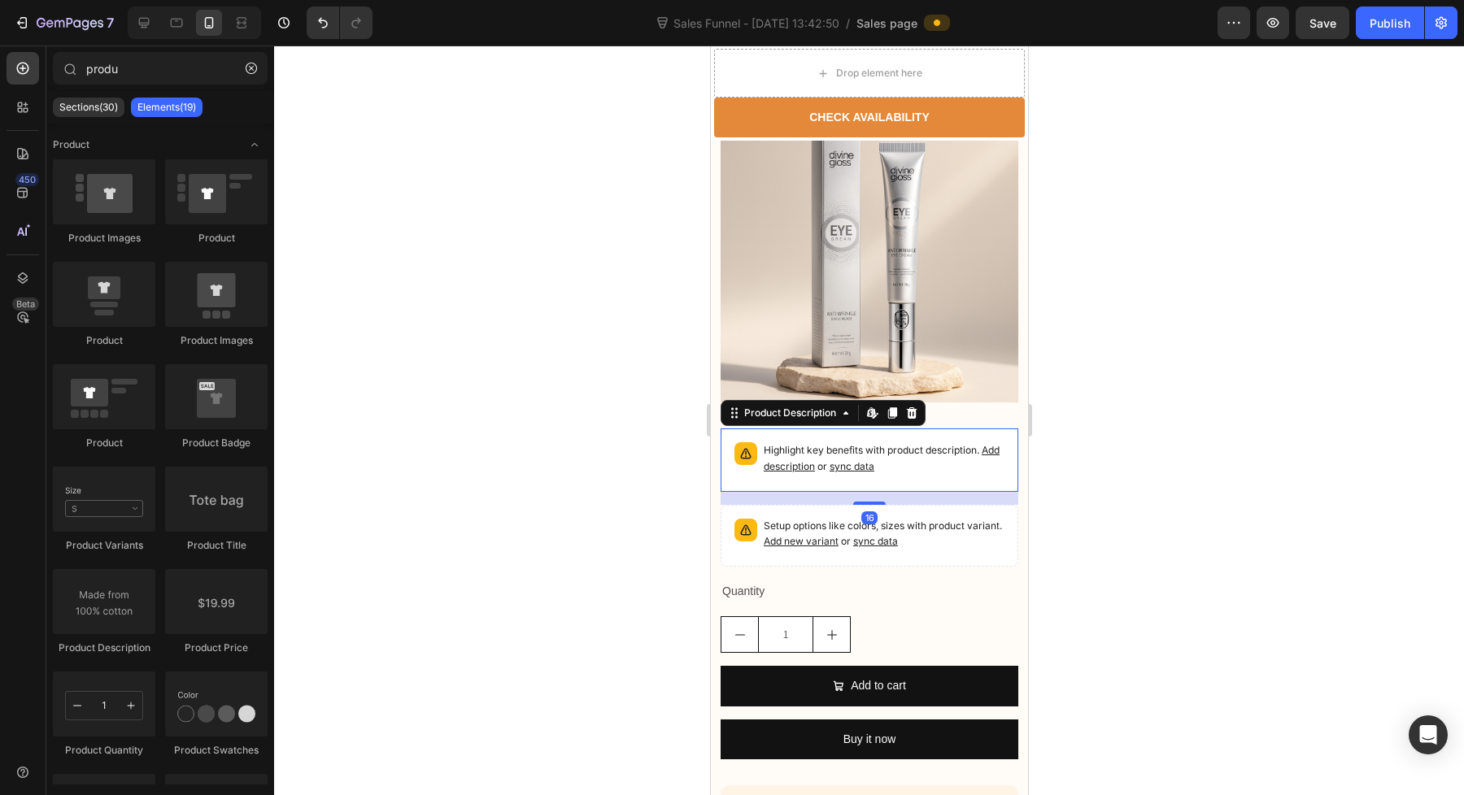
click at [838, 485] on div "Highlight key benefits with product description. Add description or sync data" at bounding box center [868, 460] width 283 height 49
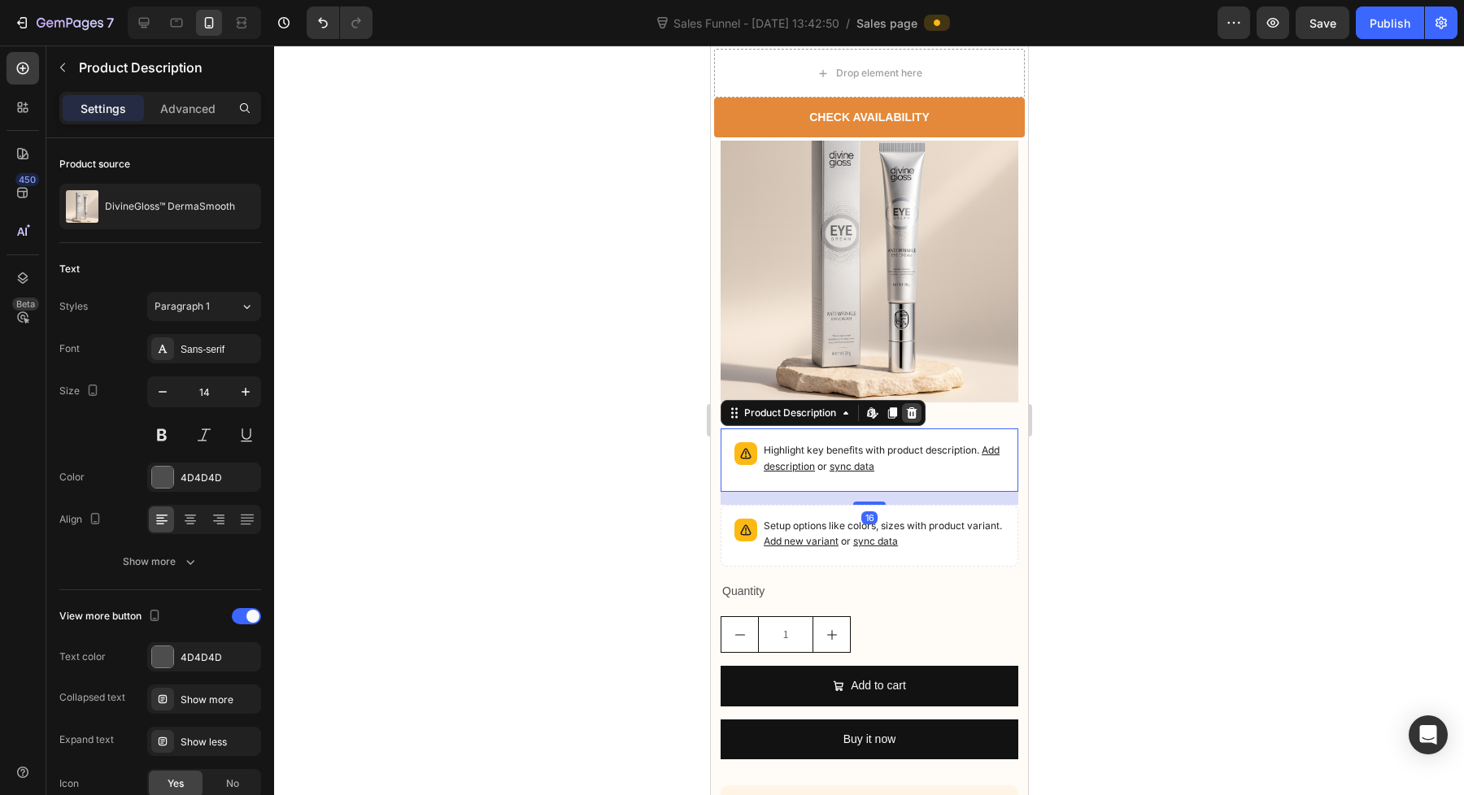
click at [914, 419] on icon at bounding box center [911, 412] width 11 height 11
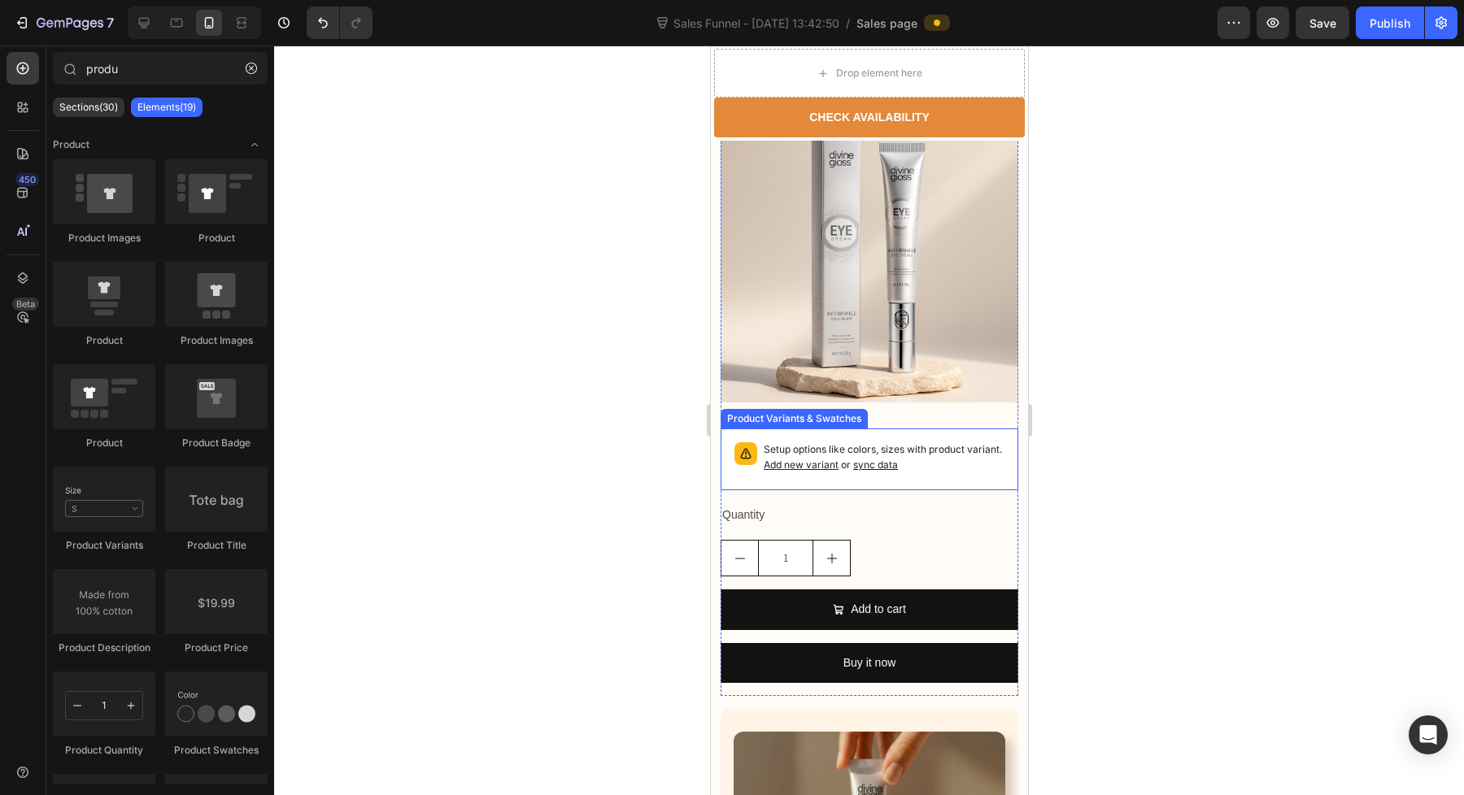
click at [968, 490] on div "Setup options like colors, sizes with product variant. Add new variant or sync …" at bounding box center [869, 459] width 298 height 62
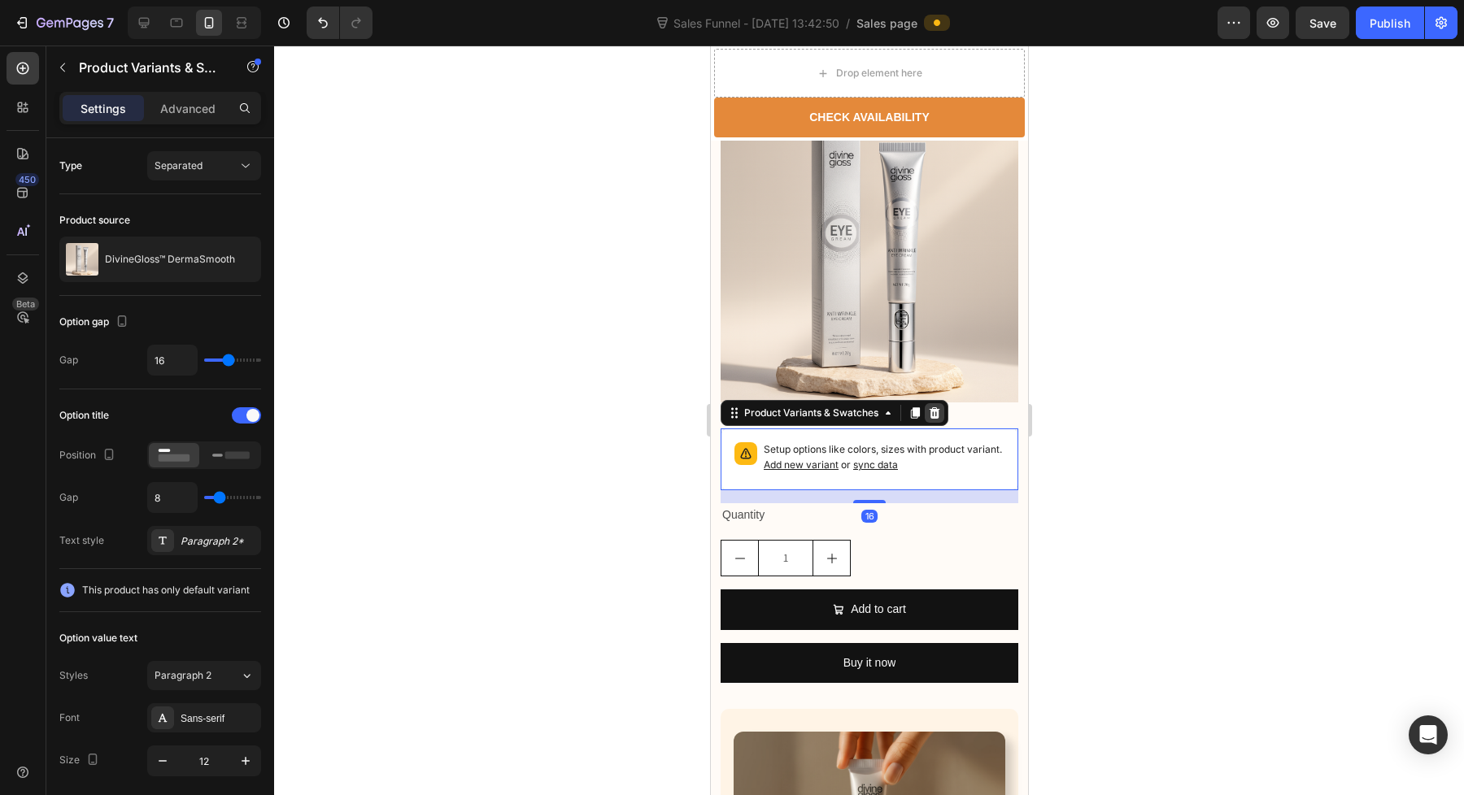
click at [925, 422] on div at bounding box center [934, 413] width 20 height 20
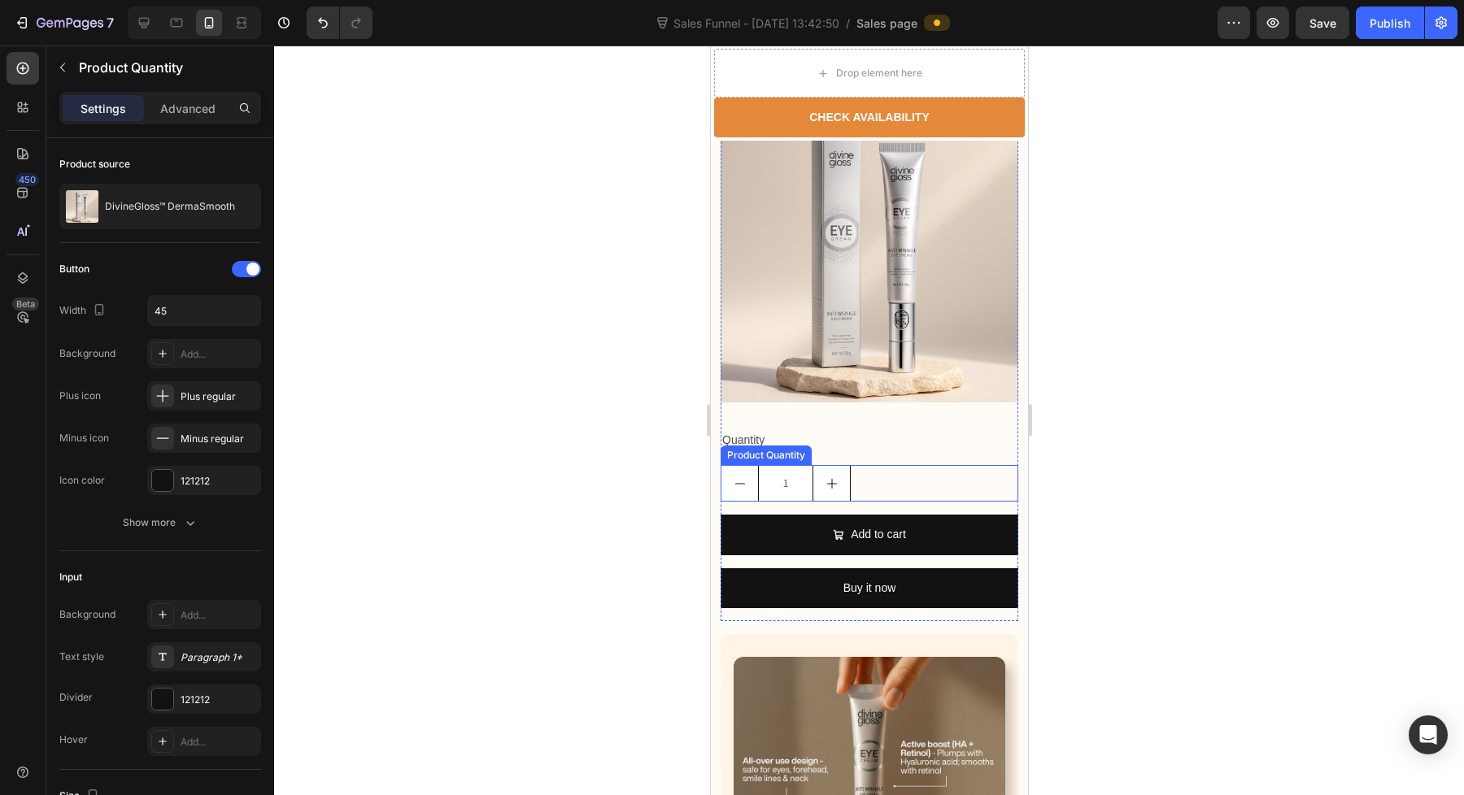
click at [872, 494] on div "1" at bounding box center [869, 483] width 298 height 37
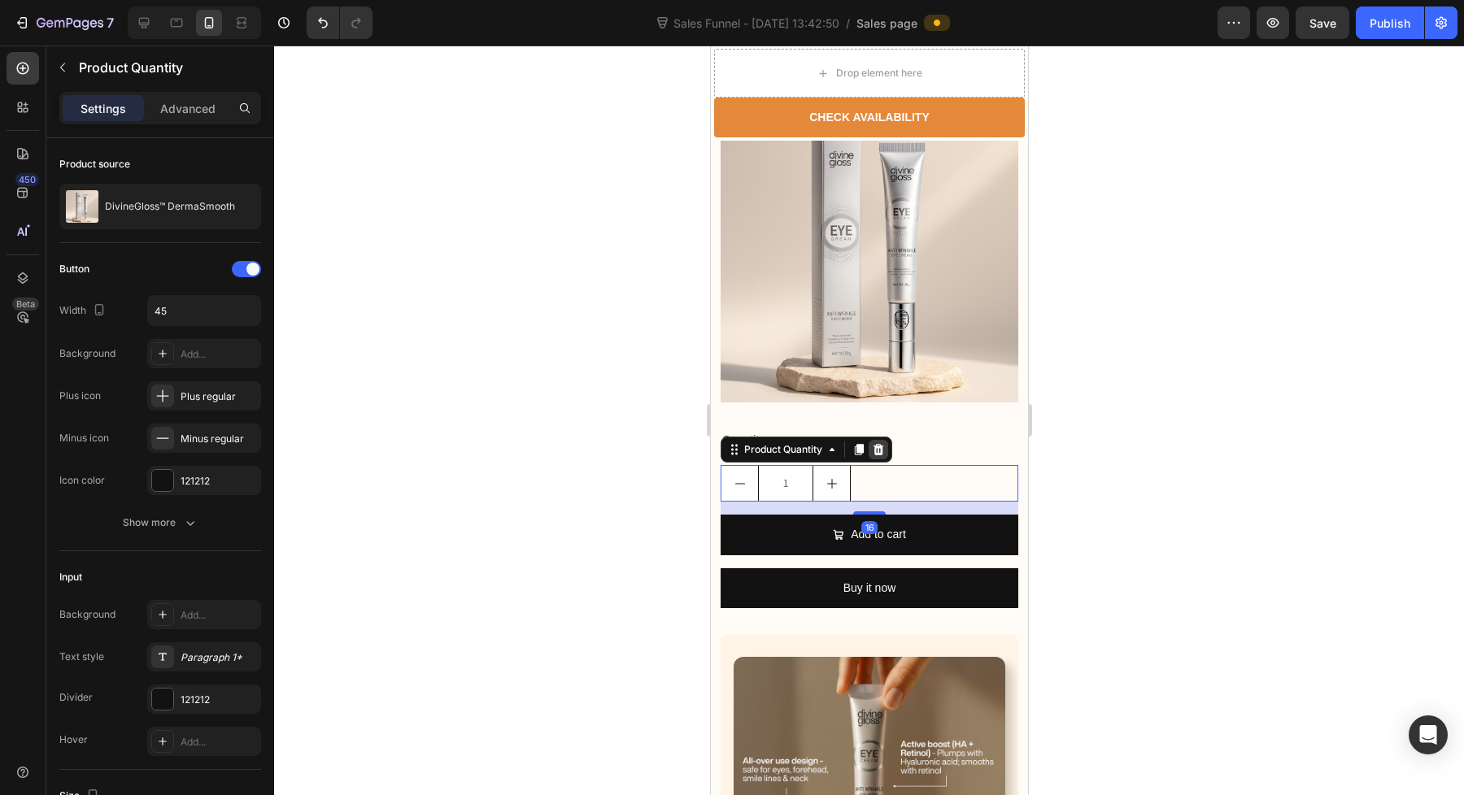
click at [885, 459] on div at bounding box center [878, 450] width 20 height 20
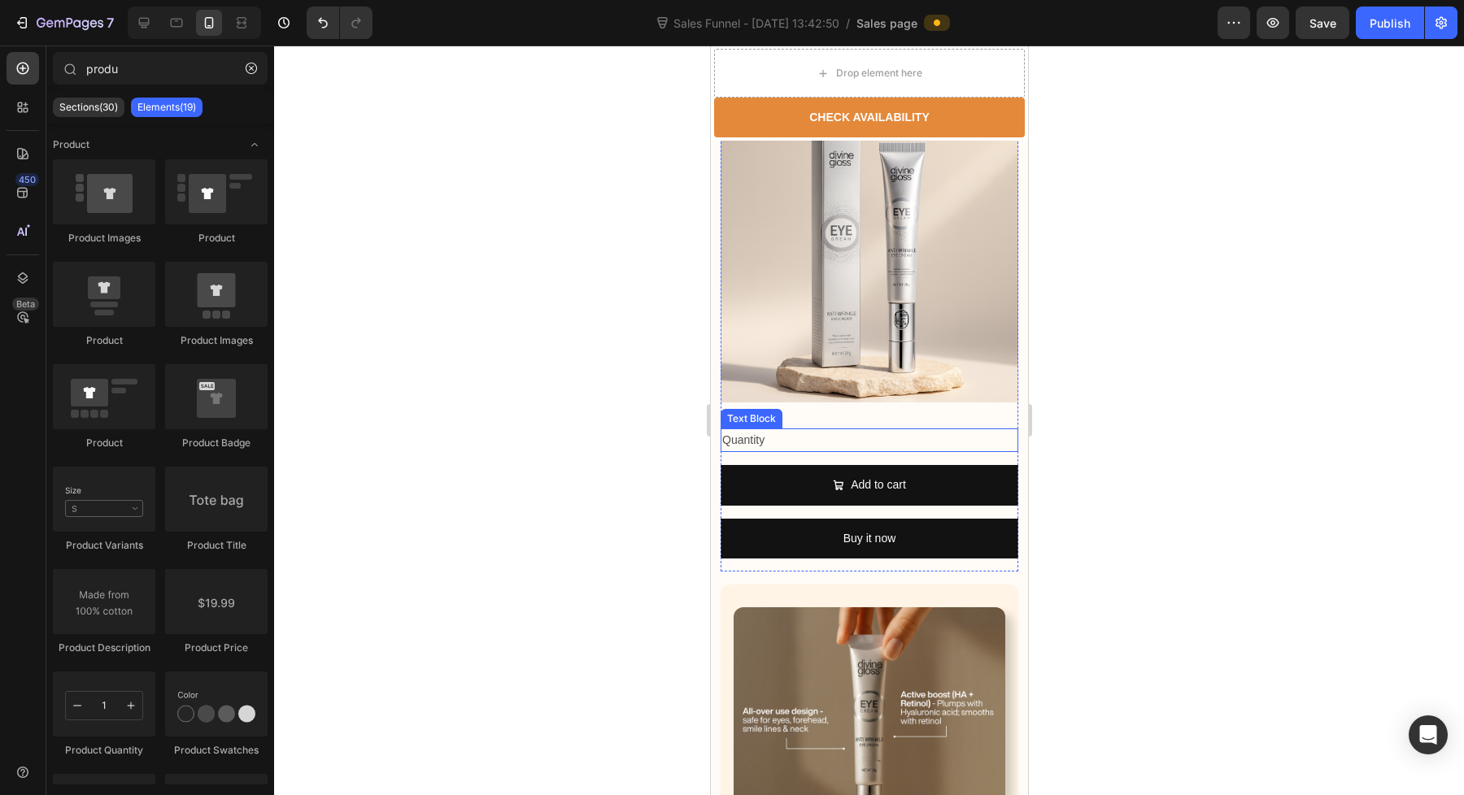
click at [839, 451] on div "Quantity" at bounding box center [869, 440] width 298 height 24
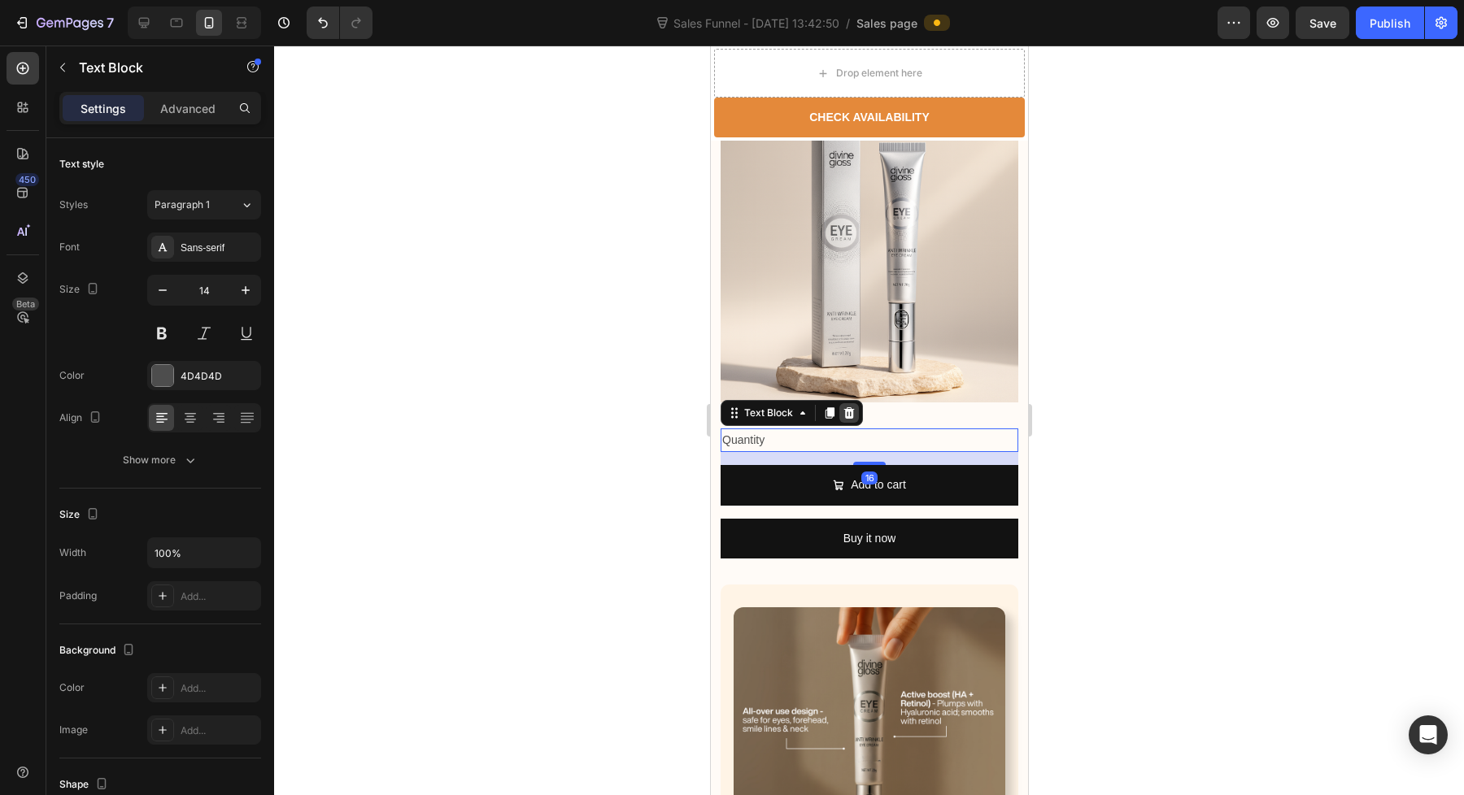
click at [846, 419] on icon at bounding box center [848, 412] width 11 height 11
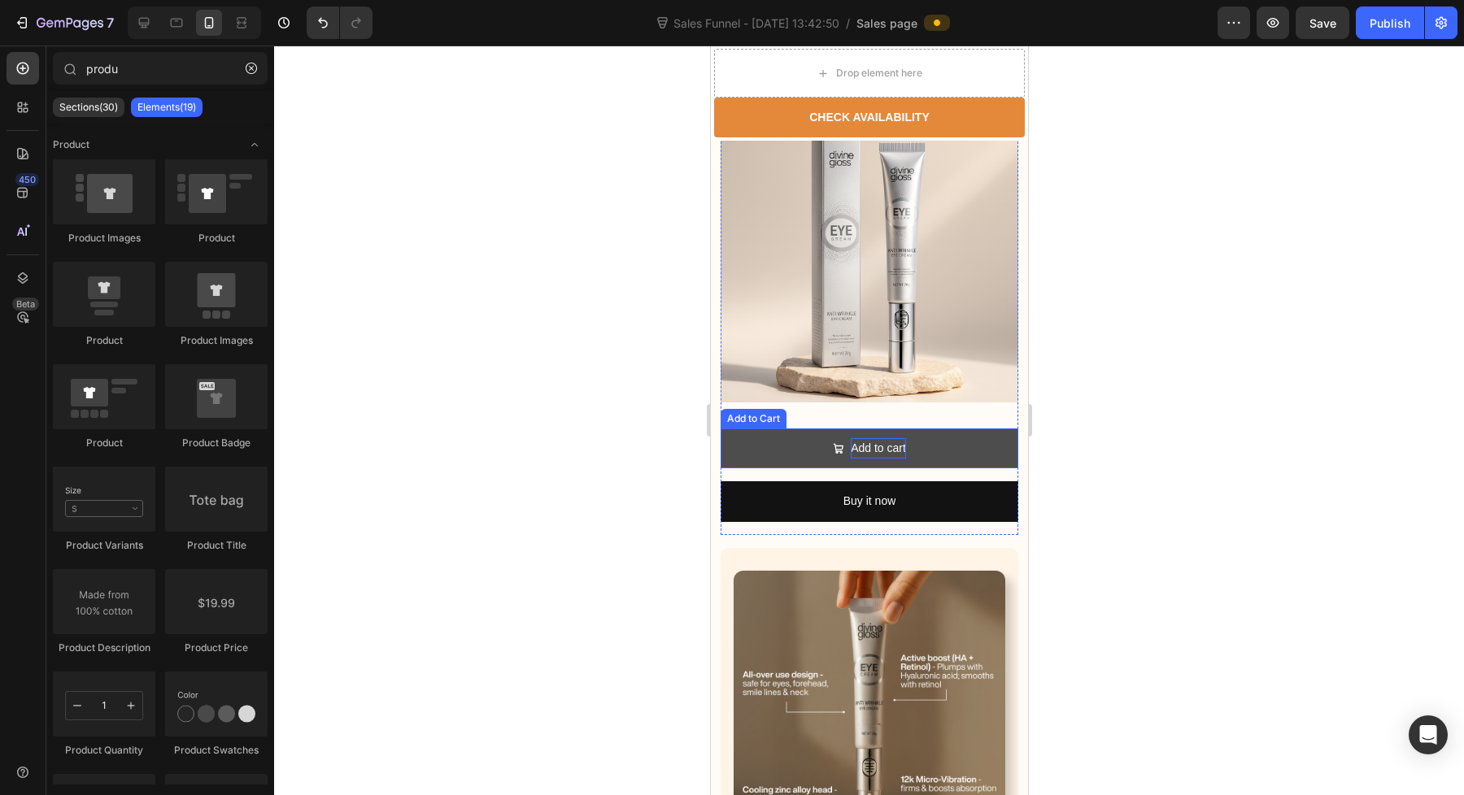
click at [895, 459] on div "Add to cart" at bounding box center [877, 448] width 55 height 20
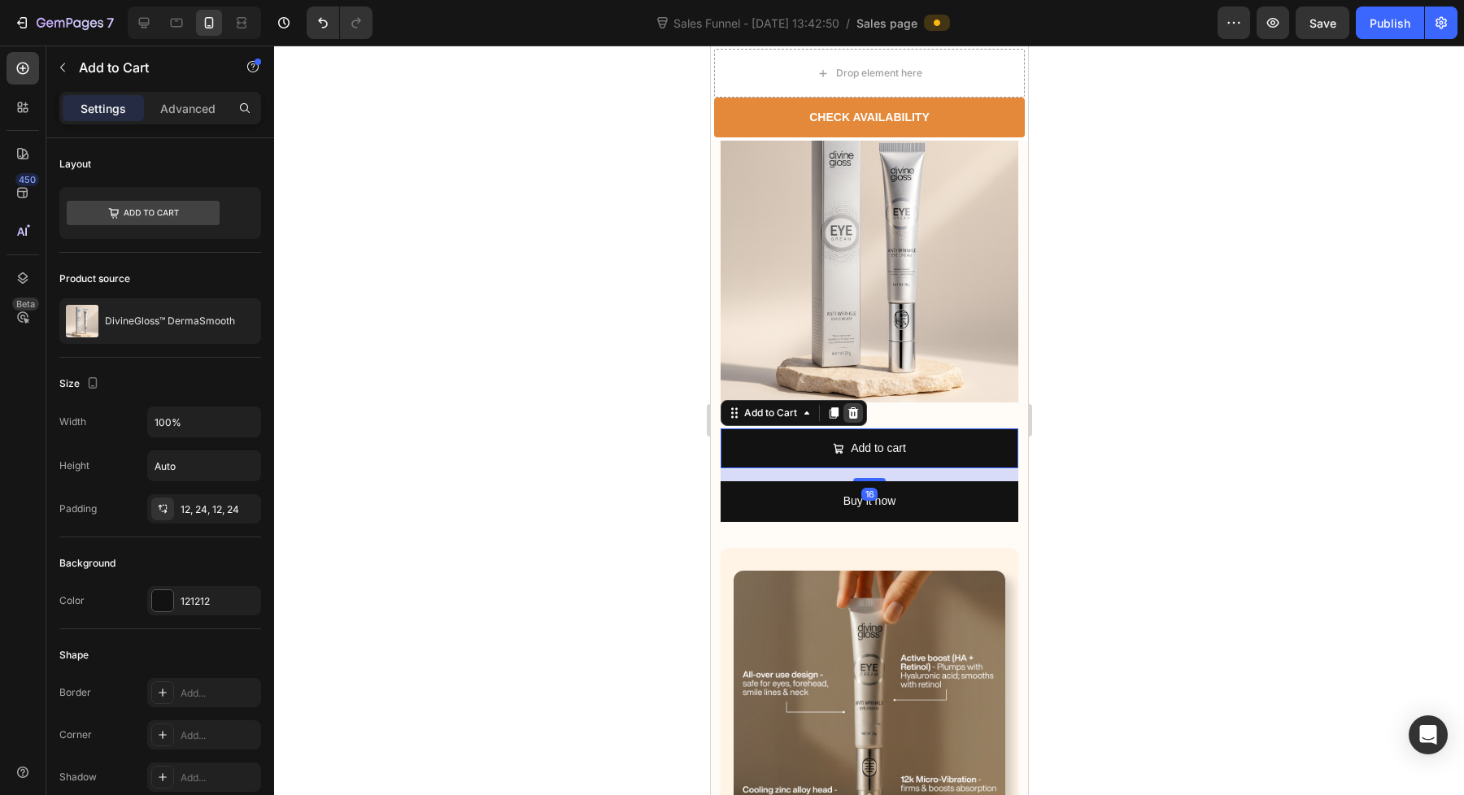
click at [848, 416] on icon at bounding box center [852, 413] width 13 height 13
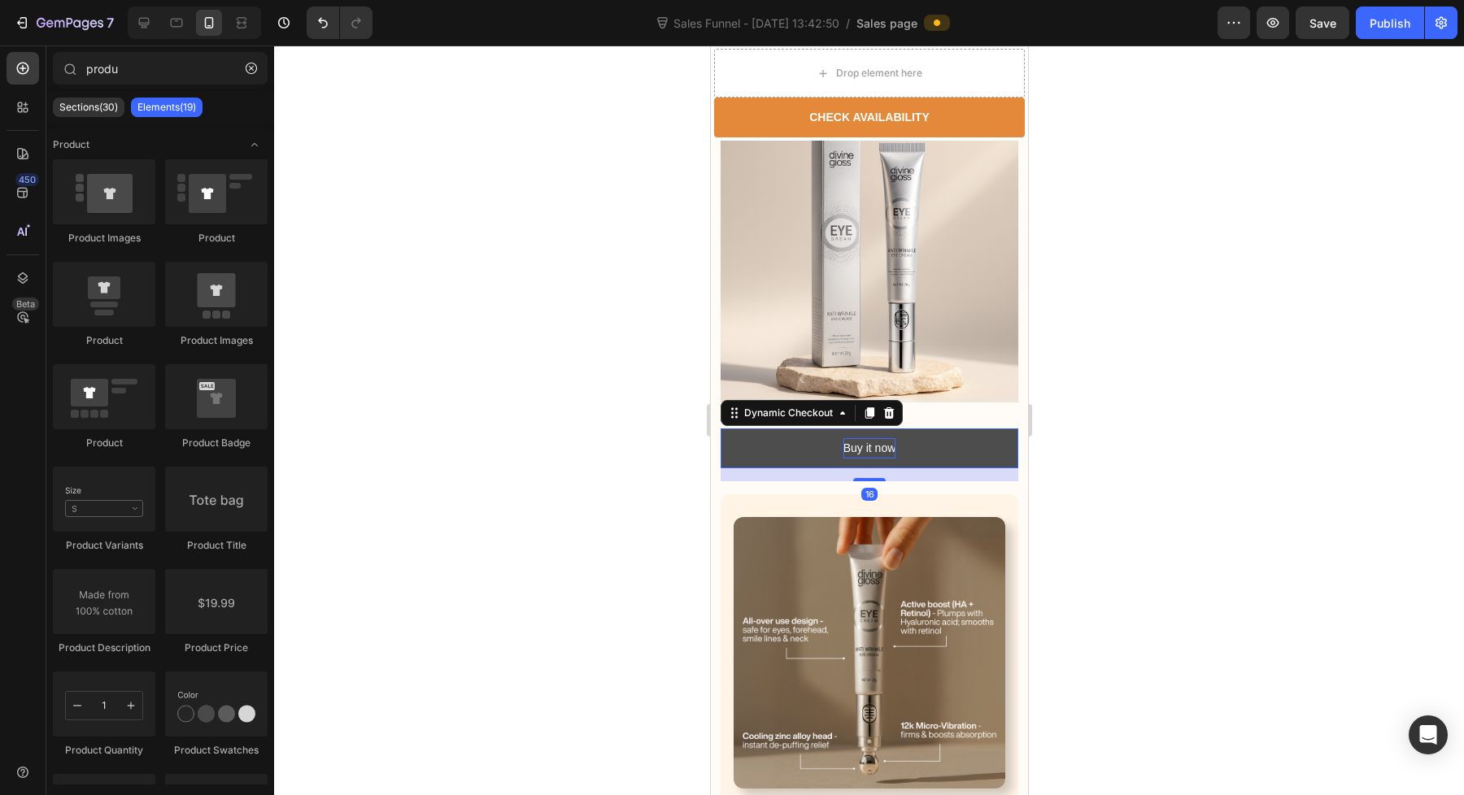
click at [877, 459] on div "Buy it now" at bounding box center [868, 448] width 53 height 20
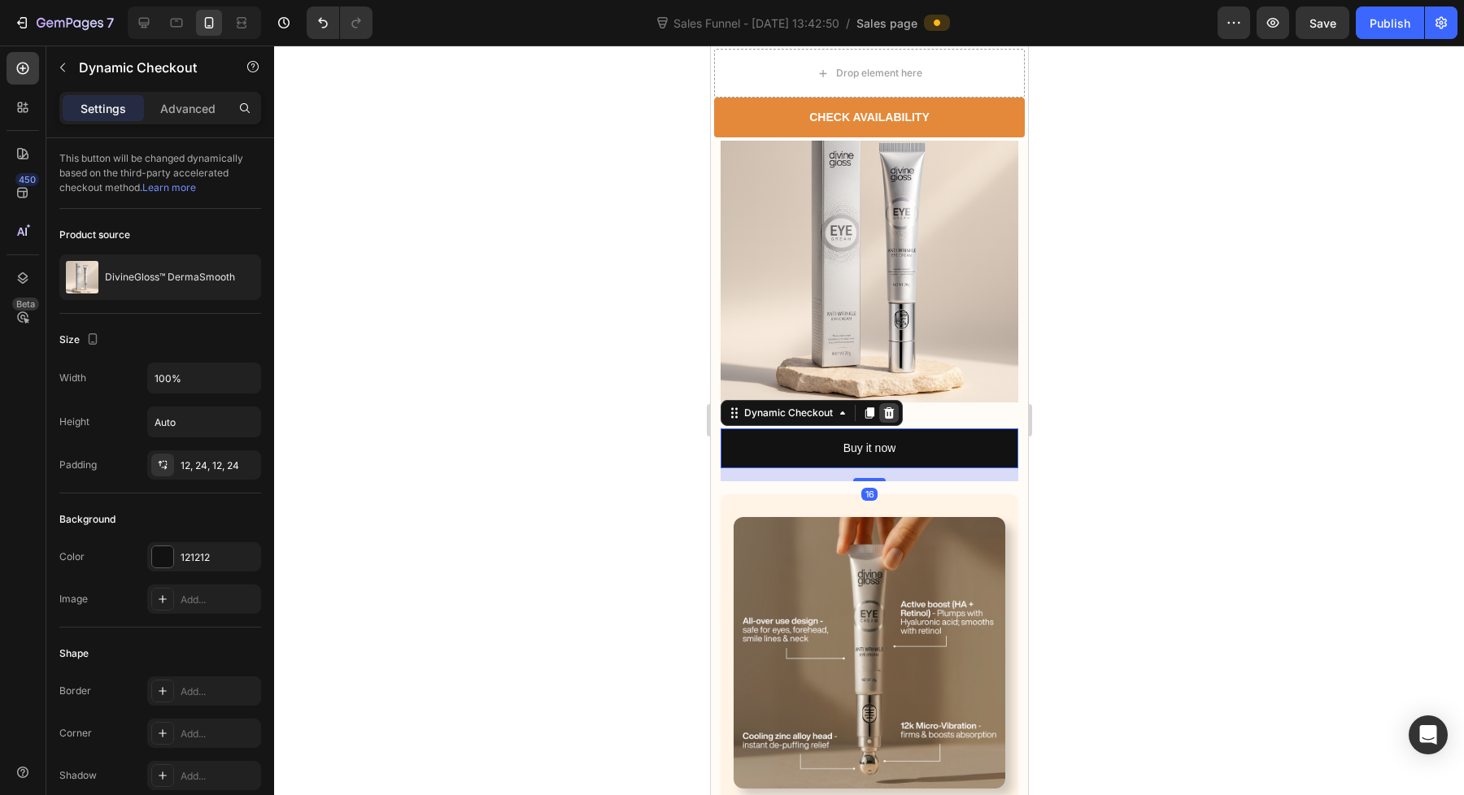
click at [888, 416] on icon at bounding box center [887, 413] width 13 height 13
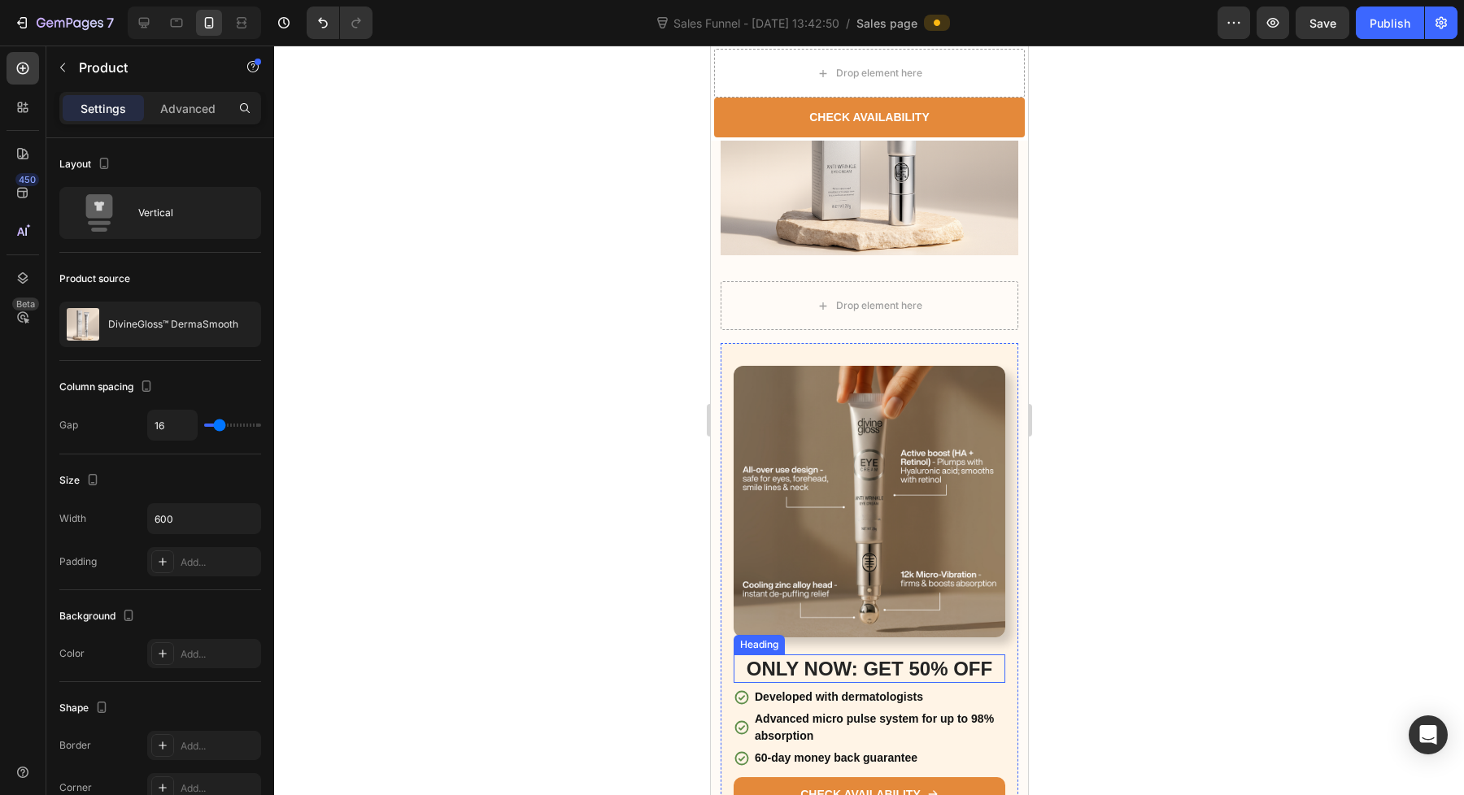
scroll to position [4432, 0]
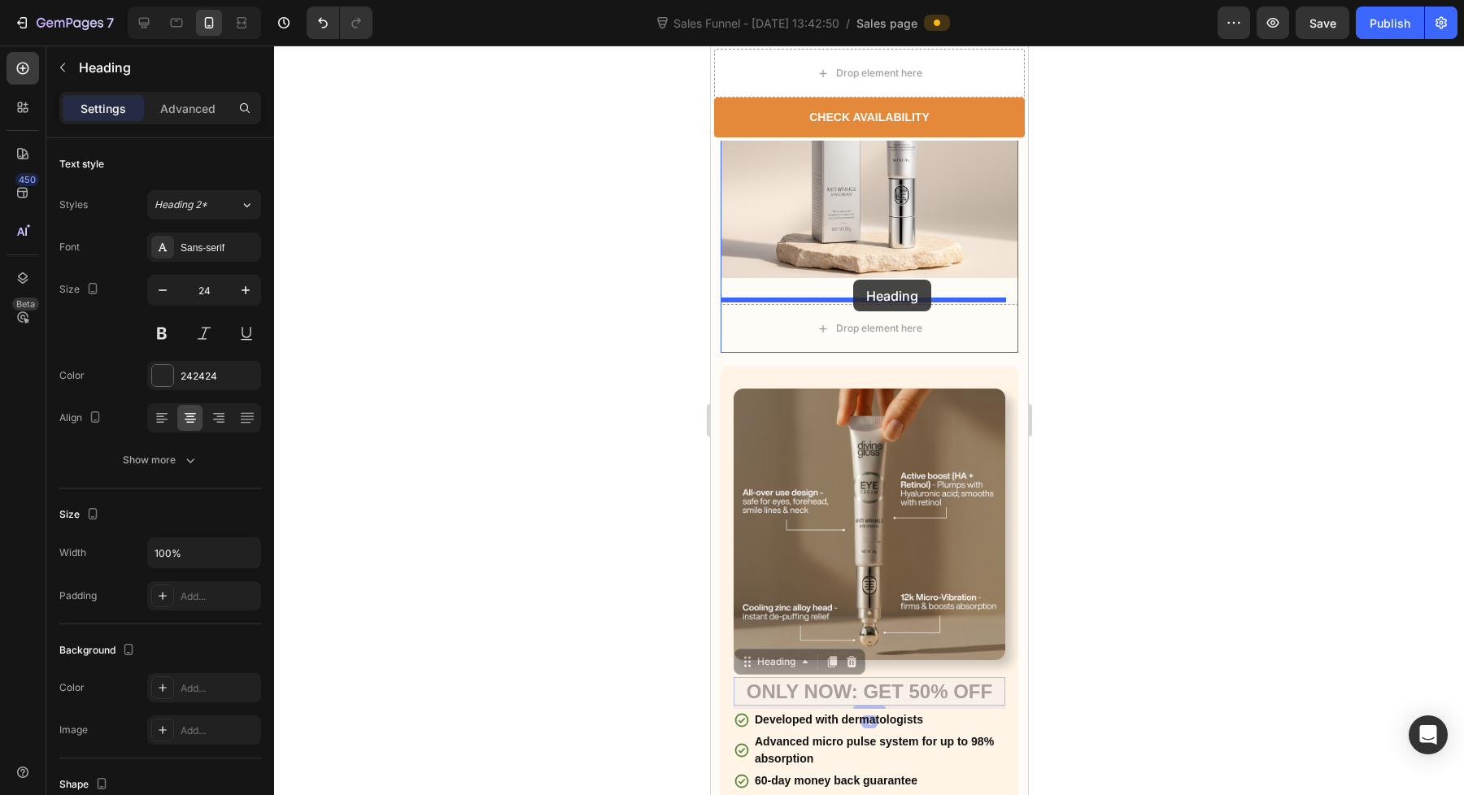
drag, startPoint x: 894, startPoint y: 684, endPoint x: 849, endPoint y: 288, distance: 398.5
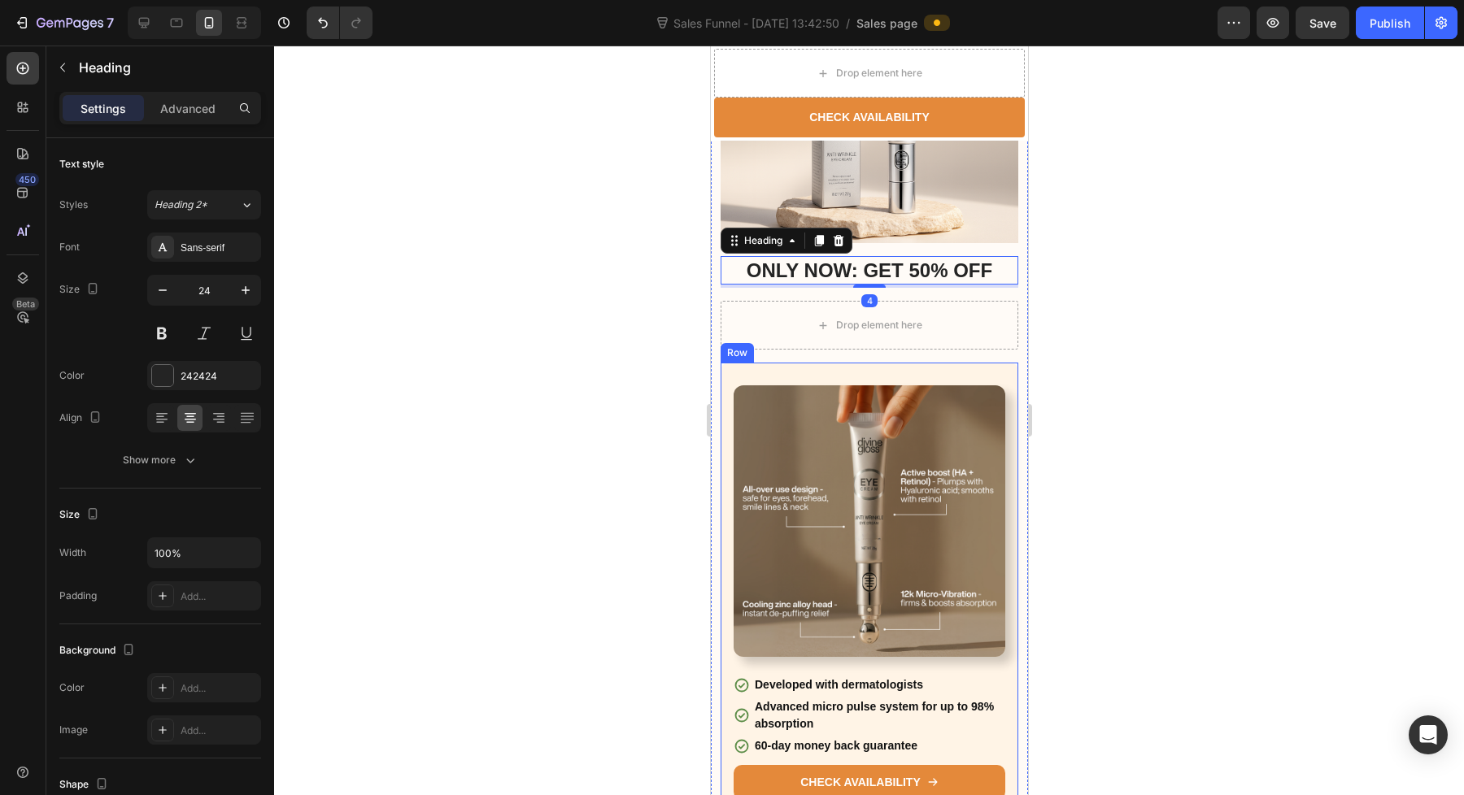
scroll to position [4484, 0]
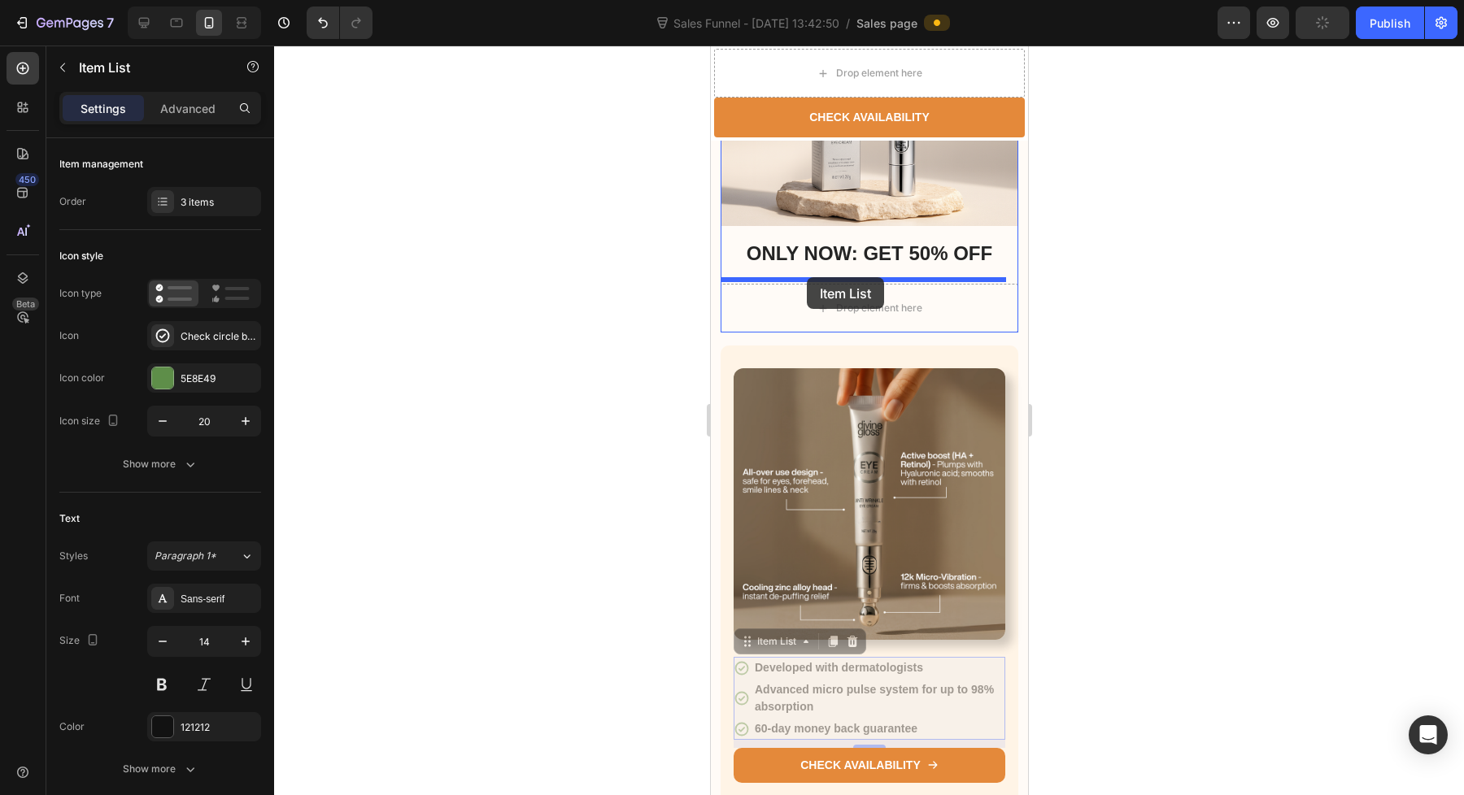
drag, startPoint x: 740, startPoint y: 712, endPoint x: 806, endPoint y: 277, distance: 440.0
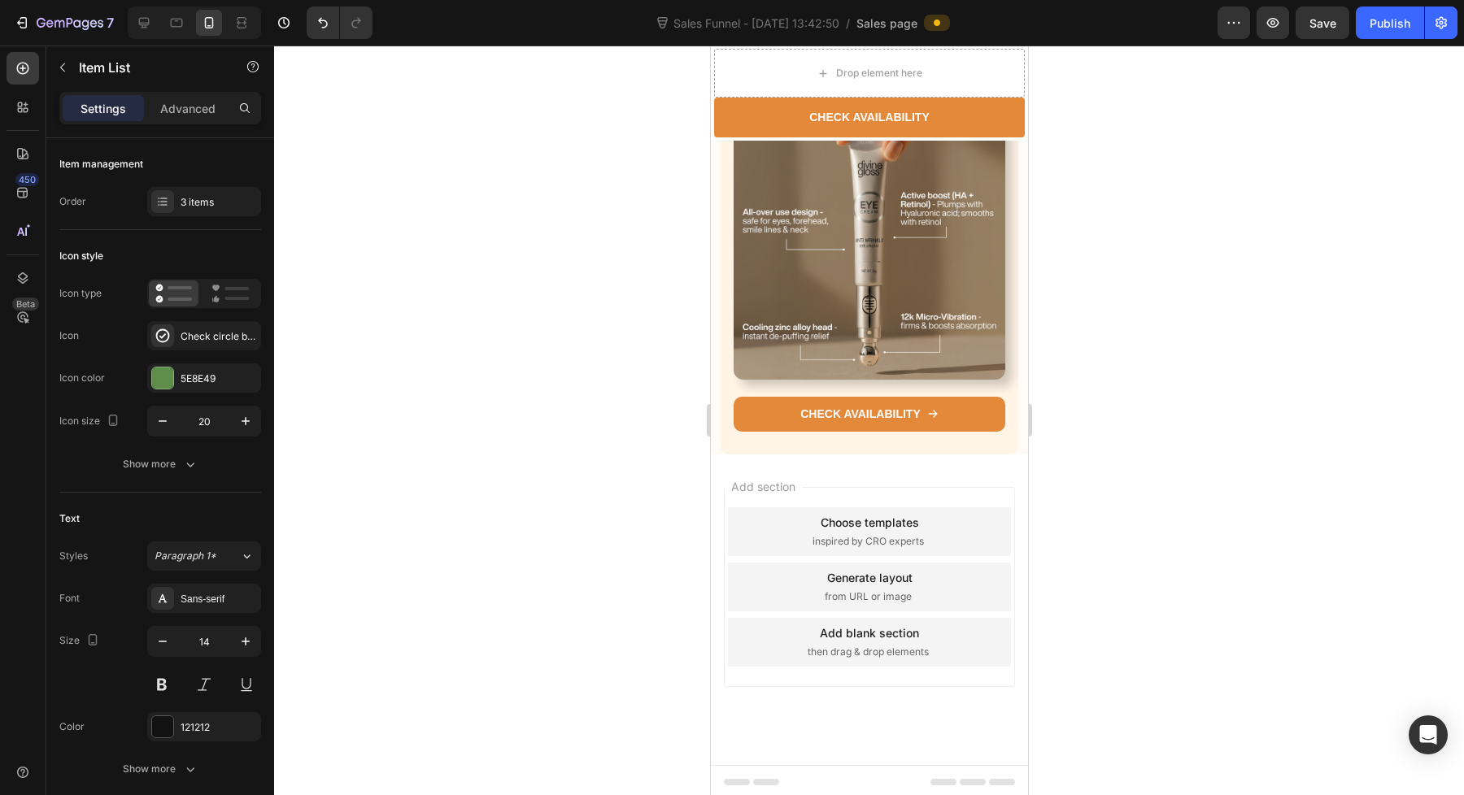
scroll to position [4502, 0]
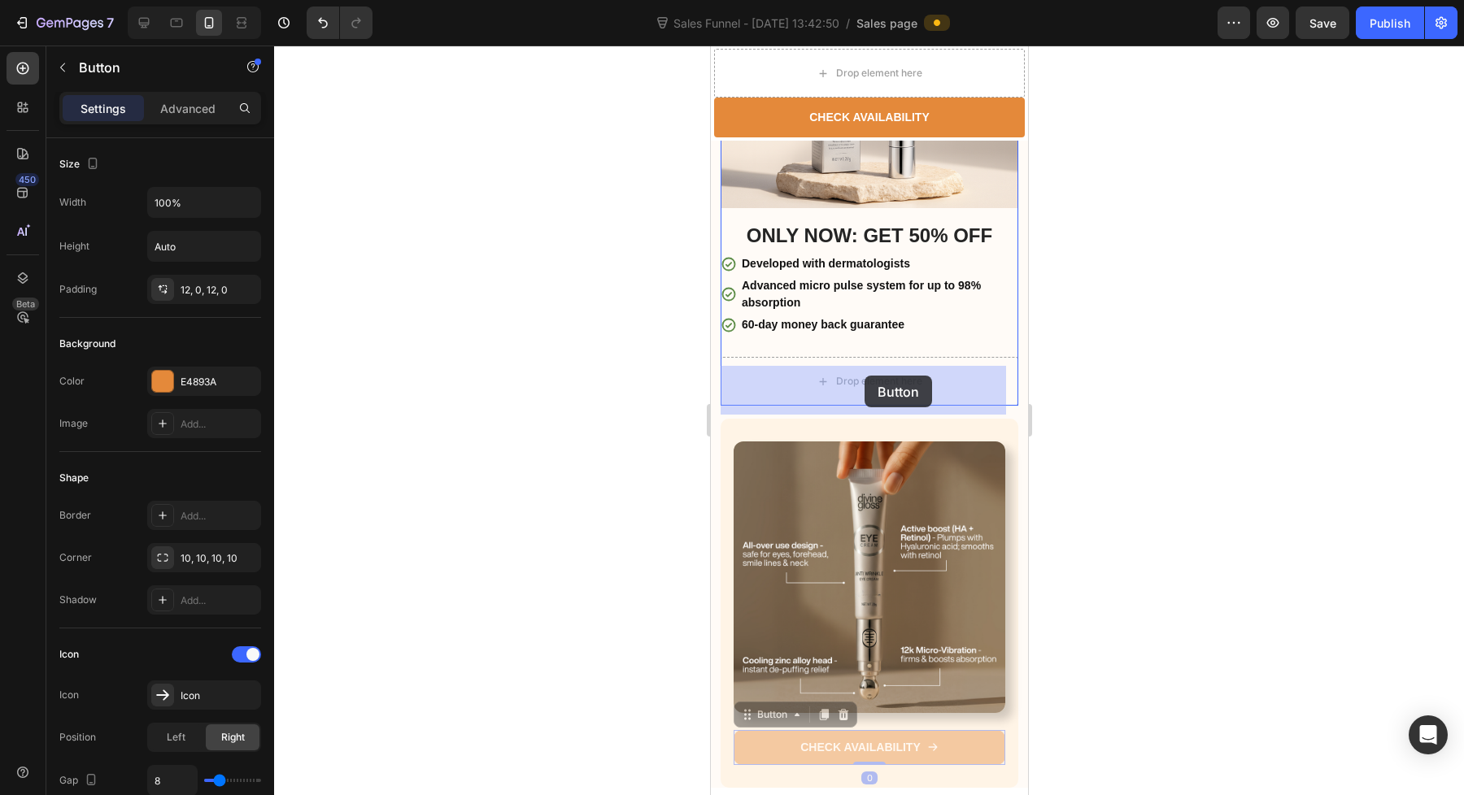
drag, startPoint x: 972, startPoint y: 749, endPoint x: 858, endPoint y: 380, distance: 386.3
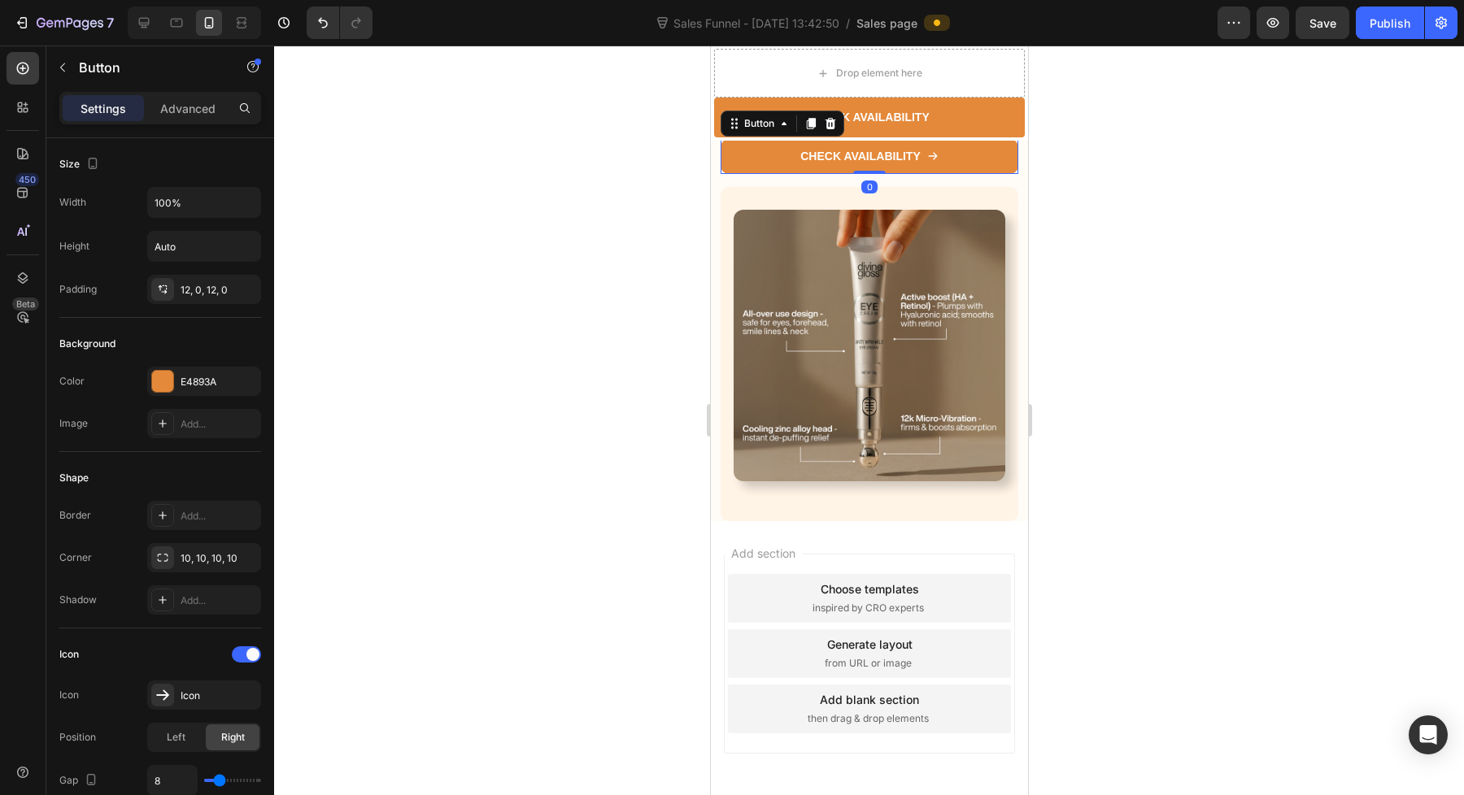
scroll to position [4787, 0]
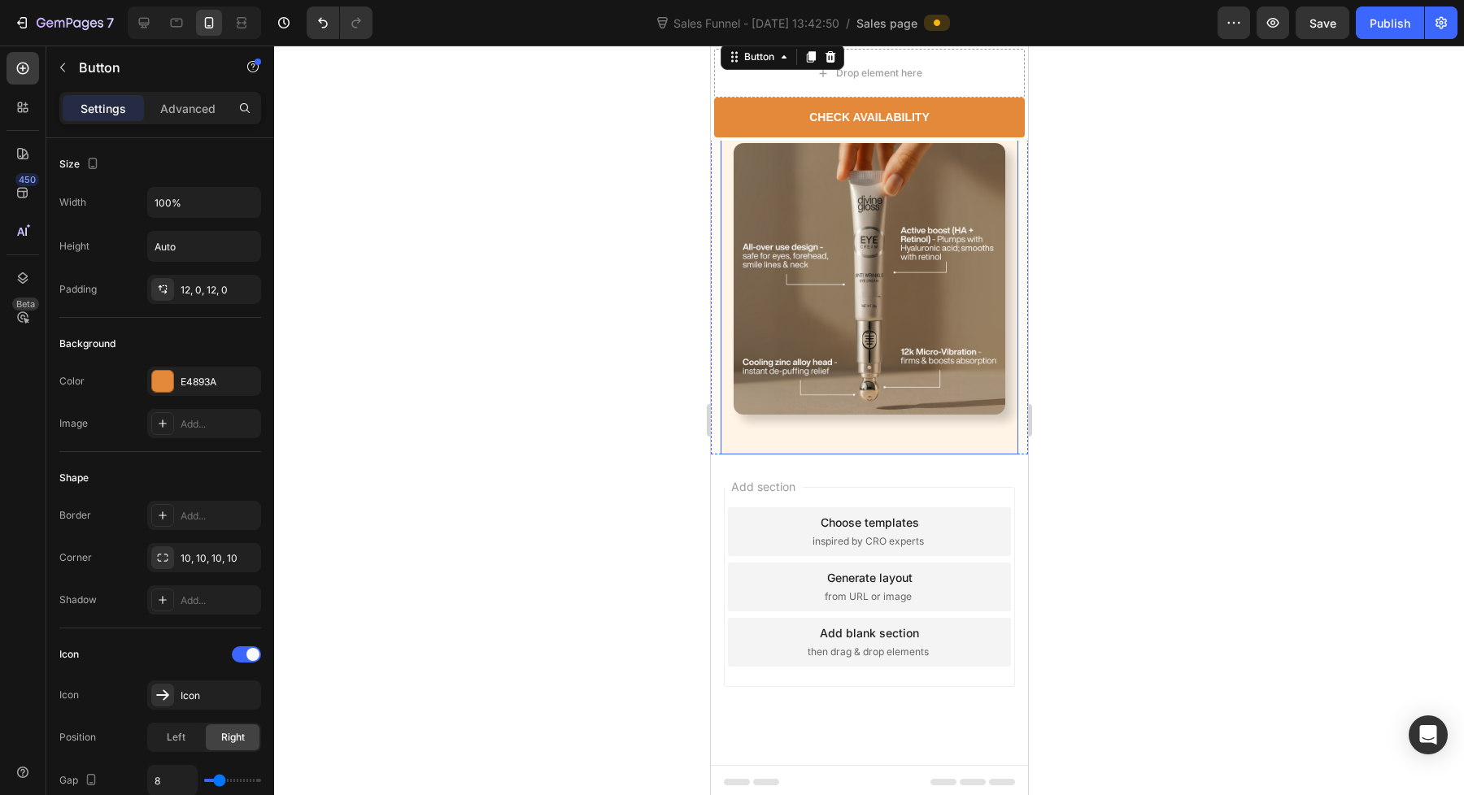
click at [937, 435] on div "Image Row" at bounding box center [869, 287] width 298 height 334
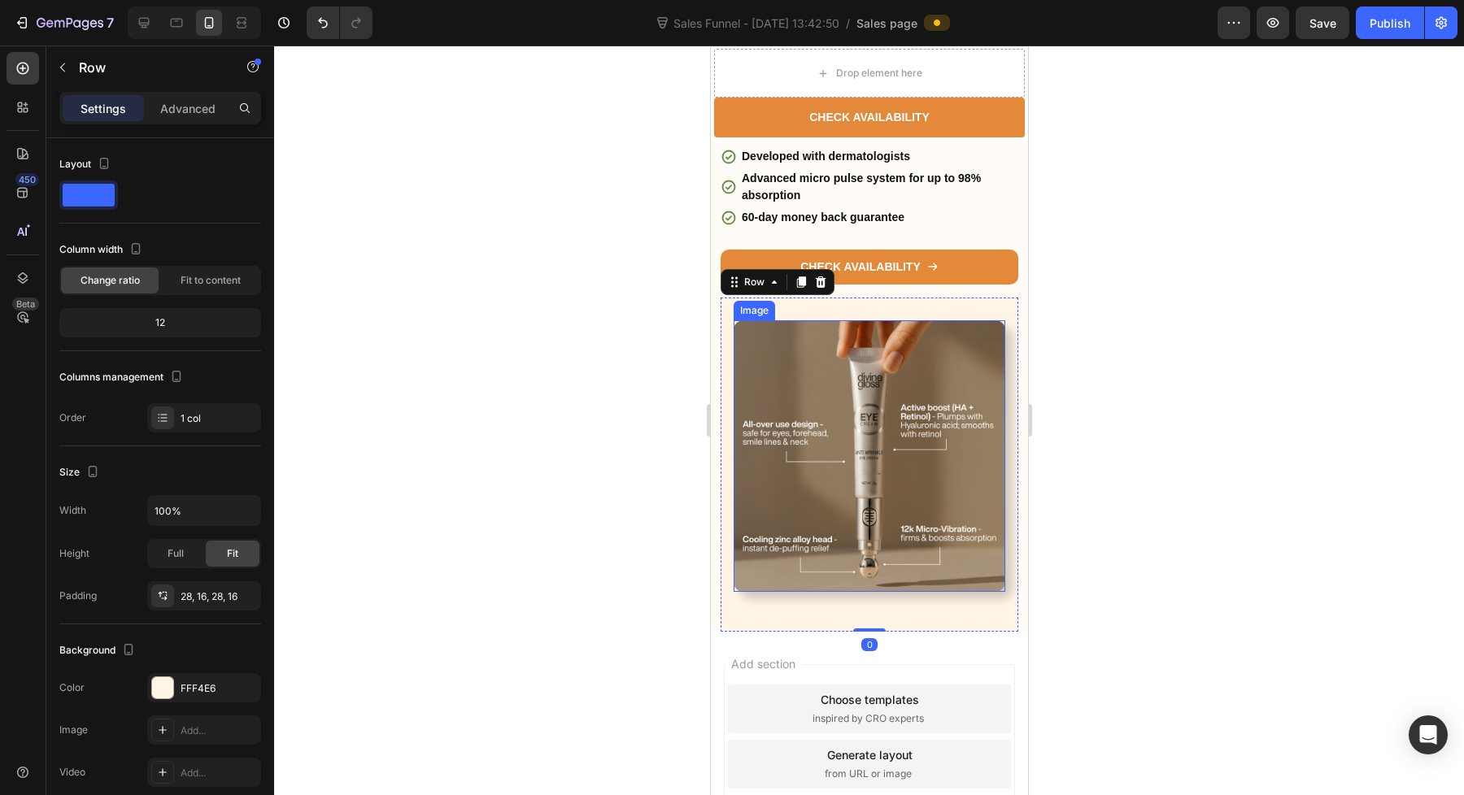
scroll to position [4587, 0]
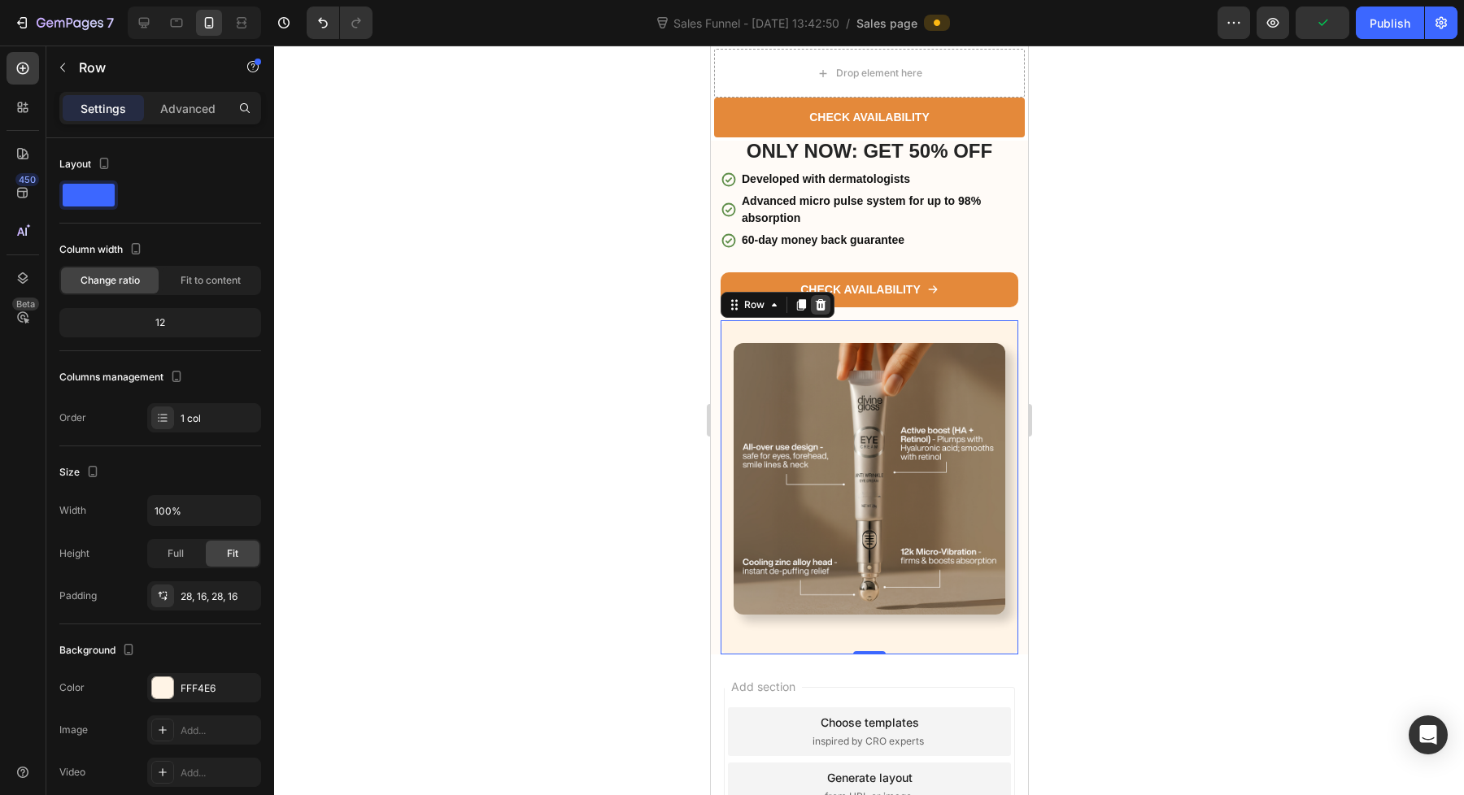
click at [818, 311] on icon at bounding box center [819, 304] width 13 height 13
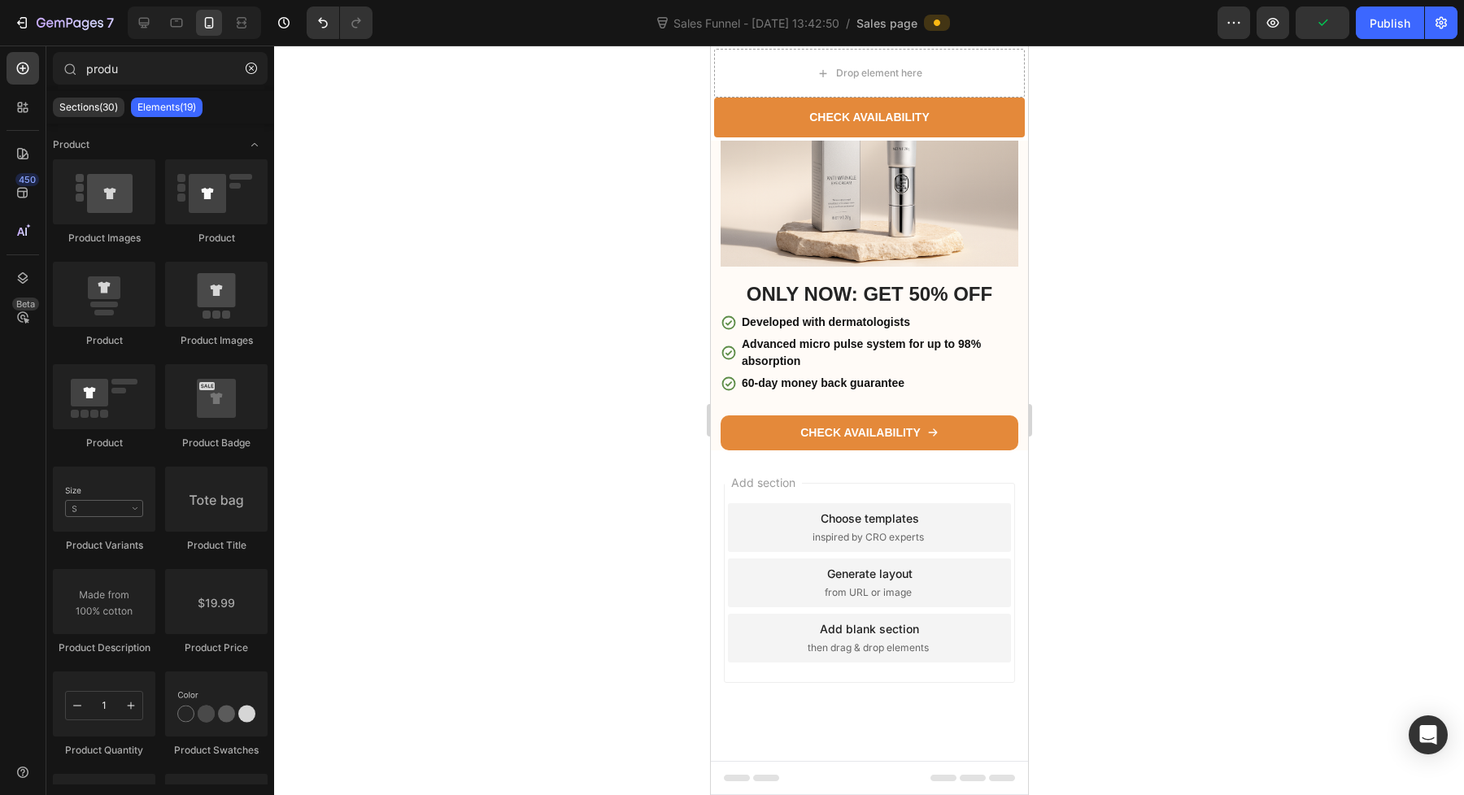
click at [978, 489] on div "Add section Choose templates inspired by CRO experts Generate layout from URL o…" at bounding box center [868, 583] width 291 height 200
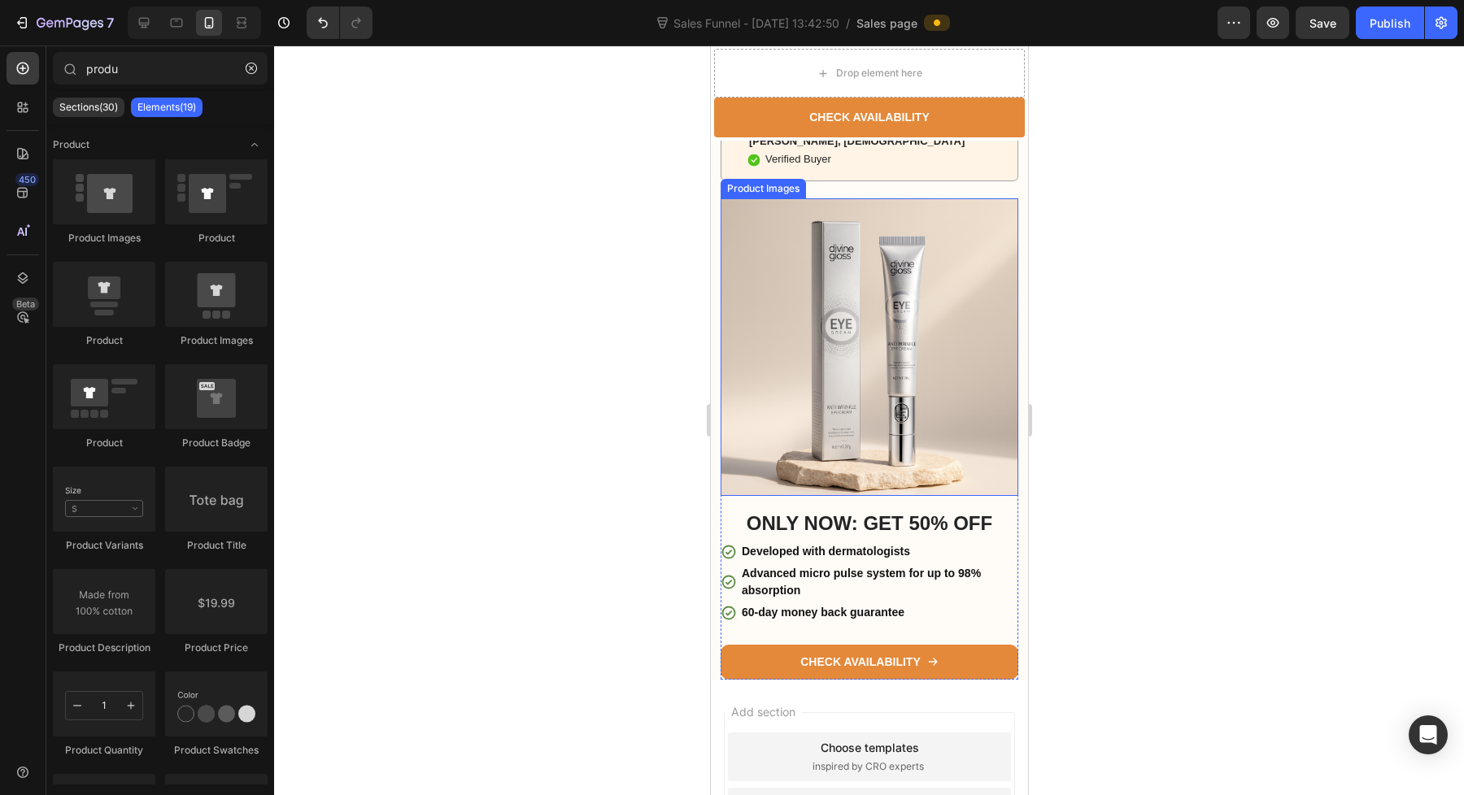
scroll to position [4258, 0]
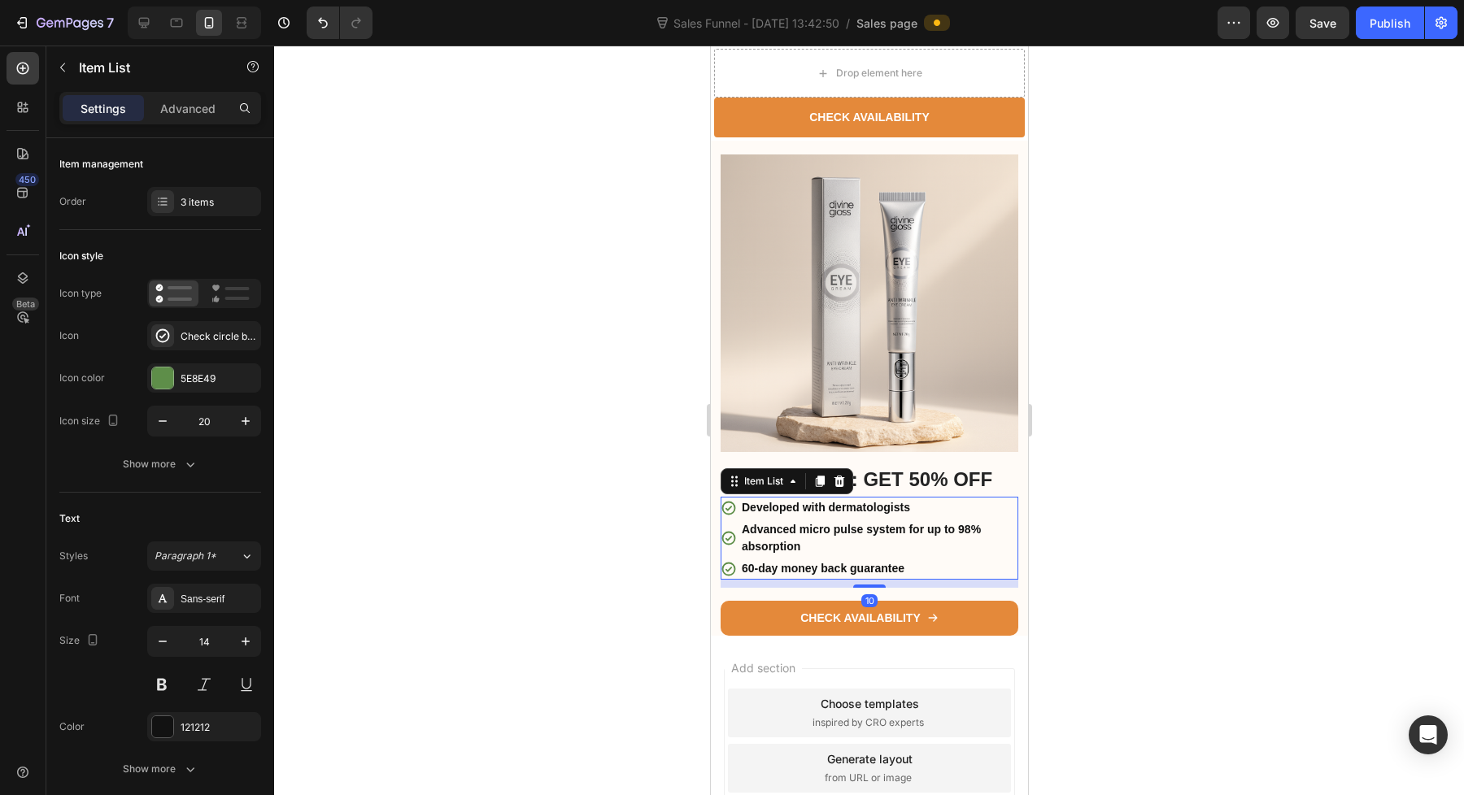
click at [838, 575] on strong "60-day money back guarantee" at bounding box center [822, 568] width 163 height 13
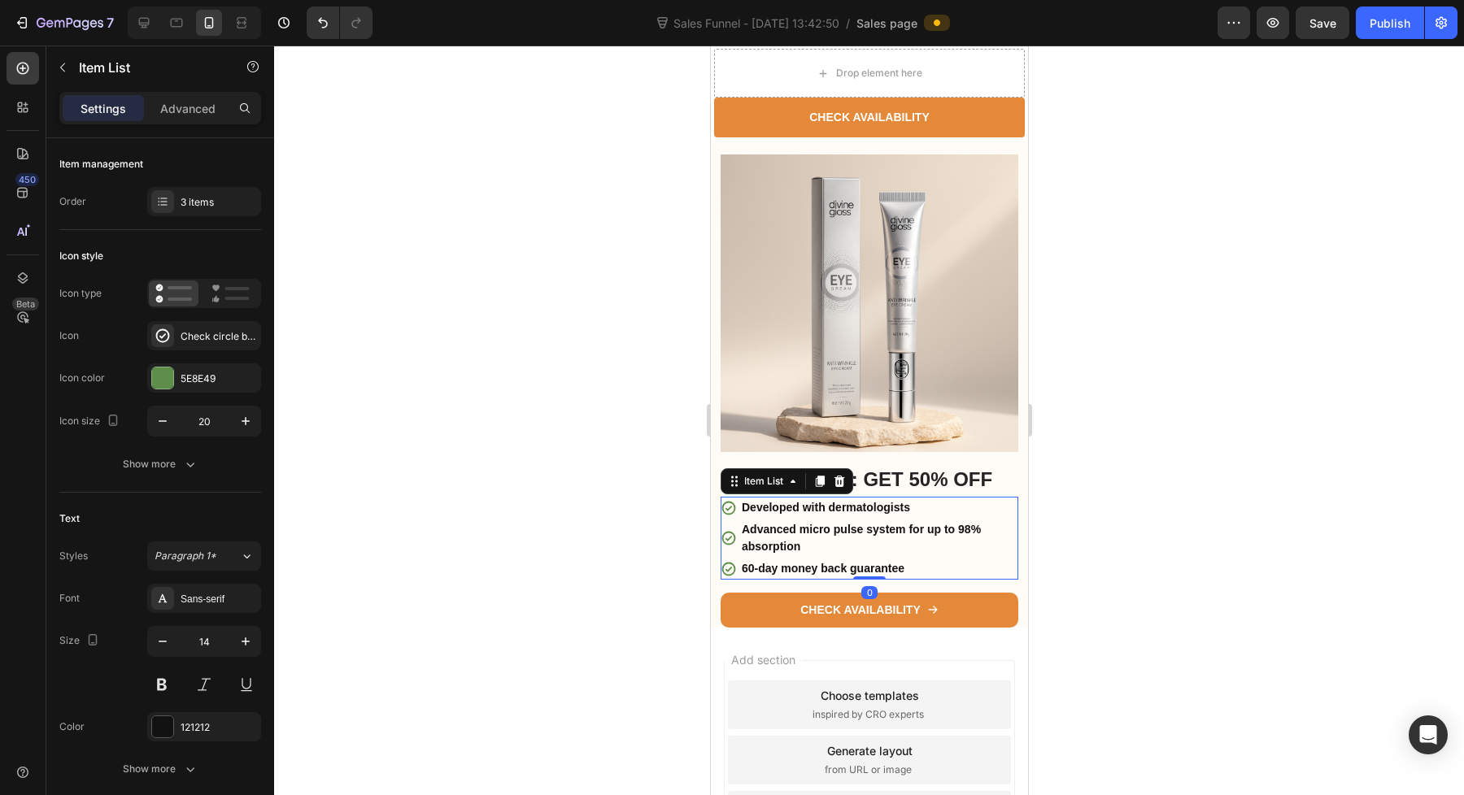
drag, startPoint x: 869, startPoint y: 595, endPoint x: 878, endPoint y: 576, distance: 21.5
click at [878, 576] on div "Developed with dermatologists Advanced micro pulse system for up to 98% absorpt…" at bounding box center [869, 538] width 298 height 83
type input "100%"
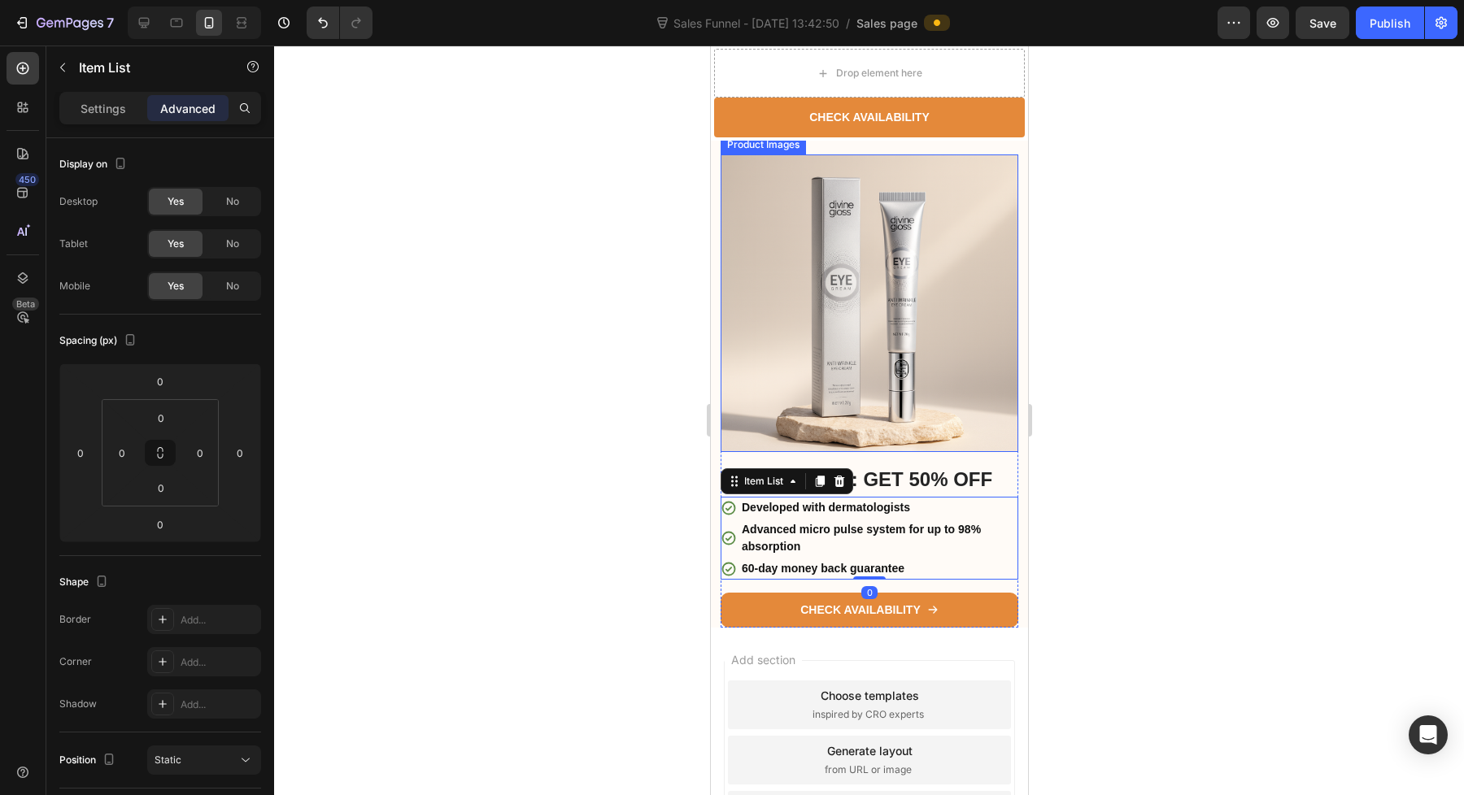
click at [921, 389] on img at bounding box center [869, 303] width 298 height 298
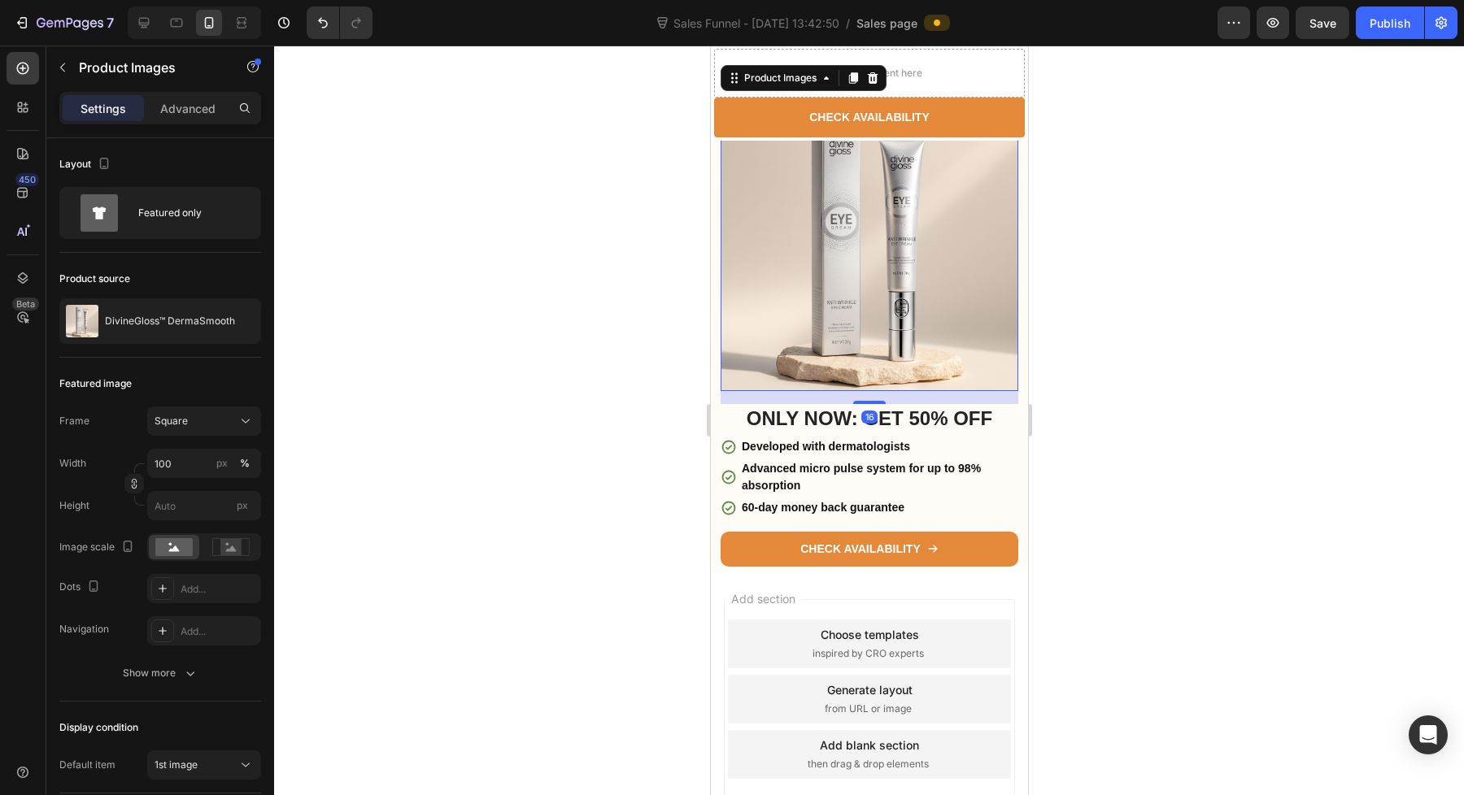
scroll to position [4327, 0]
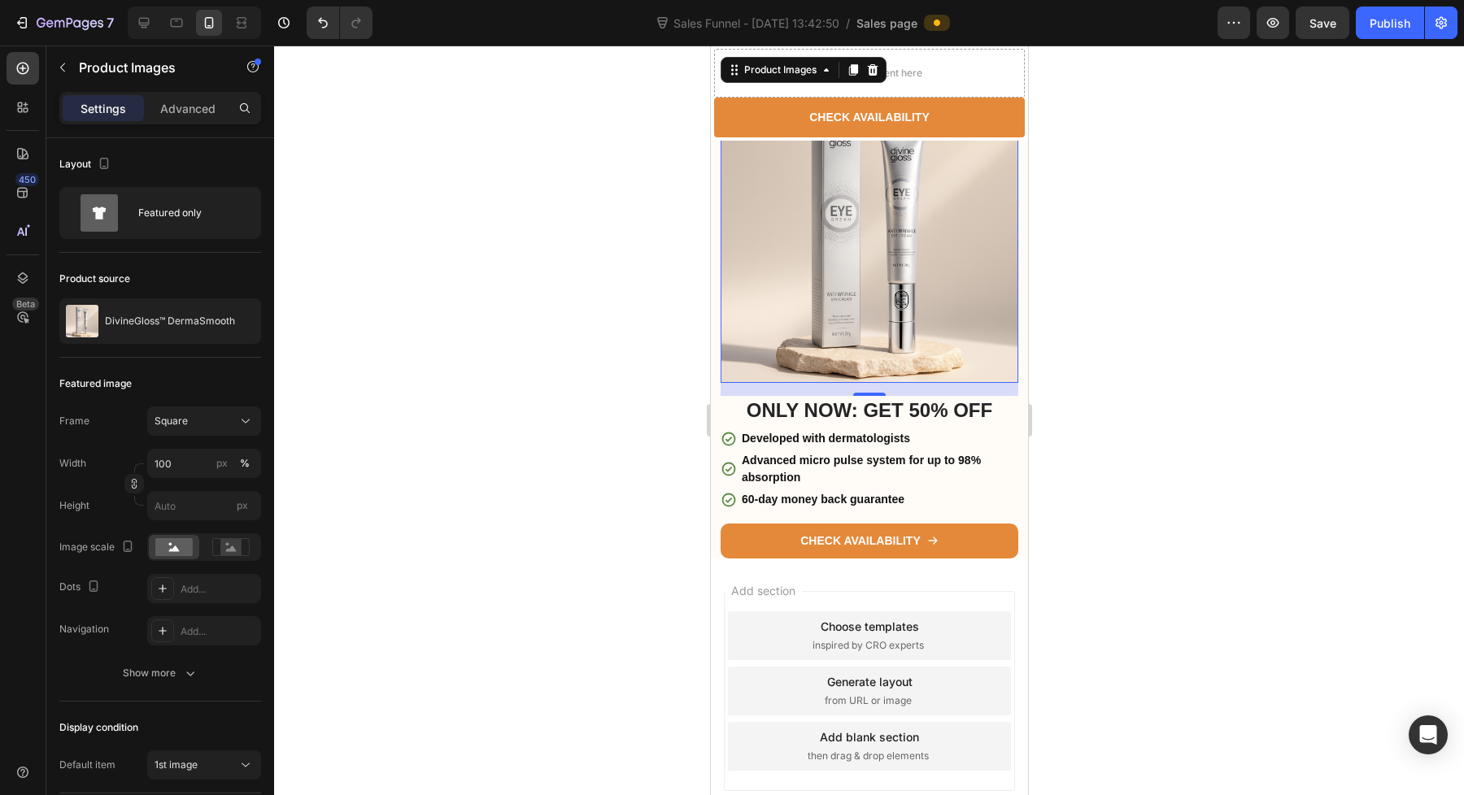
click at [929, 581] on div "Add section Choose templates inspired by CRO experts Generate layout from URL o…" at bounding box center [868, 714] width 317 height 311
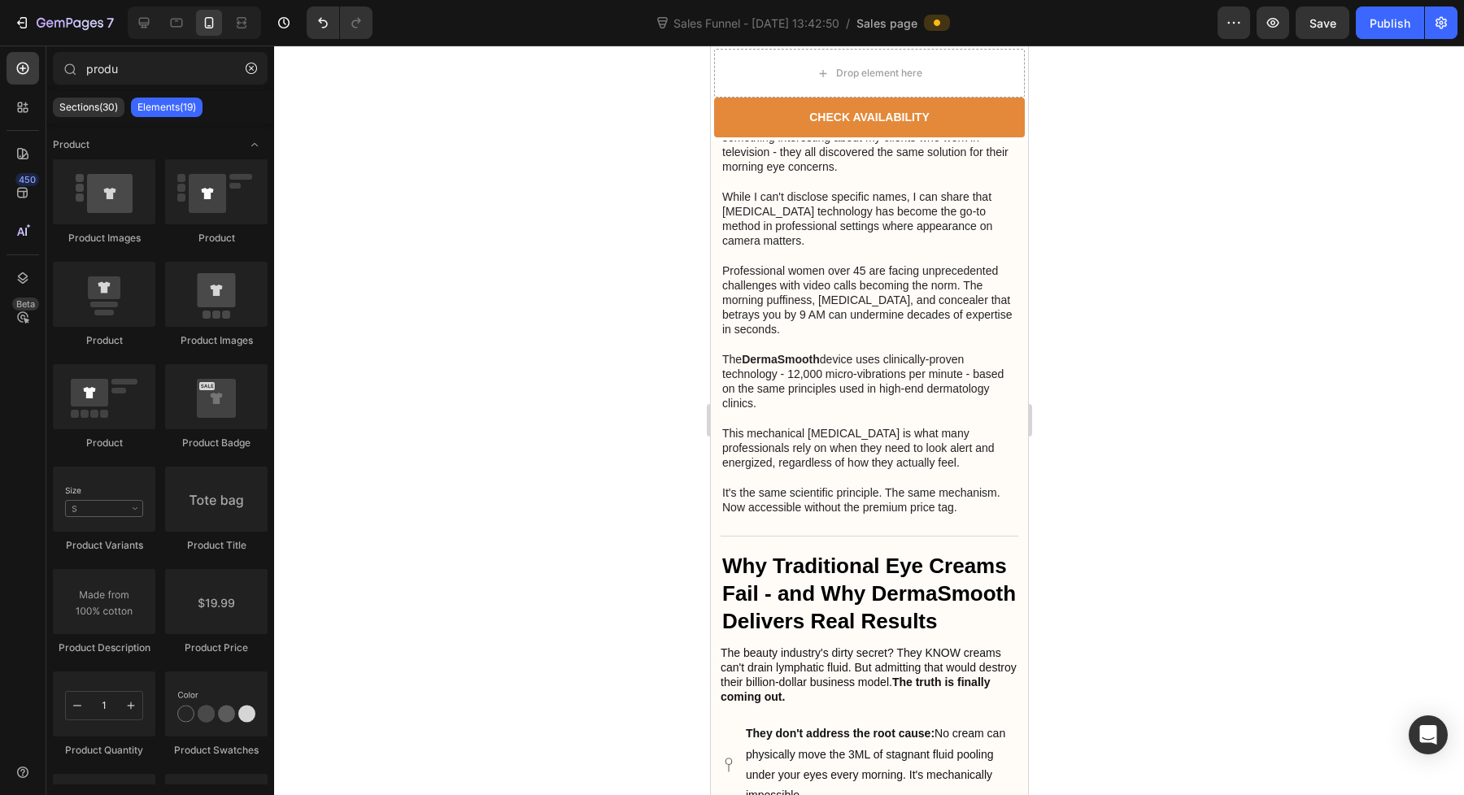
scroll to position [0, 0]
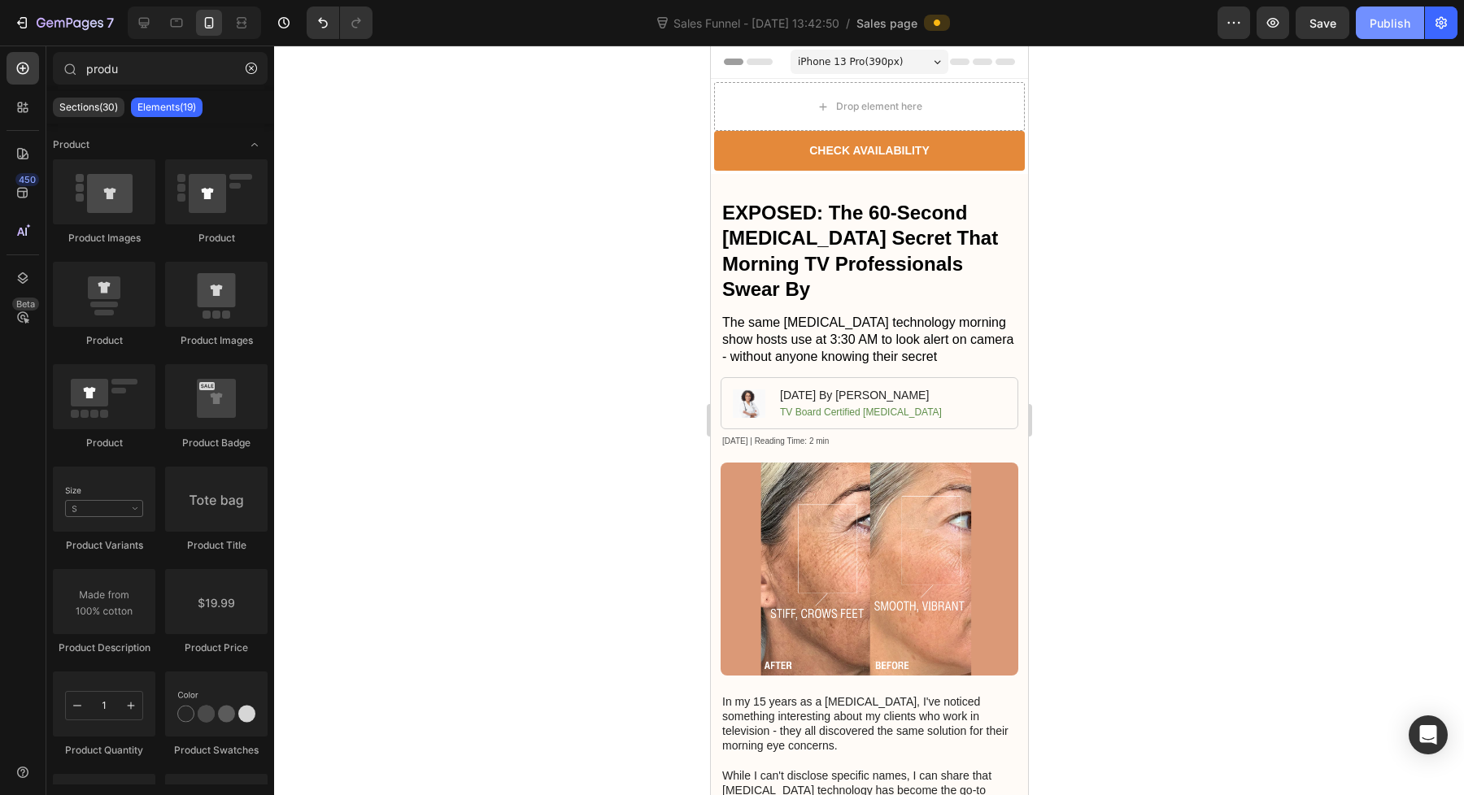
click at [1378, 35] on button "Publish" at bounding box center [1389, 23] width 68 height 33
click at [177, 31] on div at bounding box center [176, 23] width 26 height 26
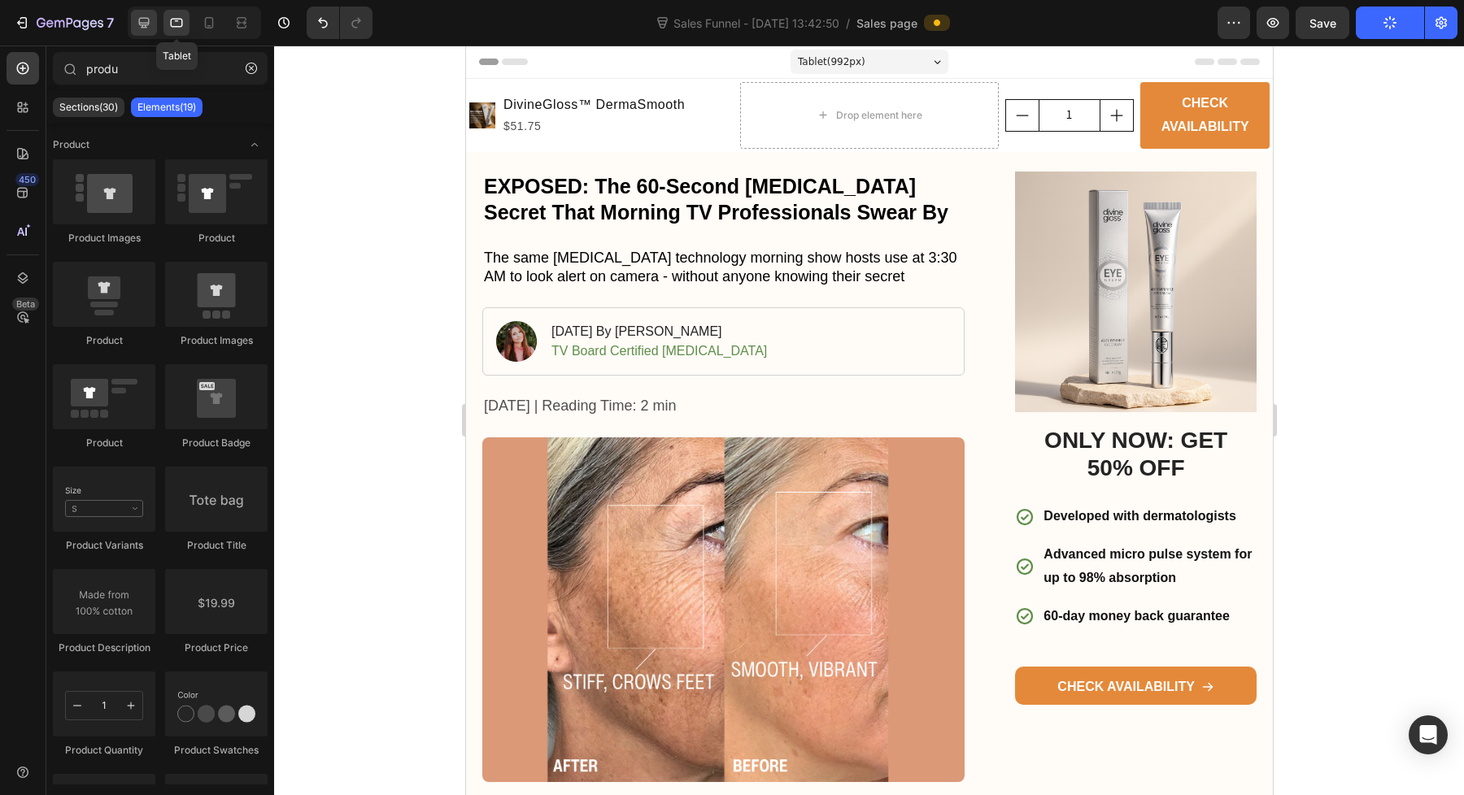
click at [146, 27] on icon at bounding box center [144, 23] width 11 height 11
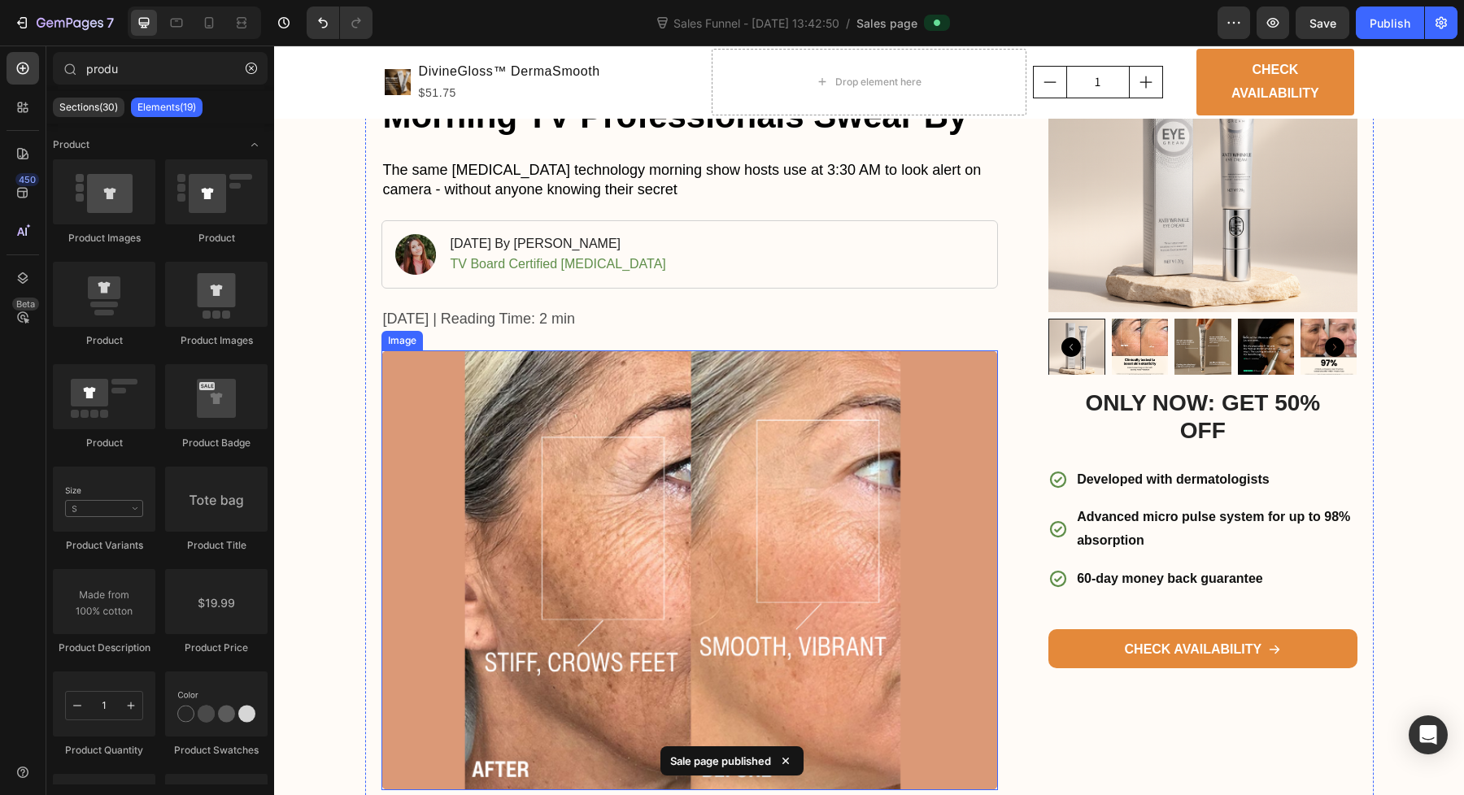
scroll to position [157, 0]
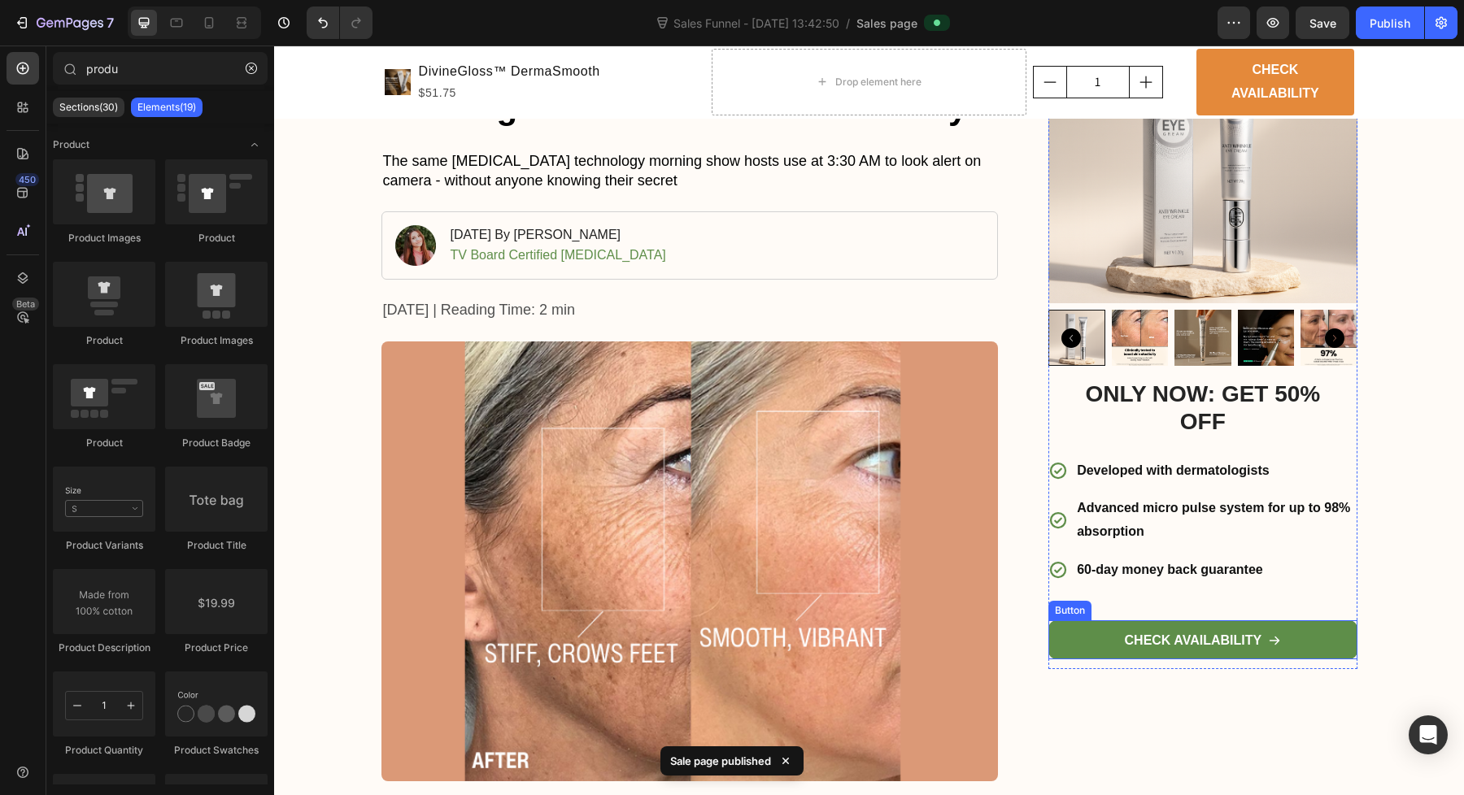
click at [1271, 642] on icon at bounding box center [1274, 640] width 13 height 13
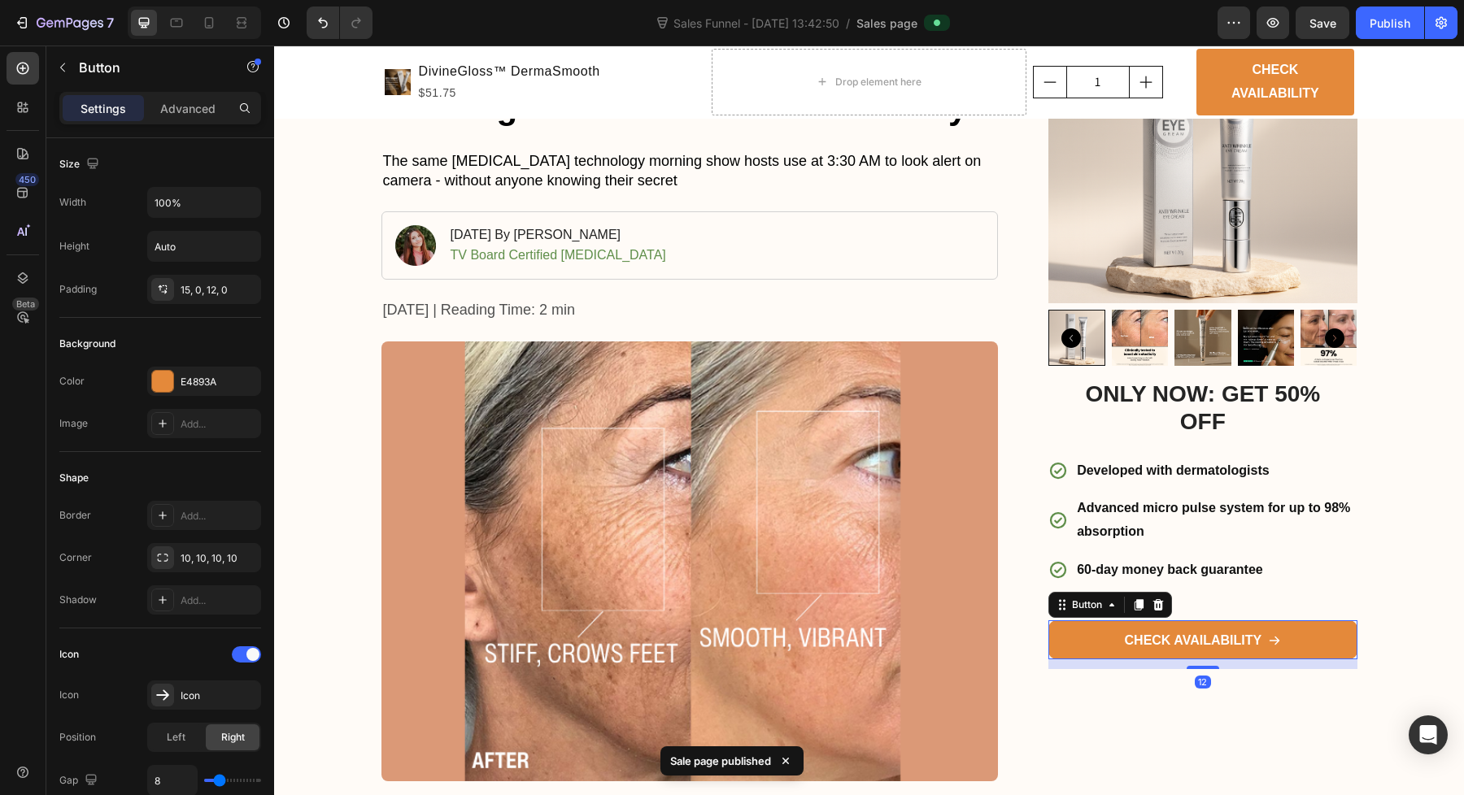
click at [204, 94] on div "Settings Advanced" at bounding box center [160, 108] width 202 height 33
click at [189, 106] on p "Advanced" at bounding box center [187, 108] width 55 height 17
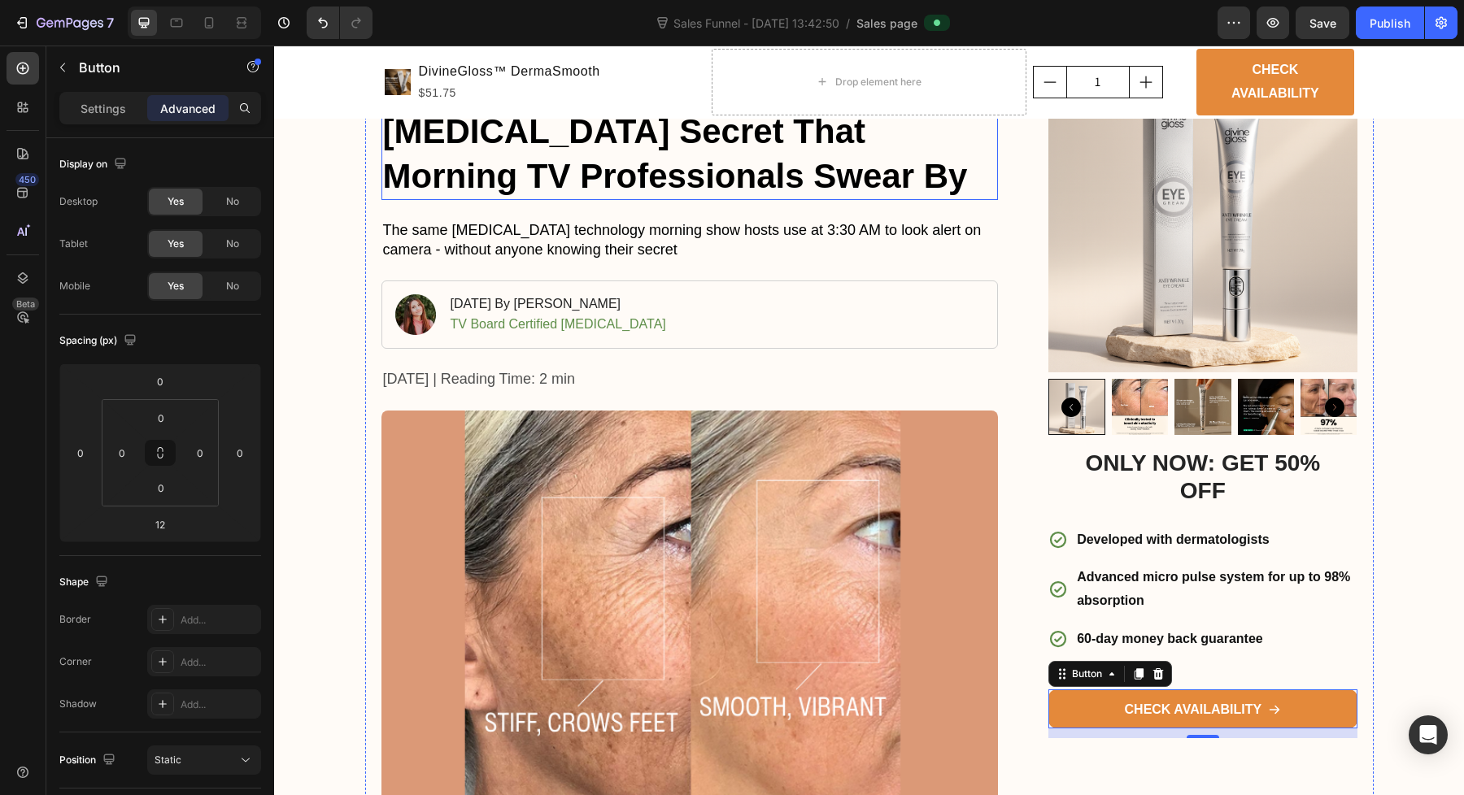
scroll to position [0, 0]
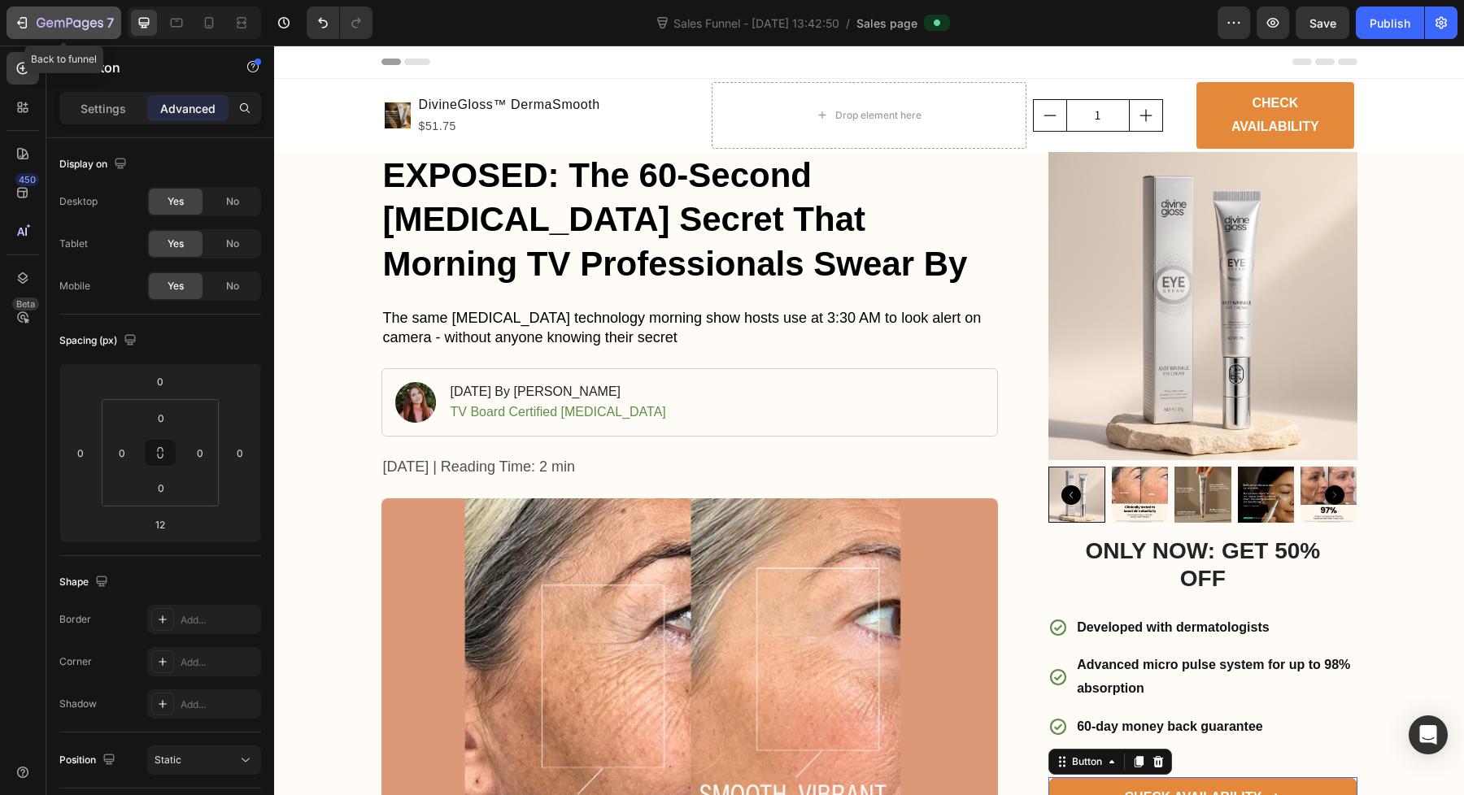
click at [19, 26] on icon "button" at bounding box center [22, 23] width 16 height 16
click at [1351, 28] on div "Preview Save Publish" at bounding box center [1337, 23] width 240 height 33
click at [1344, 28] on button "Save" at bounding box center [1322, 23] width 54 height 33
click at [1373, 28] on div "Publish" at bounding box center [1389, 23] width 41 height 17
click at [20, 13] on div "7" at bounding box center [64, 23] width 100 height 20
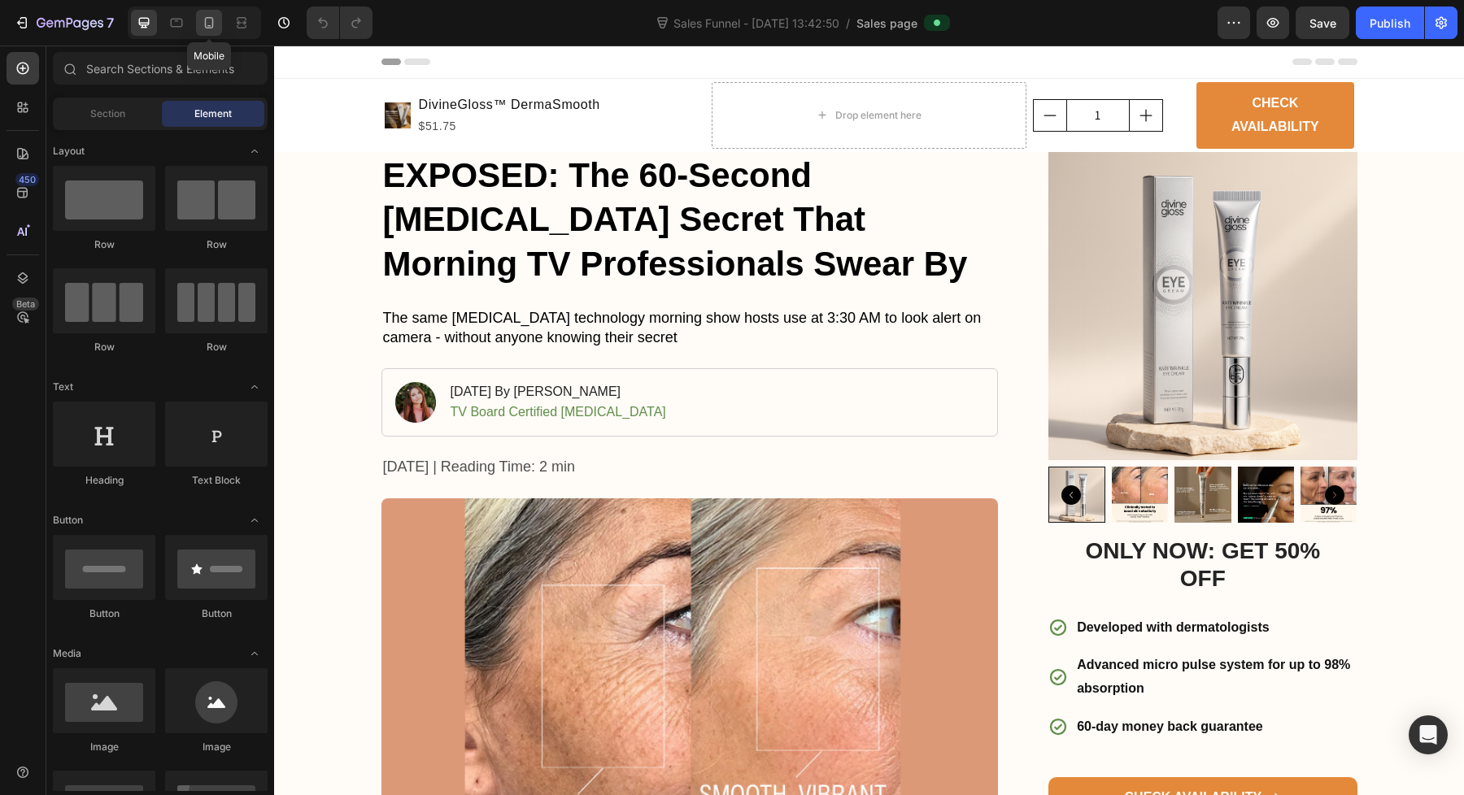
click at [207, 27] on icon at bounding box center [209, 22] width 9 height 11
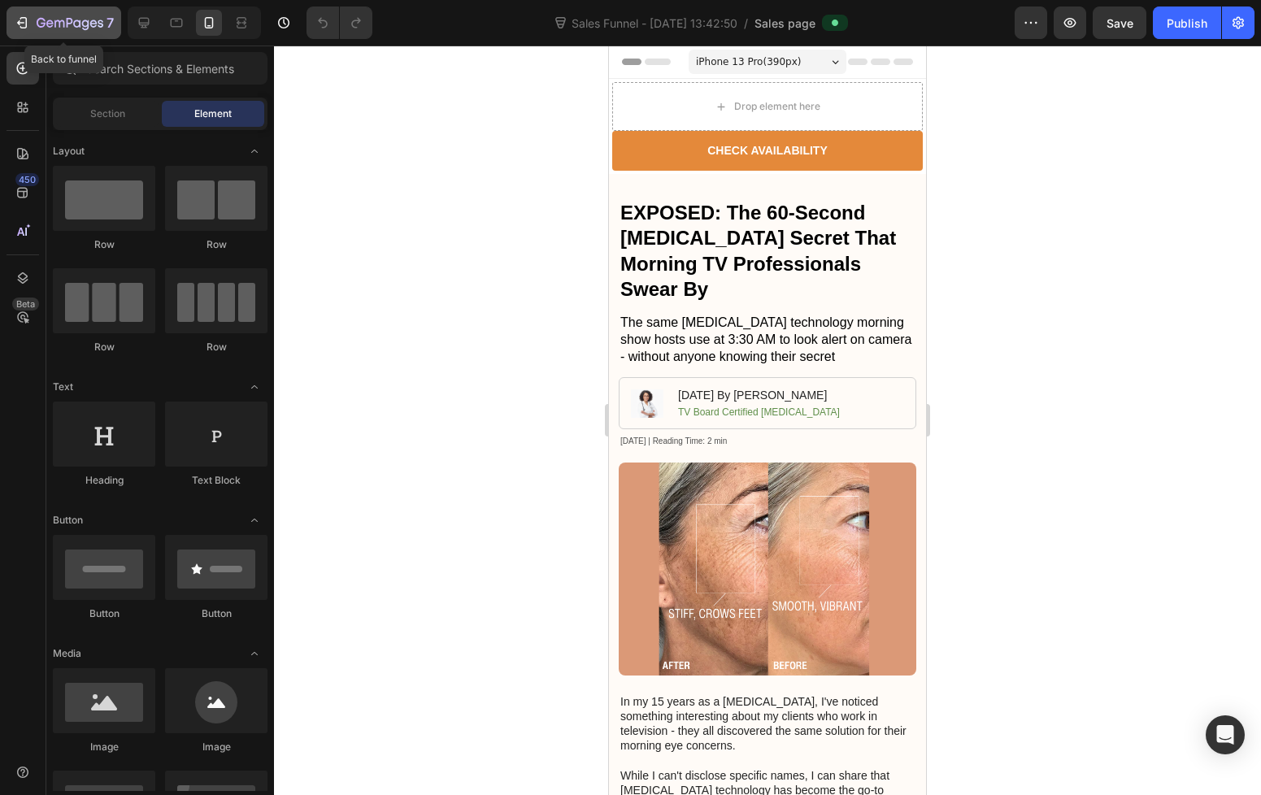
click at [43, 26] on icon "button" at bounding box center [70, 24] width 67 height 14
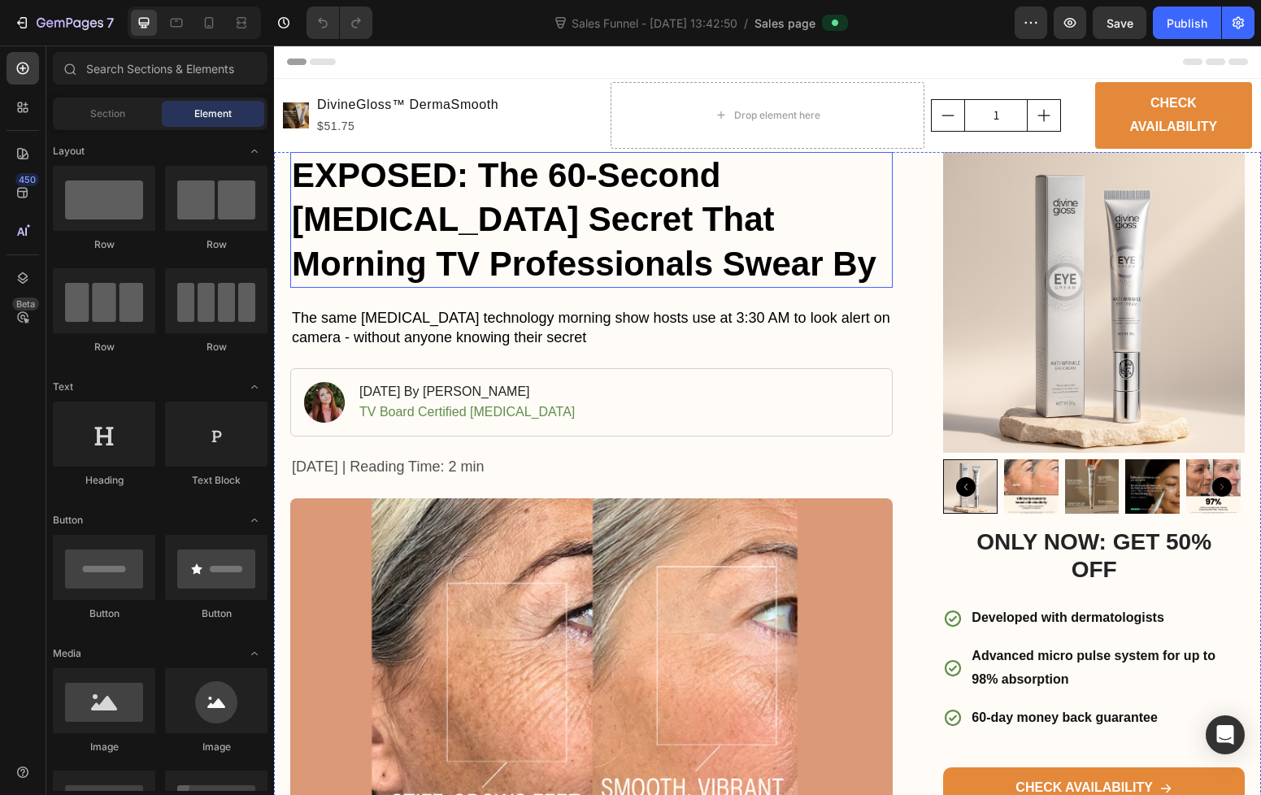
click at [367, 226] on h1 "EXPOSED: The 60-Second [MEDICAL_DATA] Secret That Morning TV Professionals Swea…" at bounding box center [591, 220] width 602 height 137
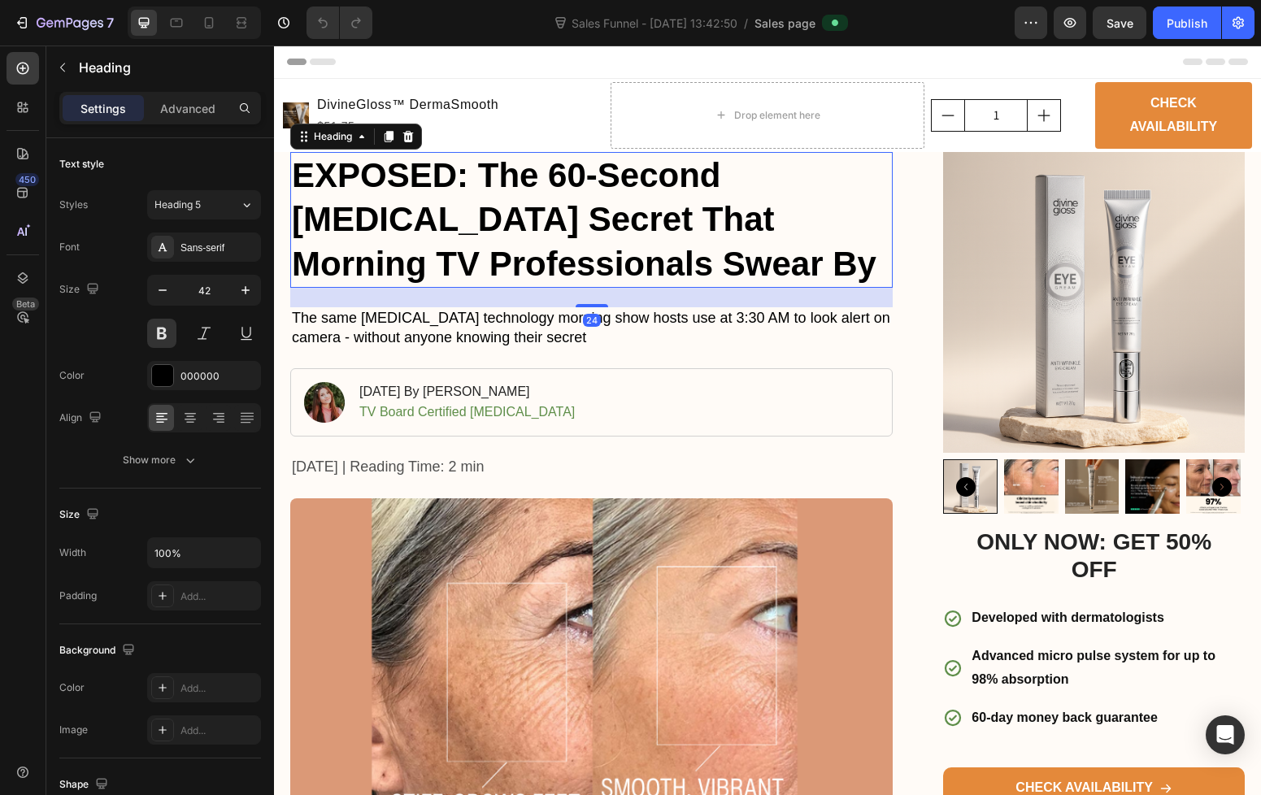
click at [367, 226] on h1 "EXPOSED: The 60-Second [MEDICAL_DATA] Secret That Morning TV Professionals Swea…" at bounding box center [591, 220] width 602 height 137
click at [367, 226] on p "EXPOSED: The 60-Second [MEDICAL_DATA] Secret That Morning TV Professionals Swea…" at bounding box center [591, 220] width 599 height 133
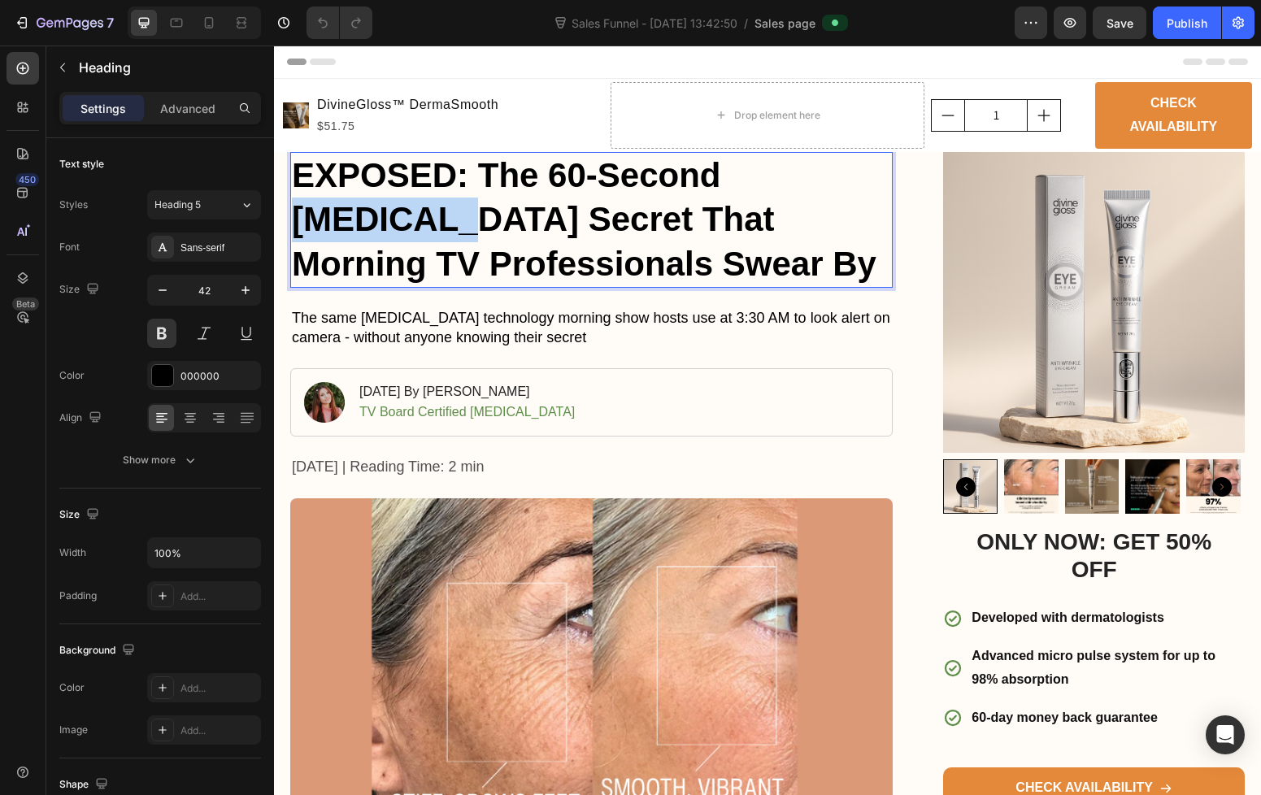
click at [367, 226] on p "EXPOSED: The 60-Second [MEDICAL_DATA] Secret That Morning TV Professionals Swea…" at bounding box center [591, 220] width 599 height 133
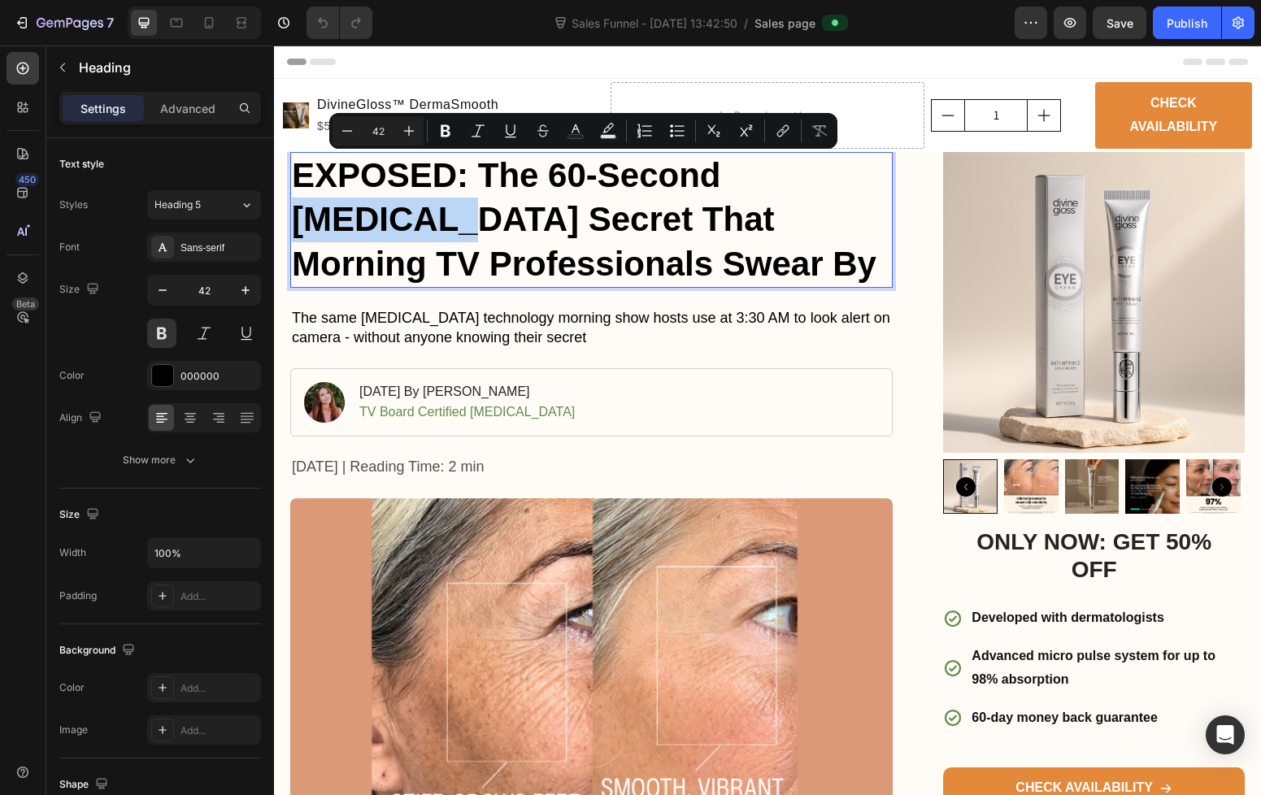
copy p "EXPOSED: The 60-Second [MEDICAL_DATA] Secret That Morning TV Professionals Swea…"
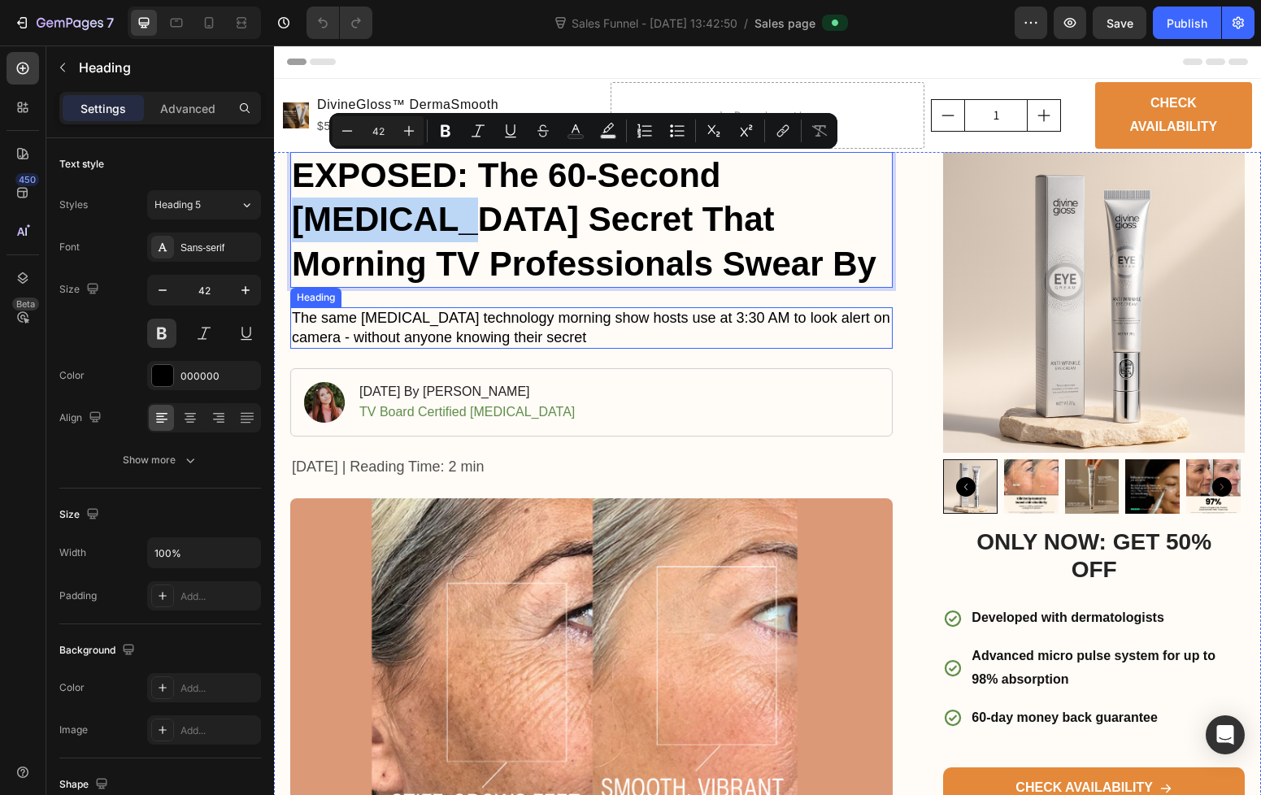
click at [476, 334] on h1 "The same [MEDICAL_DATA] technology morning show hosts use at 3:30 AM to look al…" at bounding box center [591, 327] width 602 height 41
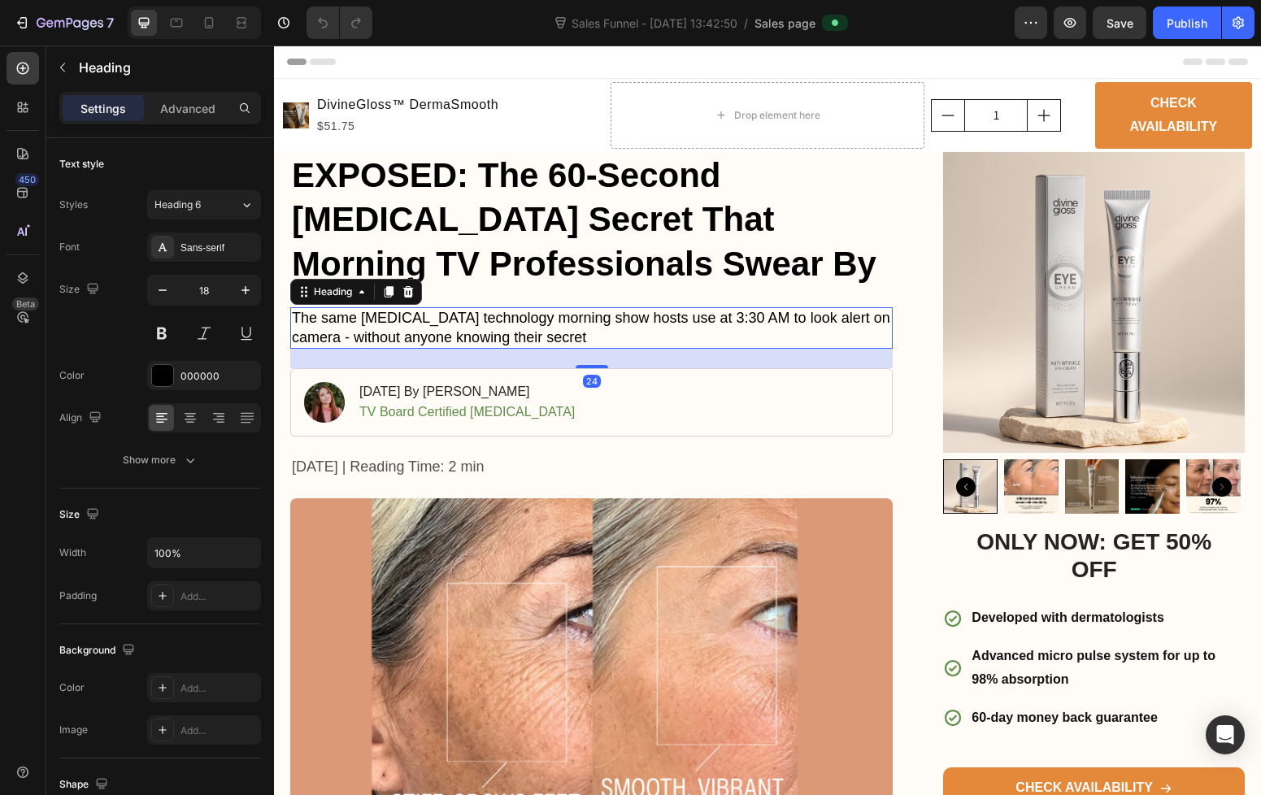
click at [476, 334] on h1 "The same [MEDICAL_DATA] technology morning show hosts use at 3:30 AM to look al…" at bounding box center [591, 327] width 602 height 41
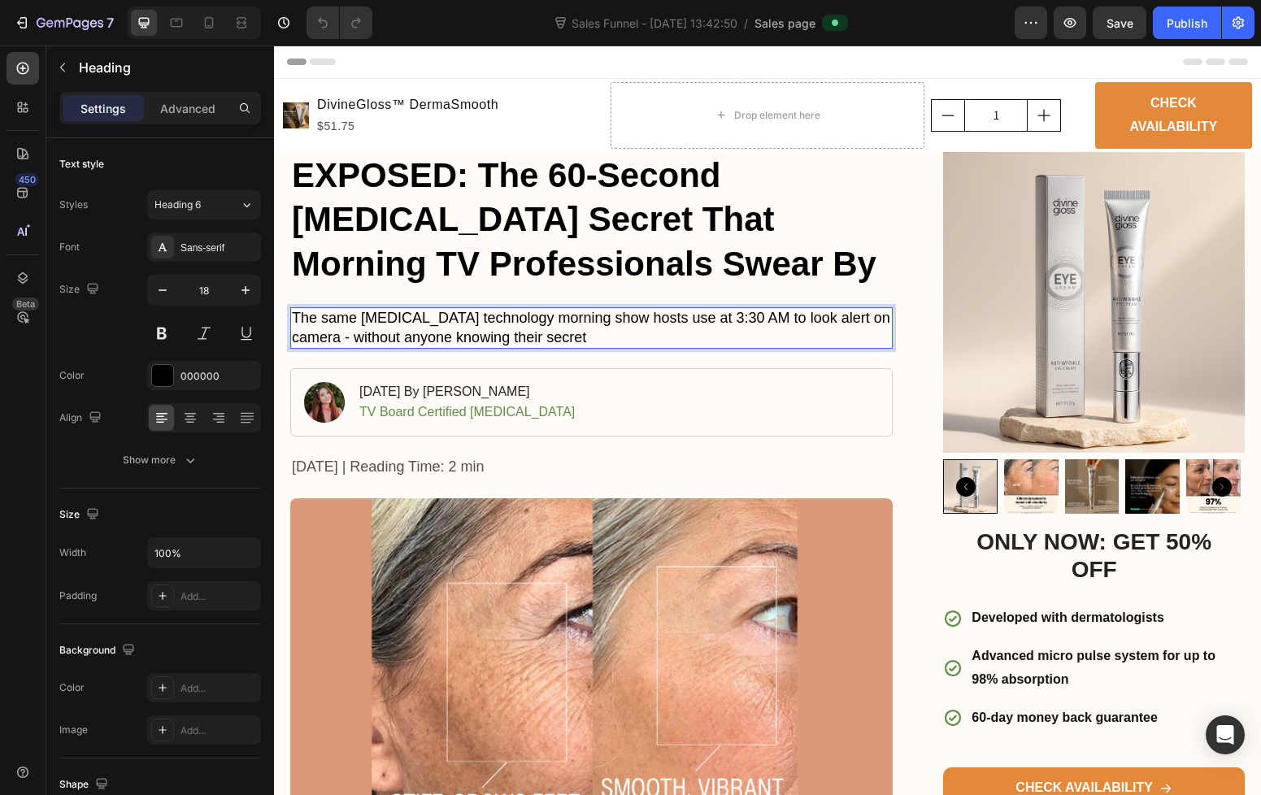
click at [476, 334] on p "The same [MEDICAL_DATA] technology morning show hosts use at 3:30 AM to look al…" at bounding box center [591, 328] width 599 height 38
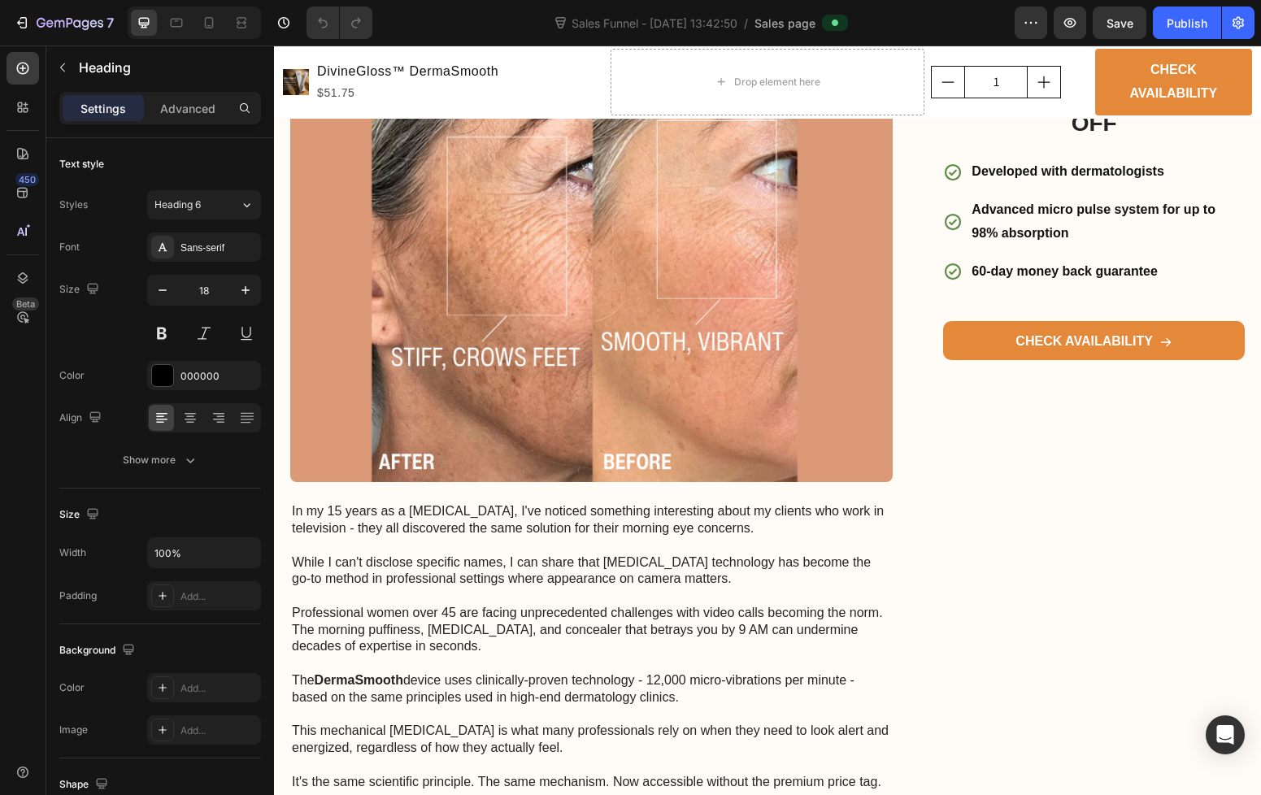
scroll to position [677, 0]
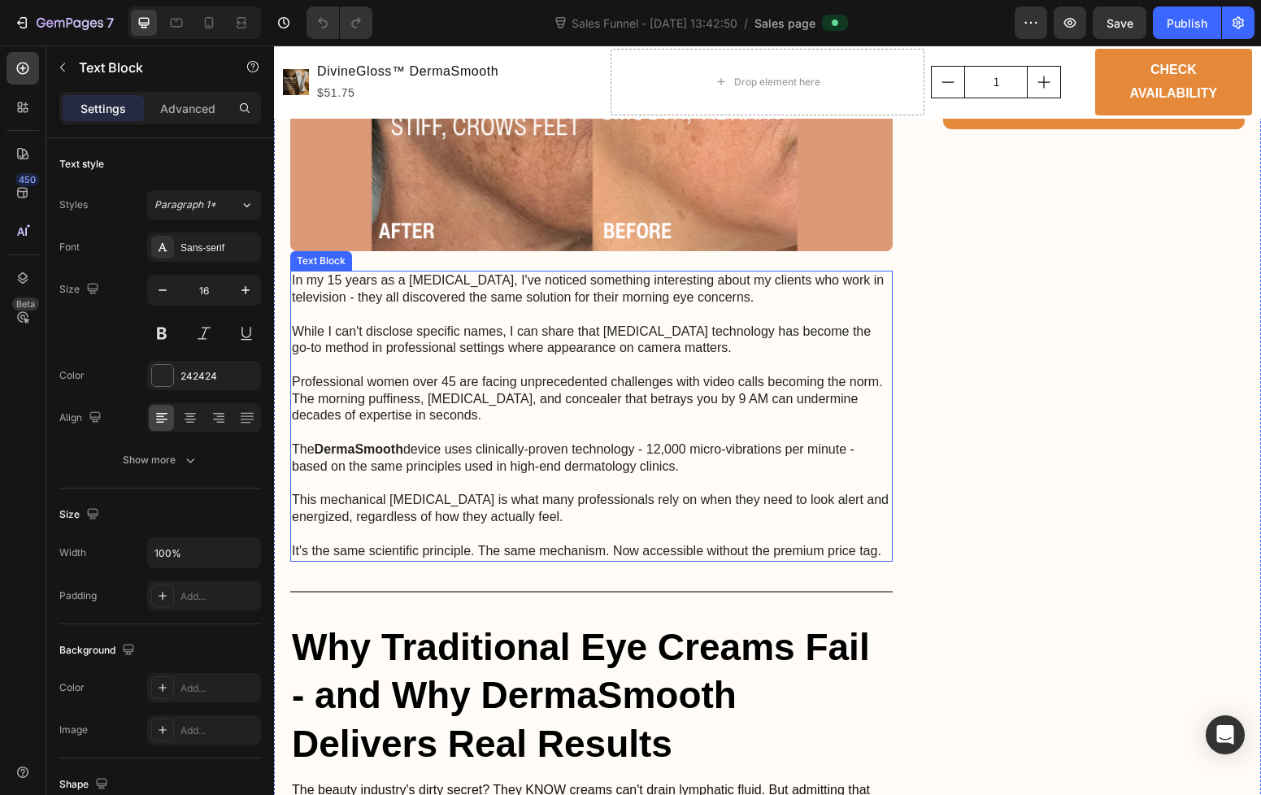
click at [486, 329] on p "While I can't disclose specific names, I can share that [MEDICAL_DATA] technolo…" at bounding box center [591, 341] width 599 height 34
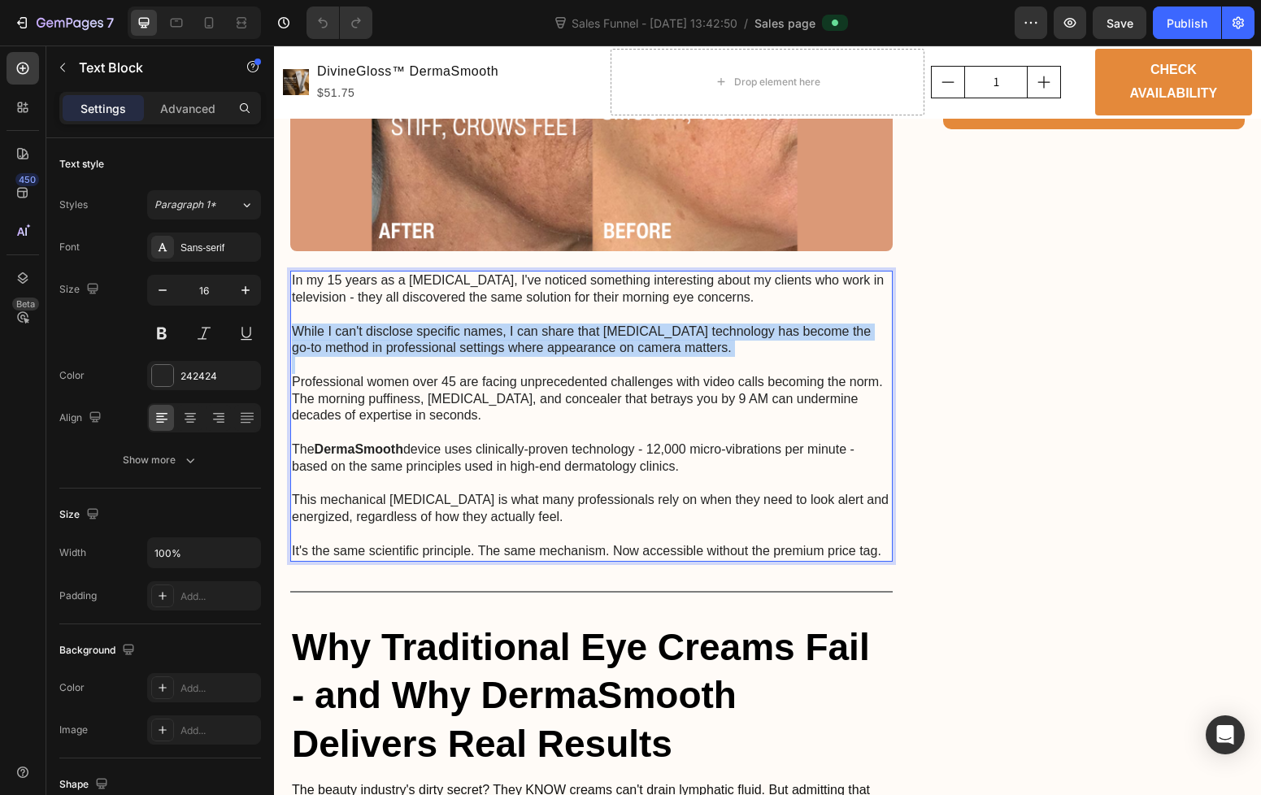
click at [486, 329] on p "While I can't disclose specific names, I can share that [MEDICAL_DATA] technolo…" at bounding box center [591, 341] width 599 height 34
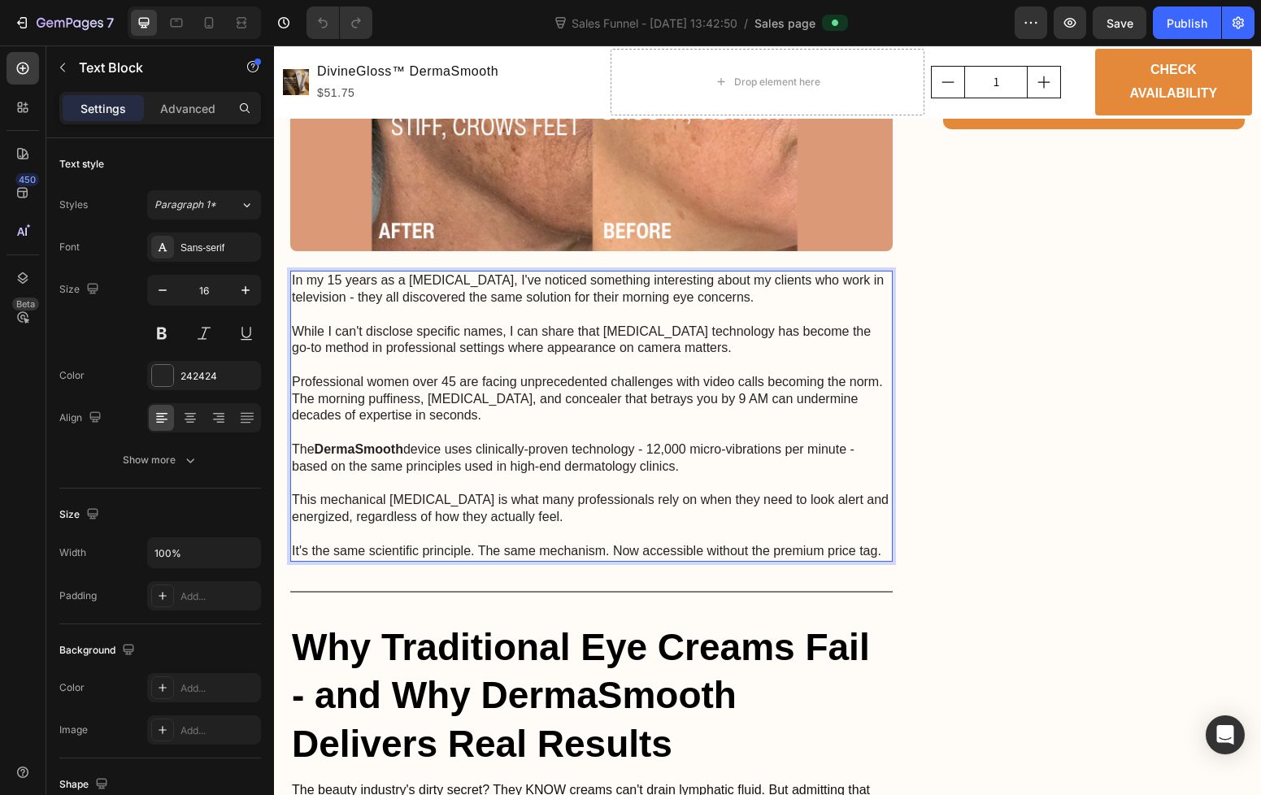
click at [821, 543] on p "It's the same scientific principle. The same mechanism. Now accessible without …" at bounding box center [591, 551] width 599 height 17
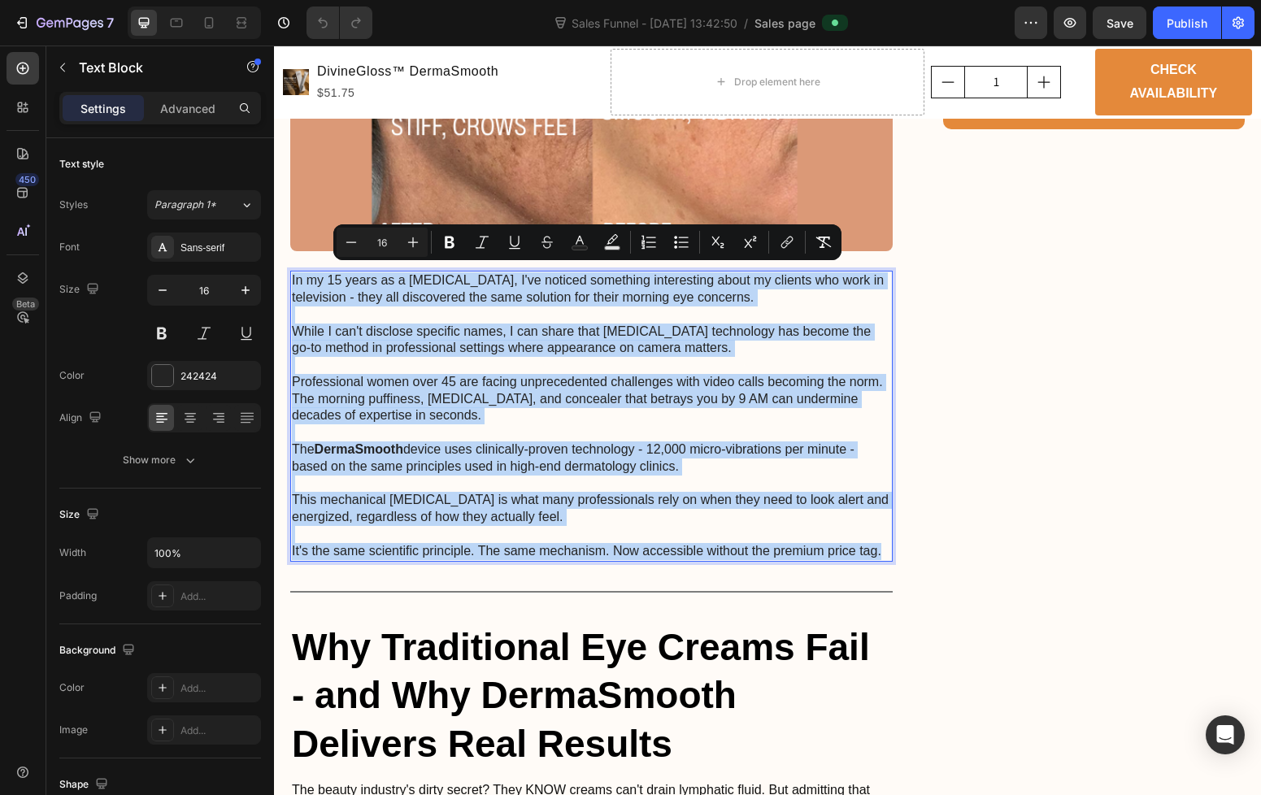
drag, startPoint x: 880, startPoint y: 544, endPoint x: 288, endPoint y: 267, distance: 653.6
copy div "In my 15 years as a [MEDICAL_DATA], I've noticed something interesting about my…"
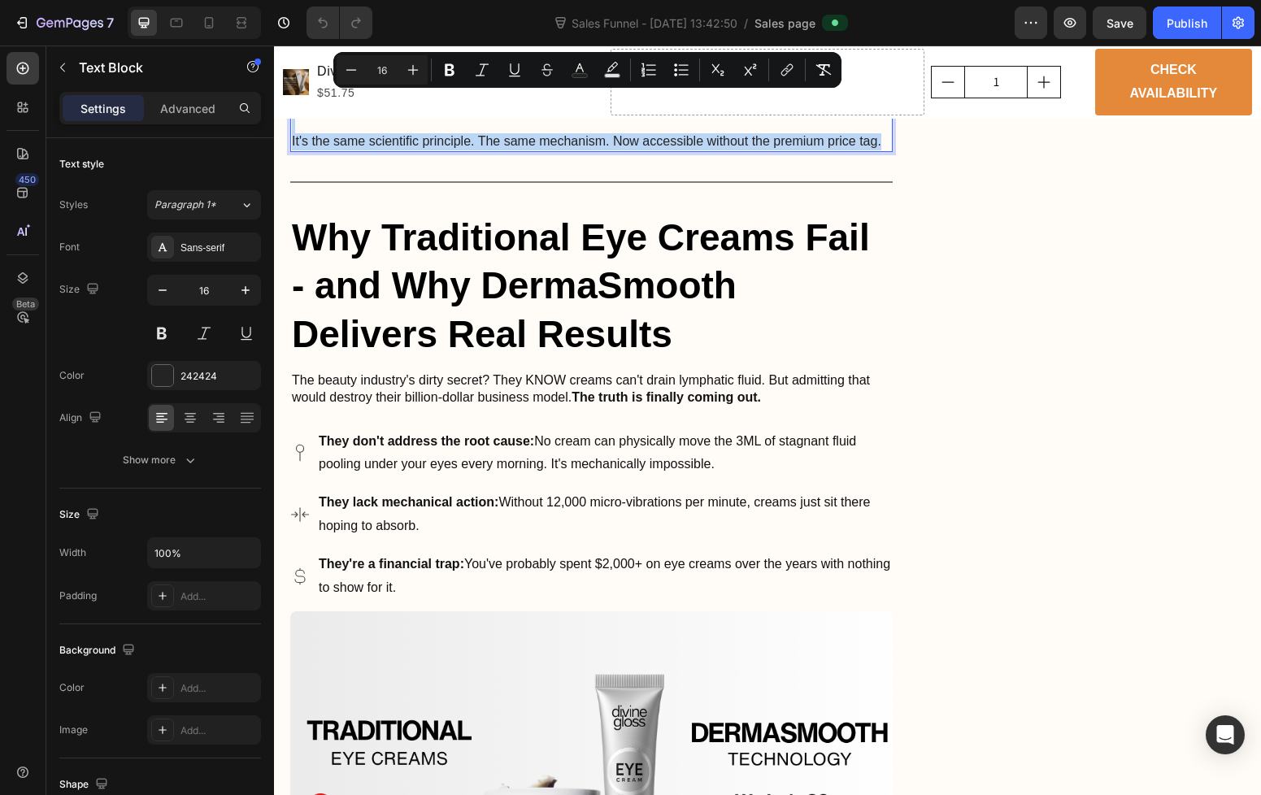
scroll to position [1095, 0]
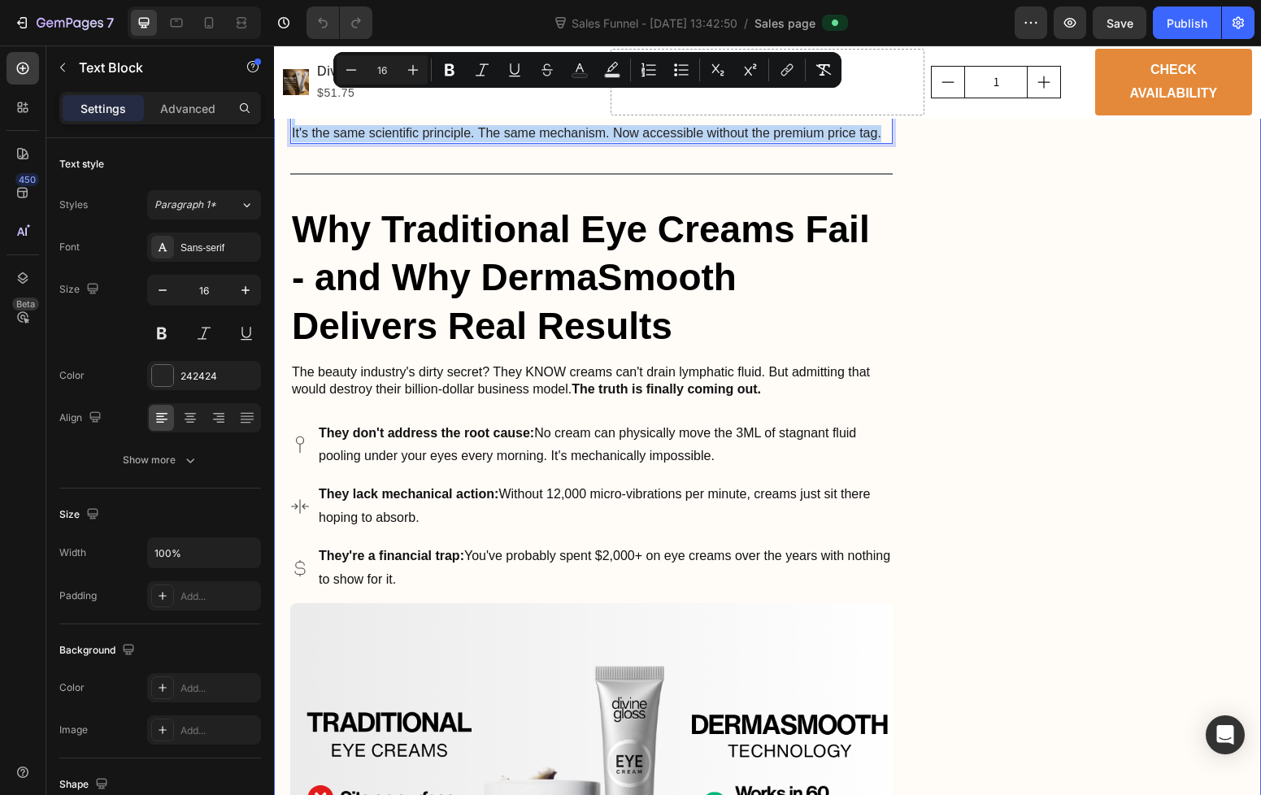
click at [515, 426] on strong "They don't address the root cause:" at bounding box center [426, 433] width 215 height 14
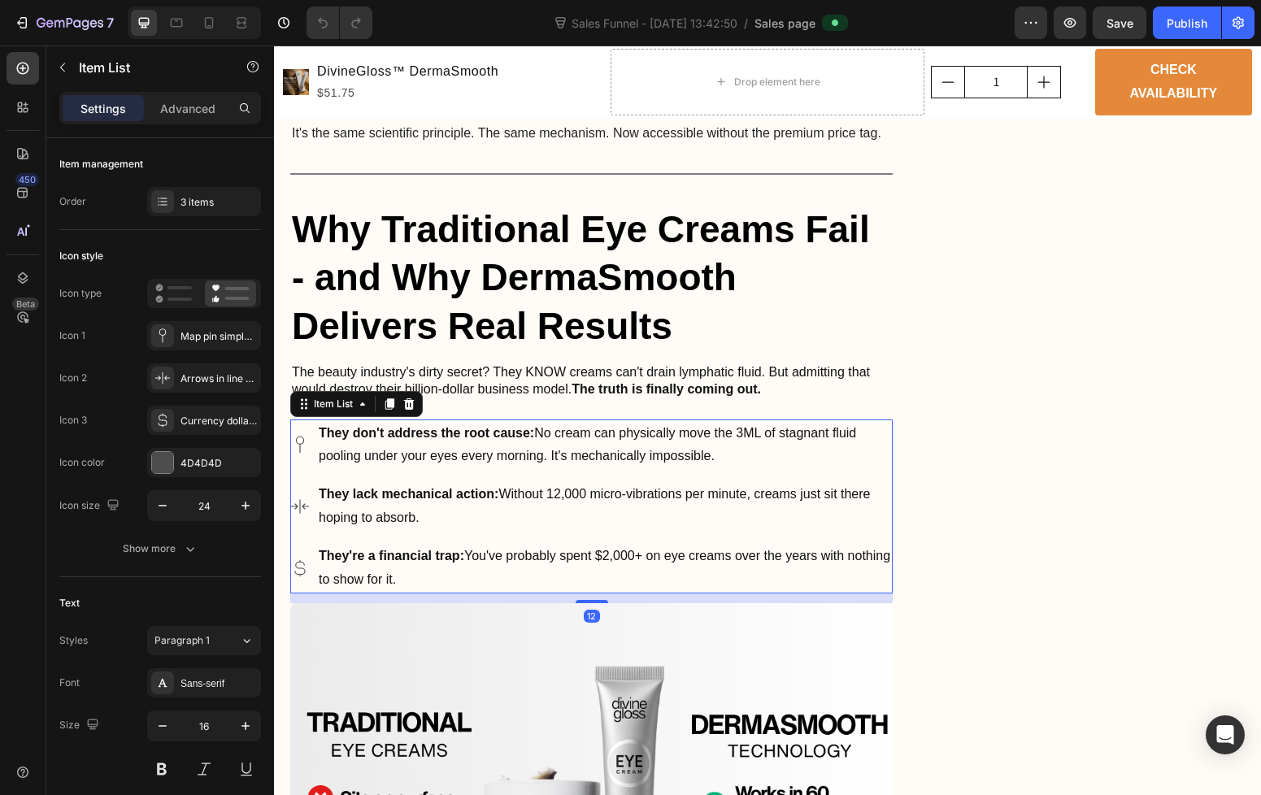
click at [515, 426] on strong "They don't address the root cause:" at bounding box center [426, 433] width 215 height 14
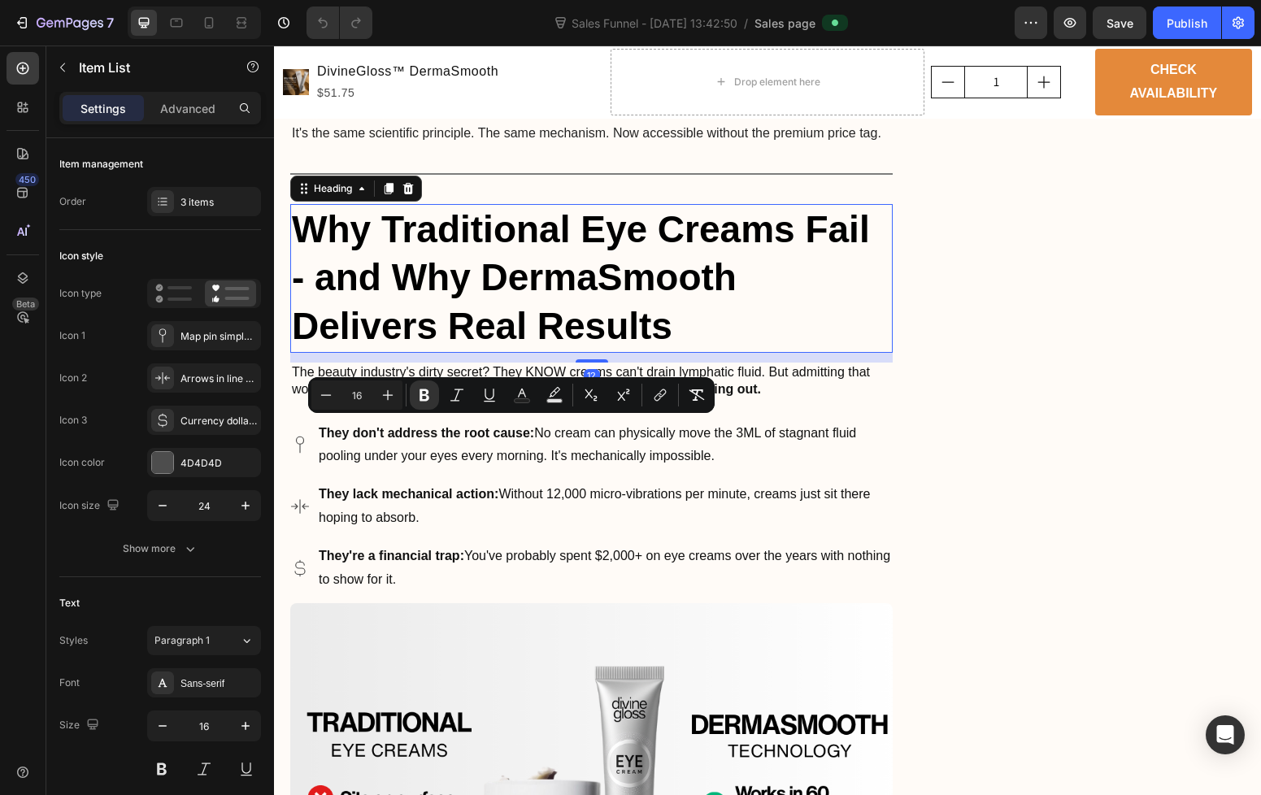
click at [695, 243] on strong "Why Traditional Eye Creams Fail - and Why DermaSmooth Delivers Real Results" at bounding box center [581, 278] width 578 height 140
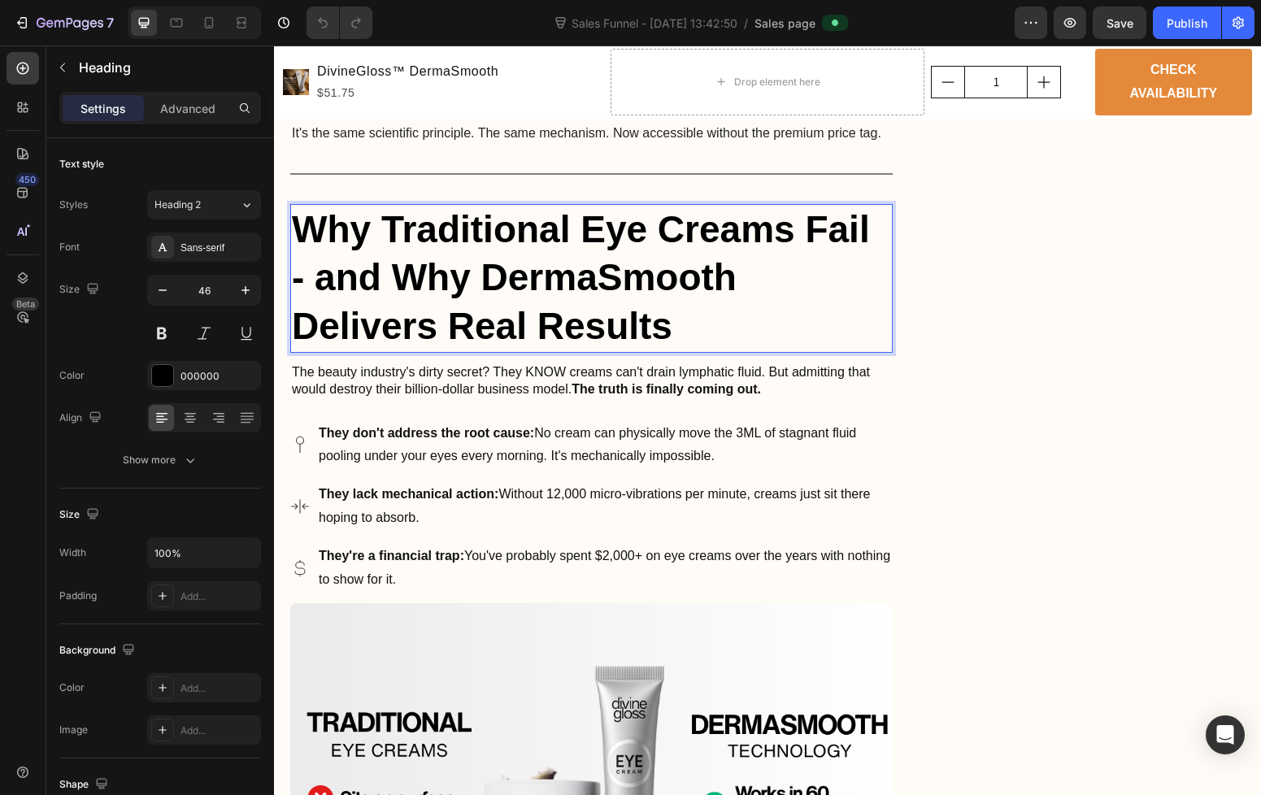
click at [695, 243] on strong "Why Traditional Eye Creams Fail - and Why DermaSmooth Delivers Real Results" at bounding box center [581, 278] width 578 height 140
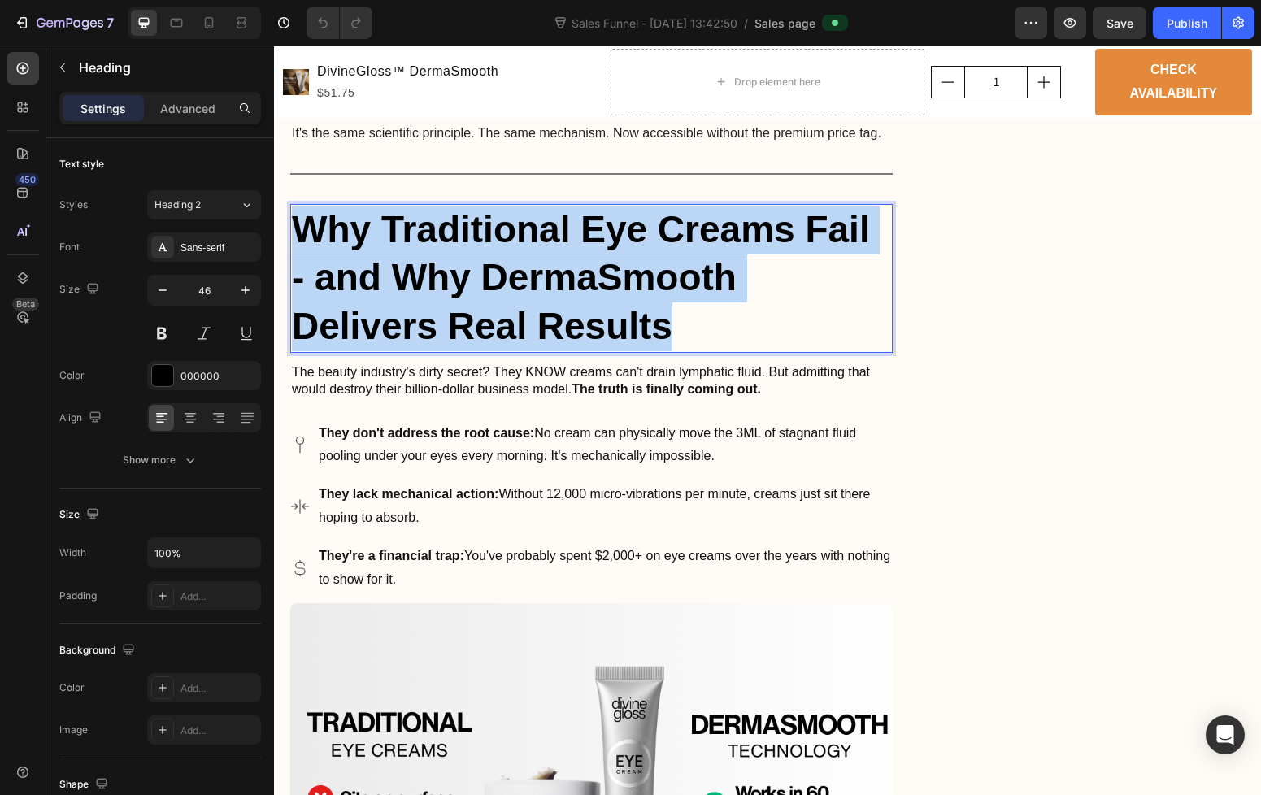
click at [695, 243] on strong "Why Traditional Eye Creams Fail - and Why DermaSmooth Delivers Real Results" at bounding box center [581, 278] width 578 height 140
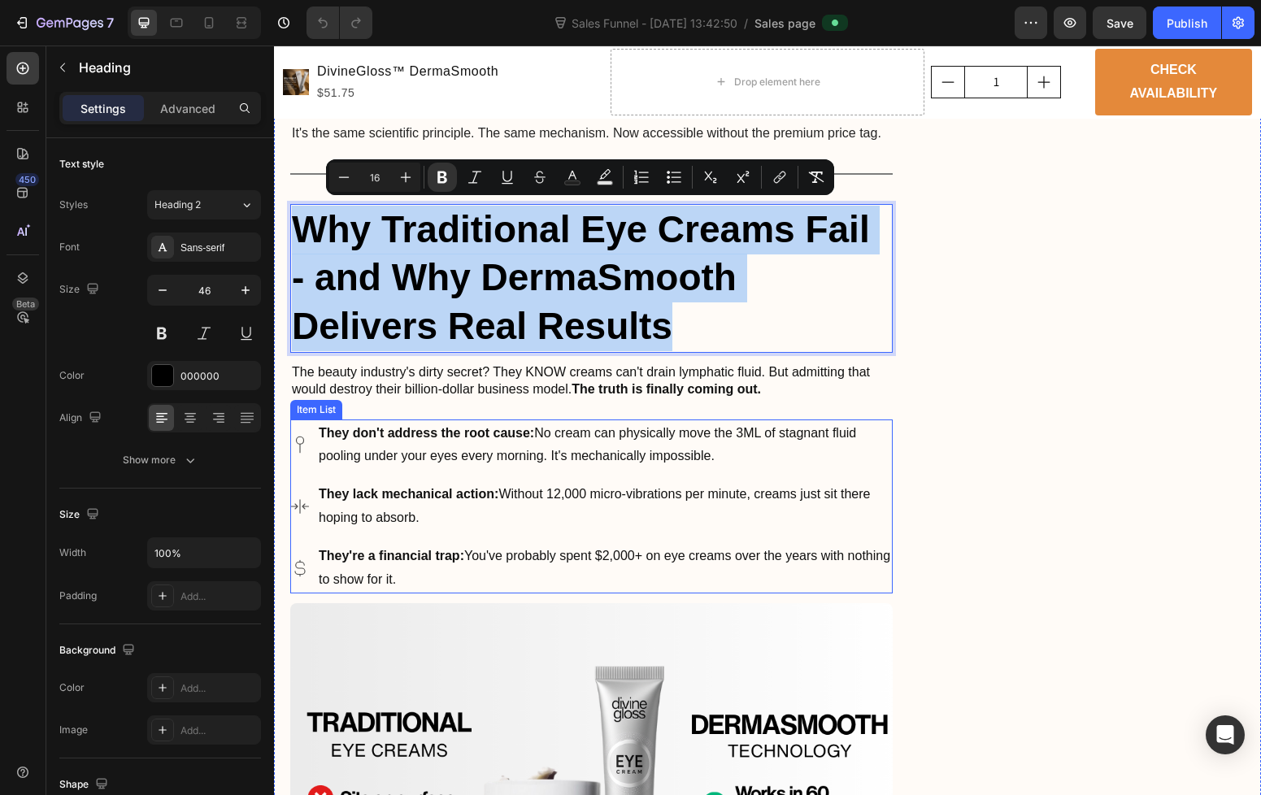
click at [580, 495] on p "They lack mechanical action: Without 12,000 micro-vibrations per minute, creams…" at bounding box center [605, 506] width 572 height 47
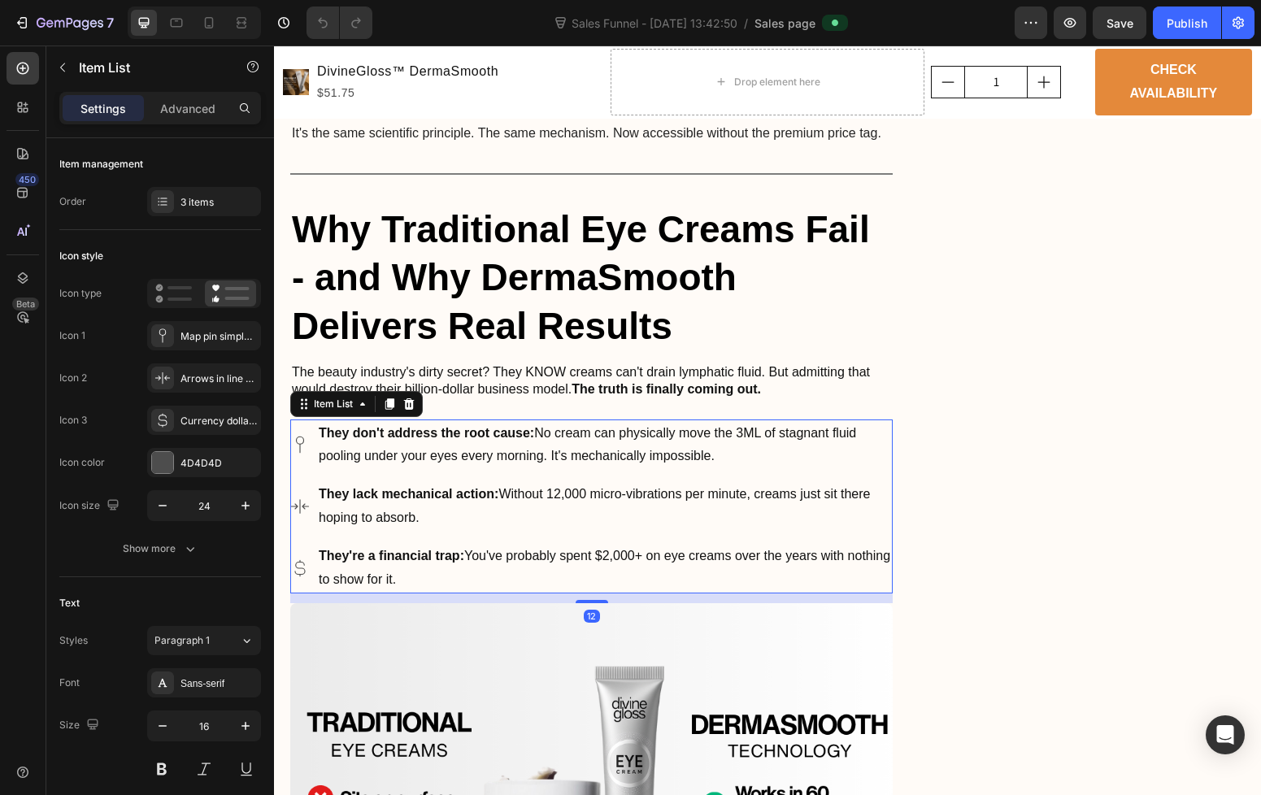
click at [650, 533] on div "They don't address the root cause: No cream can physically move the 3ML of stag…" at bounding box center [591, 507] width 602 height 175
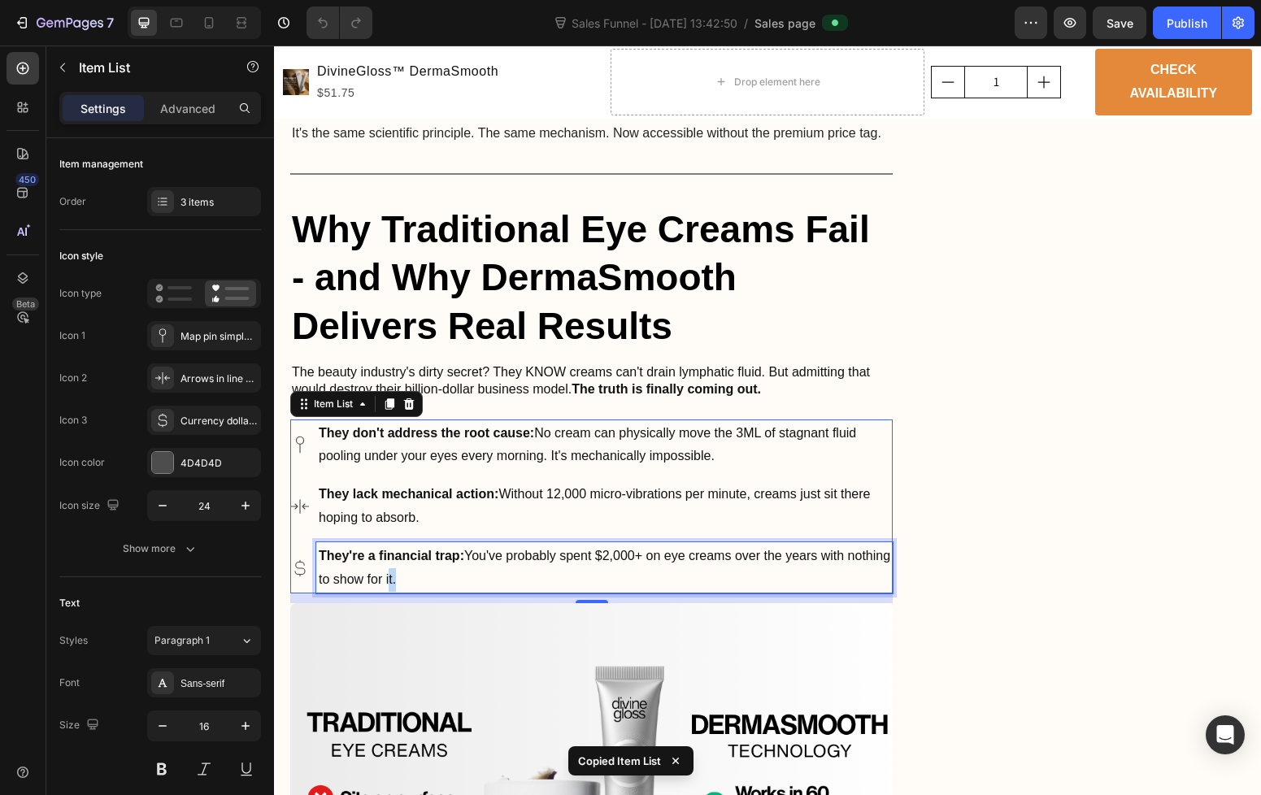
click at [436, 568] on p "They're a financial trap: You've probably spent $2,000+ on eye creams over the …" at bounding box center [605, 568] width 572 height 47
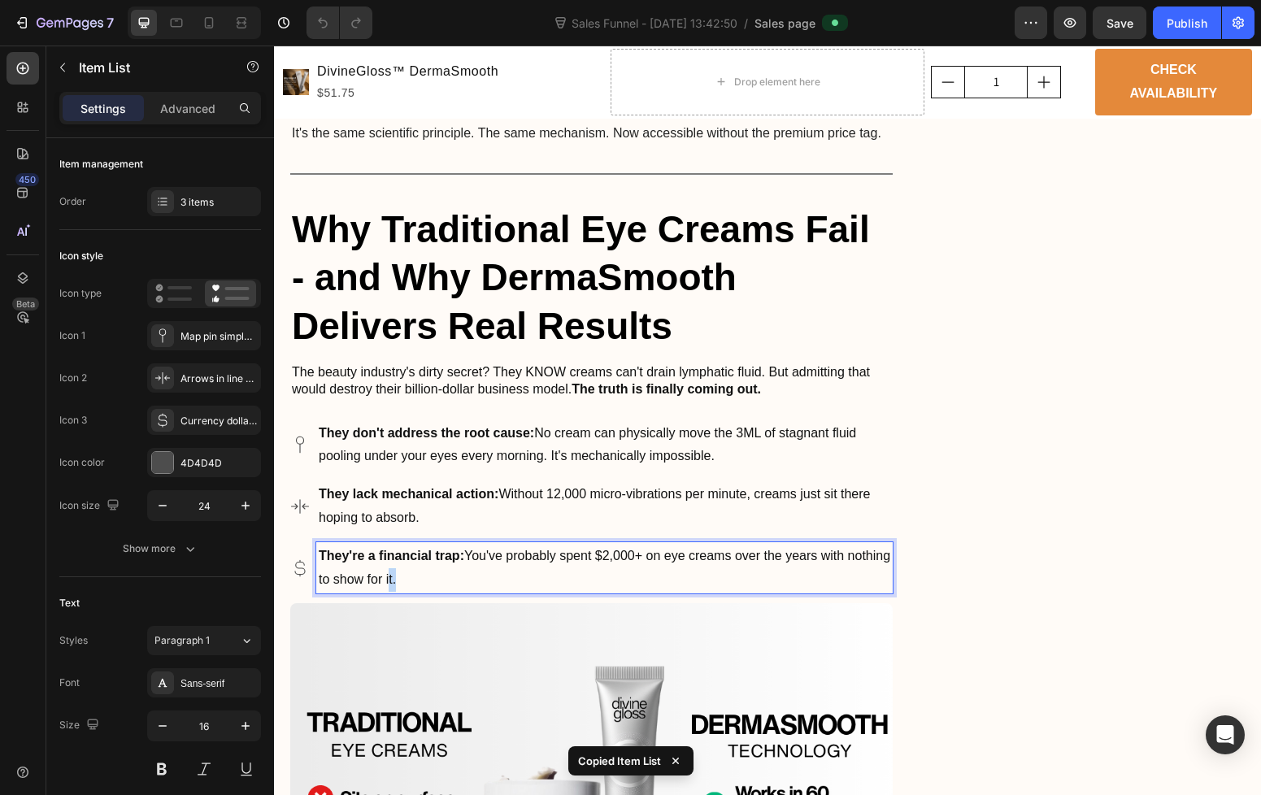
click at [436, 568] on p "They're a financial trap: You've probably spent $2,000+ on eye creams over the …" at bounding box center [605, 568] width 572 height 47
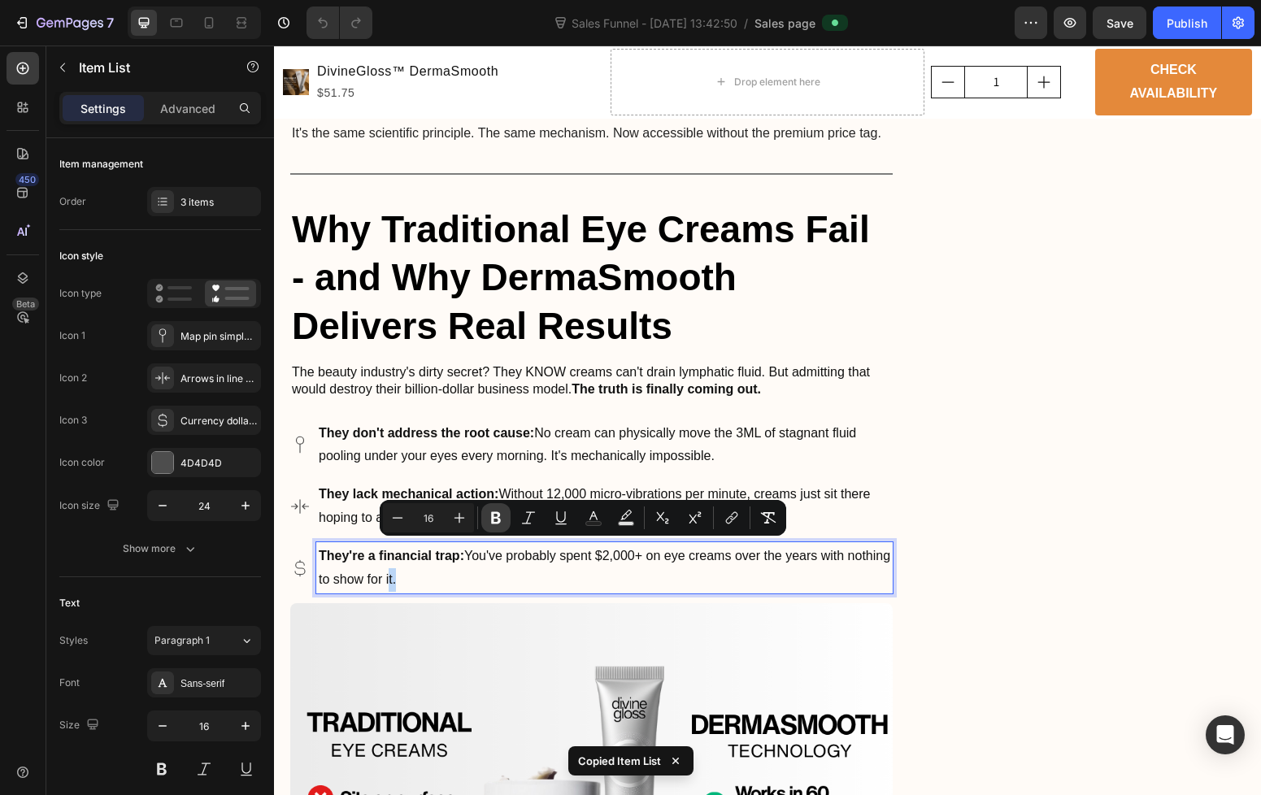
copy p "They're a financial trap: You've probably spent $2,000+ on eye creams over the …"
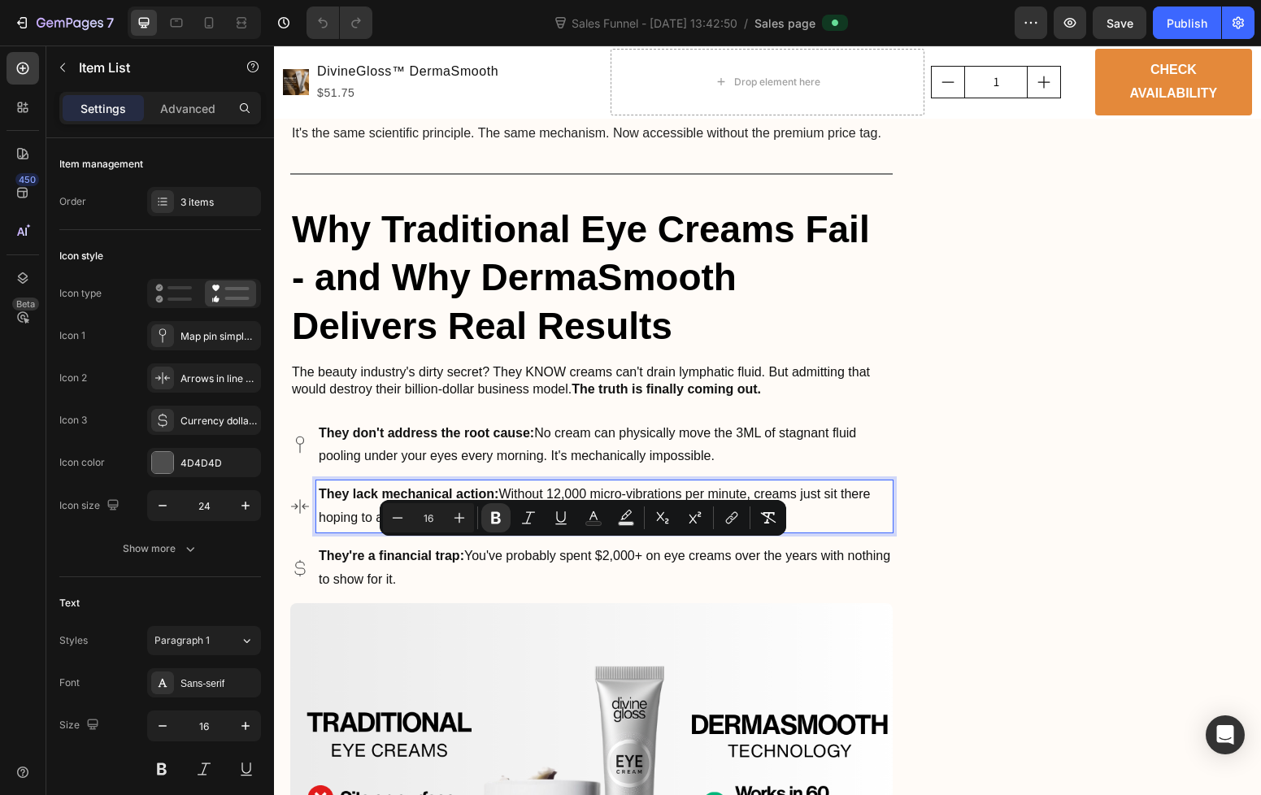
click at [363, 500] on p "They lack mechanical action: Without 12,000 micro-vibrations per minute, creams…" at bounding box center [605, 506] width 572 height 47
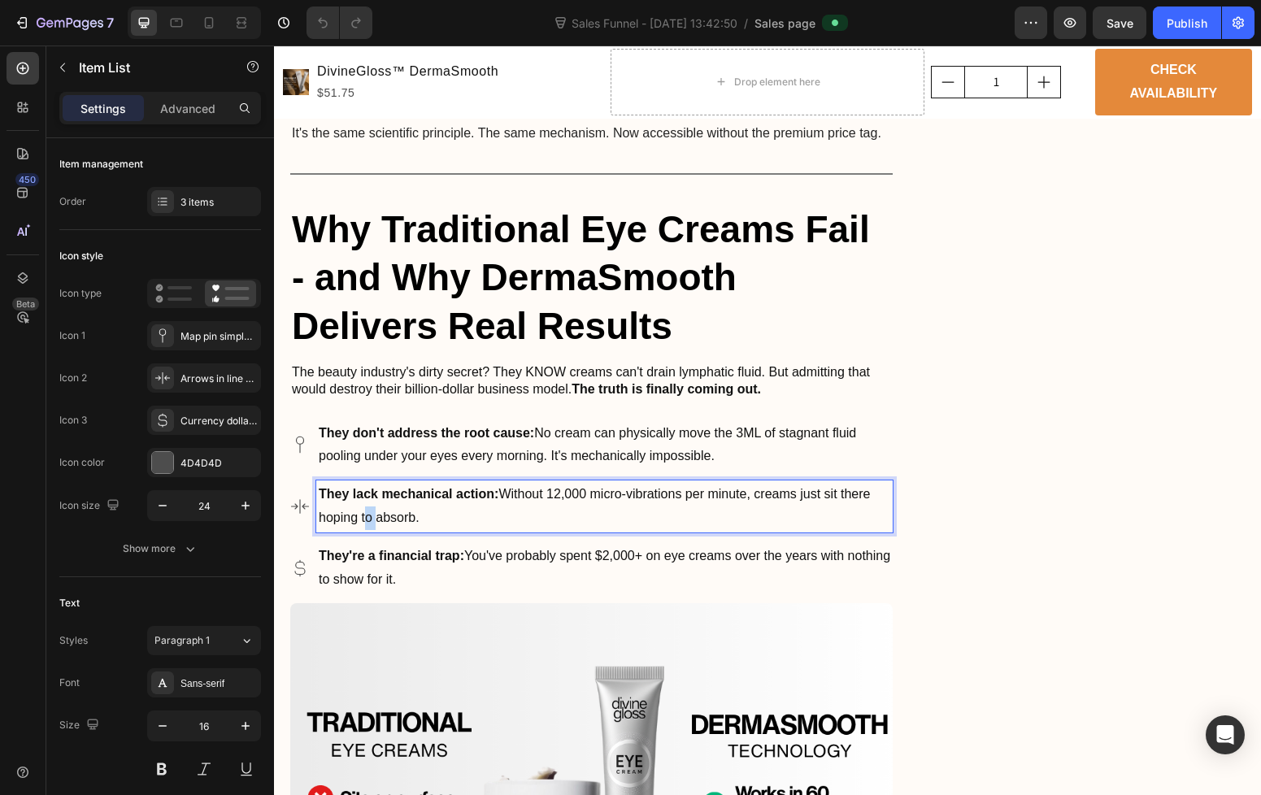
copy p "They lack mechanical action: Without 12,000 micro-vibrations per minute, creams…"
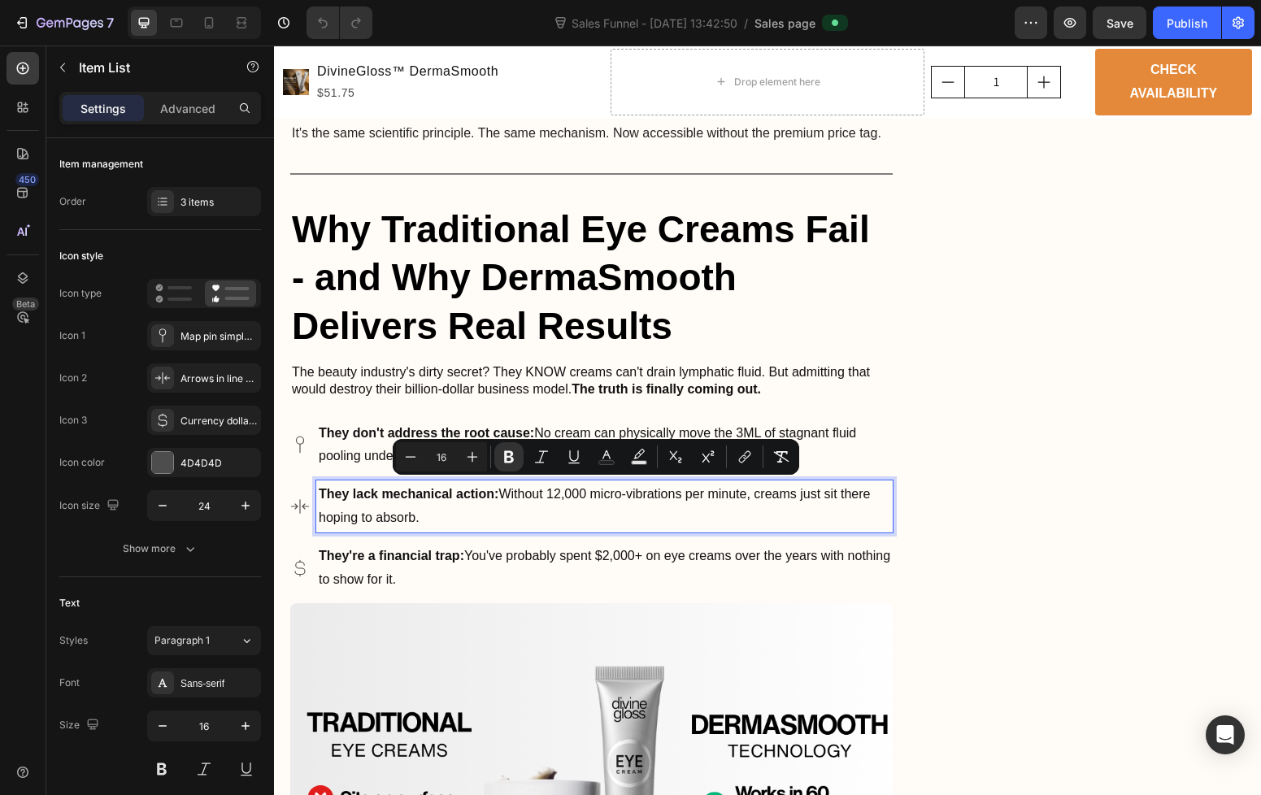
click at [372, 433] on strong "They don't address the root cause:" at bounding box center [426, 433] width 215 height 14
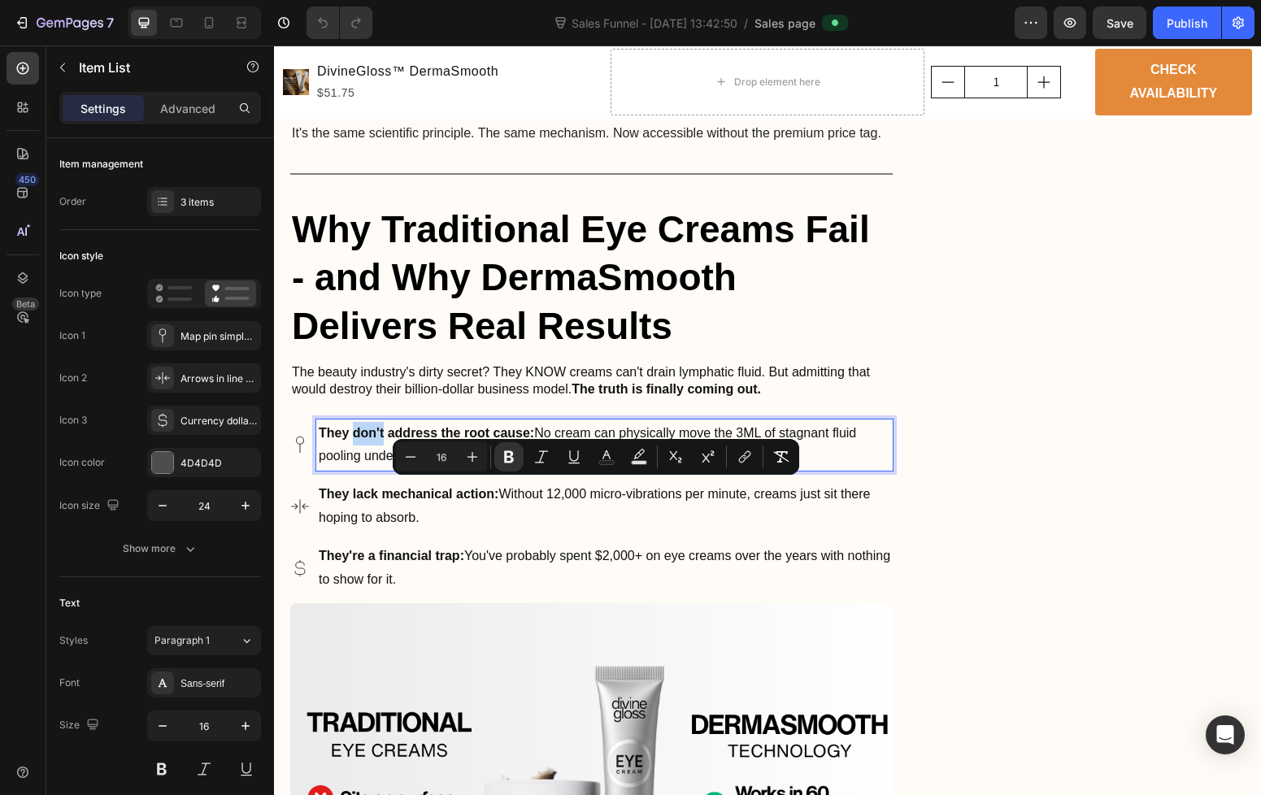
click at [372, 433] on strong "They don't address the root cause:" at bounding box center [426, 433] width 215 height 14
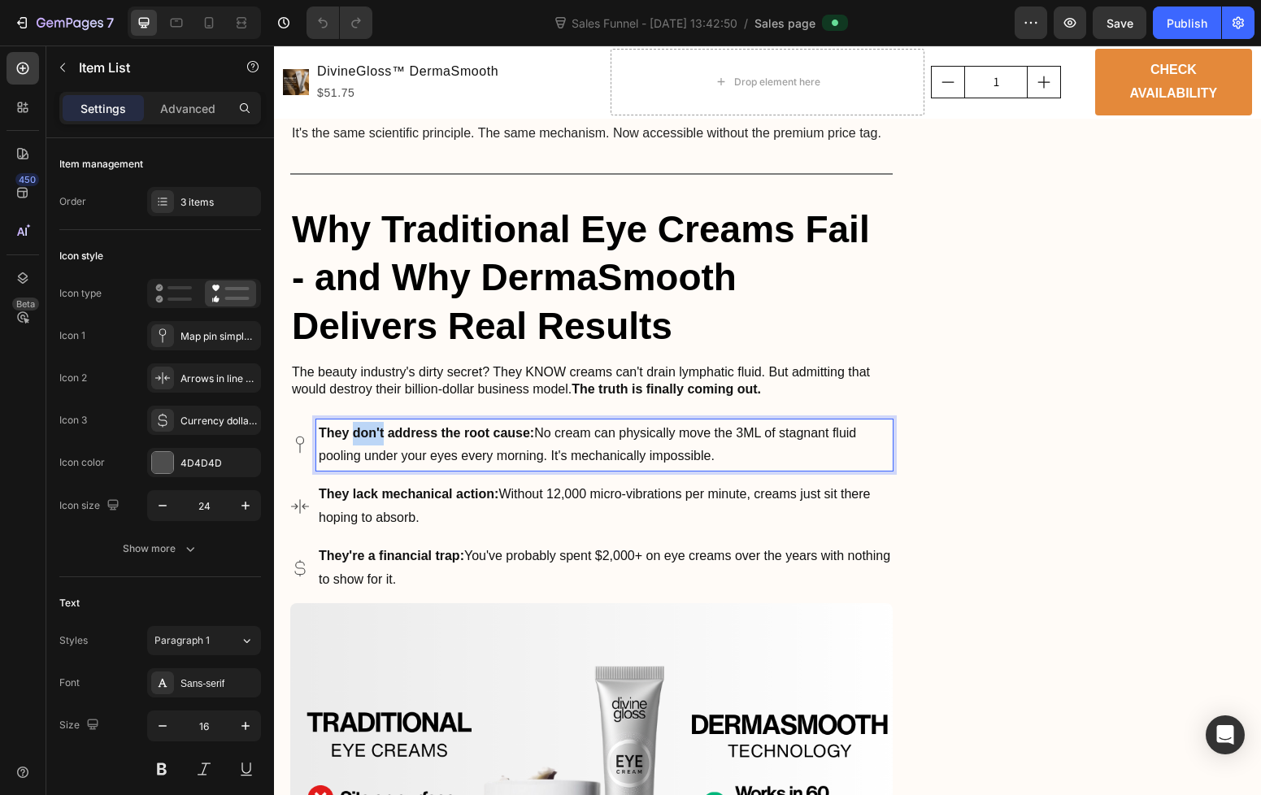
copy p "They don't address the root cause: No cream can physically move the 3ML of stag…"
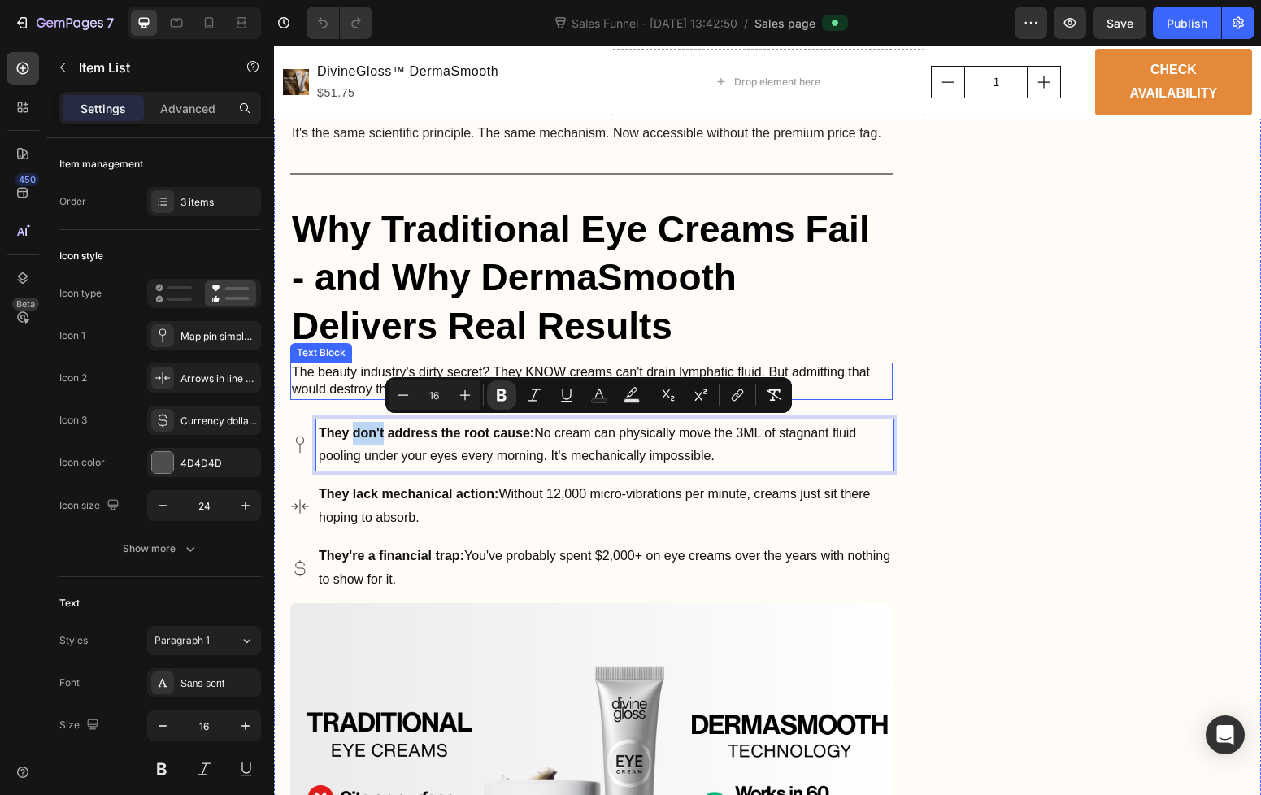
click at [333, 373] on p "The beauty industry's dirty secret? They KNOW creams can't drain lymphatic flui…" at bounding box center [591, 381] width 599 height 34
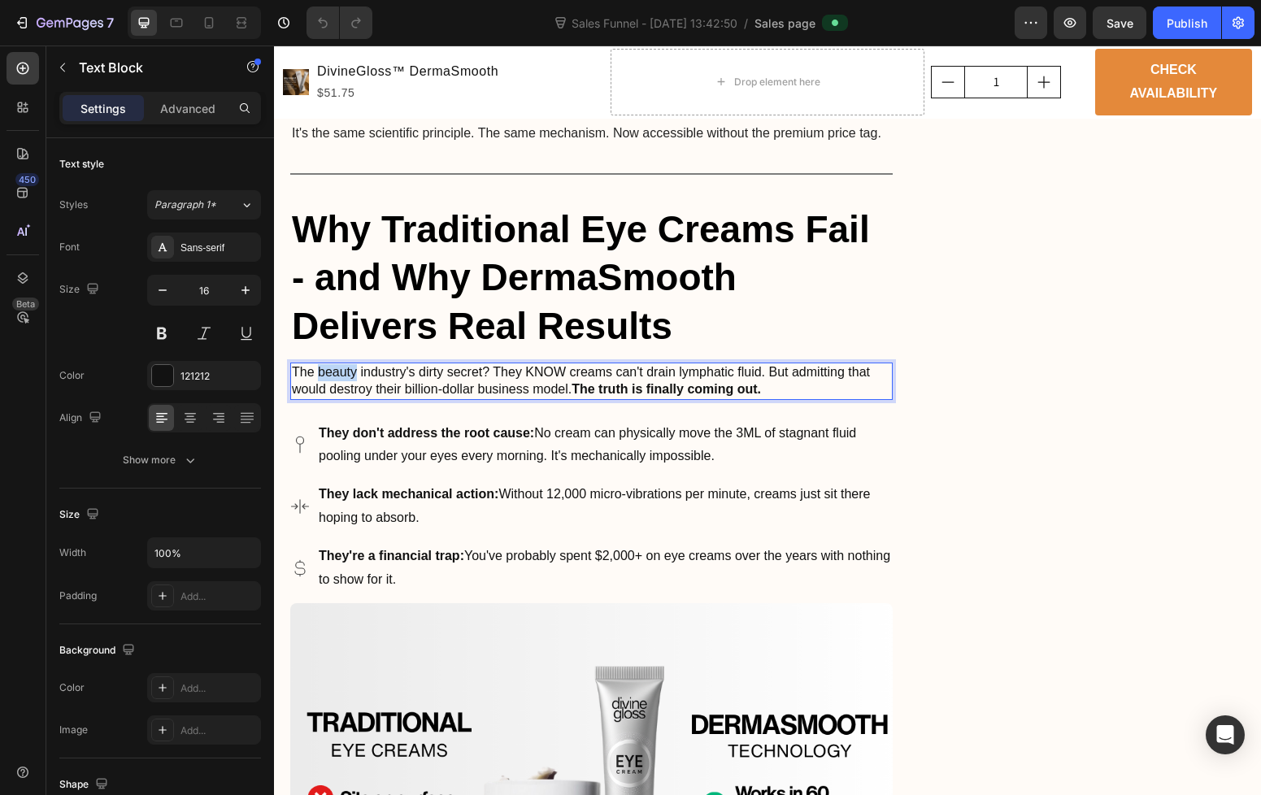
click at [333, 373] on p "The beauty industry's dirty secret? They KNOW creams can't drain lymphatic flui…" at bounding box center [591, 381] width 599 height 34
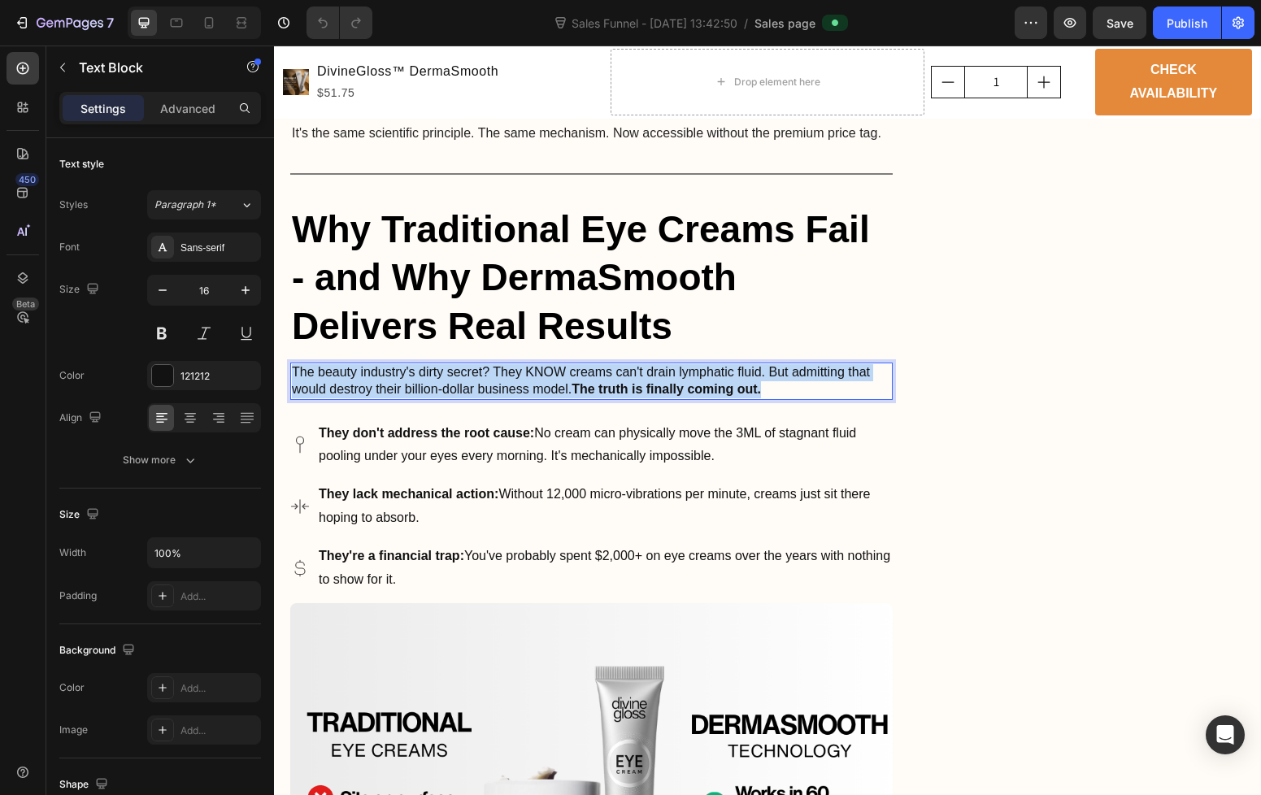
click at [333, 373] on p "The beauty industry's dirty secret? They KNOW creams can't drain lymphatic flui…" at bounding box center [591, 381] width 599 height 34
copy p "The beauty industry's dirty secret? They KNOW creams can't drain lymphatic flui…"
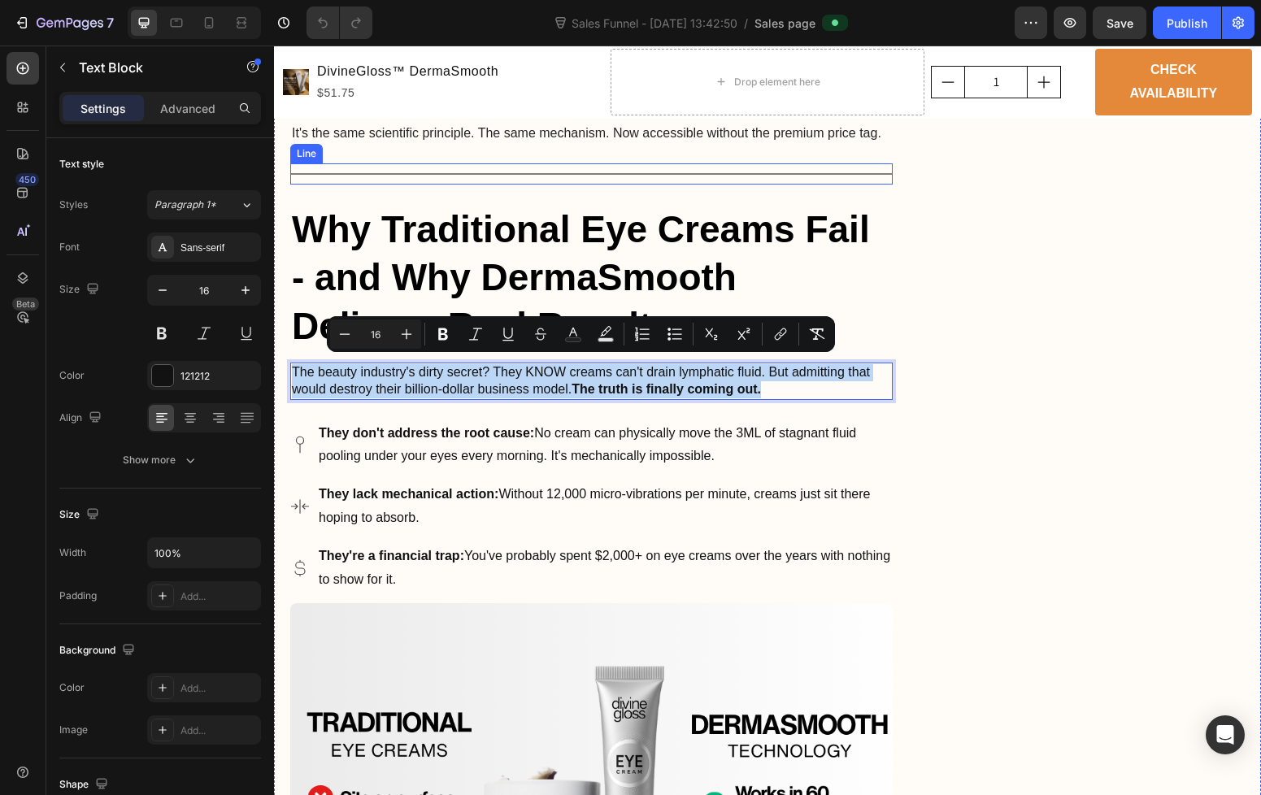
click at [523, 232] on strong "Why Traditional Eye Creams Fail - and Why DermaSmooth Delivers Real Results" at bounding box center [581, 278] width 578 height 140
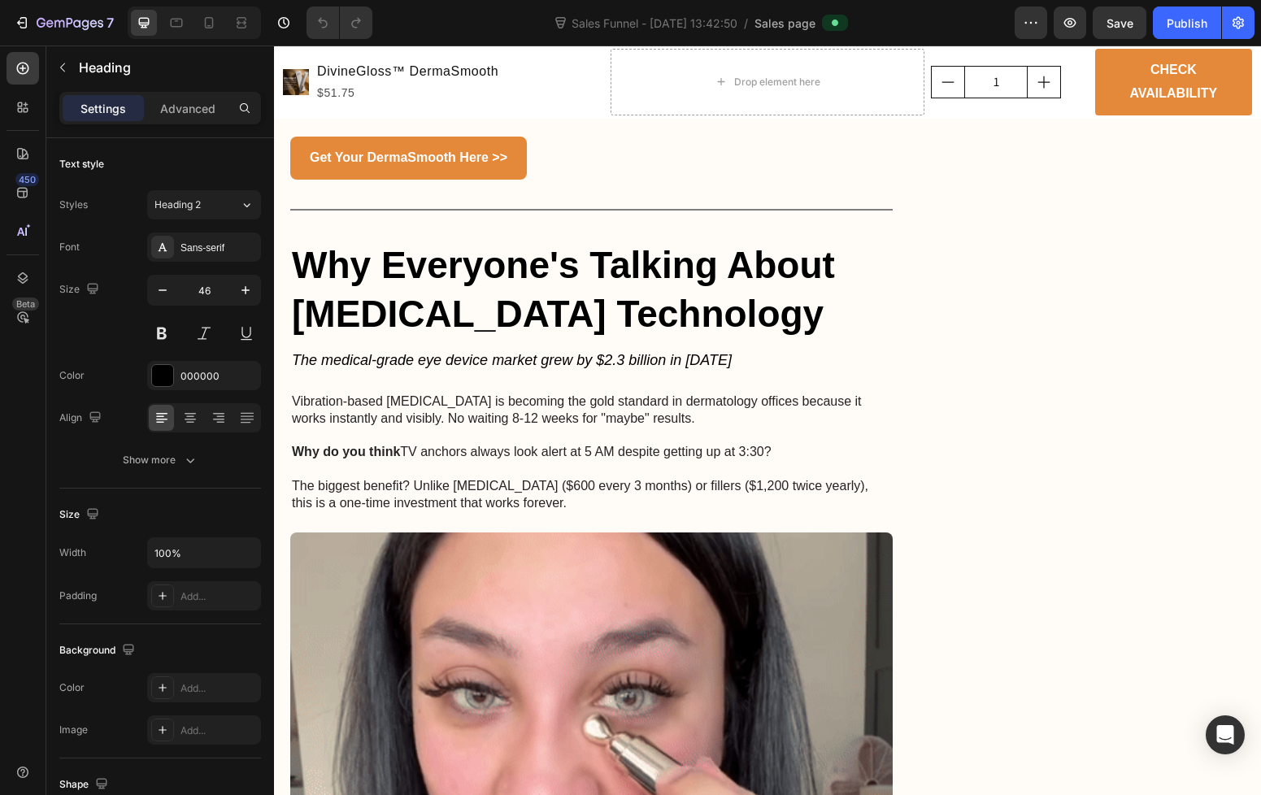
scroll to position [2016, 0]
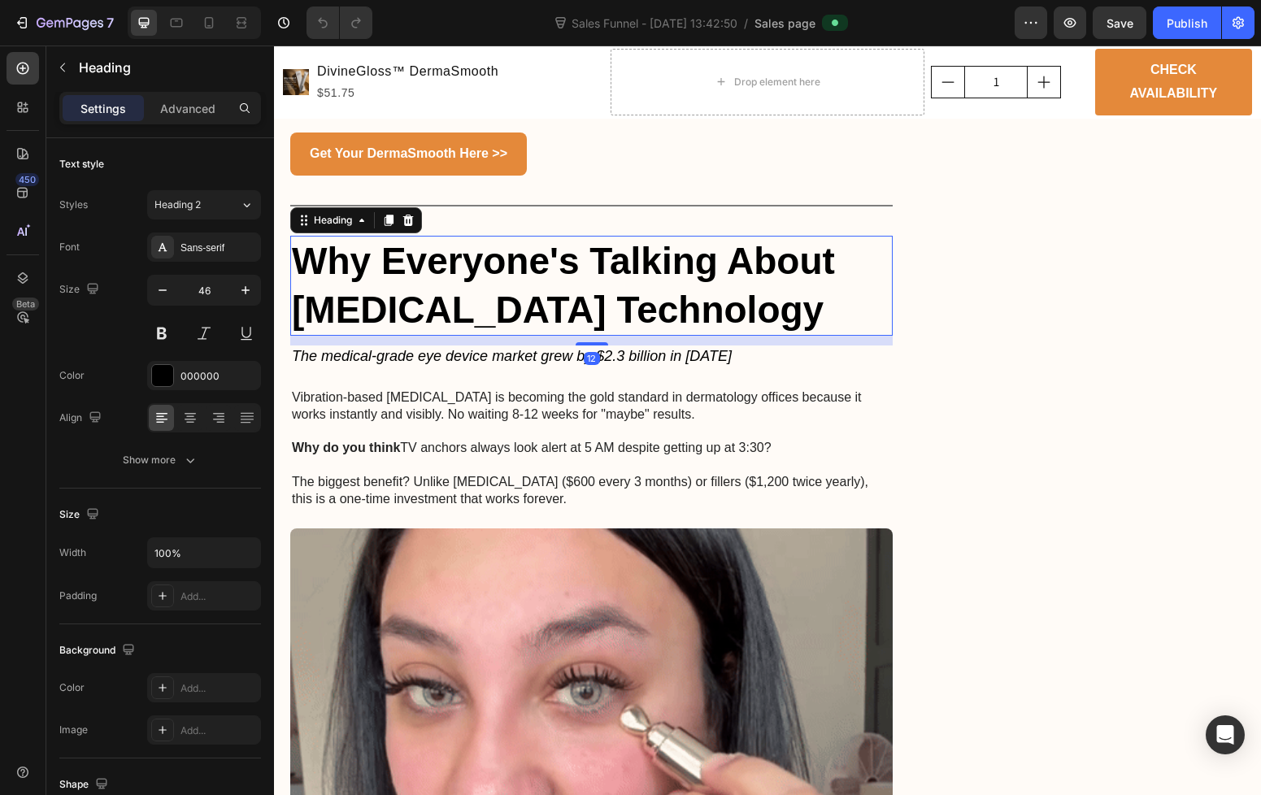
click at [700, 272] on h3 "Why Everyone's Talking About [MEDICAL_DATA] Technology" at bounding box center [591, 286] width 602 height 101
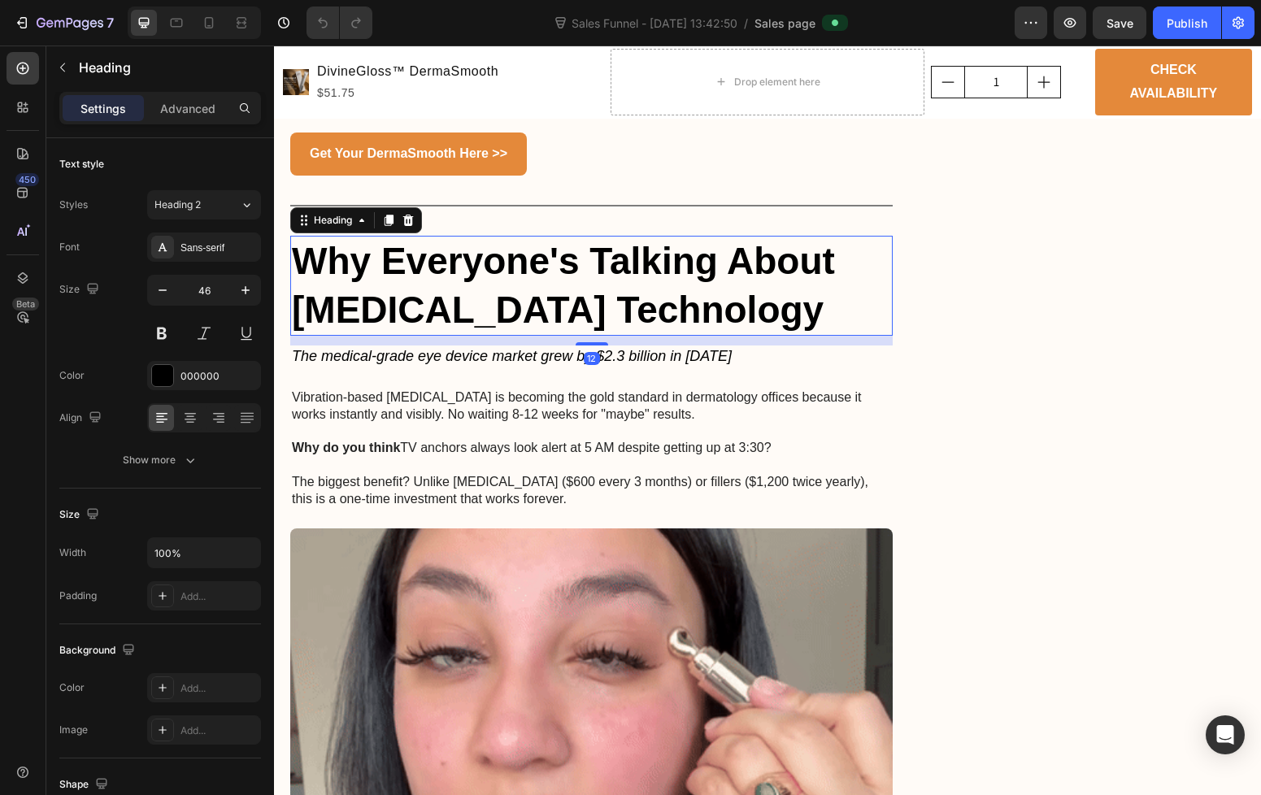
click at [700, 272] on h3 "Why Everyone's Talking About [MEDICAL_DATA] Technology" at bounding box center [591, 286] width 602 height 101
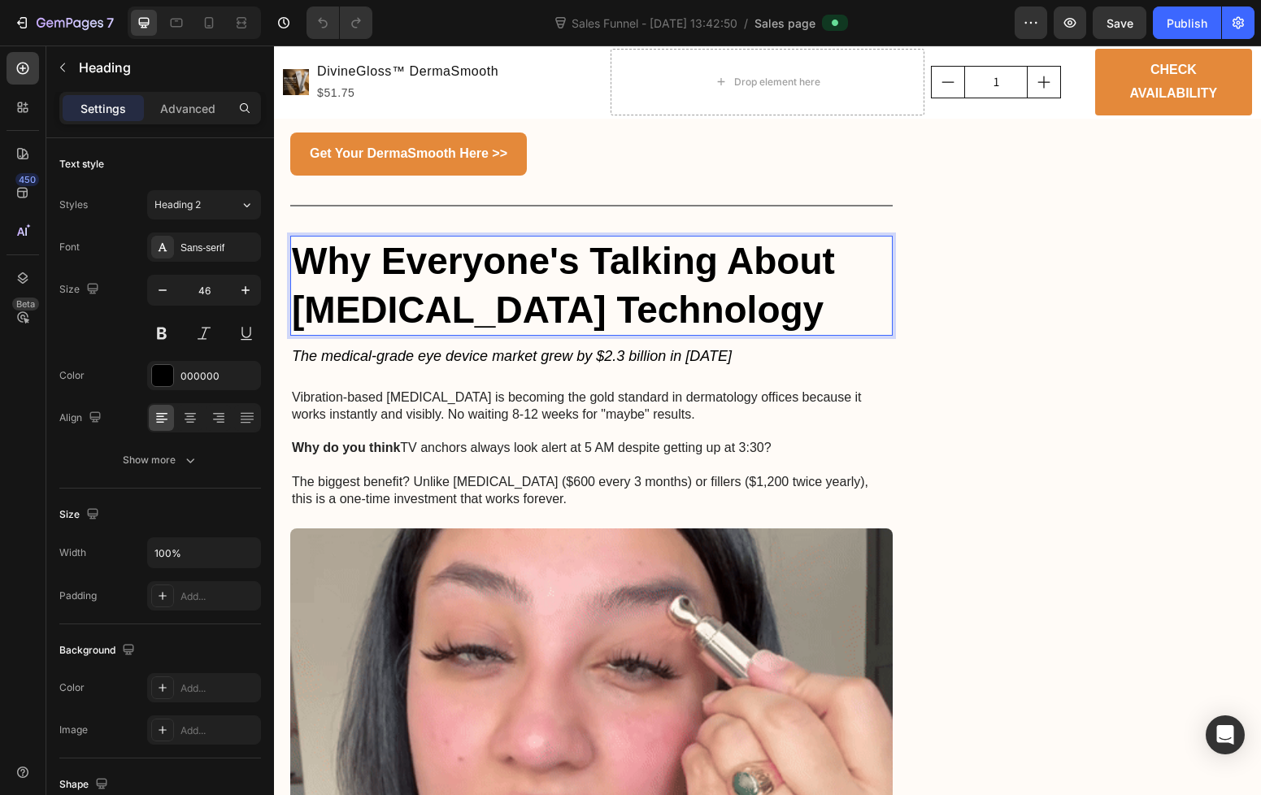
click at [700, 272] on p "Why Everyone's Talking About [MEDICAL_DATA] Technology" at bounding box center [591, 286] width 599 height 98
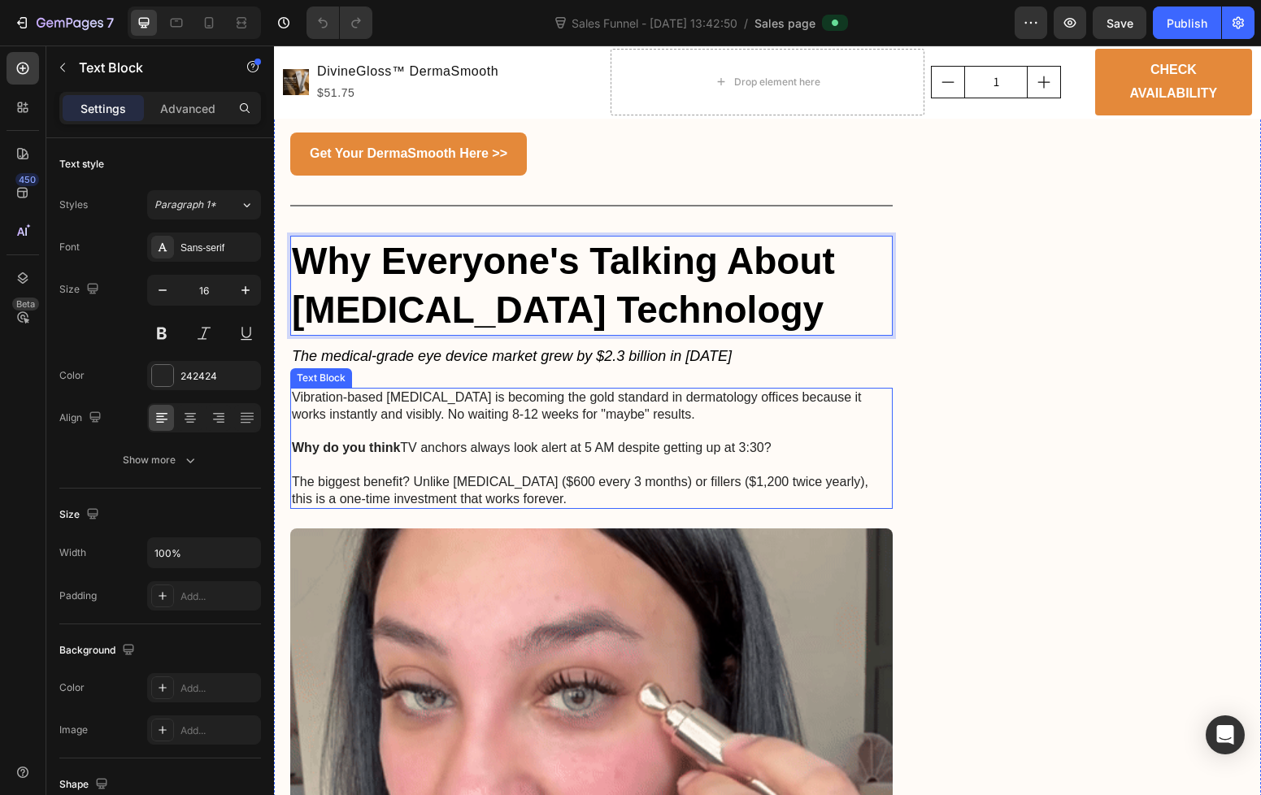
click at [504, 389] on p "Vibration-based [MEDICAL_DATA] is becoming the gold standard in dermatology off…" at bounding box center [591, 406] width 599 height 34
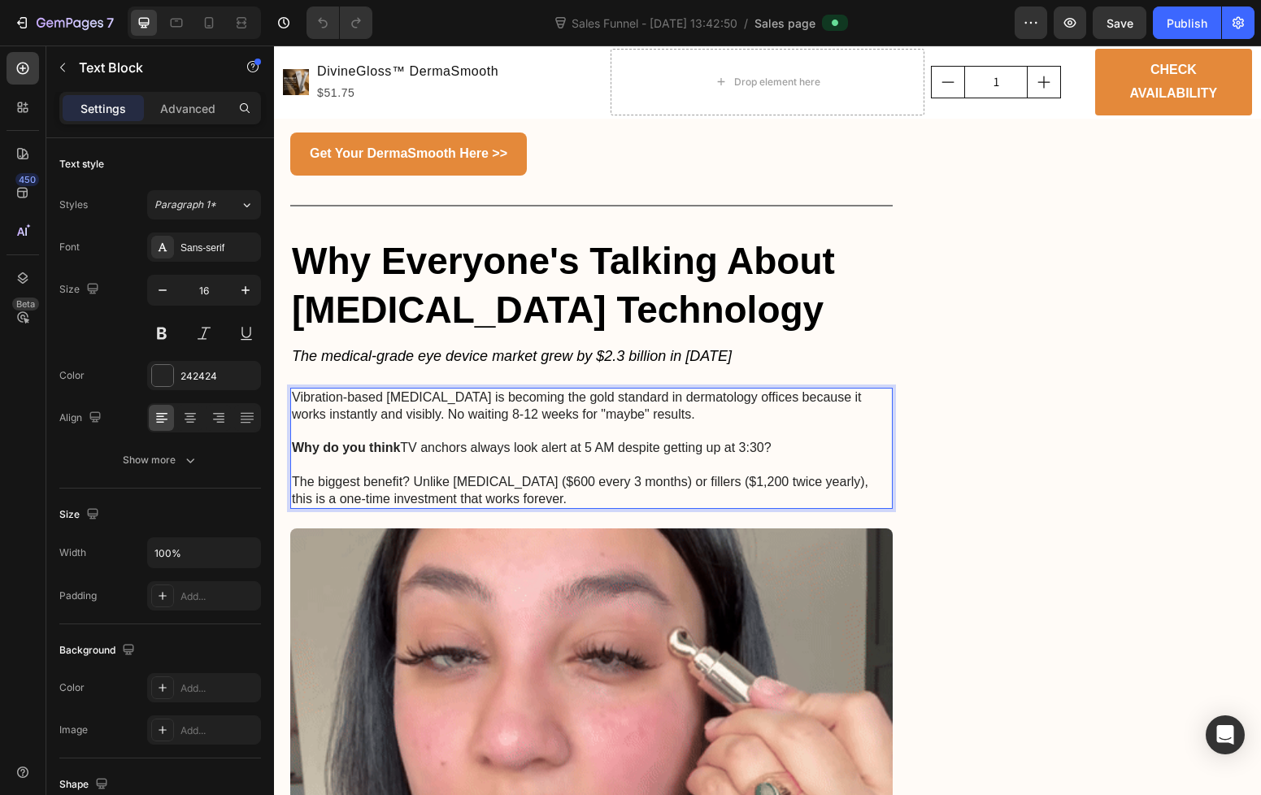
click at [519, 486] on p "The biggest benefit? Unlike [MEDICAL_DATA] ($600 every 3 months) or fillers ($1…" at bounding box center [591, 491] width 599 height 34
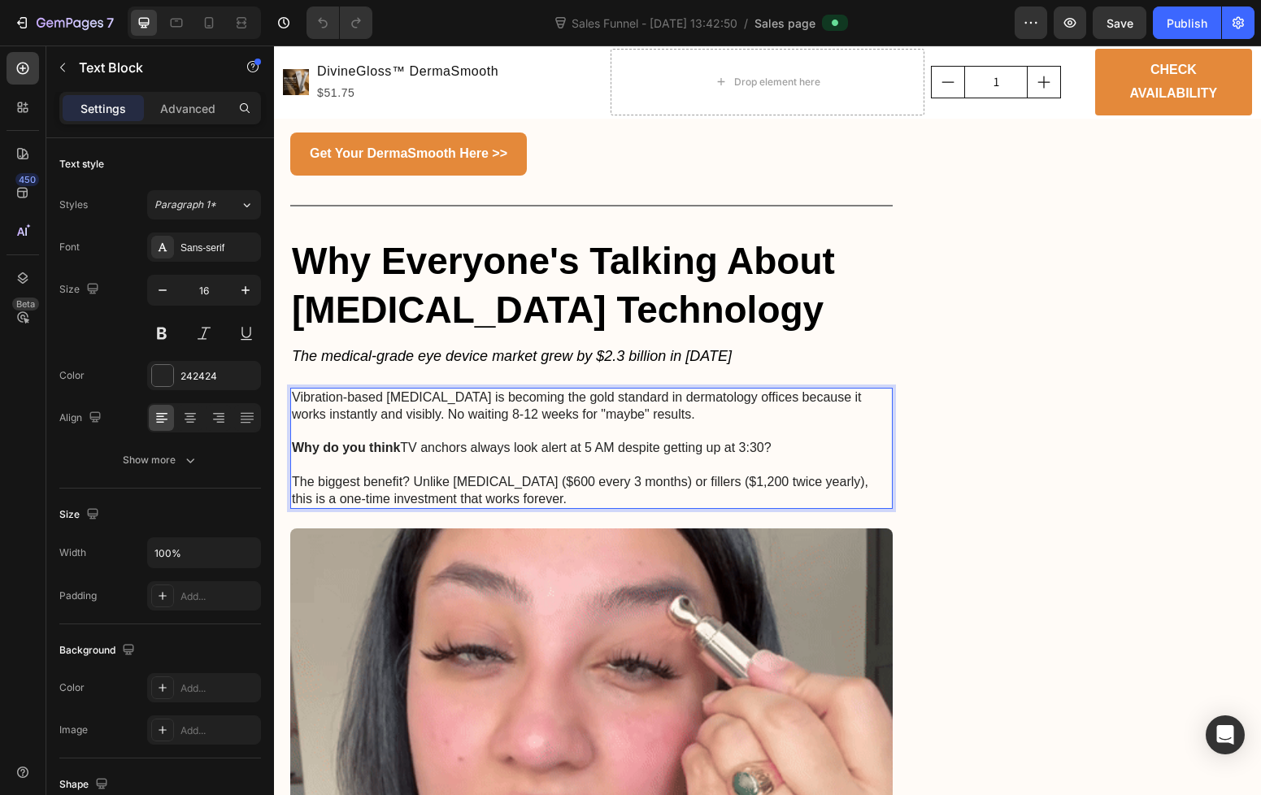
click at [519, 486] on p "The biggest benefit? Unlike [MEDICAL_DATA] ($600 every 3 months) or fillers ($1…" at bounding box center [591, 491] width 599 height 34
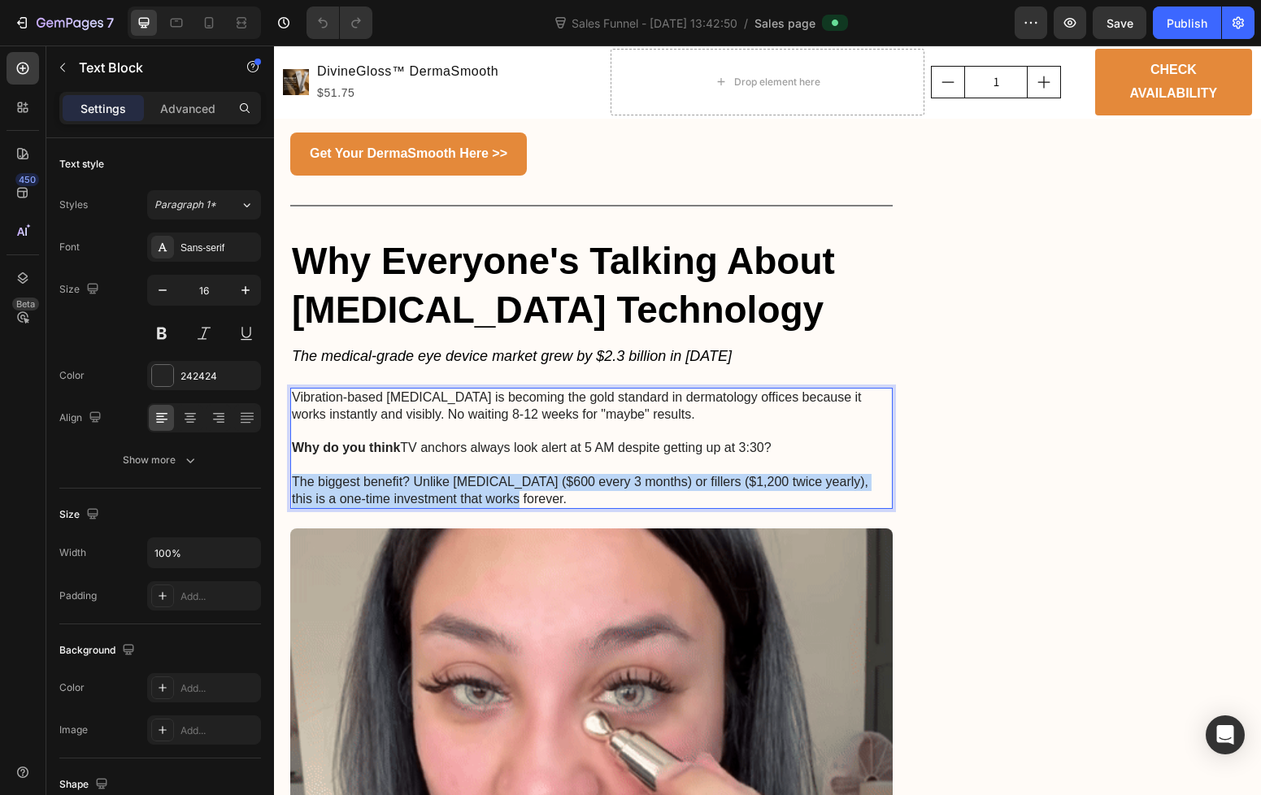
click at [519, 486] on p "The biggest benefit? Unlike [MEDICAL_DATA] ($600 every 3 months) or fillers ($1…" at bounding box center [591, 491] width 599 height 34
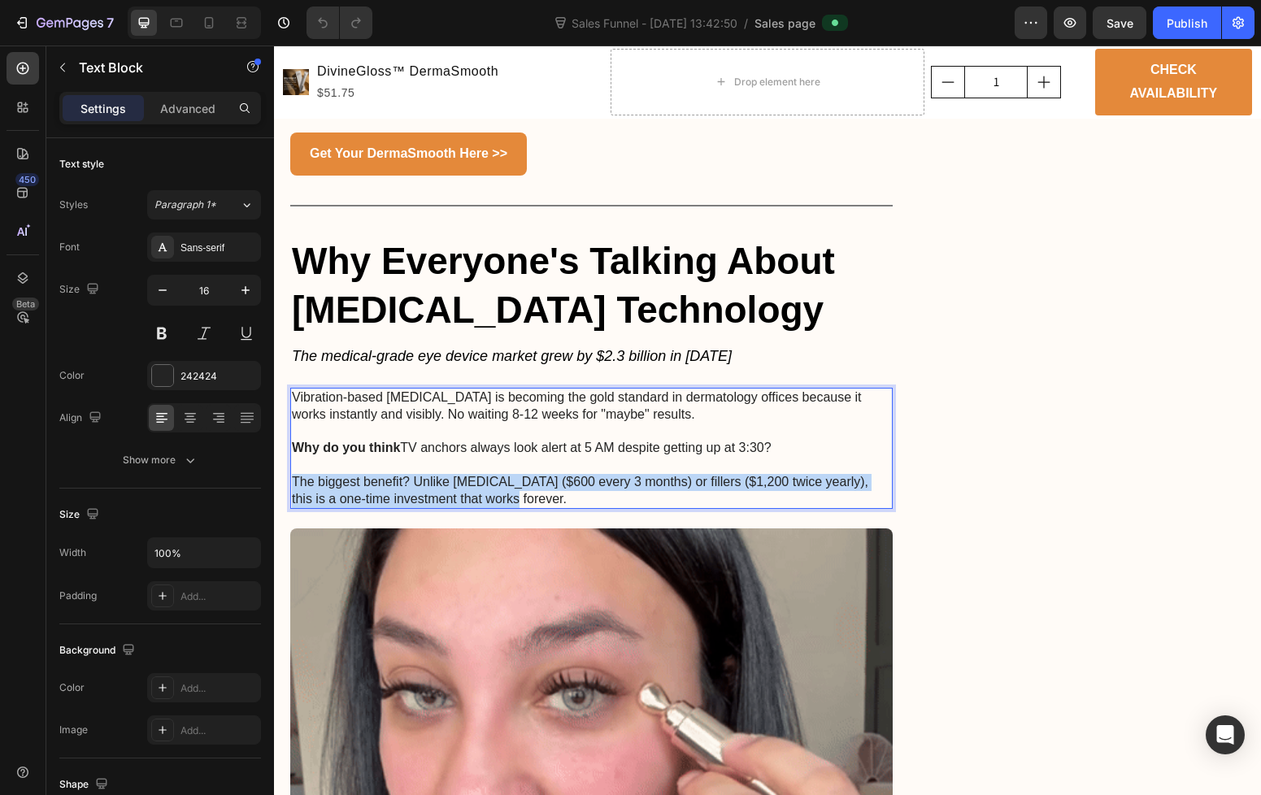
click at [519, 486] on p "The biggest benefit? Unlike [MEDICAL_DATA] ($600 every 3 months) or fillers ($1…" at bounding box center [591, 491] width 599 height 34
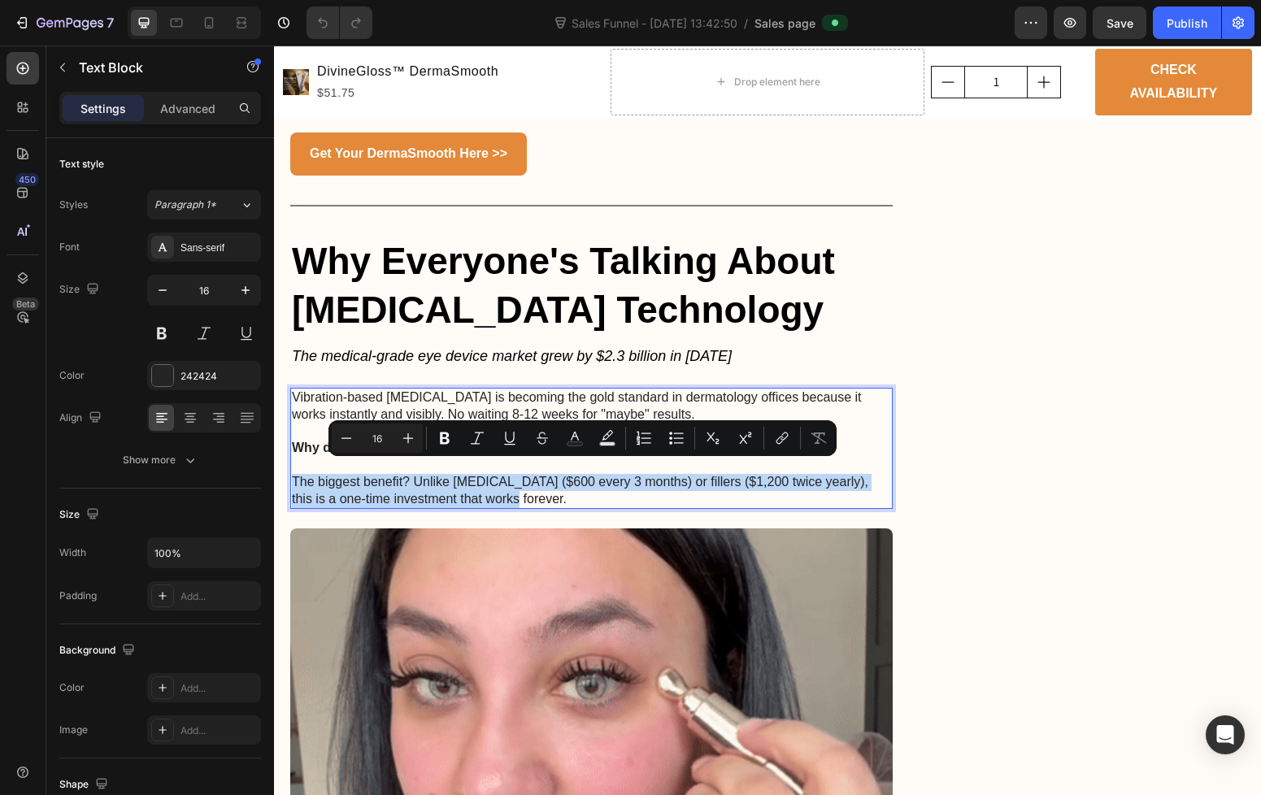
click at [519, 486] on p "The biggest benefit? Unlike [MEDICAL_DATA] ($600 every 3 months) or fillers ($1…" at bounding box center [591, 491] width 599 height 34
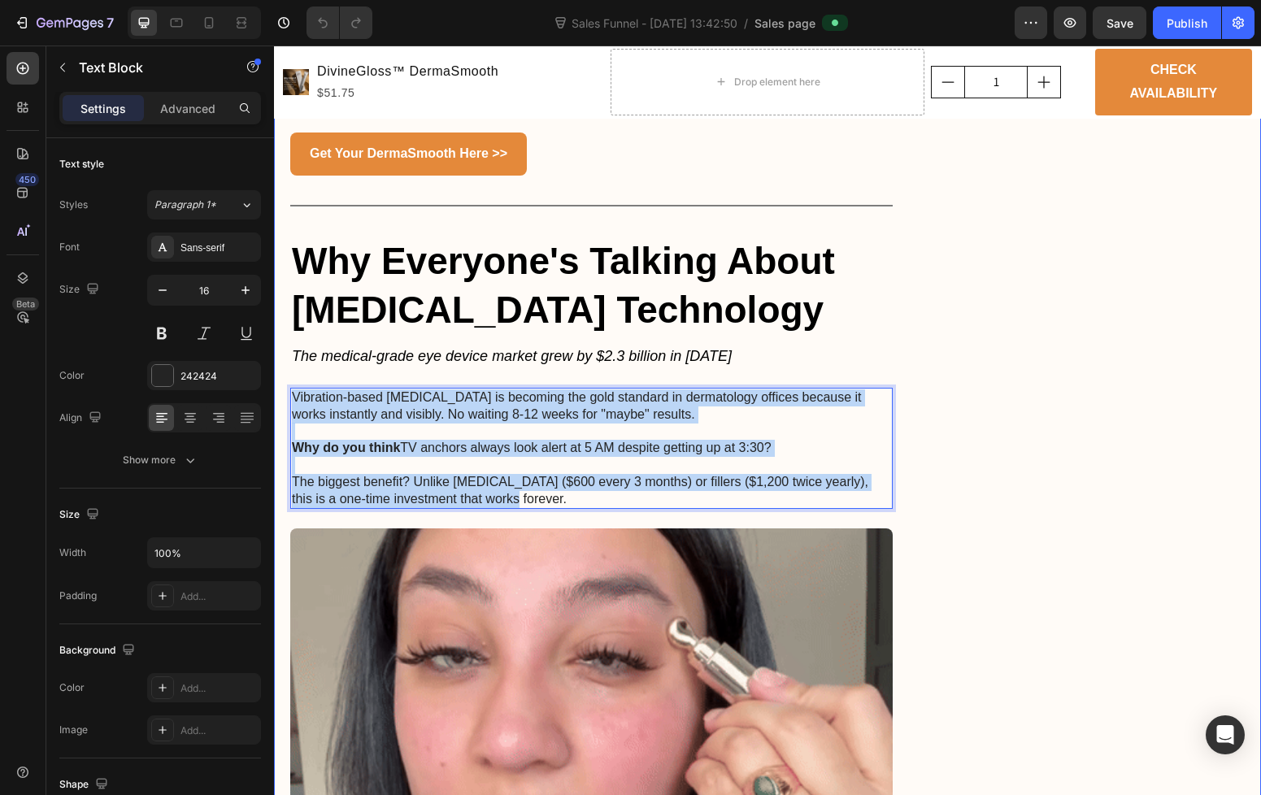
drag, startPoint x: 519, startPoint y: 486, endPoint x: 360, endPoint y: 365, distance: 199.5
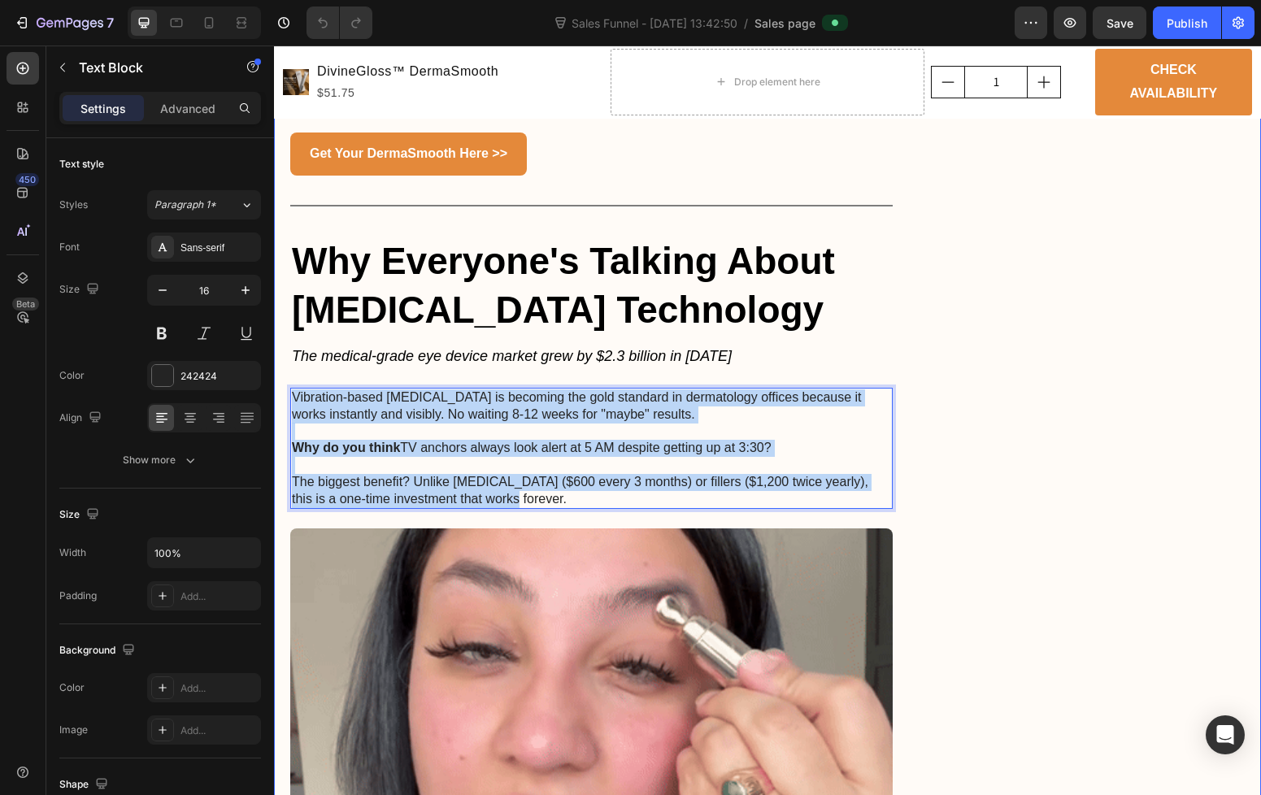
click at [360, 365] on div "EXPOSED: The 60-Second [MEDICAL_DATA] Secret That Morning TV Professionals Swea…" at bounding box center [591, 451] width 602 height 4630
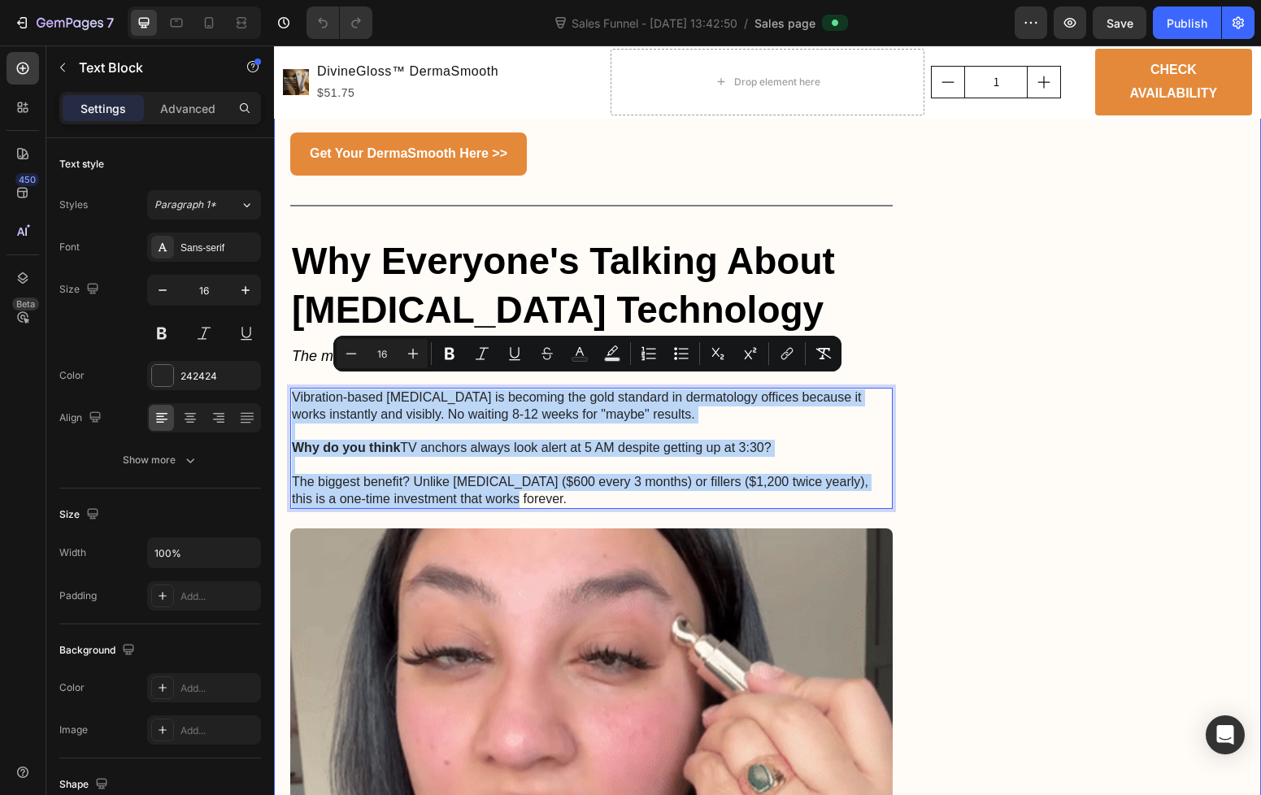
copy div "Vibration-based [MEDICAL_DATA] is becoming the gold standard in dermatology off…"
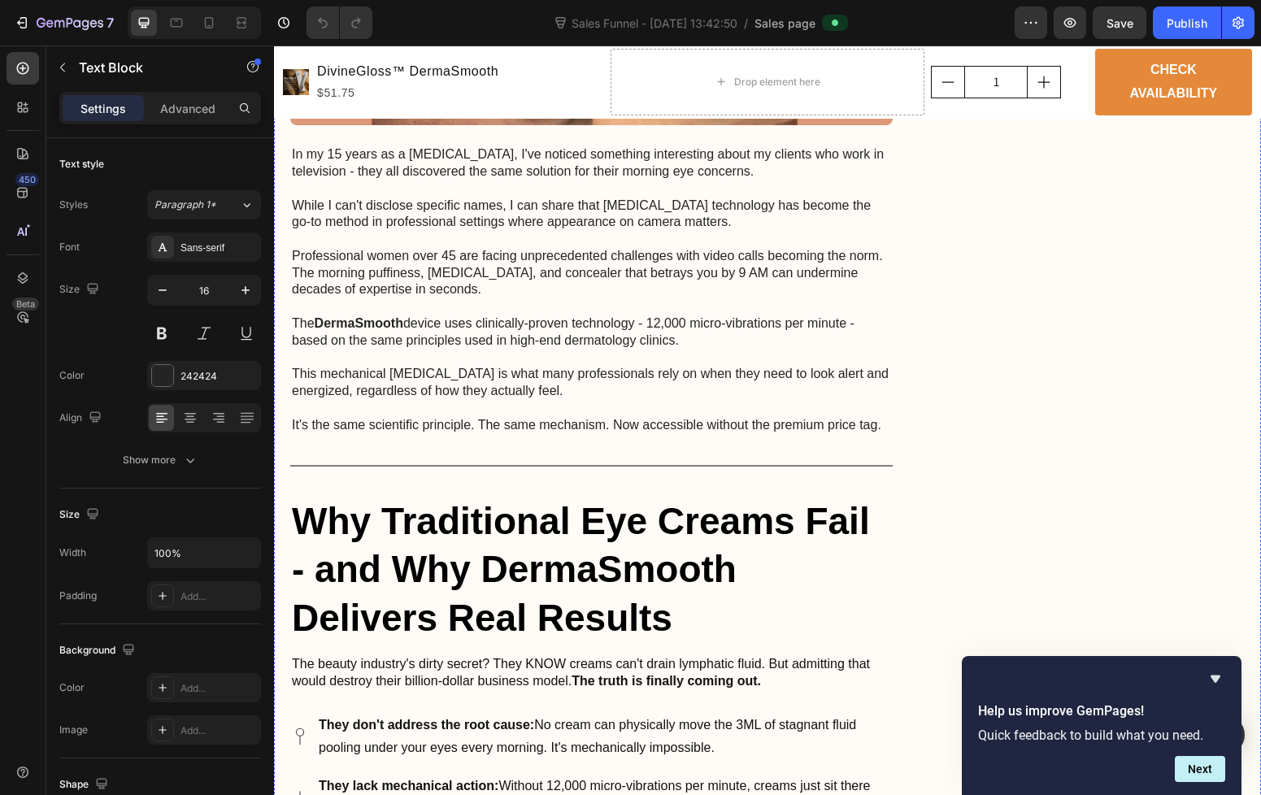
scroll to position [837, 0]
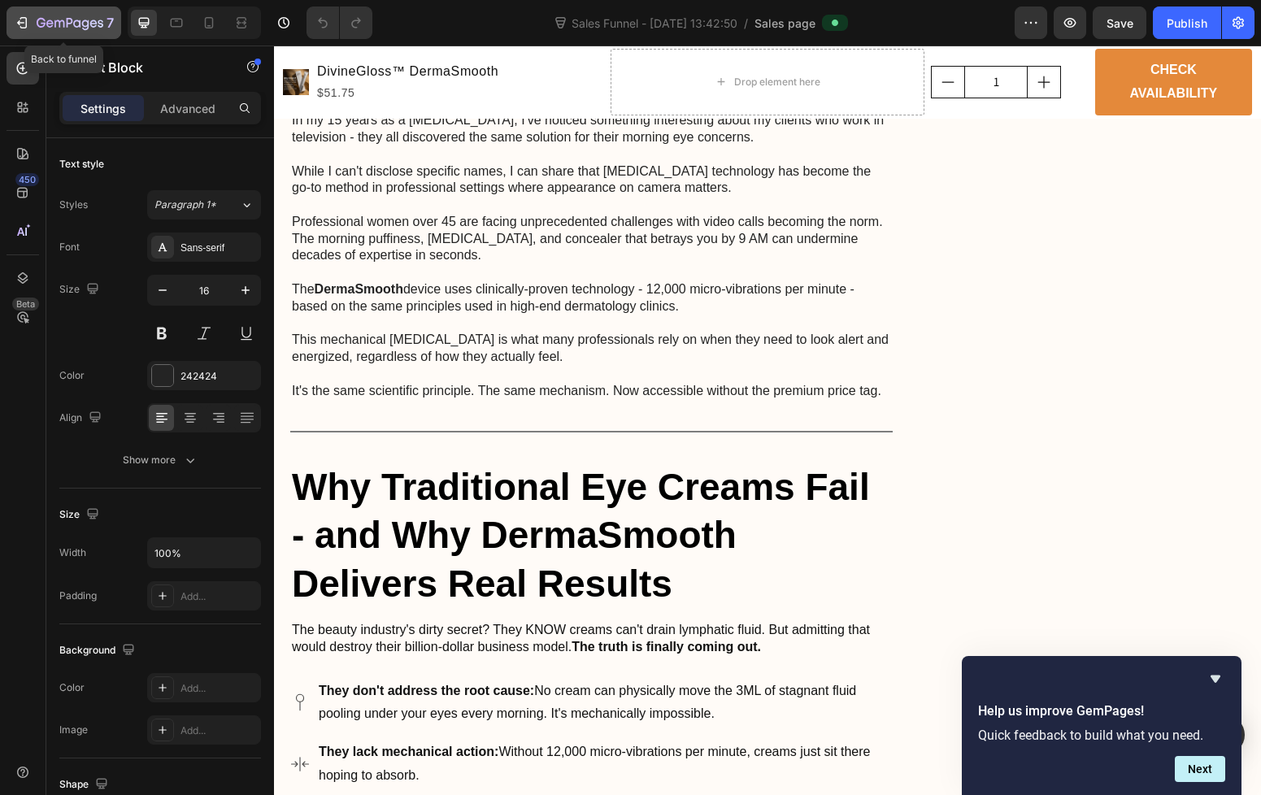
click at [34, 20] on div "7" at bounding box center [64, 23] width 100 height 20
